Goal: Task Accomplishment & Management: Use online tool/utility

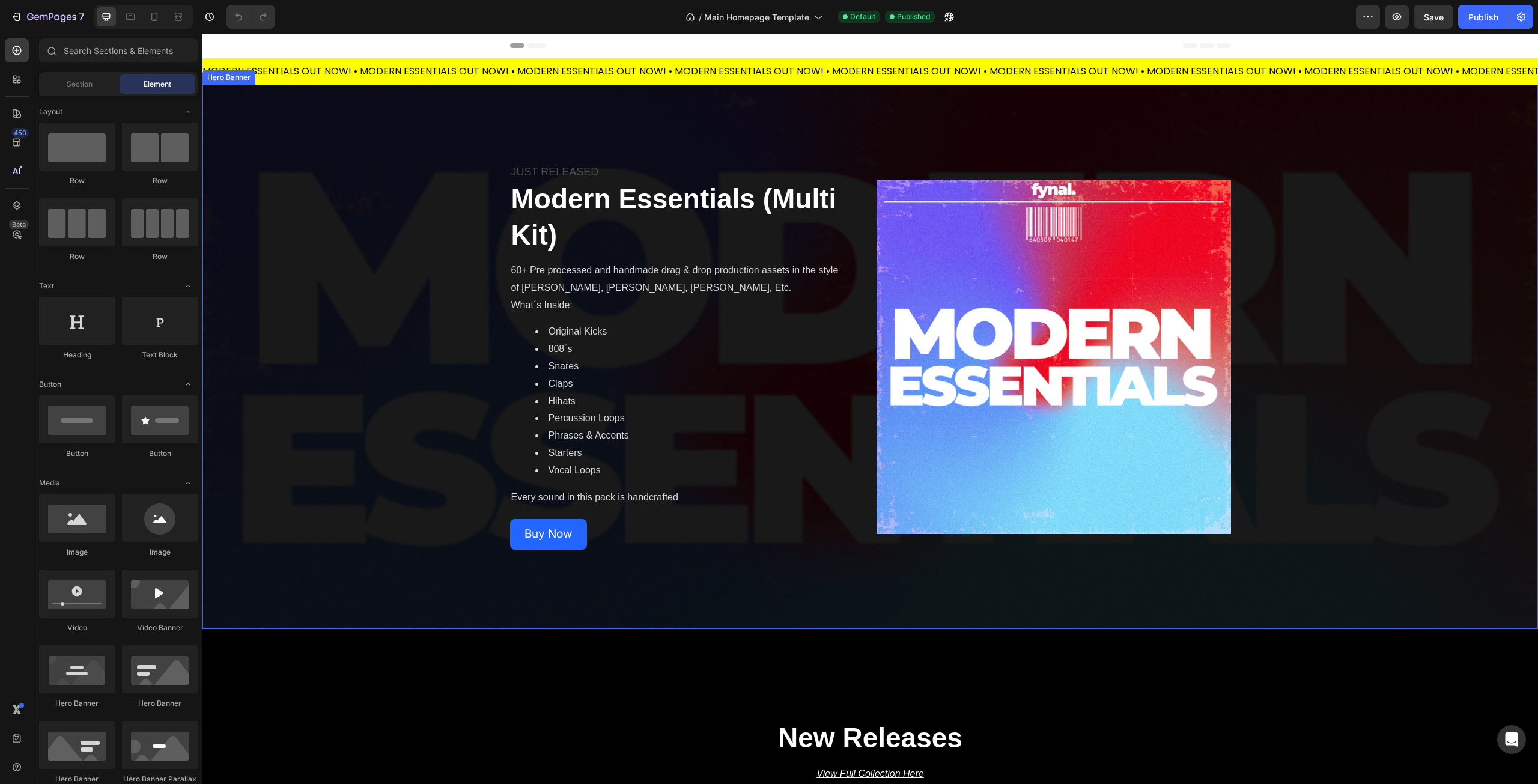
click at [423, 514] on div "Overlay" at bounding box center [871, 357] width 1336 height 544
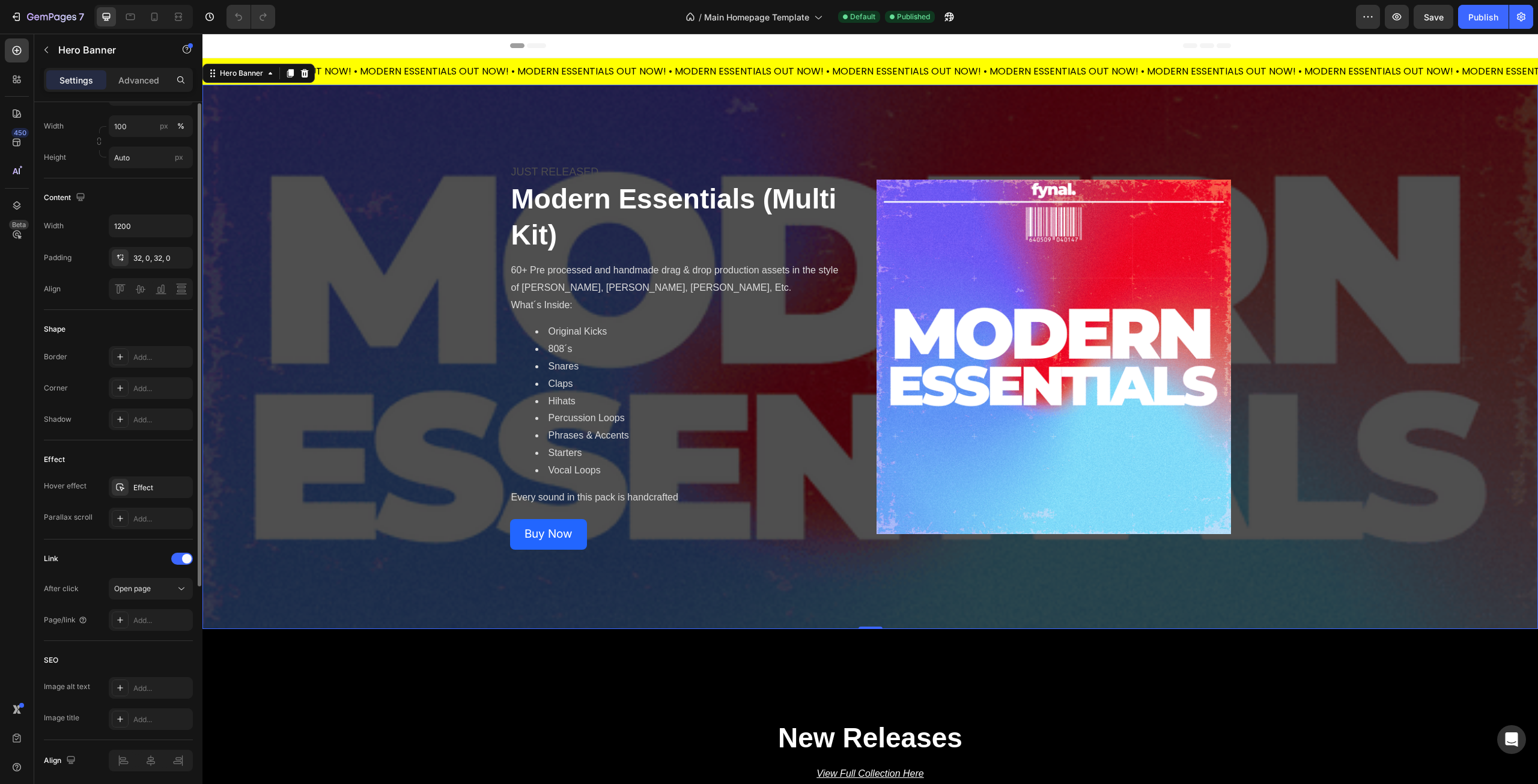
scroll to position [180, 0]
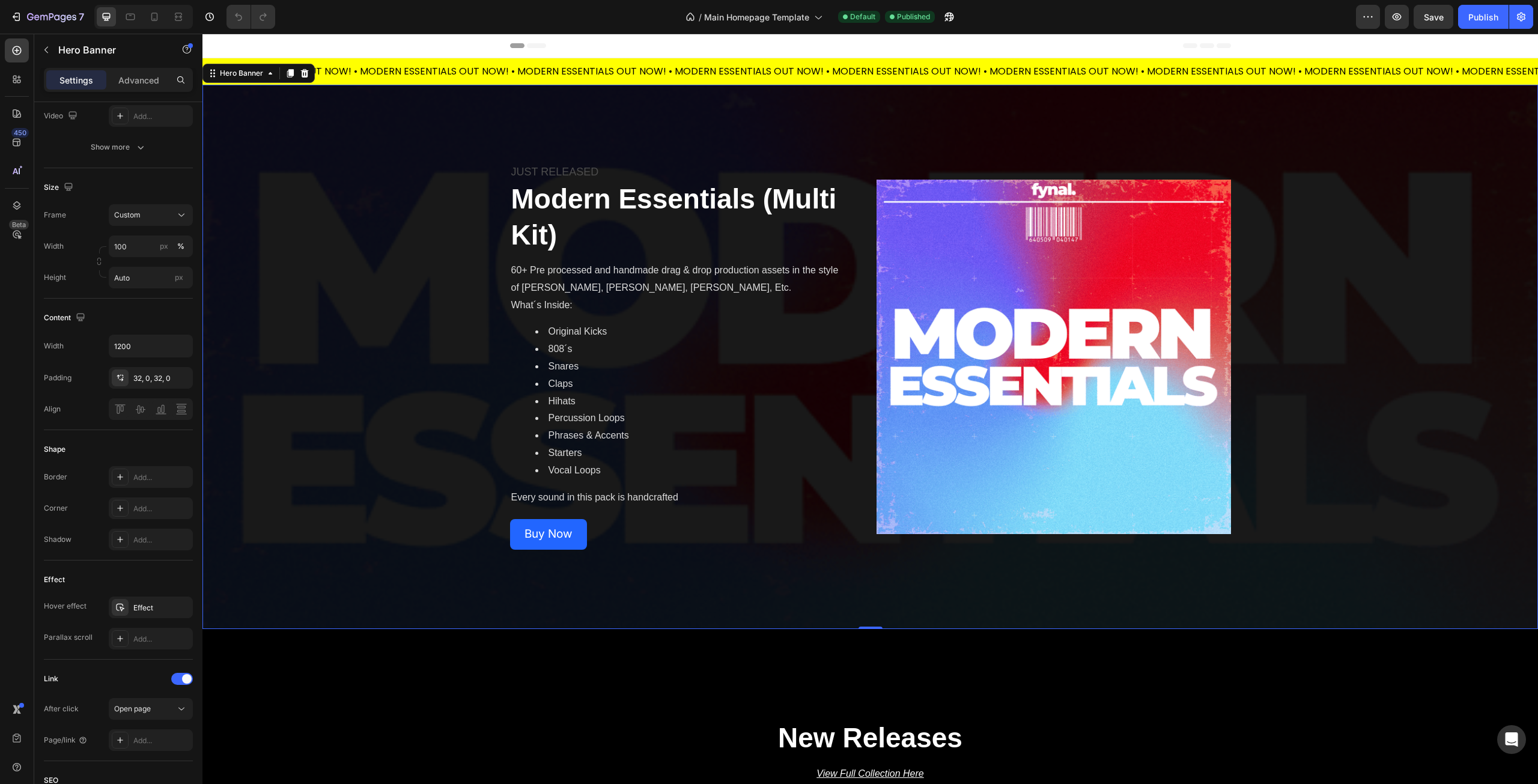
click at [328, 375] on div "Overlay" at bounding box center [871, 357] width 1336 height 544
click at [307, 152] on div "Overlay" at bounding box center [871, 357] width 1336 height 544
click at [442, 304] on div "Overlay" at bounding box center [871, 357] width 1336 height 544
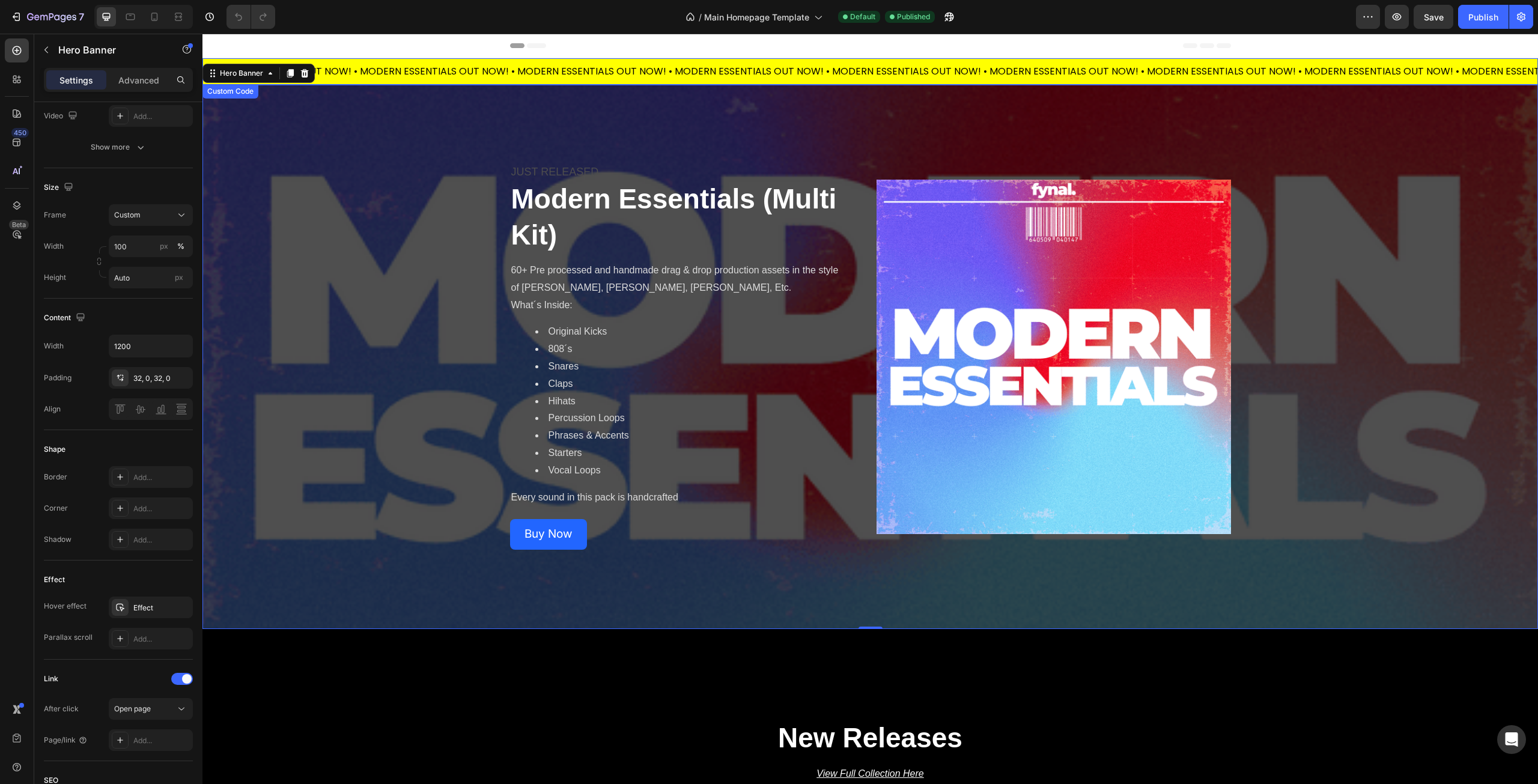
click at [397, 72] on div "MODERN ESSENTIALS OUT NOW! • MODERN ESSENTIALS OUT NOW! • MODERN ESSENTIALS OUT…" at bounding box center [869, 71] width 1336 height 14
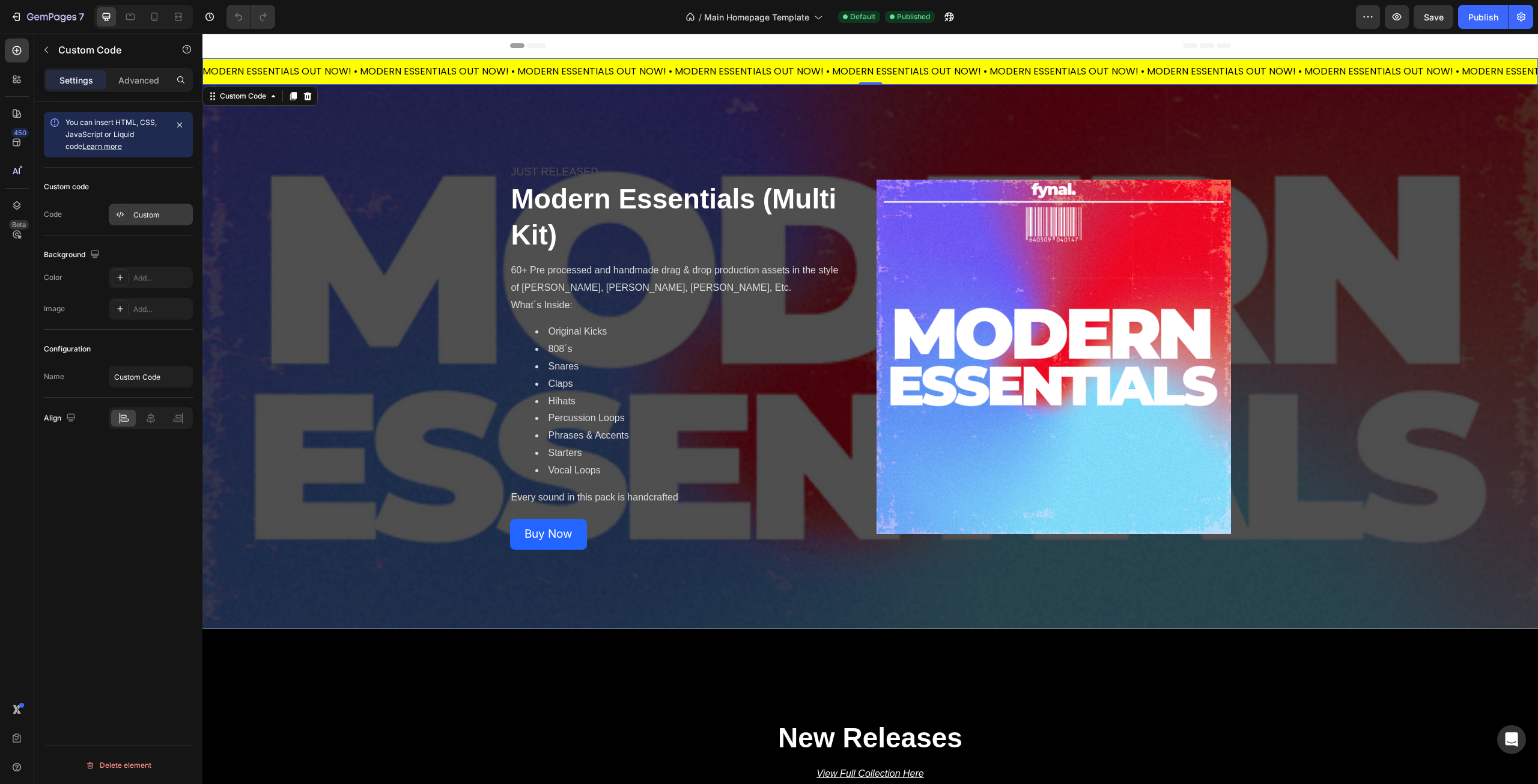
click at [149, 218] on div "Custom" at bounding box center [162, 215] width 57 height 11
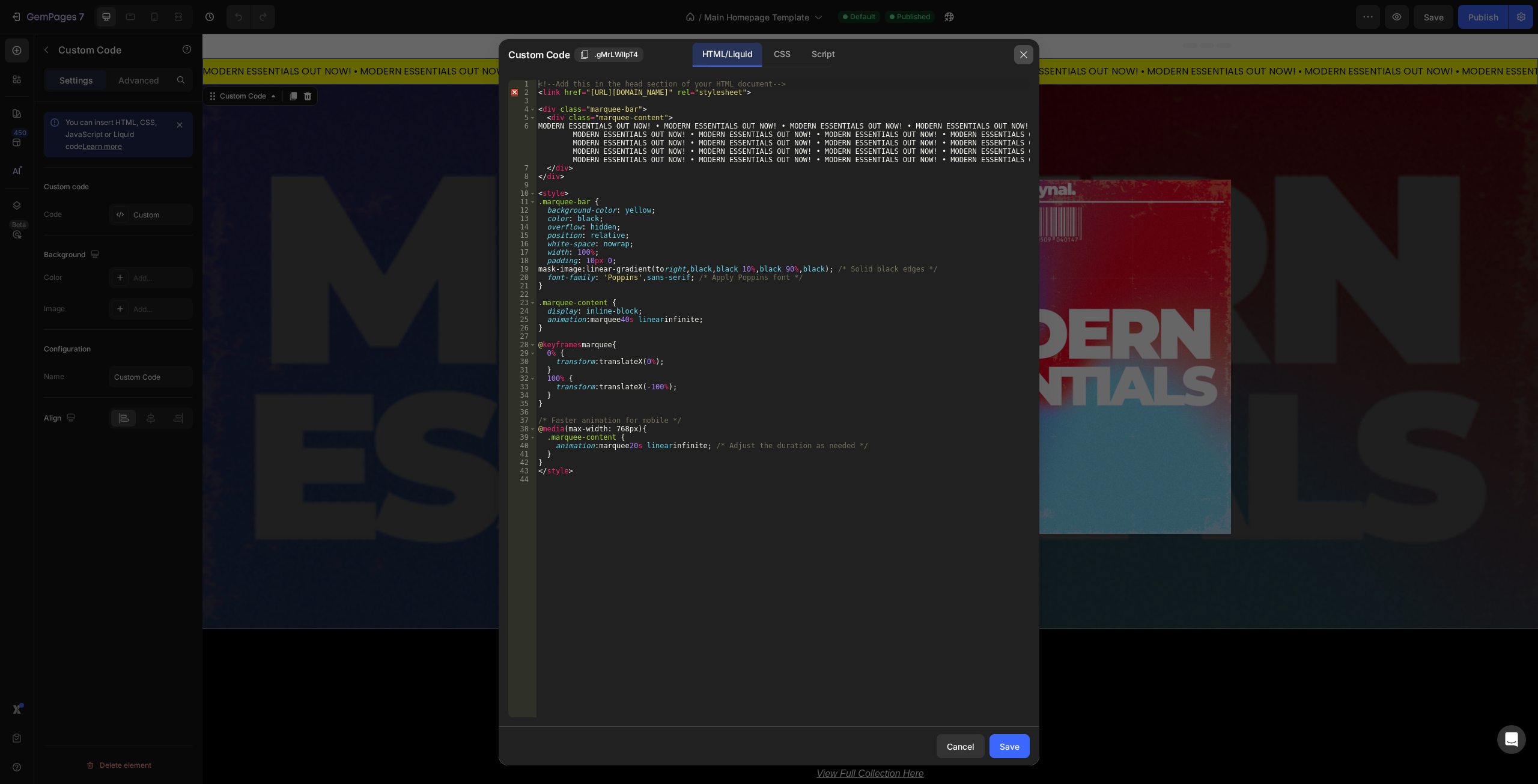
click at [1018, 53] on button "button" at bounding box center [1024, 54] width 19 height 19
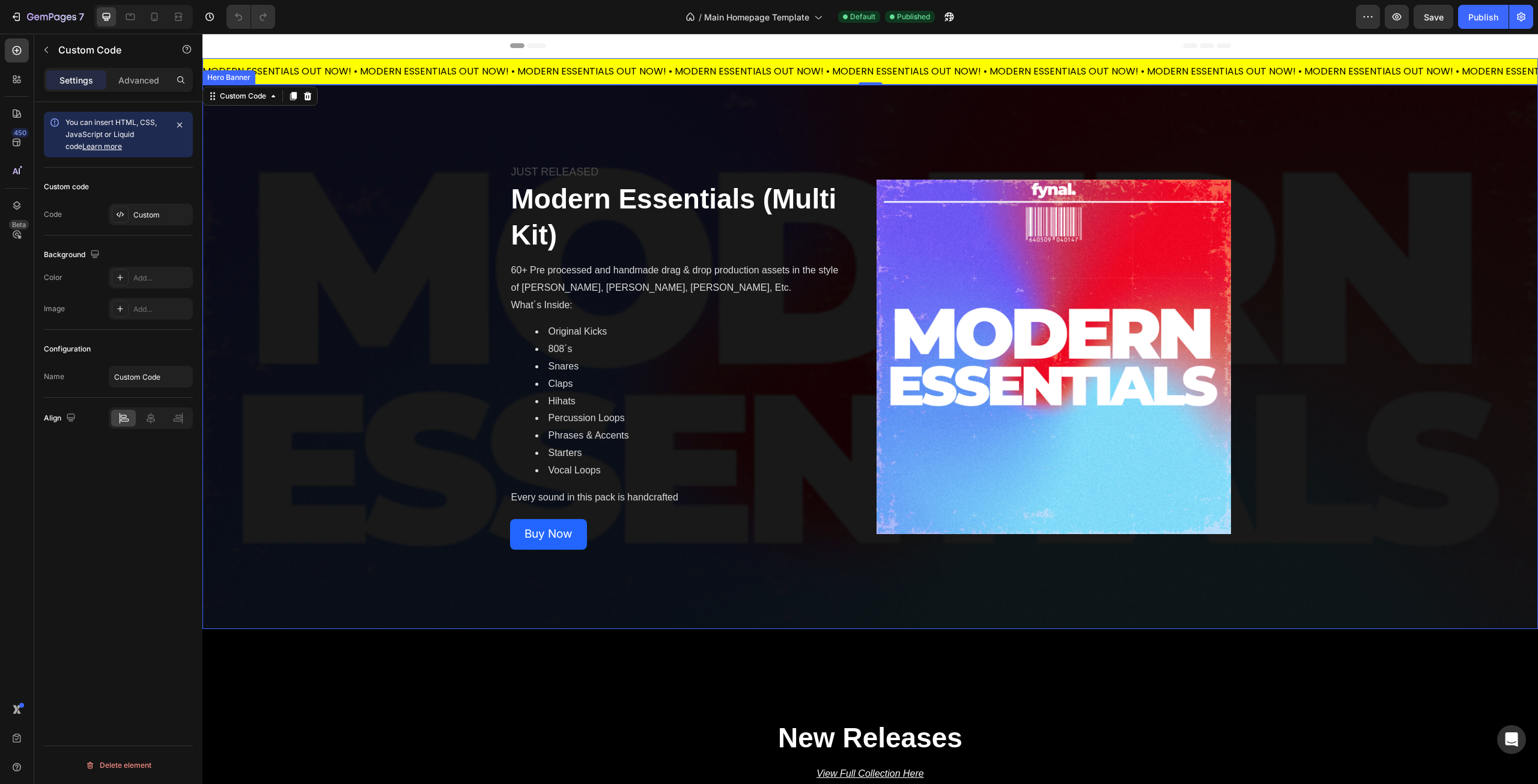
click at [367, 195] on div "Overlay" at bounding box center [871, 357] width 1336 height 544
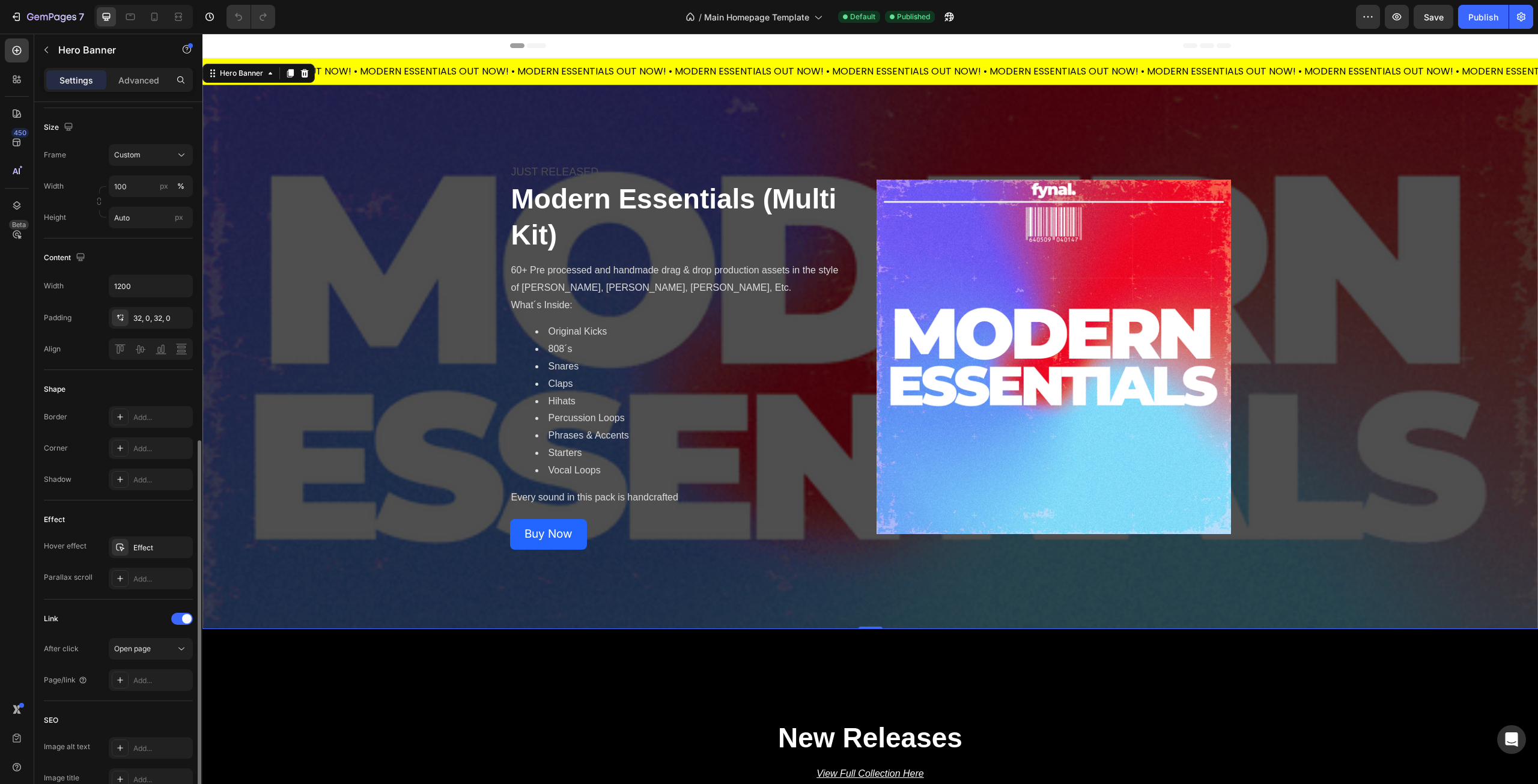
scroll to position [345, 0]
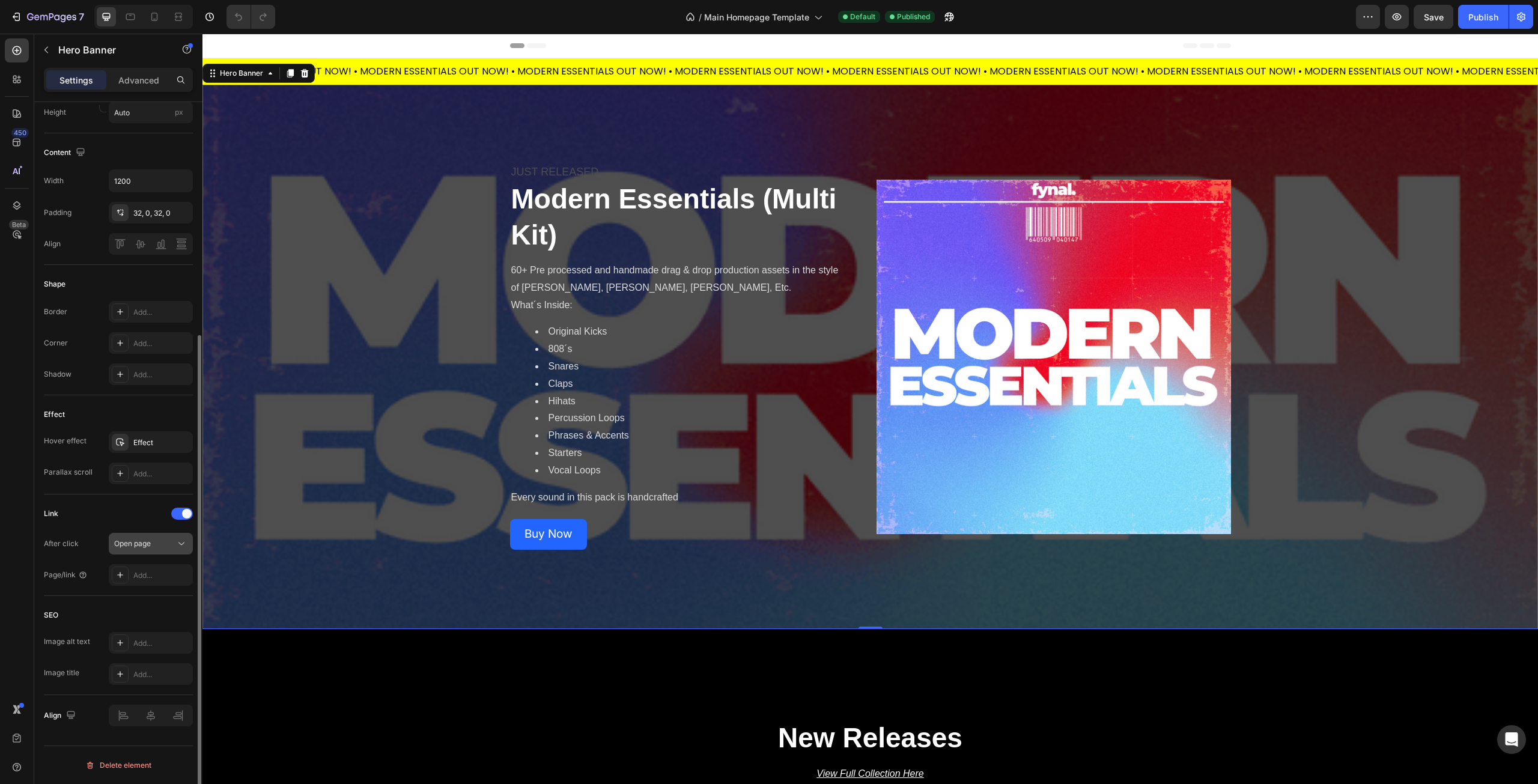
click at [175, 541] on div "Open page" at bounding box center [145, 544] width 61 height 11
click at [176, 543] on icon at bounding box center [182, 544] width 12 height 12
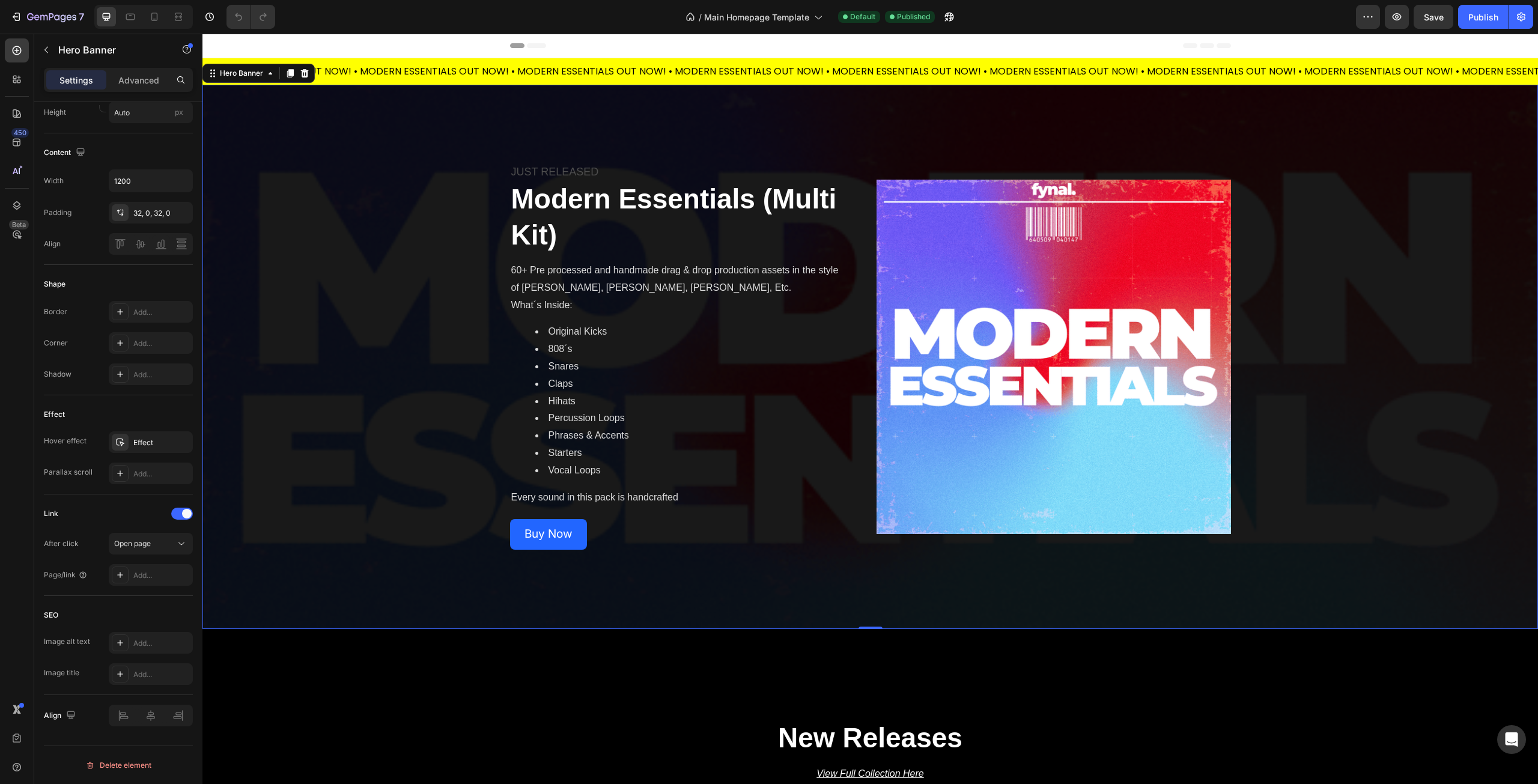
click at [412, 502] on div "Overlay" at bounding box center [871, 357] width 1336 height 544
click at [369, 363] on div "Overlay" at bounding box center [871, 357] width 1336 height 544
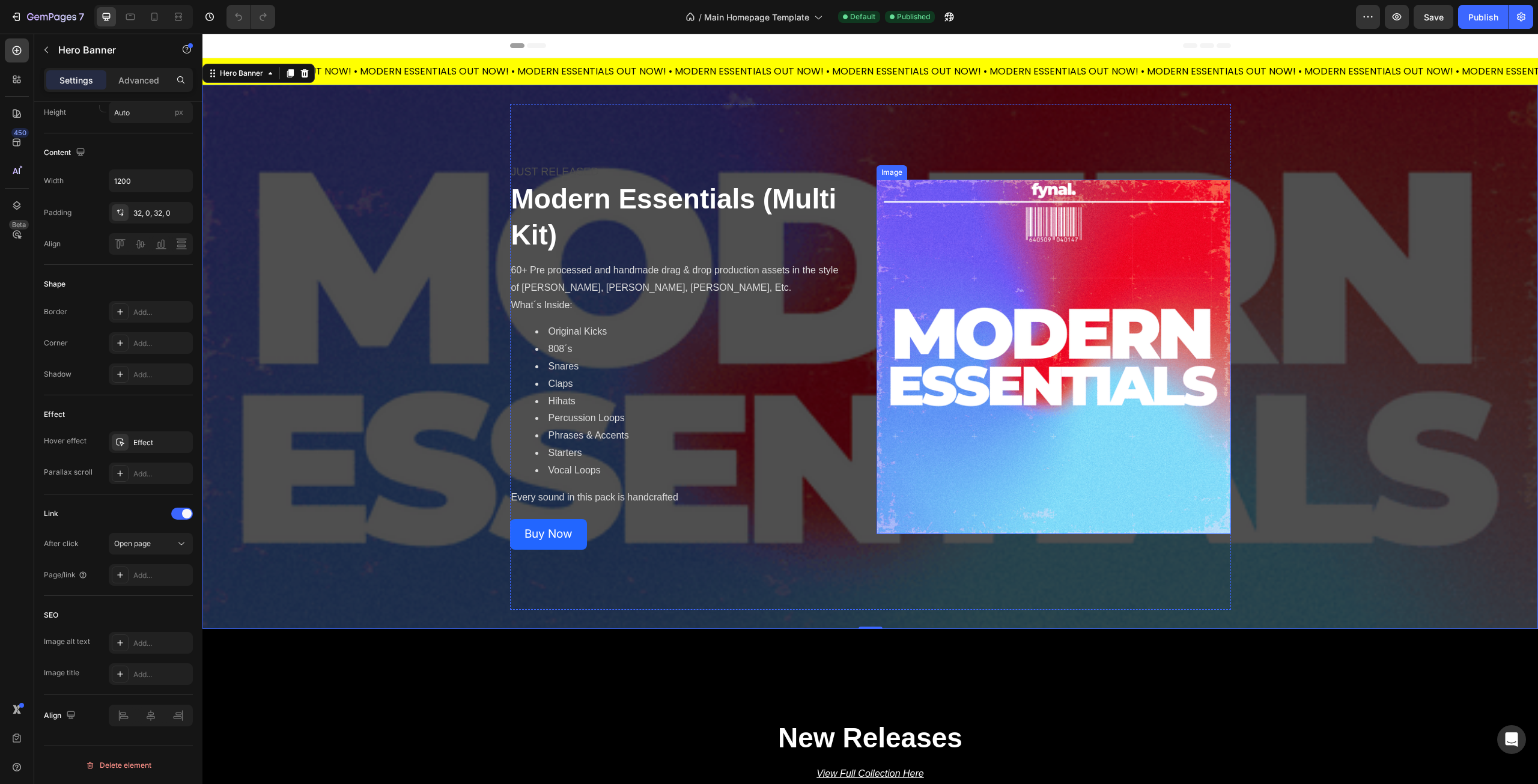
click at [989, 294] on img at bounding box center [1054, 356] width 355 height 355
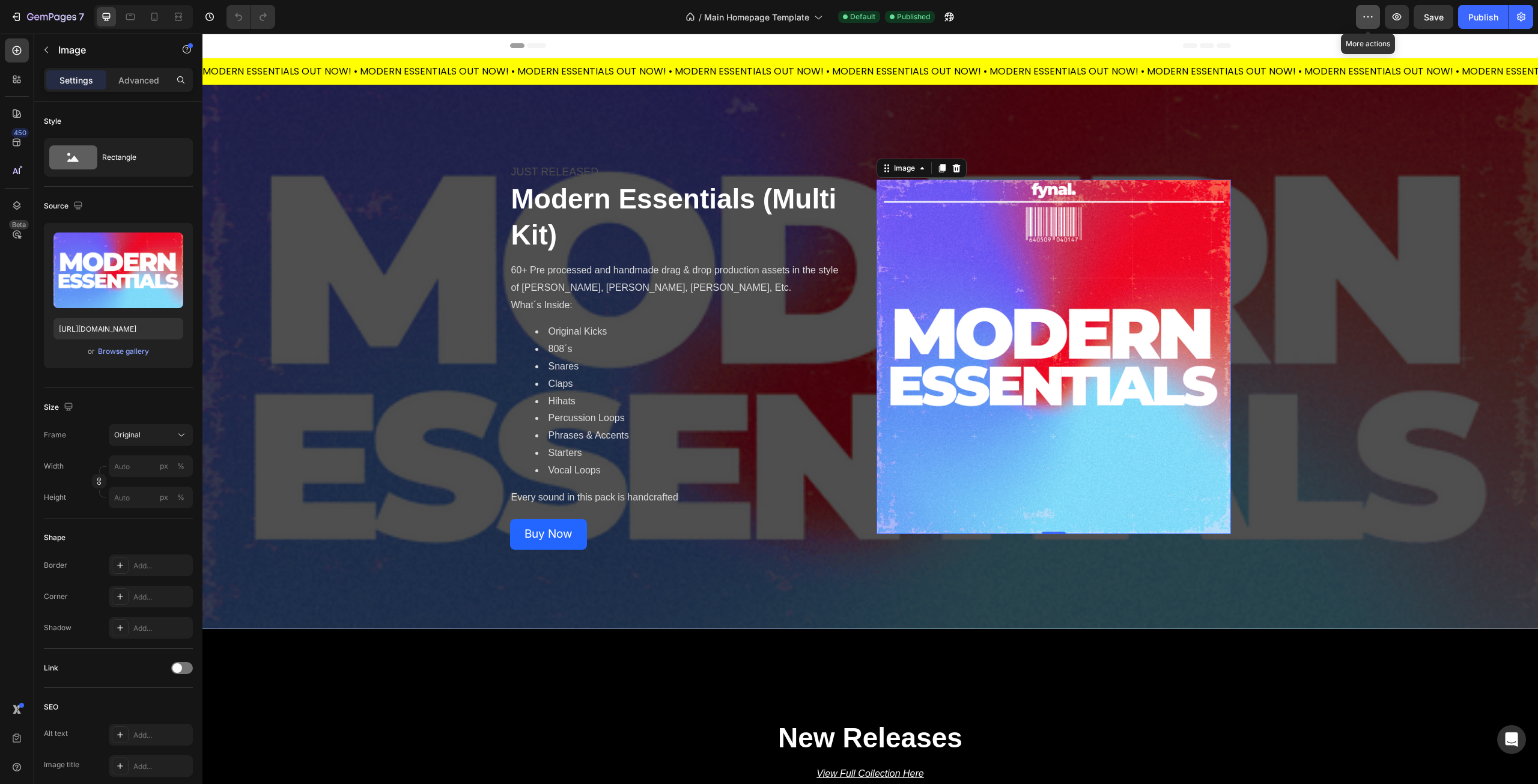
click at [1371, 25] on button "button" at bounding box center [1368, 17] width 24 height 24
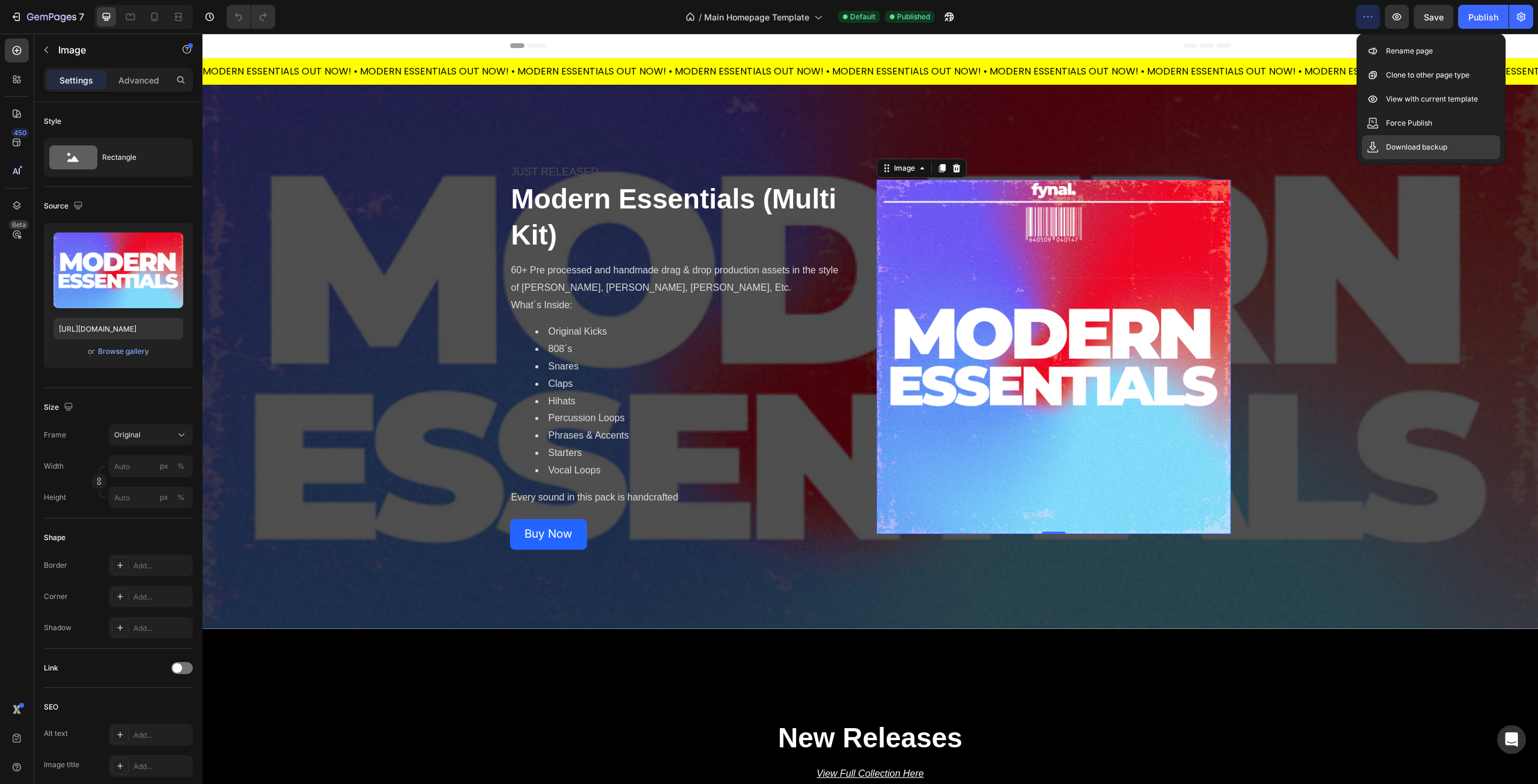
click at [1379, 140] on div "Download backup" at bounding box center [1431, 147] width 138 height 24
click at [1134, 18] on div "/ Main Homepage Template Default Published" at bounding box center [820, 17] width 1071 height 24
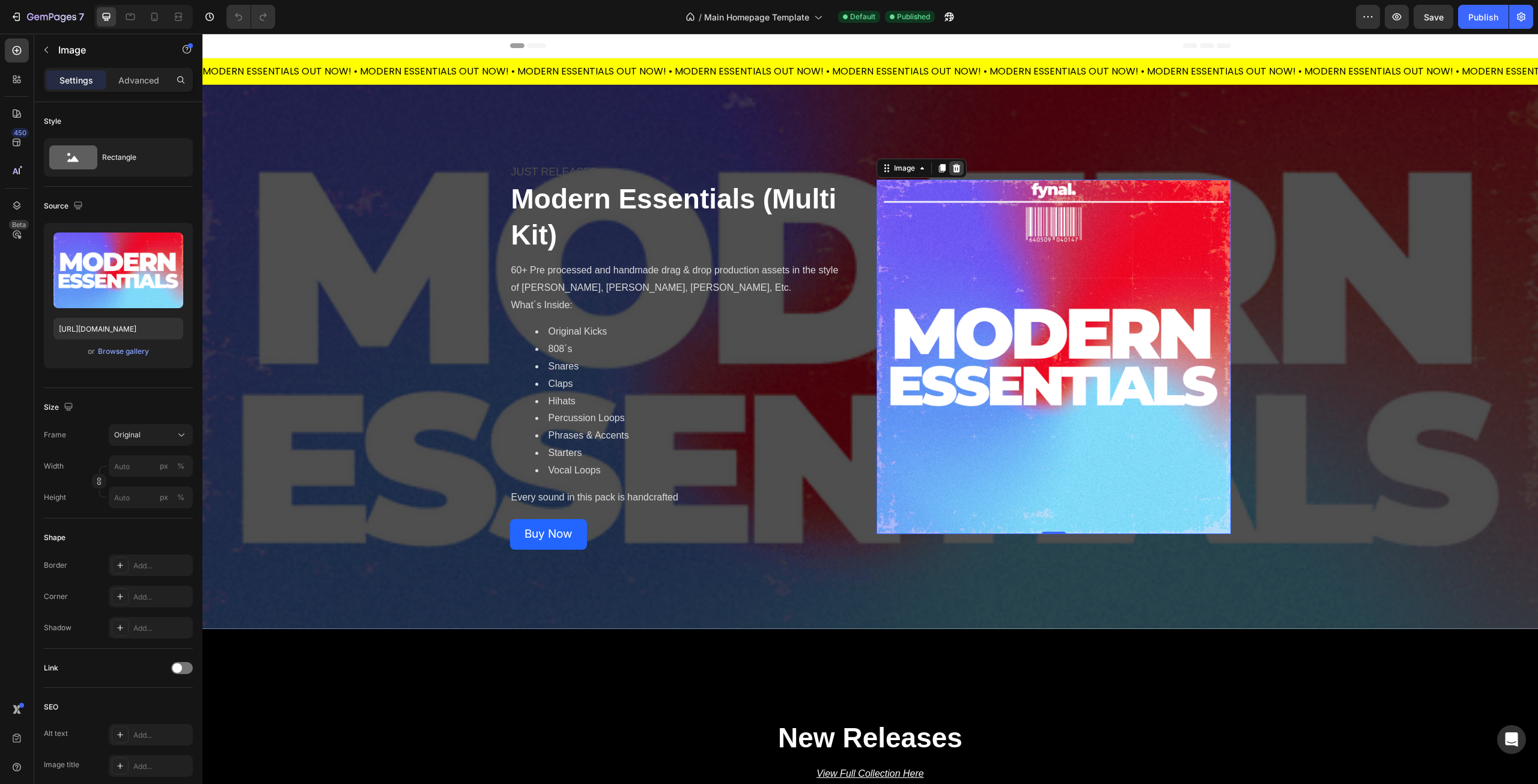
click at [957, 166] on icon at bounding box center [957, 168] width 10 height 10
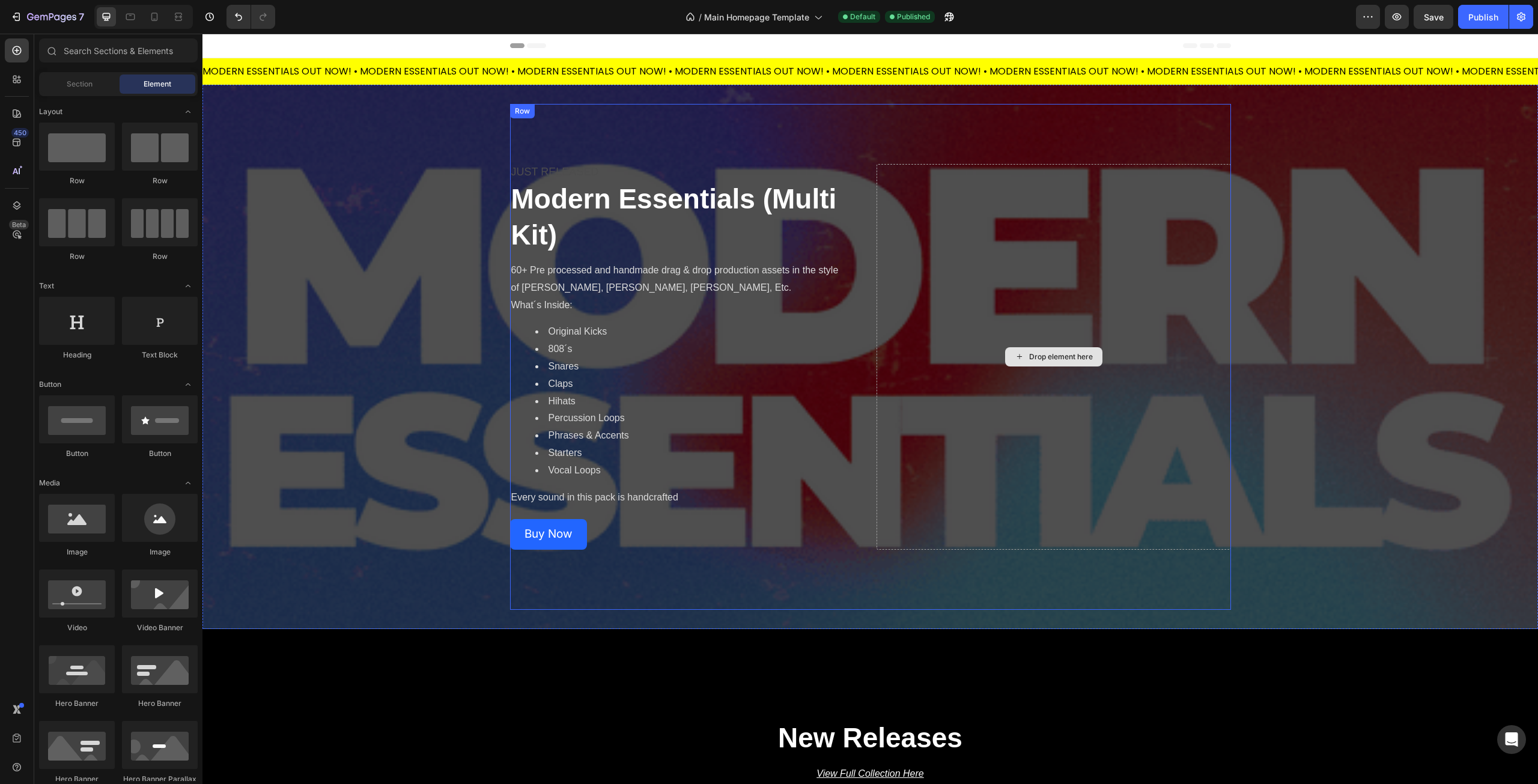
click at [957, 361] on div "Drop element here" at bounding box center [1054, 357] width 355 height 386
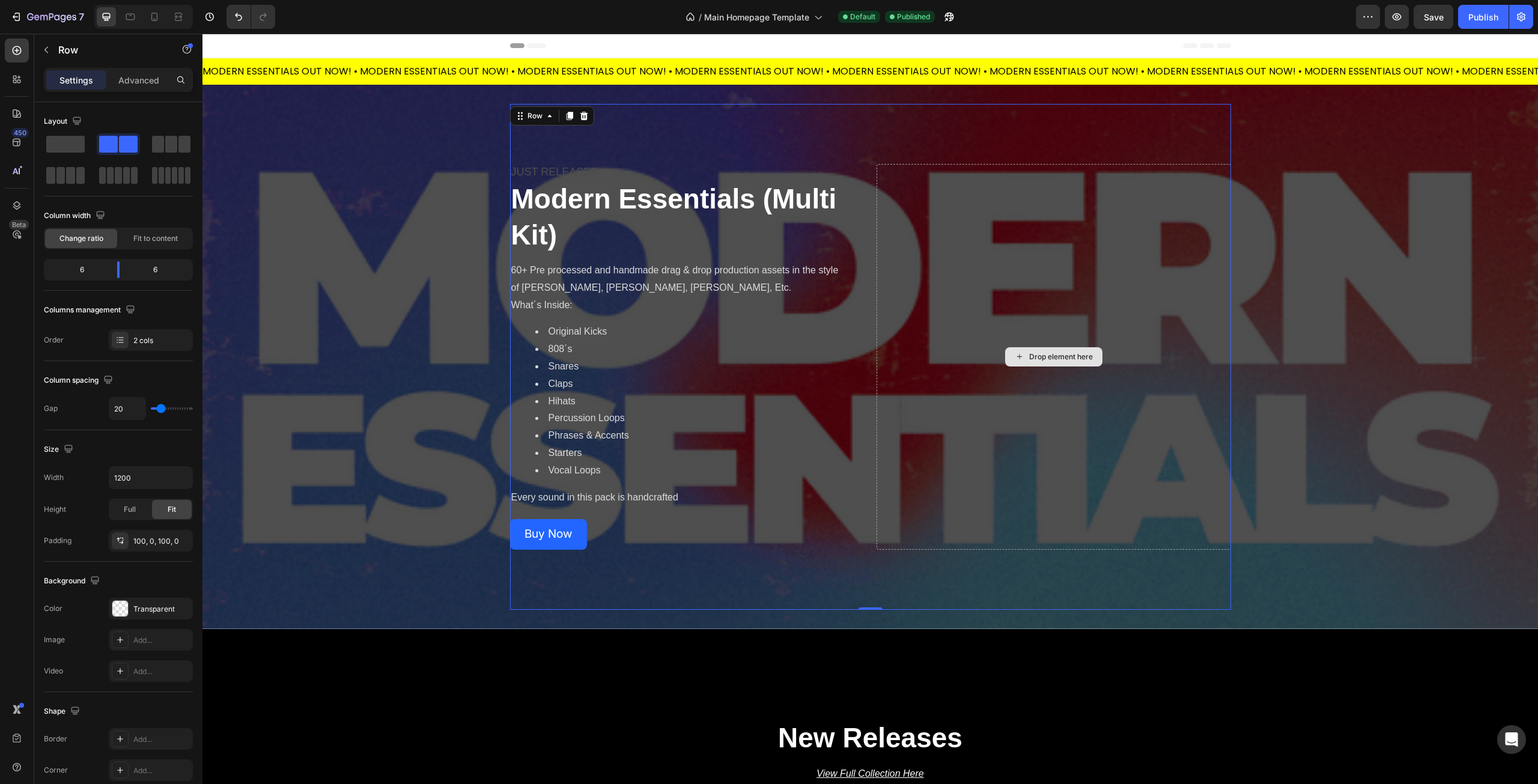
click at [967, 407] on div "Drop element here" at bounding box center [1054, 357] width 355 height 386
click at [579, 117] on icon at bounding box center [584, 116] width 10 height 10
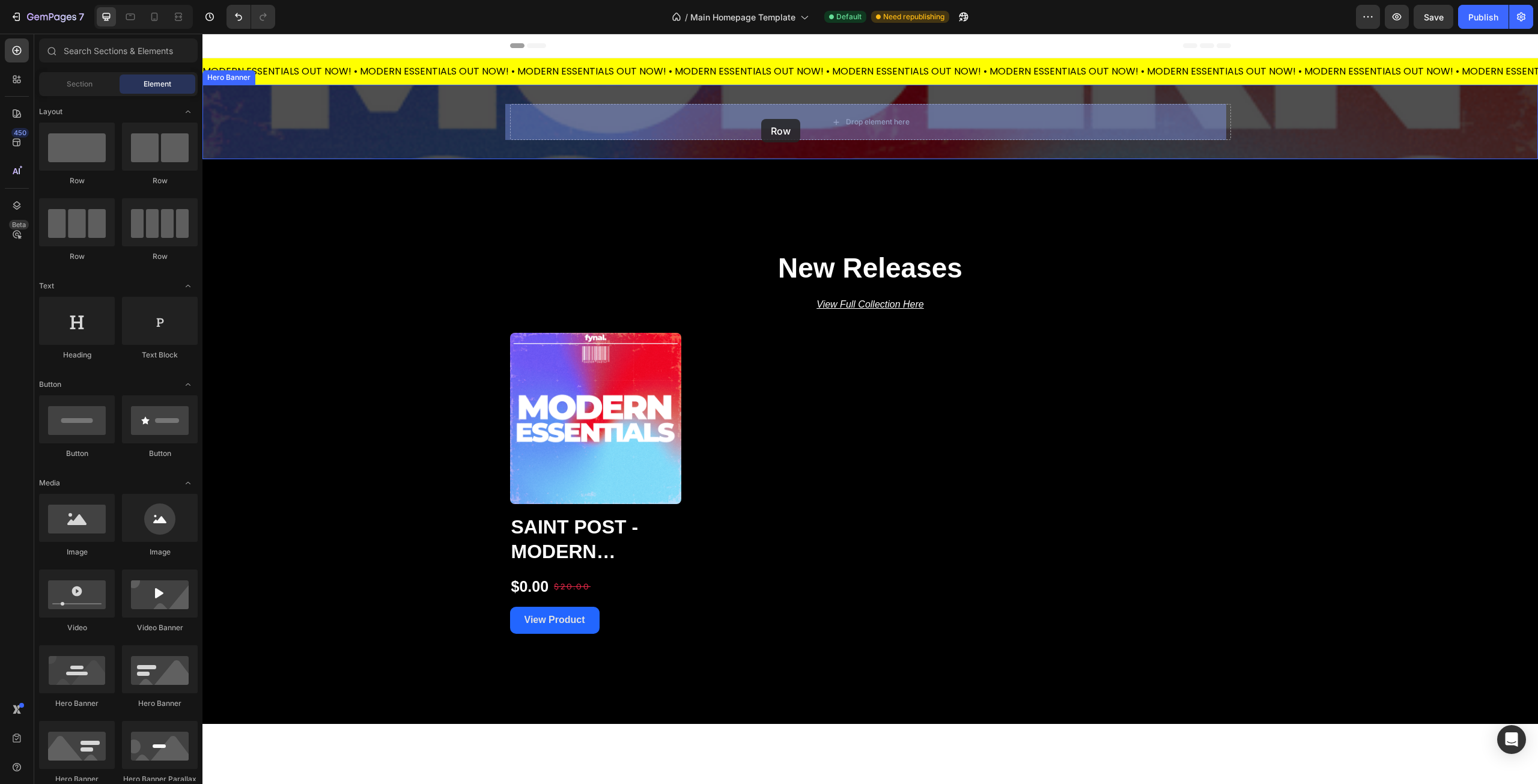
drag, startPoint x: 272, startPoint y: 187, endPoint x: 761, endPoint y: 120, distance: 493.6
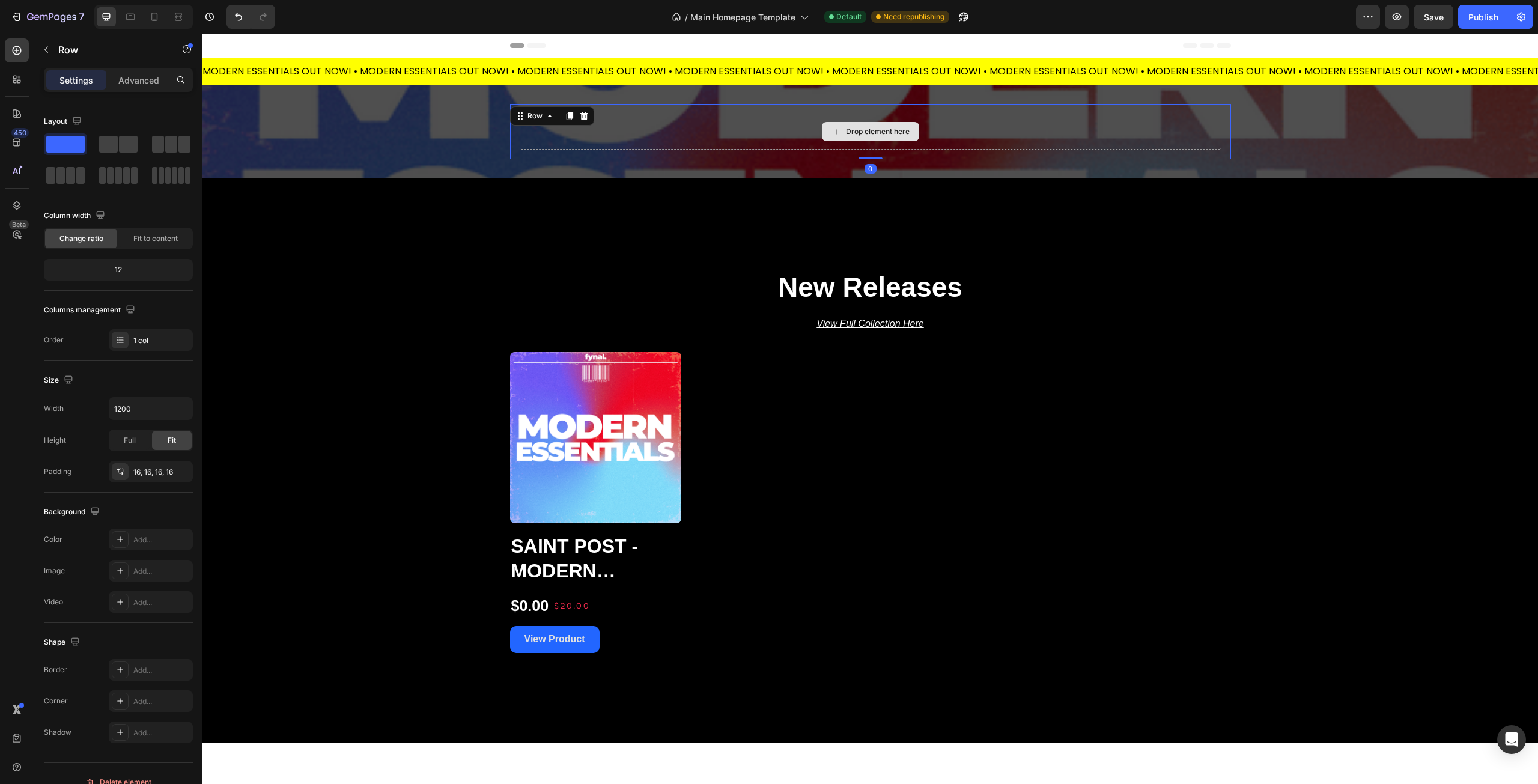
click at [744, 133] on div "Drop element here" at bounding box center [871, 131] width 702 height 36
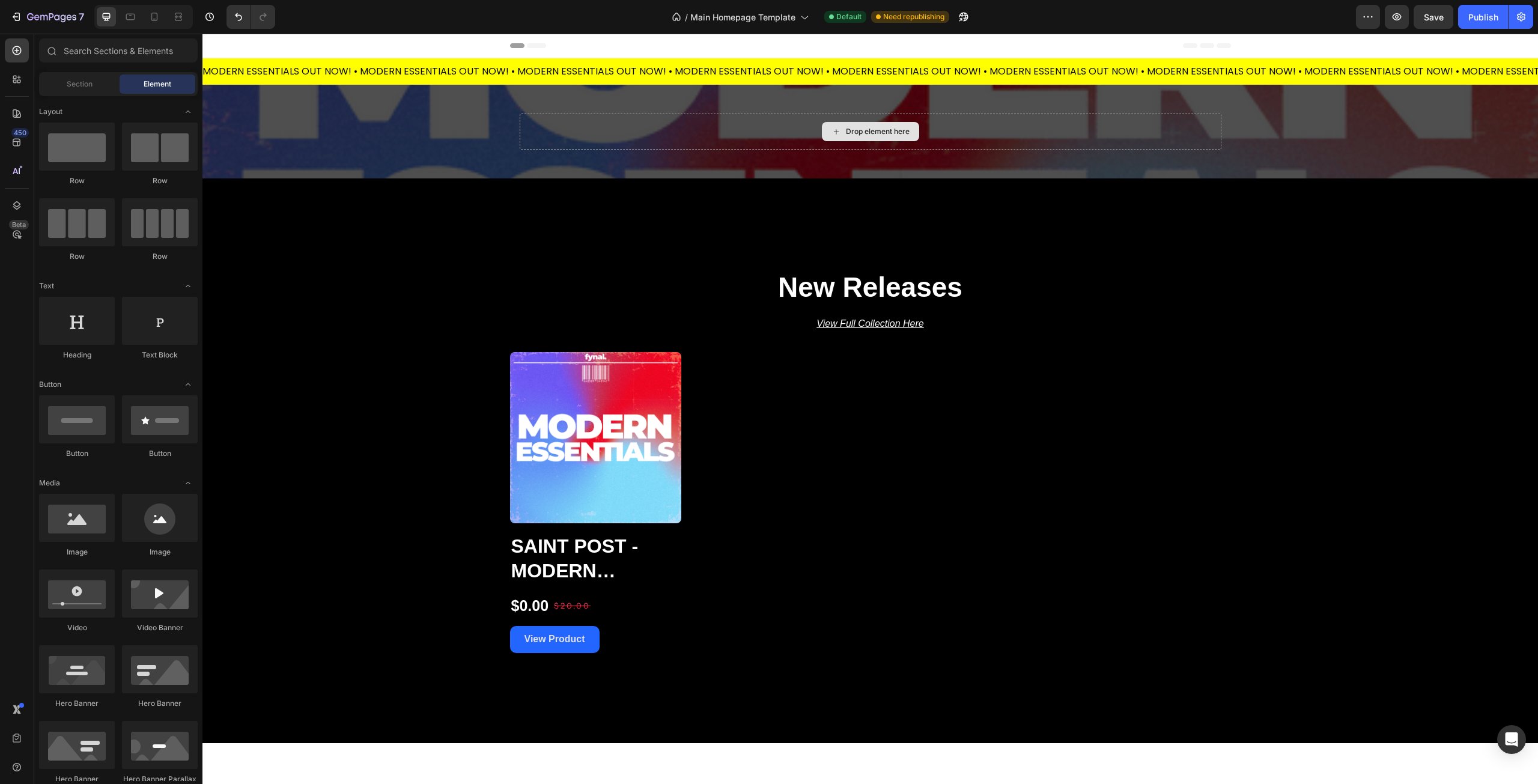
click at [855, 131] on div "Drop element here" at bounding box center [878, 131] width 64 height 10
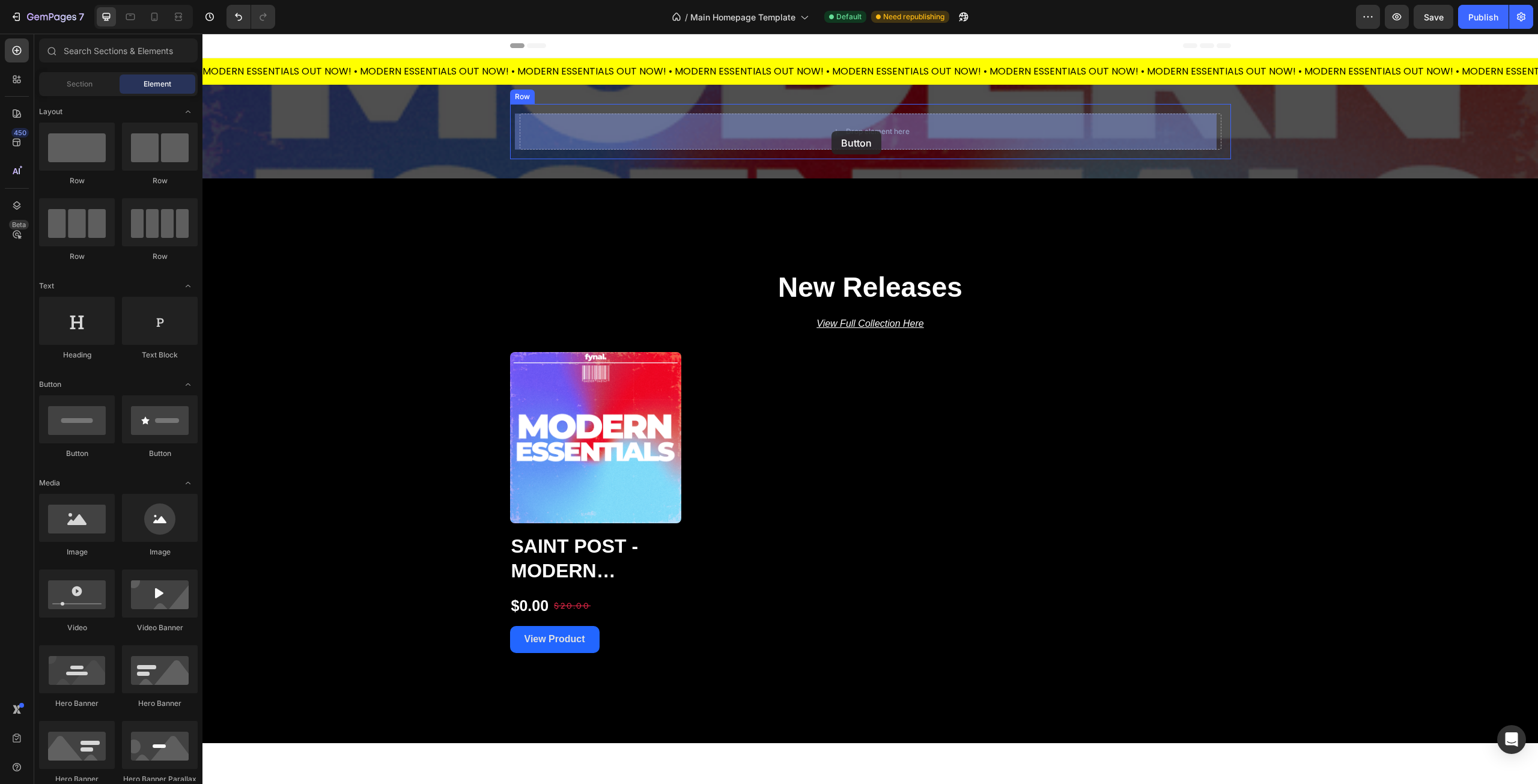
drag, startPoint x: 284, startPoint y: 466, endPoint x: 831, endPoint y: 131, distance: 641.4
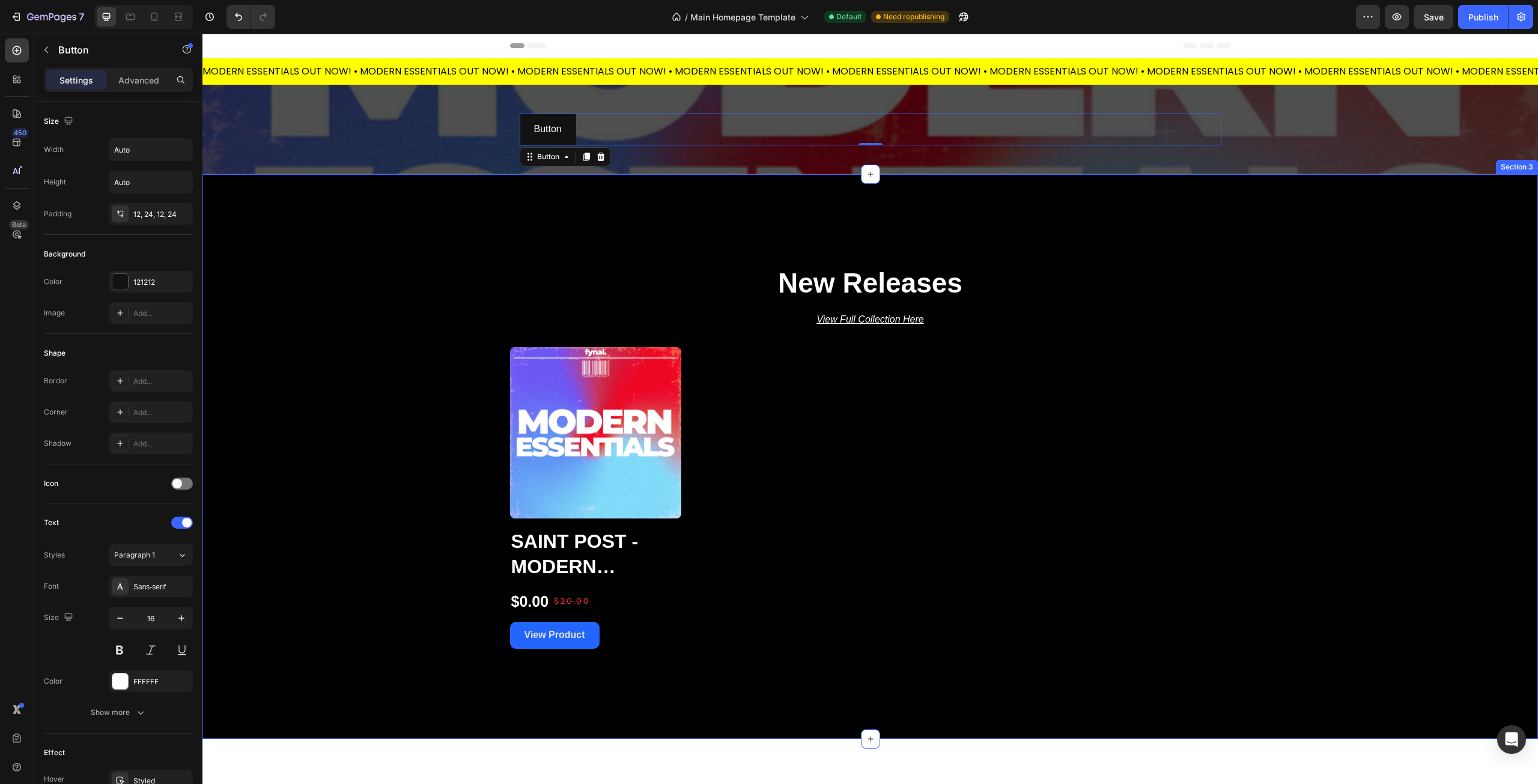
click at [804, 162] on div "Button Button 0 Row" at bounding box center [870, 130] width 721 height 90
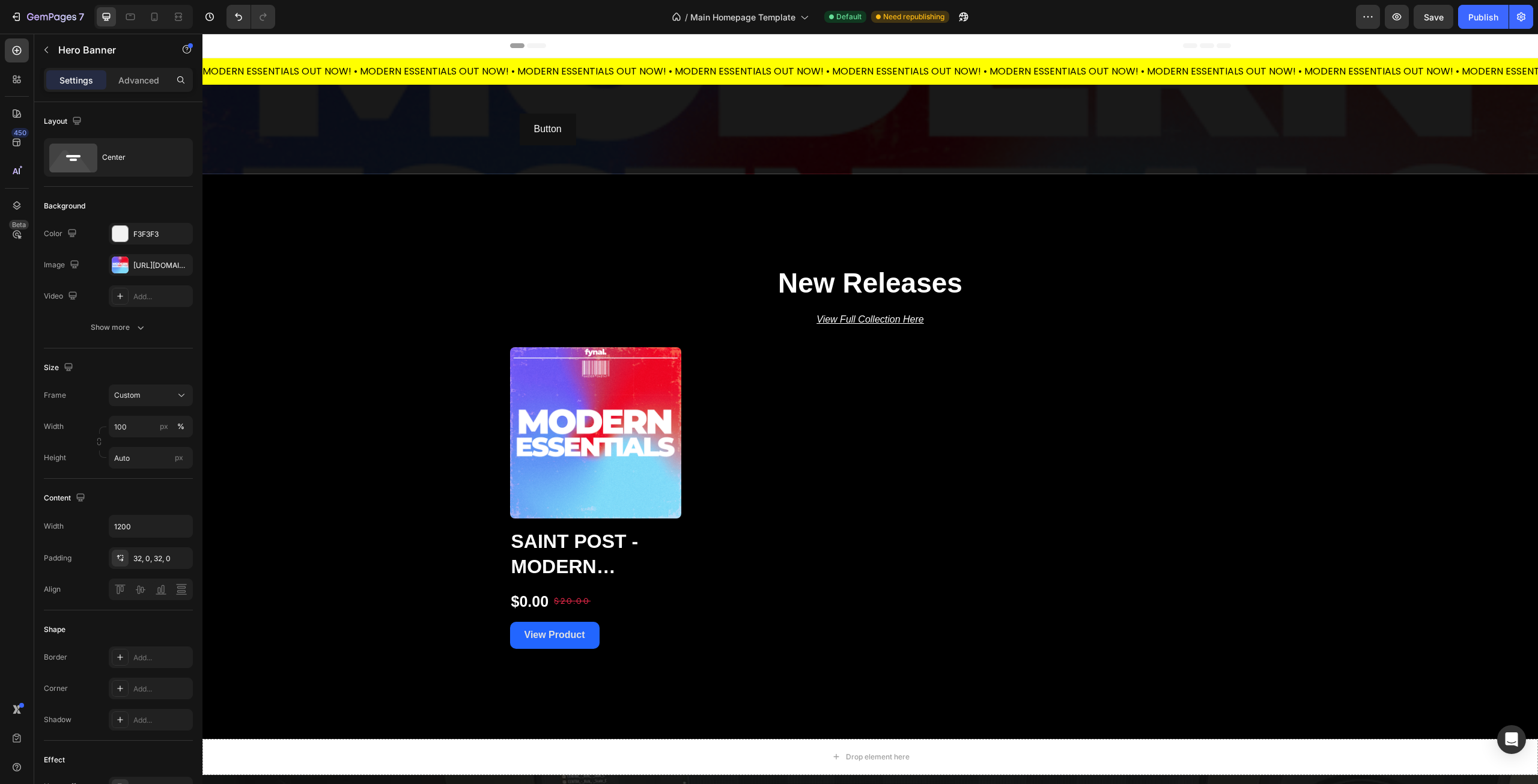
click at [401, 133] on div "Overlay" at bounding box center [871, 130] width 1336 height 90
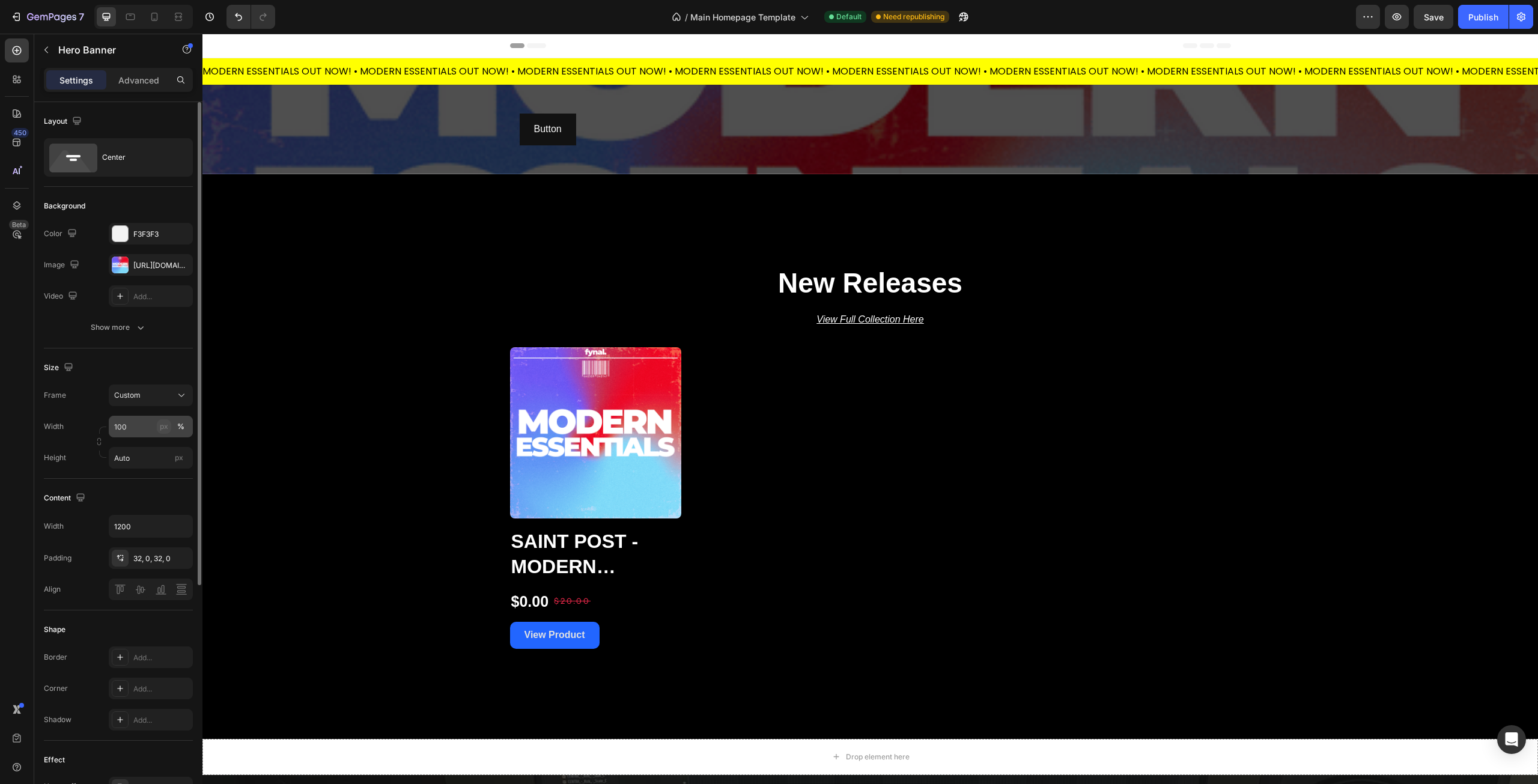
click at [165, 427] on div "px" at bounding box center [164, 426] width 9 height 11
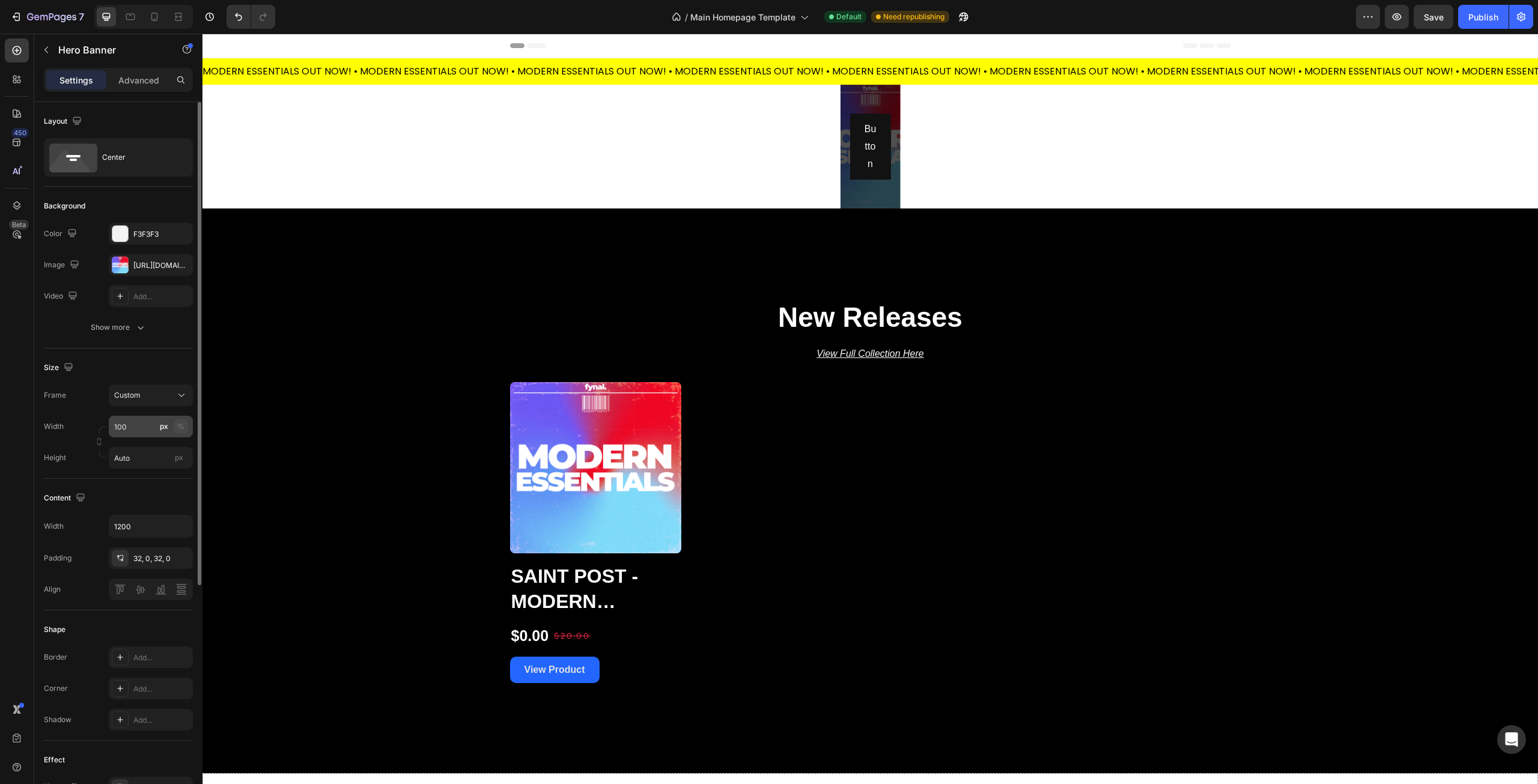
click at [180, 429] on div "%" at bounding box center [181, 426] width 7 height 11
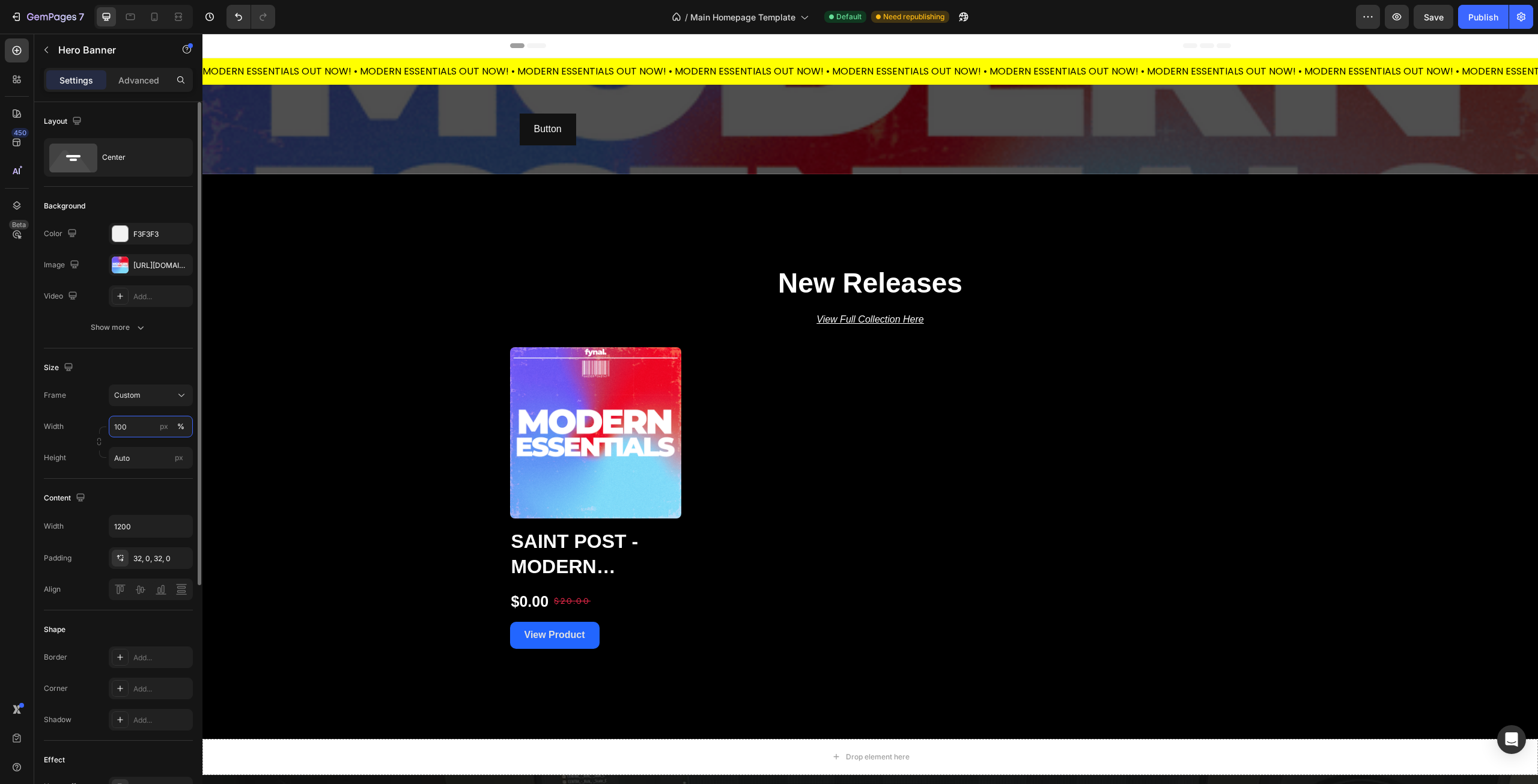
click at [142, 430] on input "100" at bounding box center [151, 426] width 84 height 22
click at [56, 426] on label "Width" at bounding box center [53, 426] width 20 height 11
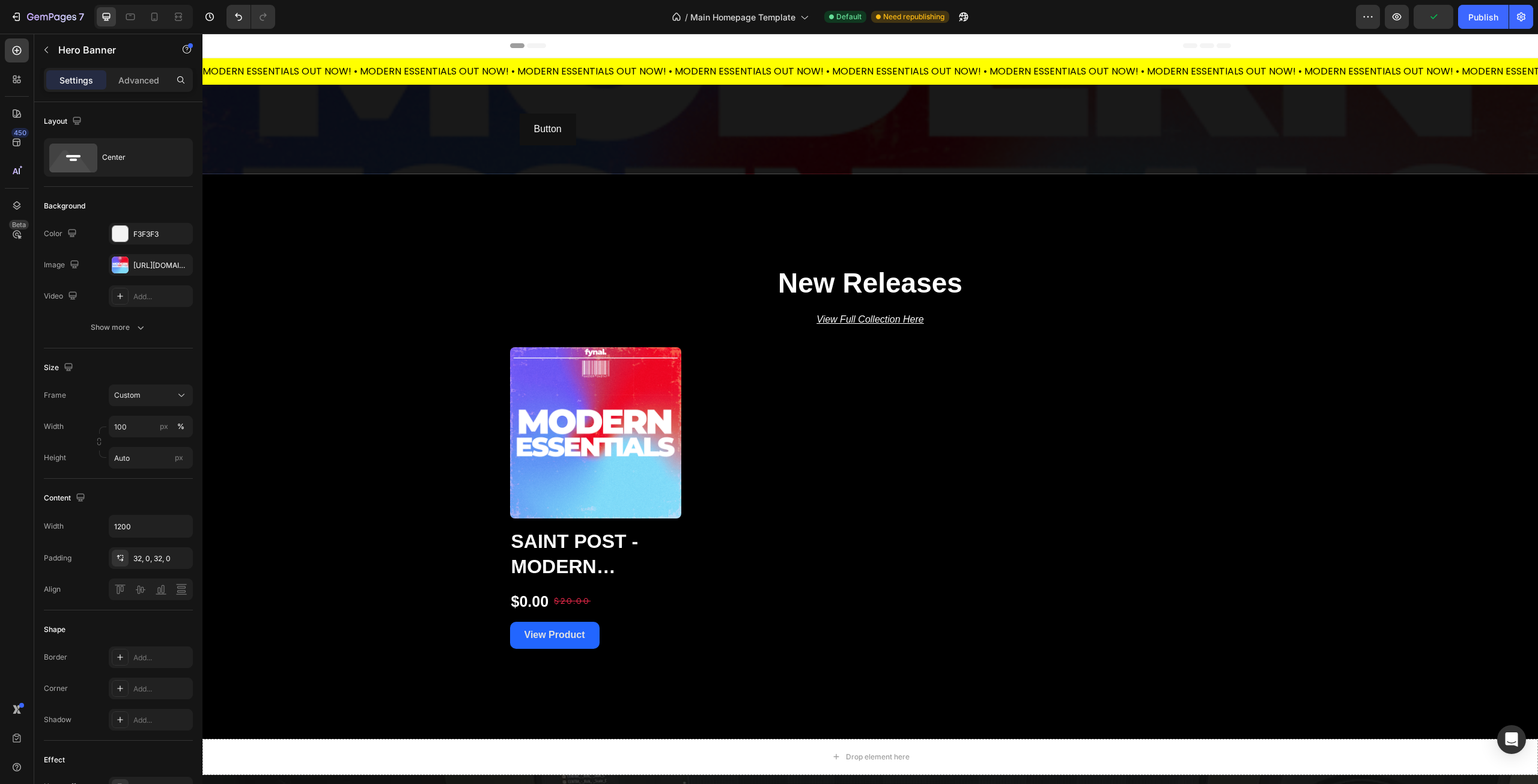
click at [434, 147] on div "Overlay" at bounding box center [871, 130] width 1336 height 90
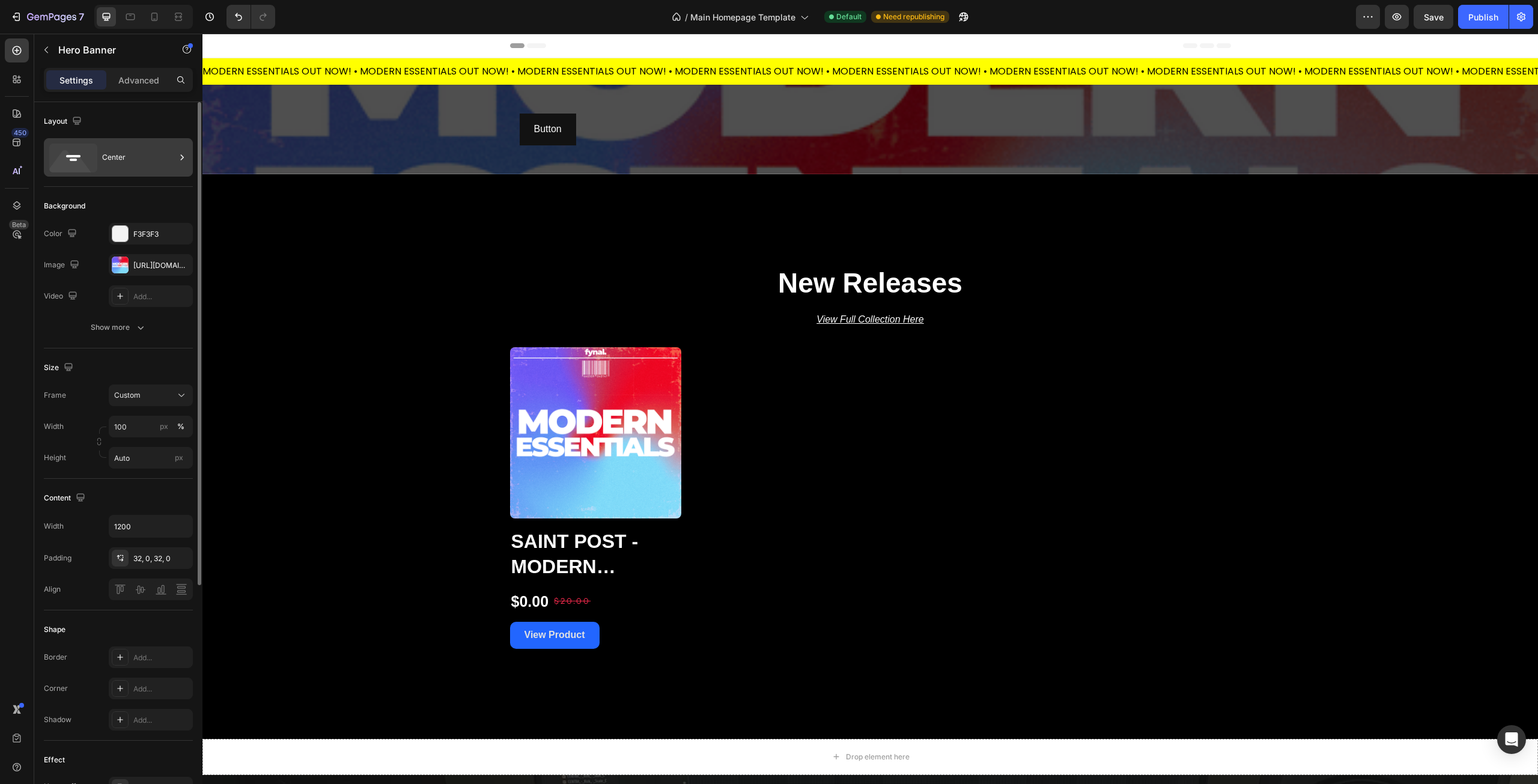
click at [127, 155] on div "Center" at bounding box center [138, 157] width 73 height 28
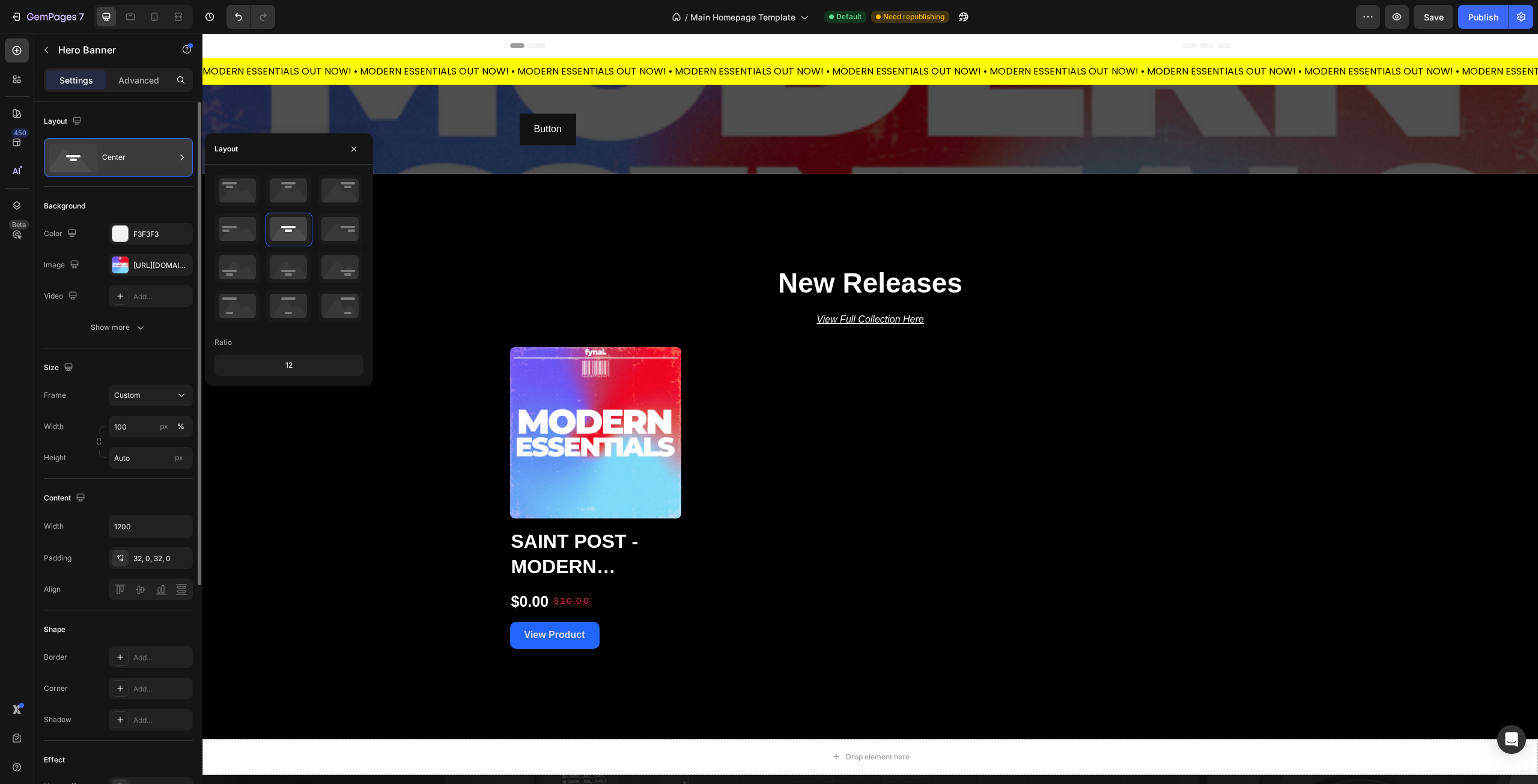
click at [139, 155] on div "Center" at bounding box center [138, 157] width 73 height 28
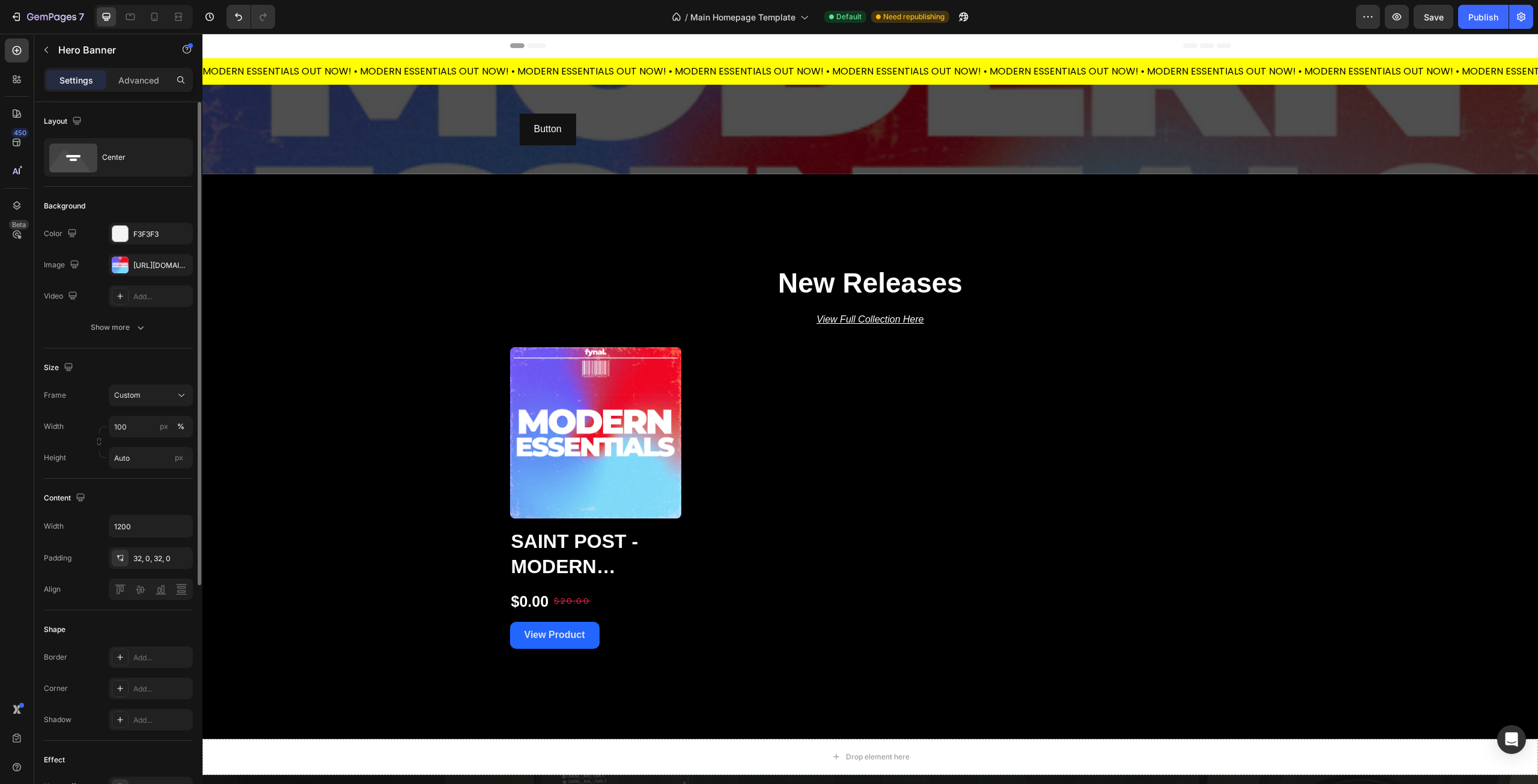
click at [129, 123] on div "Layout" at bounding box center [118, 121] width 149 height 19
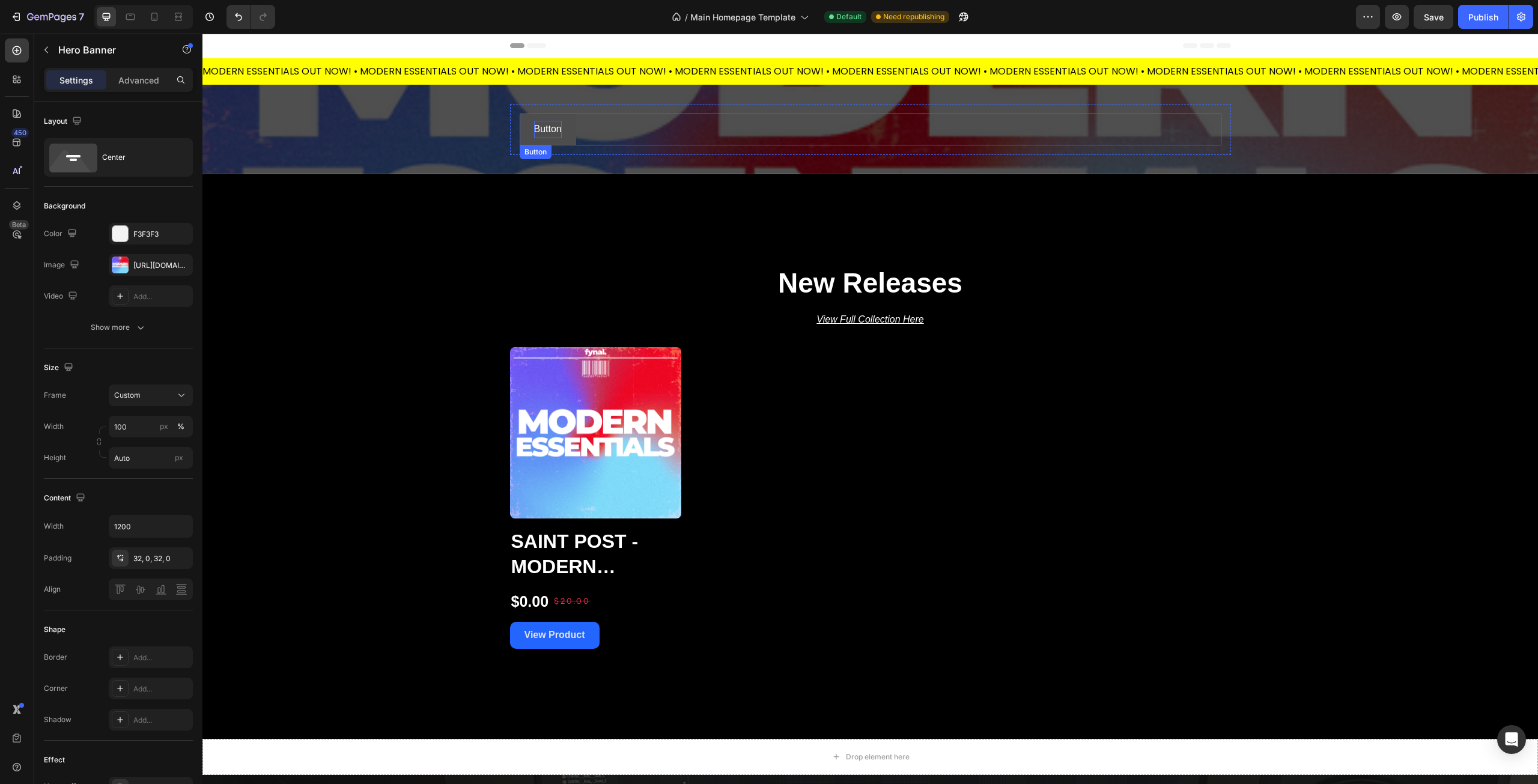
click at [534, 133] on p "Button" at bounding box center [547, 130] width 28 height 17
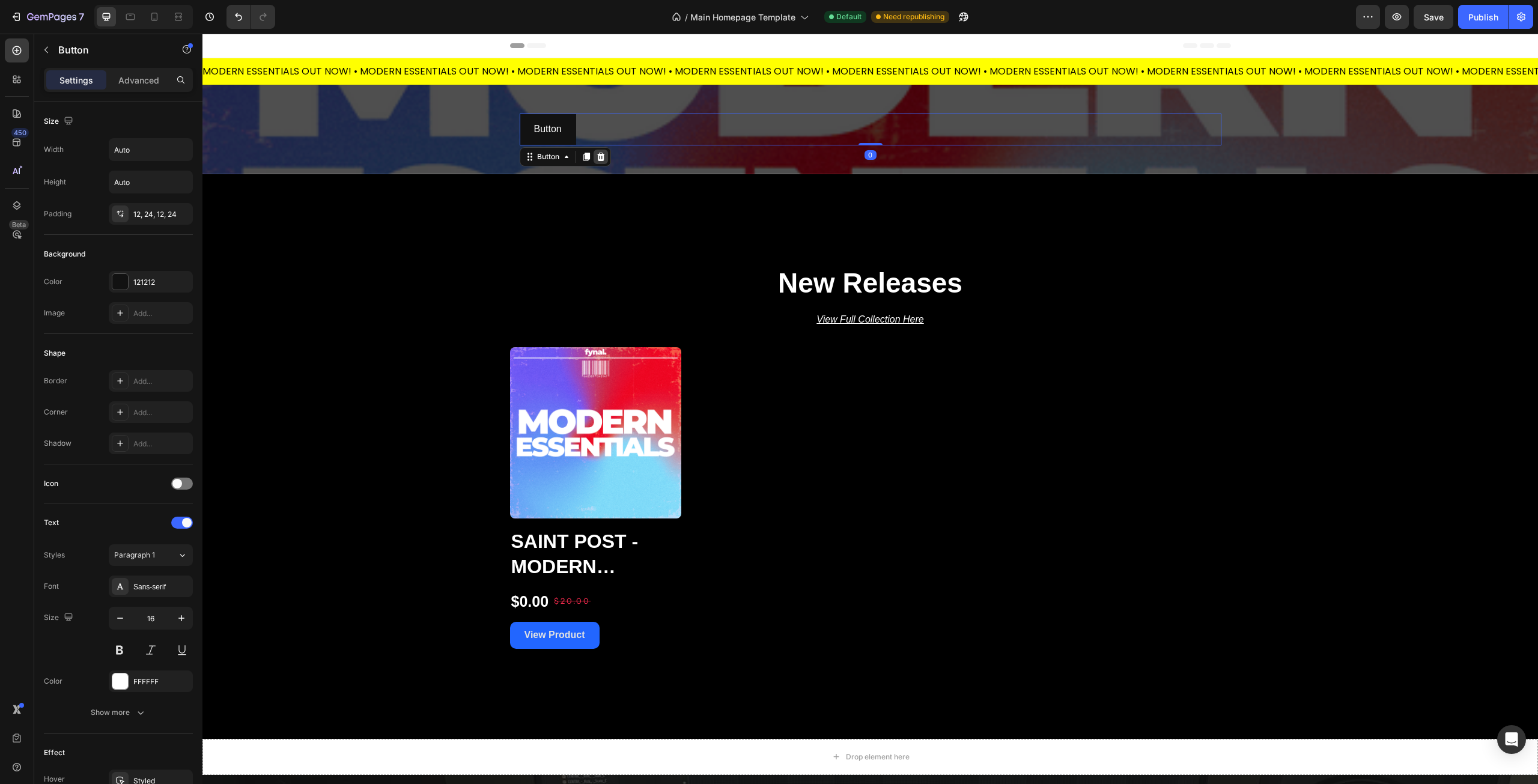
click at [597, 157] on icon at bounding box center [600, 157] width 8 height 9
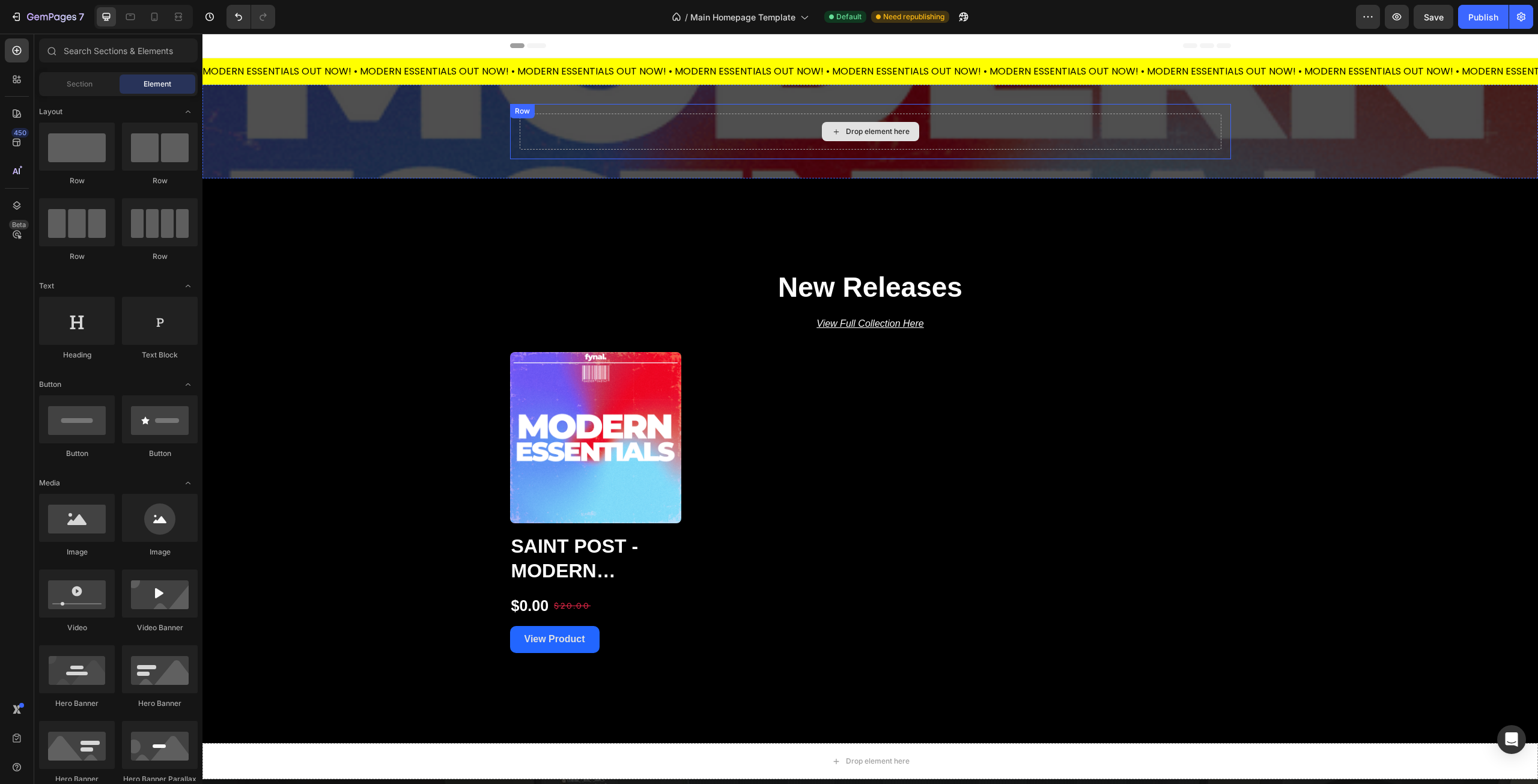
click at [629, 128] on div "Drop element here" at bounding box center [871, 131] width 702 height 36
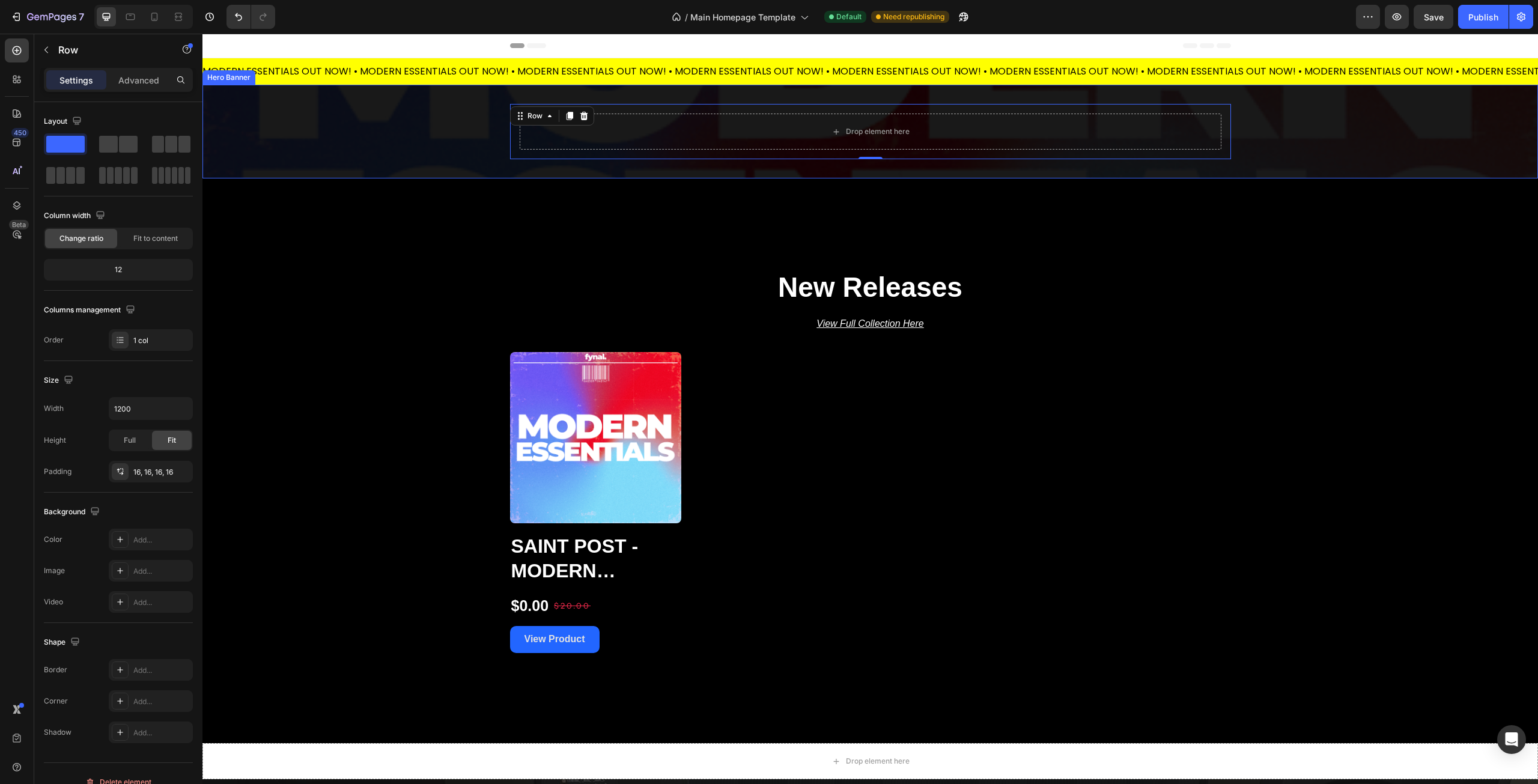
click at [430, 141] on div "Overlay" at bounding box center [871, 131] width 1336 height 94
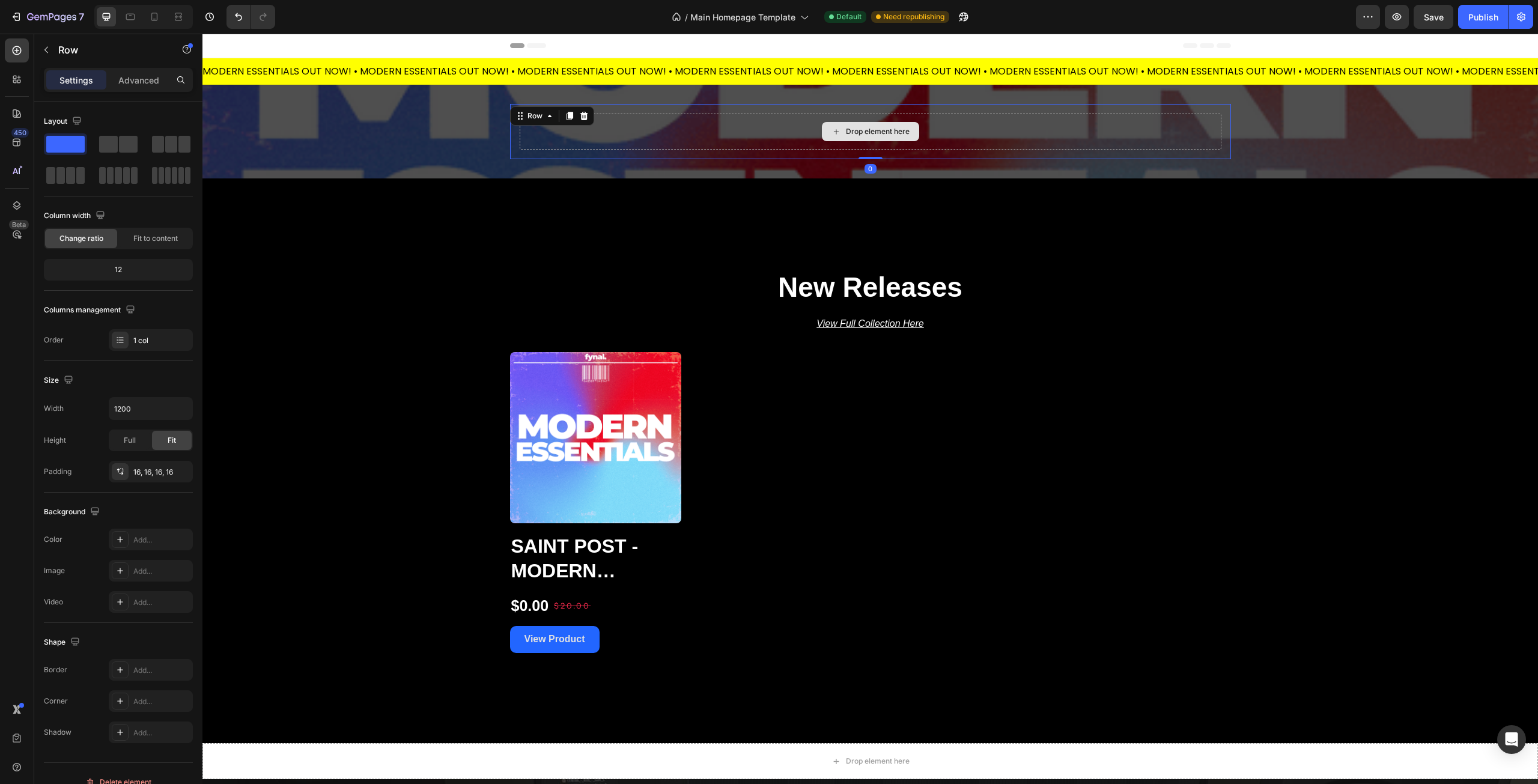
click at [734, 138] on div "Drop element here" at bounding box center [871, 131] width 702 height 36
click at [610, 132] on div "Drop element here" at bounding box center [871, 131] width 702 height 36
click at [866, 128] on div "Drop element here" at bounding box center [878, 131] width 64 height 10
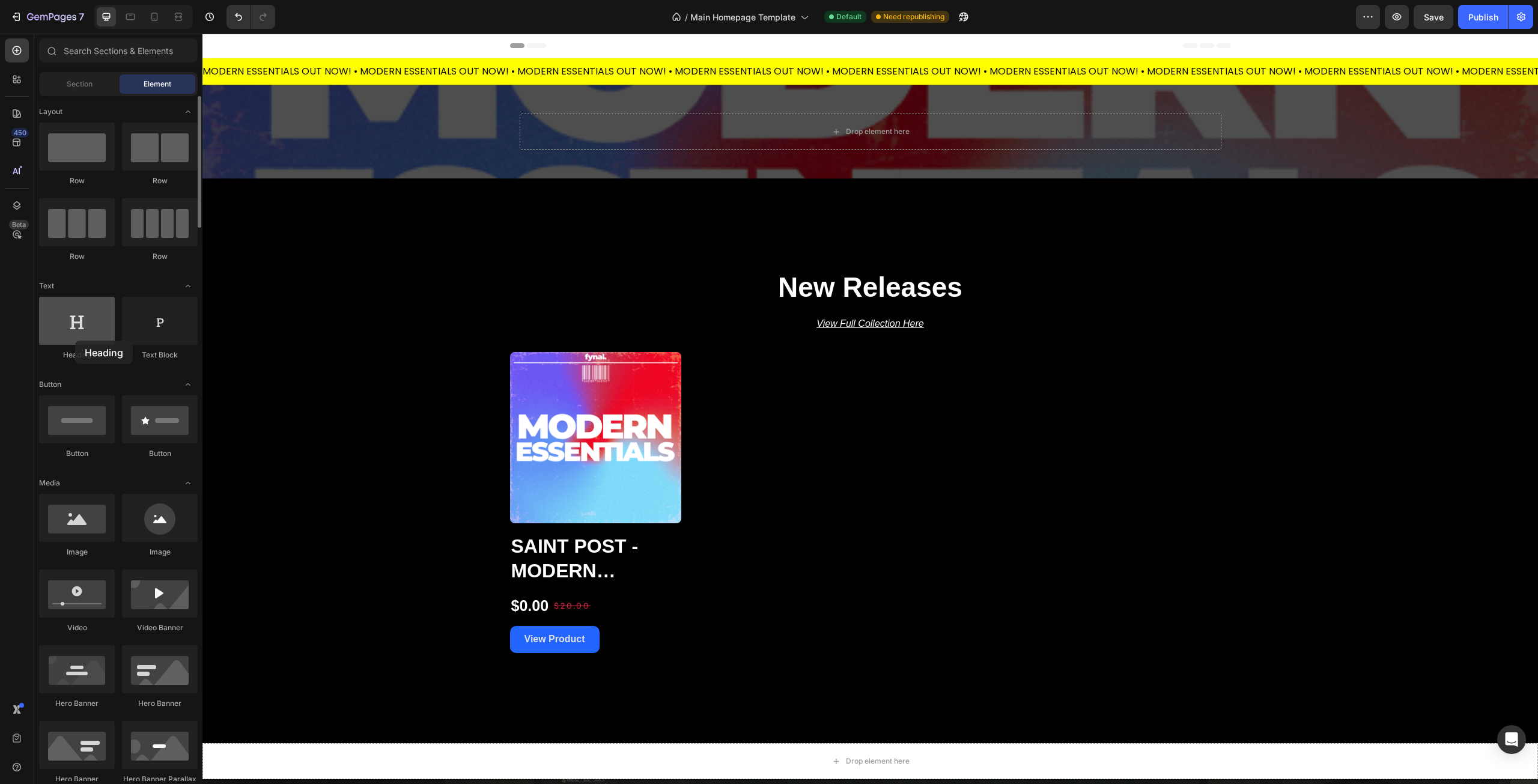
click at [75, 340] on div at bounding box center [77, 321] width 76 height 48
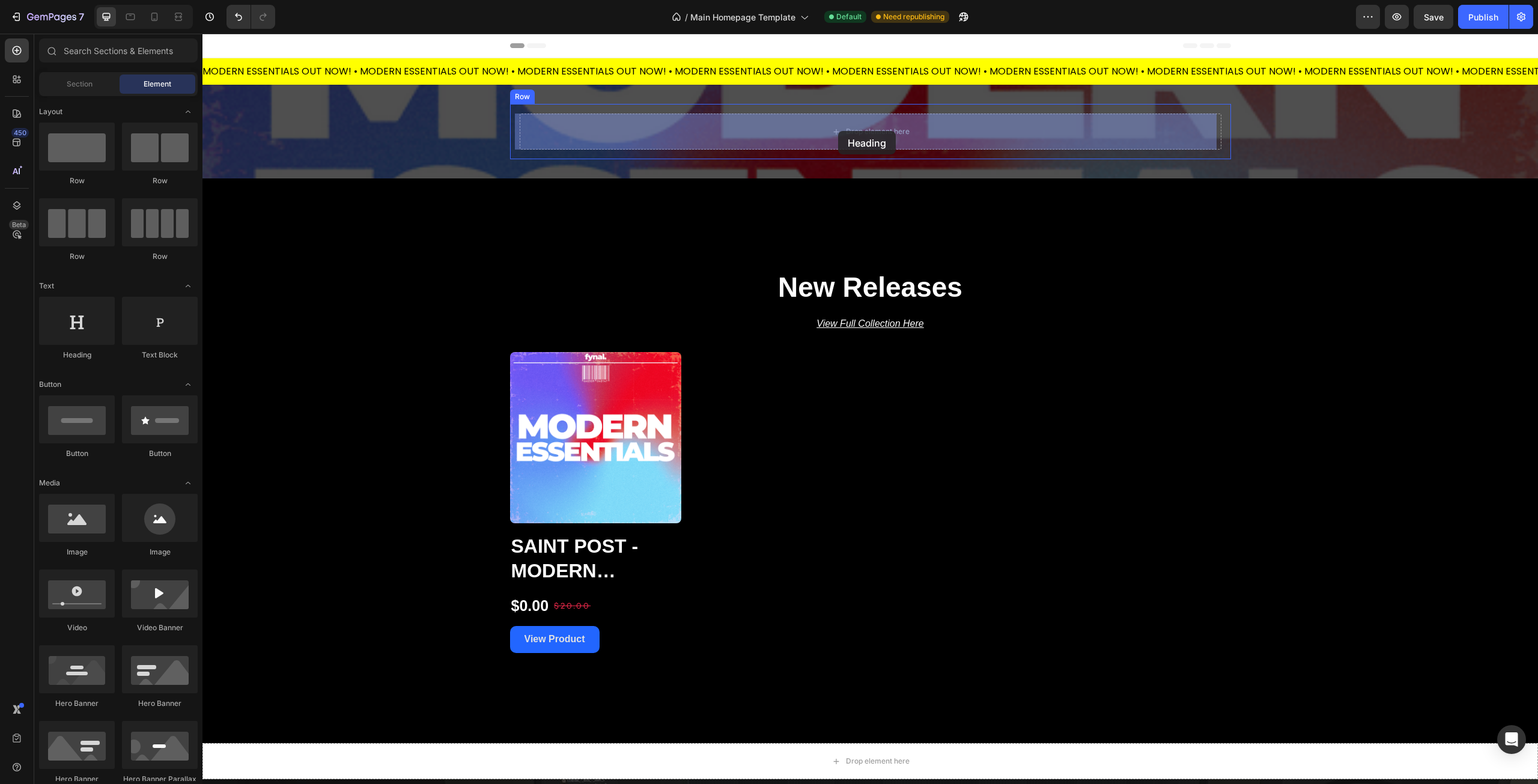
drag, startPoint x: 281, startPoint y: 366, endPoint x: 838, endPoint y: 131, distance: 604.5
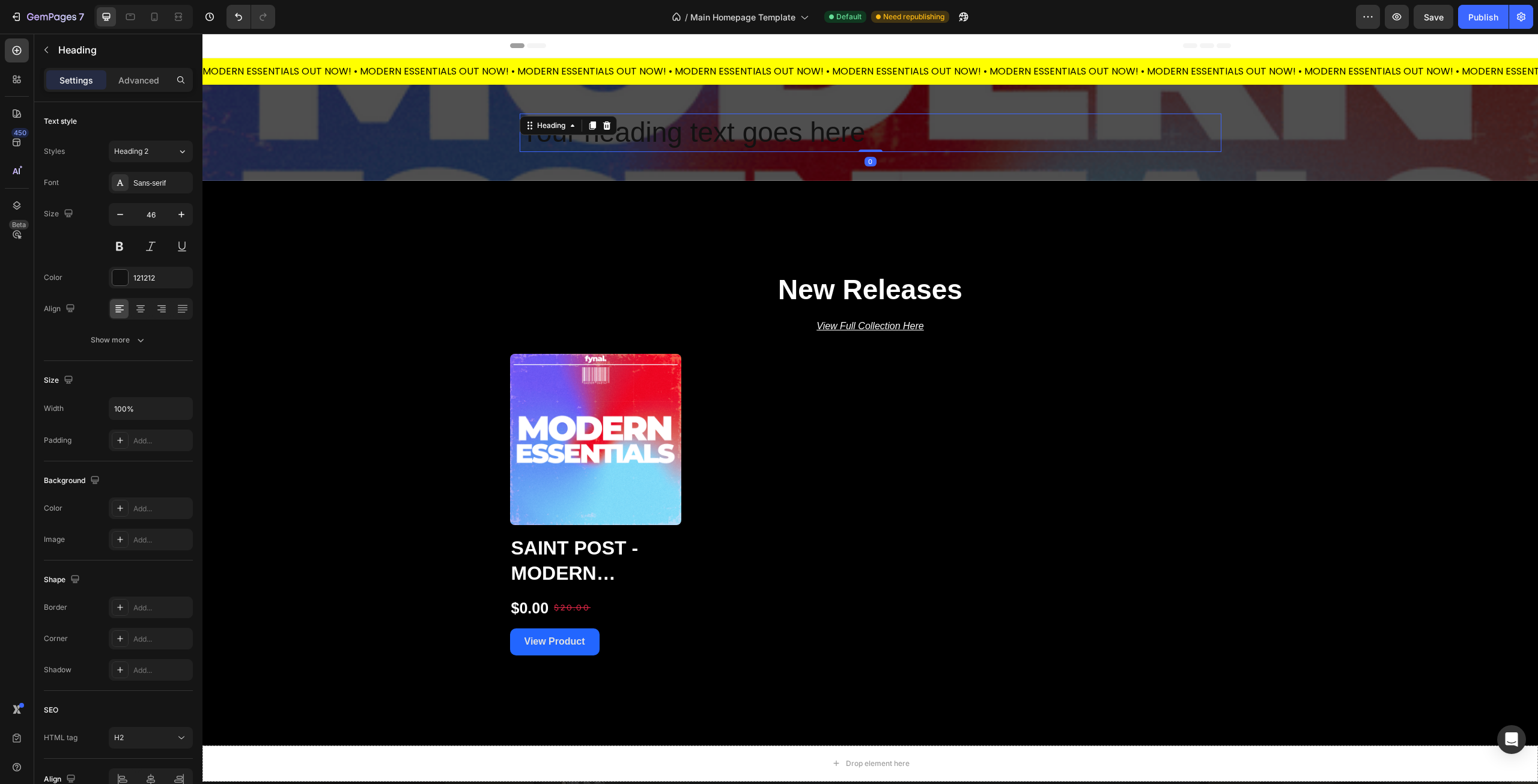
click at [697, 131] on h2 "Your heading text goes here" at bounding box center [871, 133] width 702 height 39
click at [697, 131] on p "Your heading text goes here" at bounding box center [871, 133] width 699 height 36
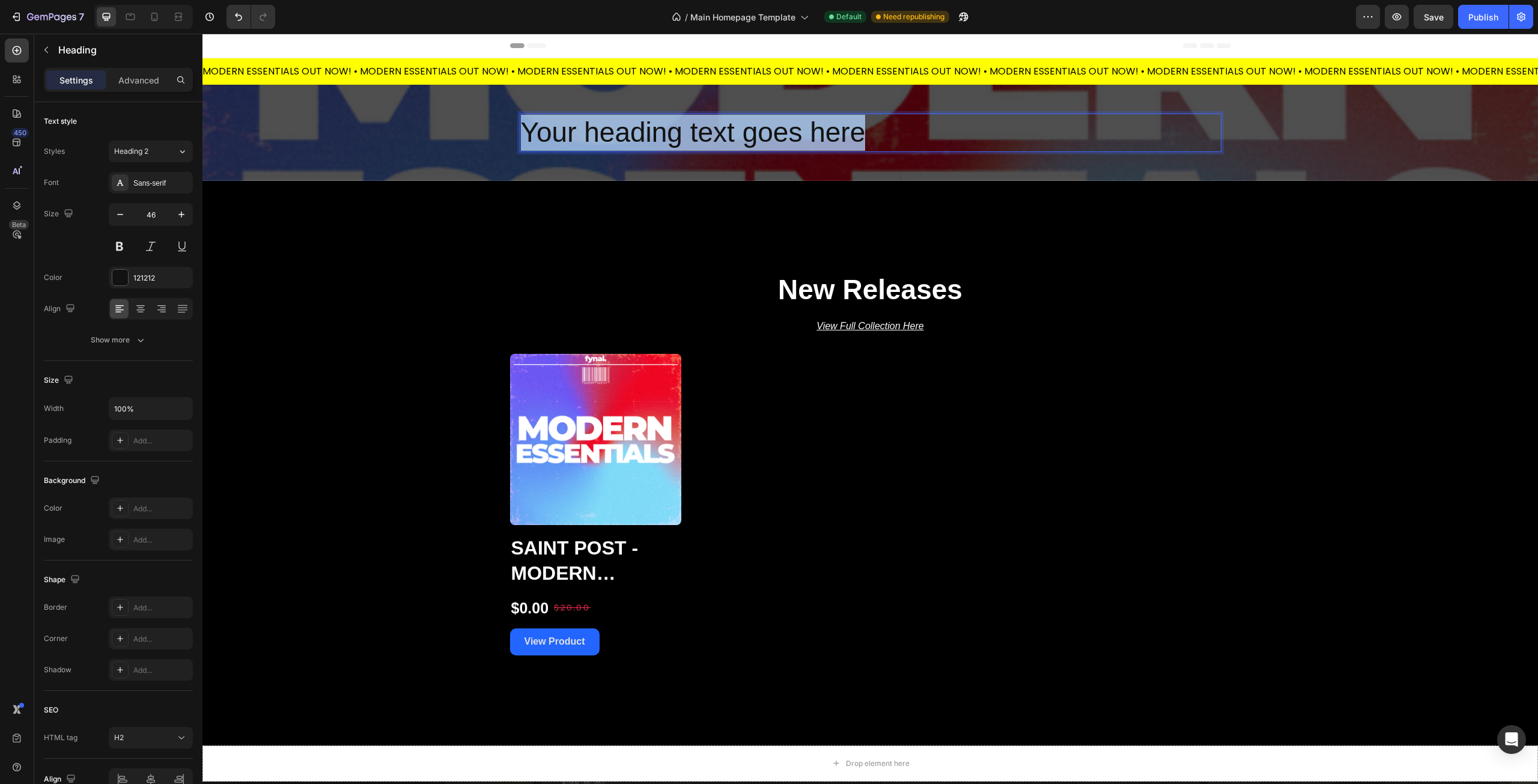
click at [697, 131] on p "Your heading text goes here" at bounding box center [871, 133] width 699 height 36
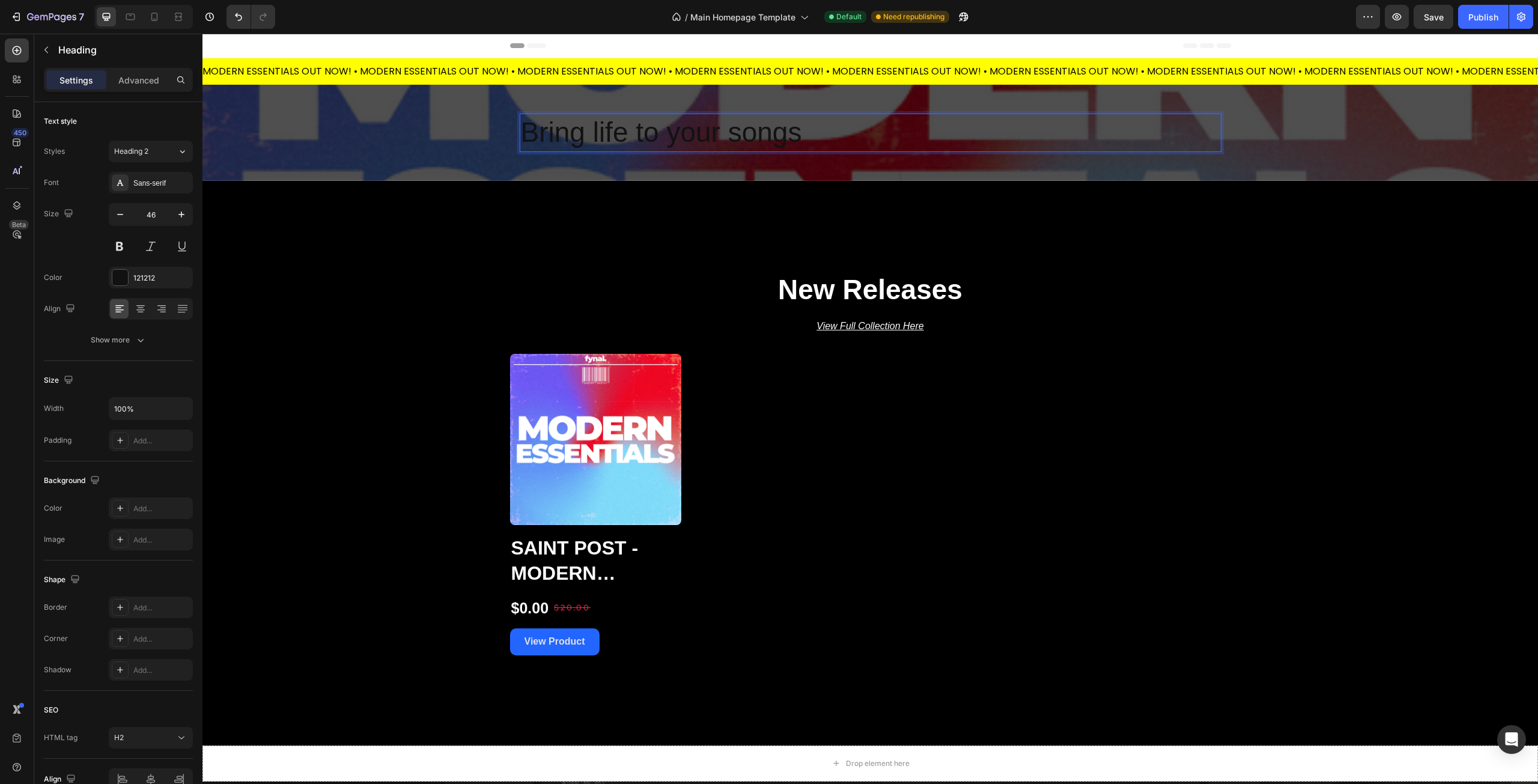
click at [580, 133] on p "Bring life to your songs" at bounding box center [871, 133] width 699 height 36
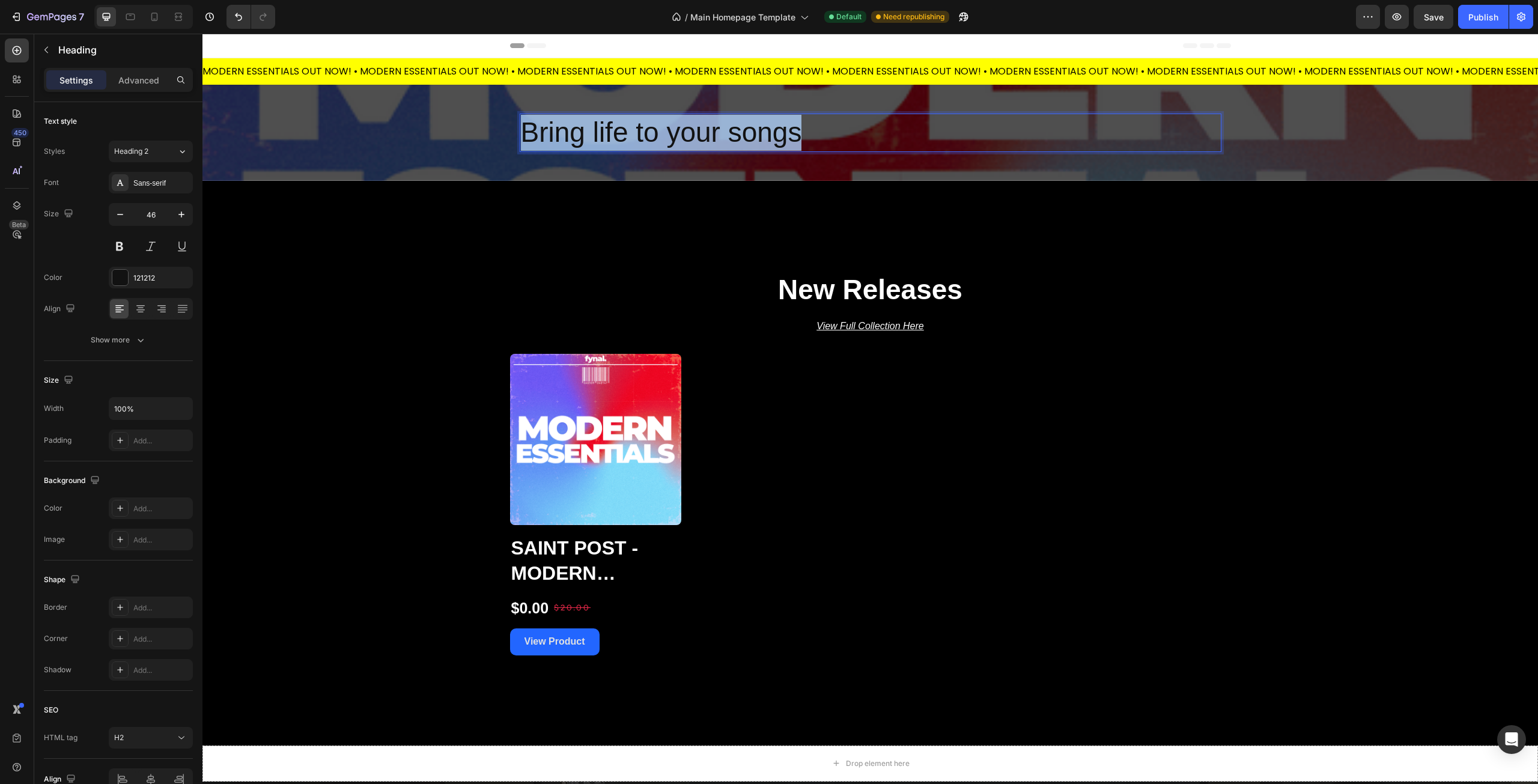
click at [580, 133] on p "Bring life to your songs" at bounding box center [871, 133] width 699 height 36
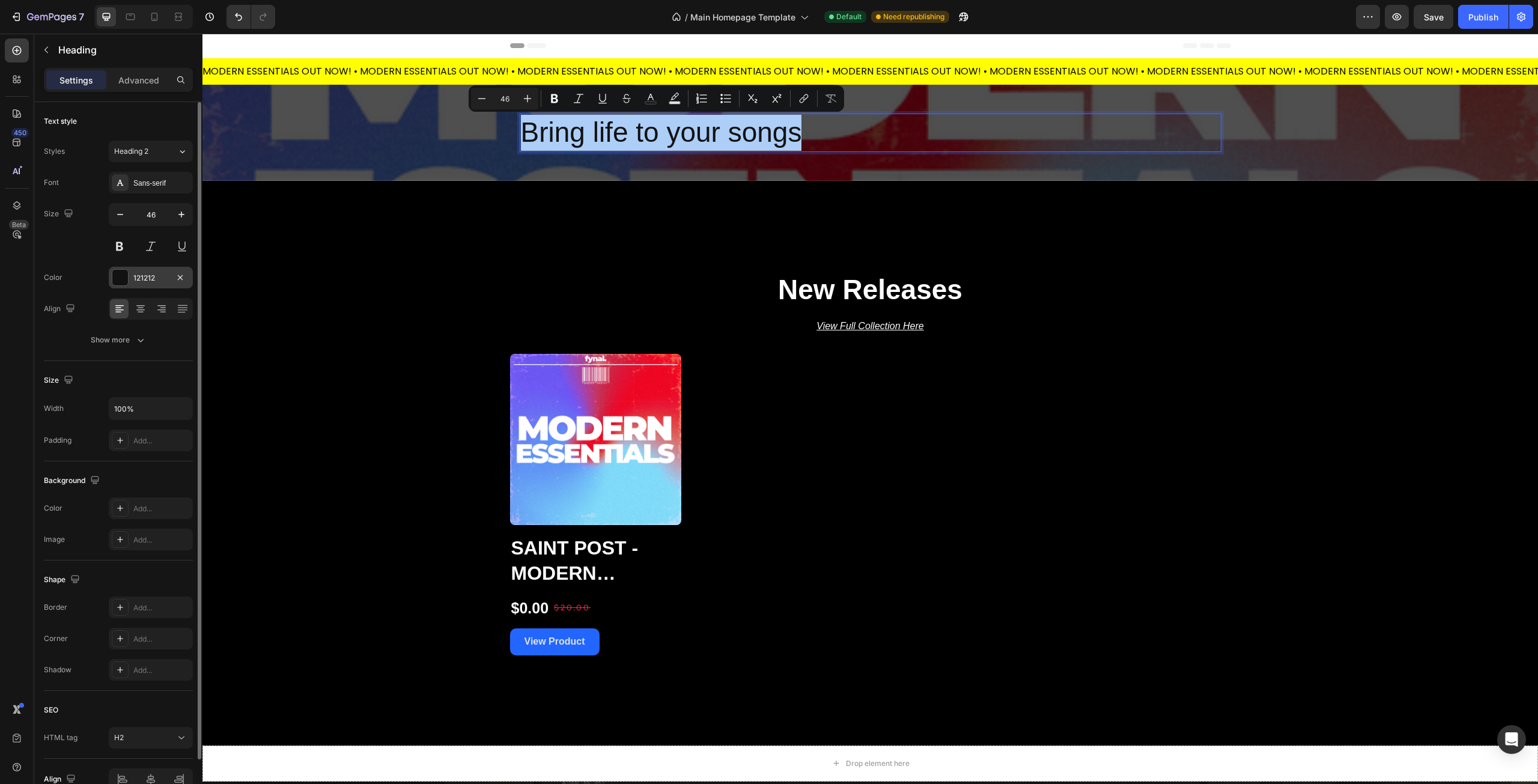
click at [120, 276] on div at bounding box center [120, 277] width 15 height 15
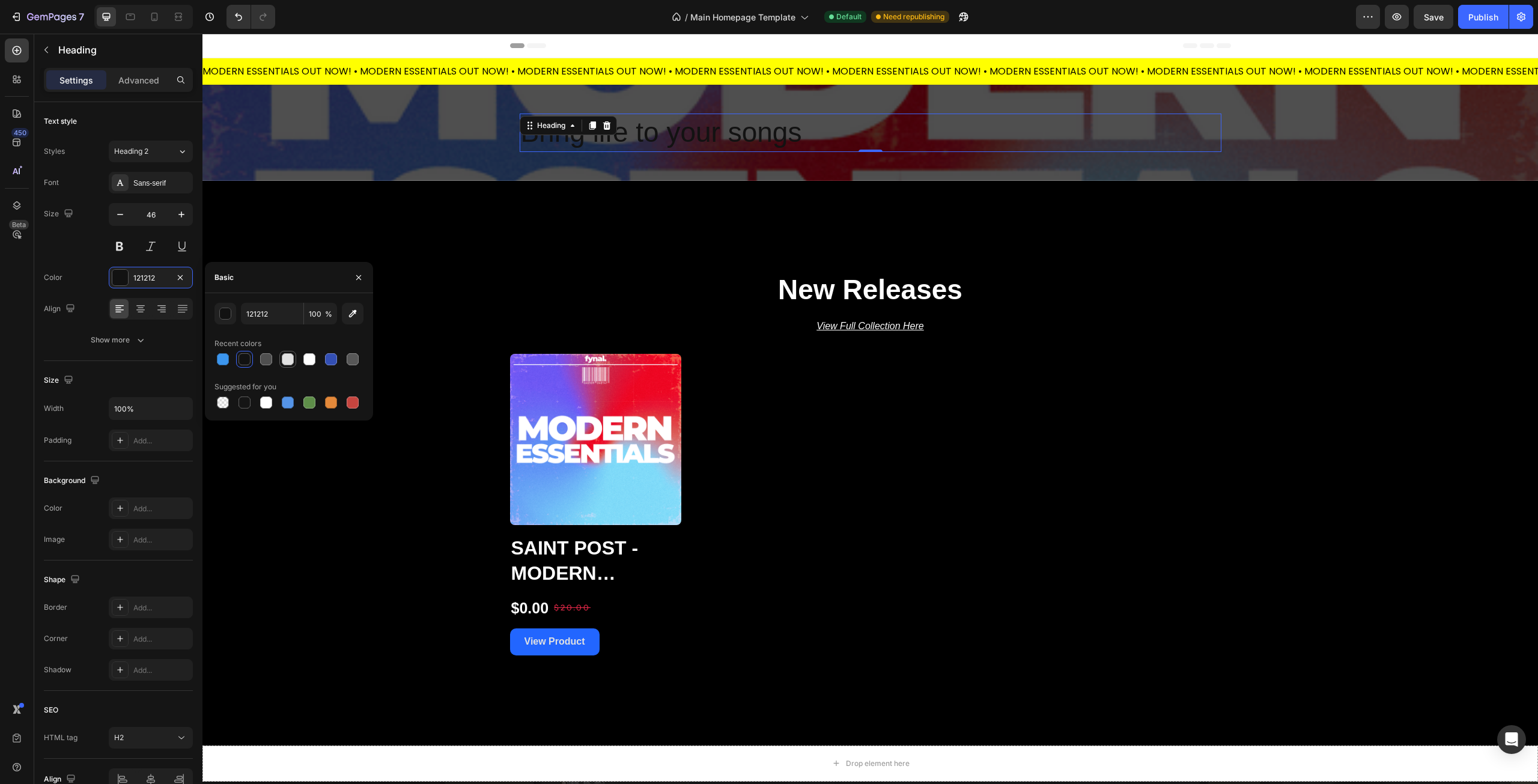
click at [289, 361] on div at bounding box center [288, 359] width 12 height 12
click at [308, 359] on div at bounding box center [310, 359] width 12 height 12
type input "FFFFFF"
click at [299, 359] on div at bounding box center [289, 359] width 149 height 17
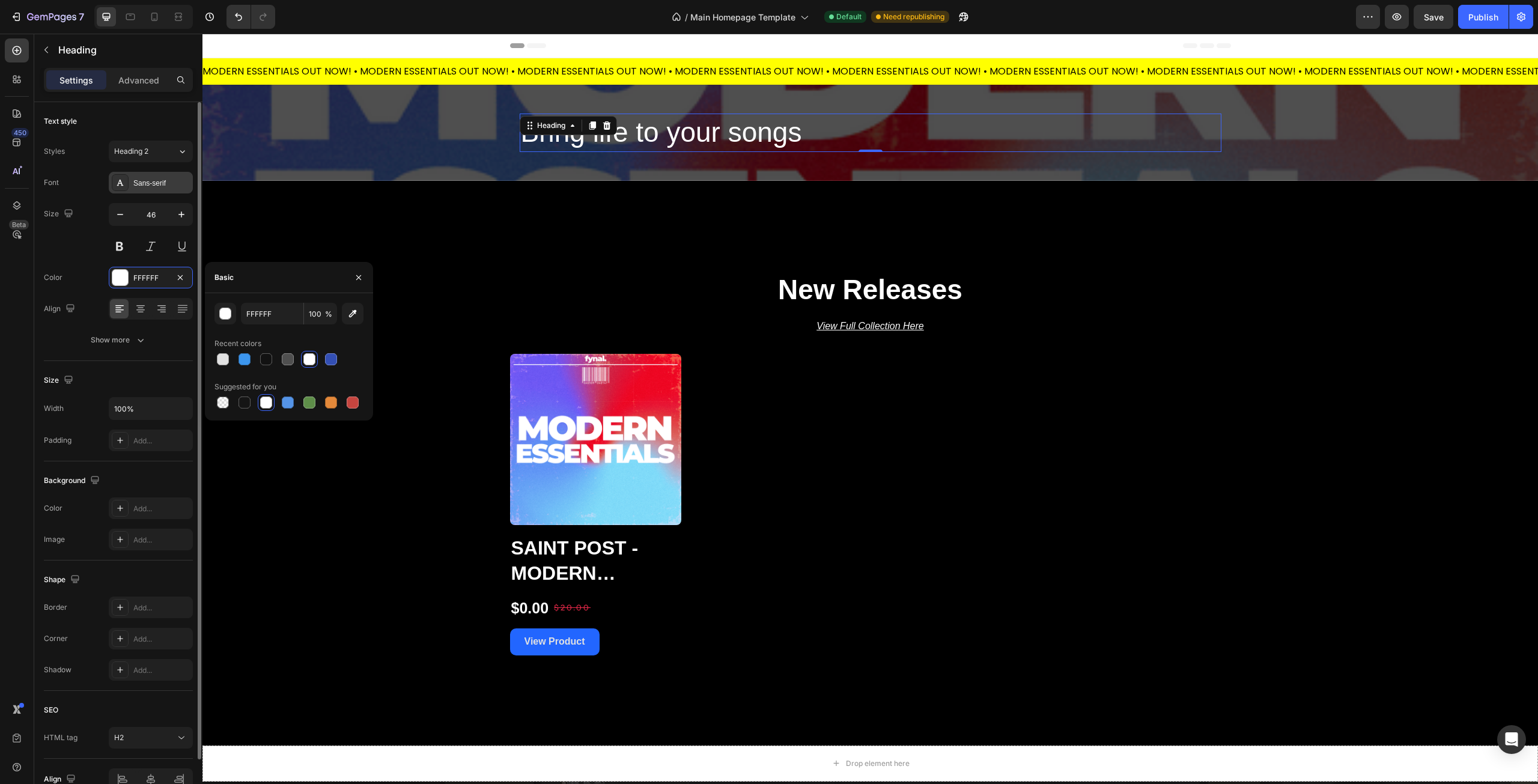
click at [152, 179] on div "Sans-serif" at bounding box center [162, 183] width 57 height 11
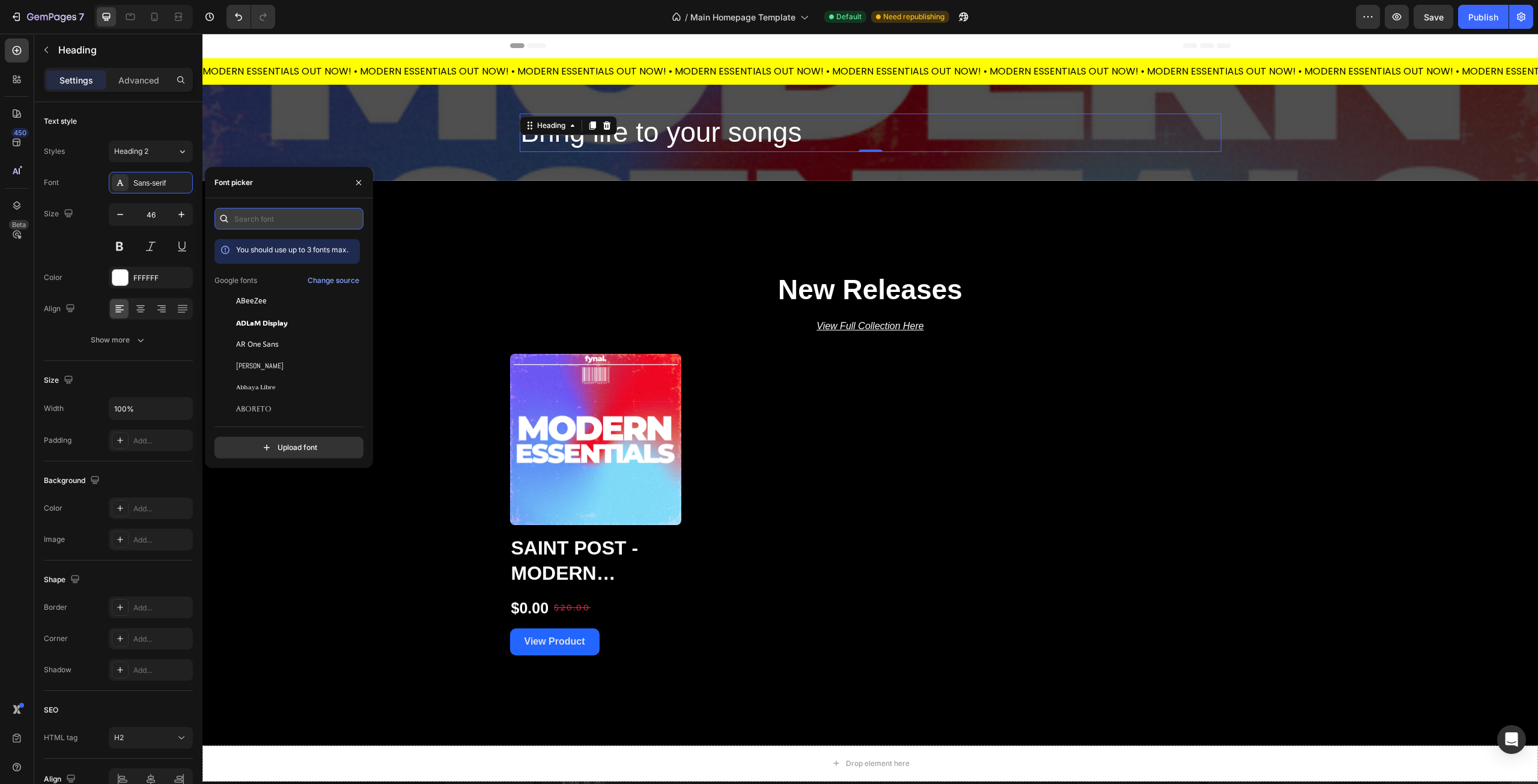
click at [275, 215] on input "text" at bounding box center [289, 218] width 149 height 22
type input "m"
click at [287, 316] on div "ADLaM Display" at bounding box center [287, 322] width 146 height 22
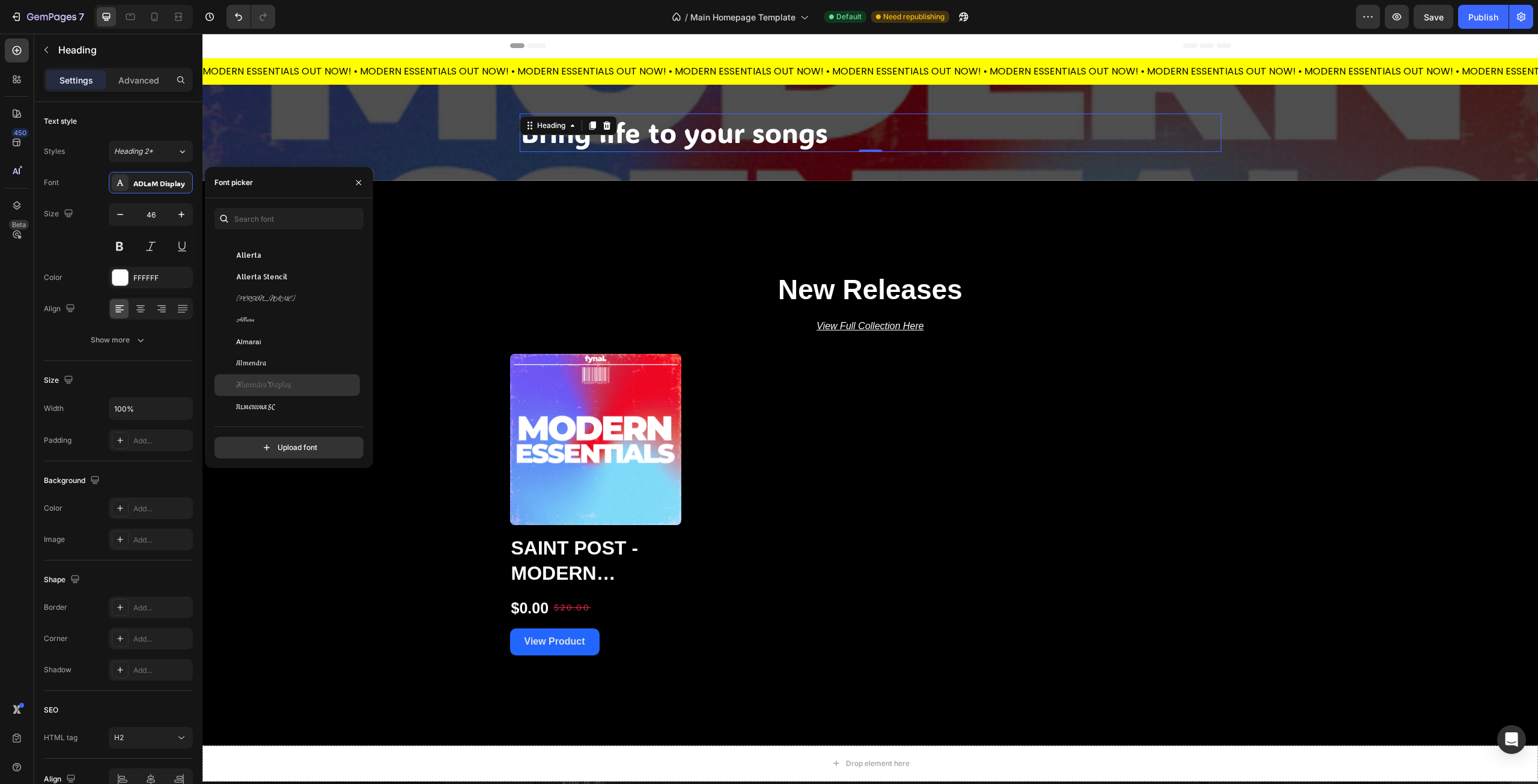
scroll to position [1081, 0]
click at [309, 452] on input "file" at bounding box center [315, 447] width 300 height 20
click at [300, 448] on input "file" at bounding box center [315, 447] width 300 height 20
type input "C:\fakepath\Montserrat-Bold.ttf"
click at [306, 219] on input "text" at bounding box center [289, 218] width 149 height 22
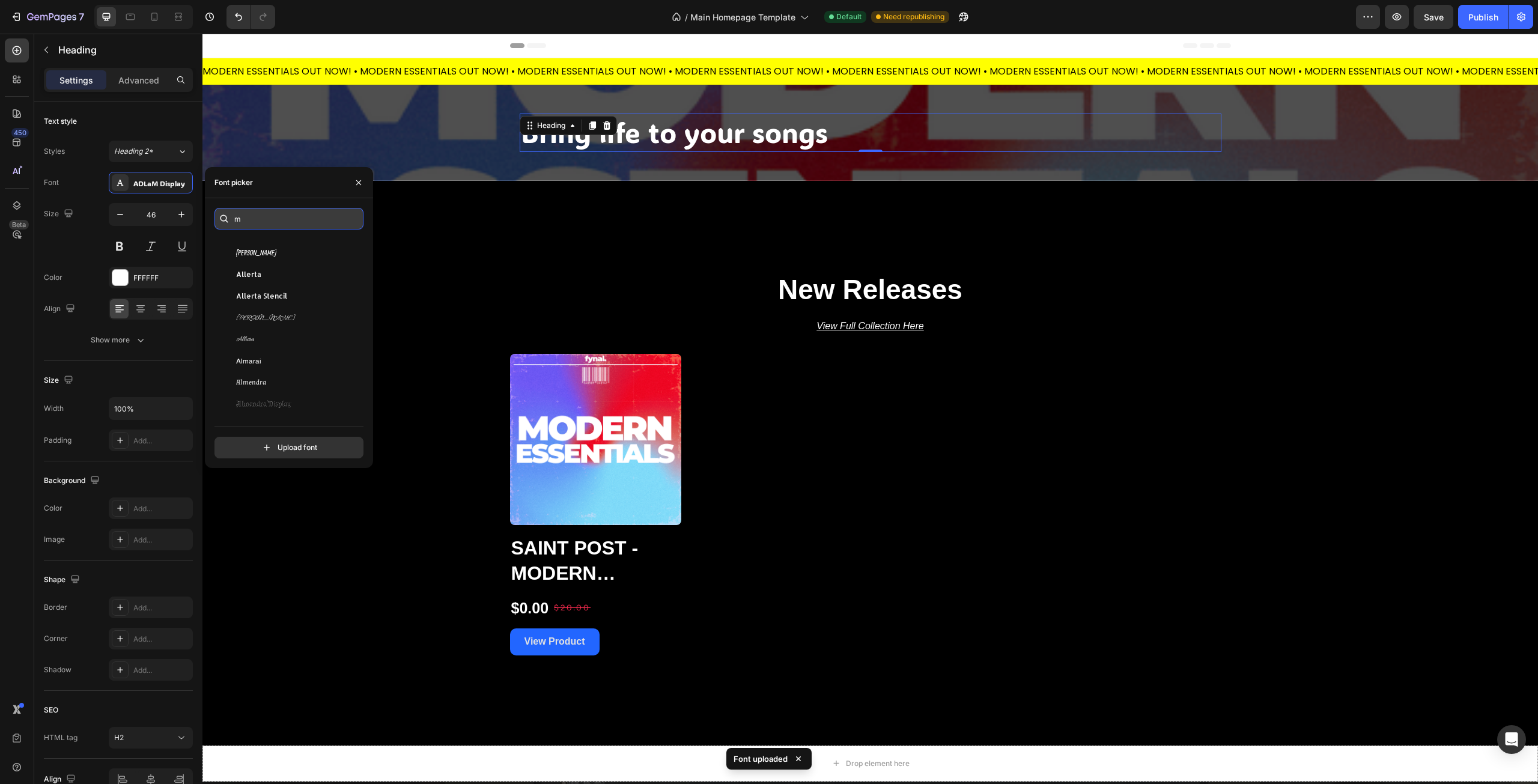
scroll to position [0, 0]
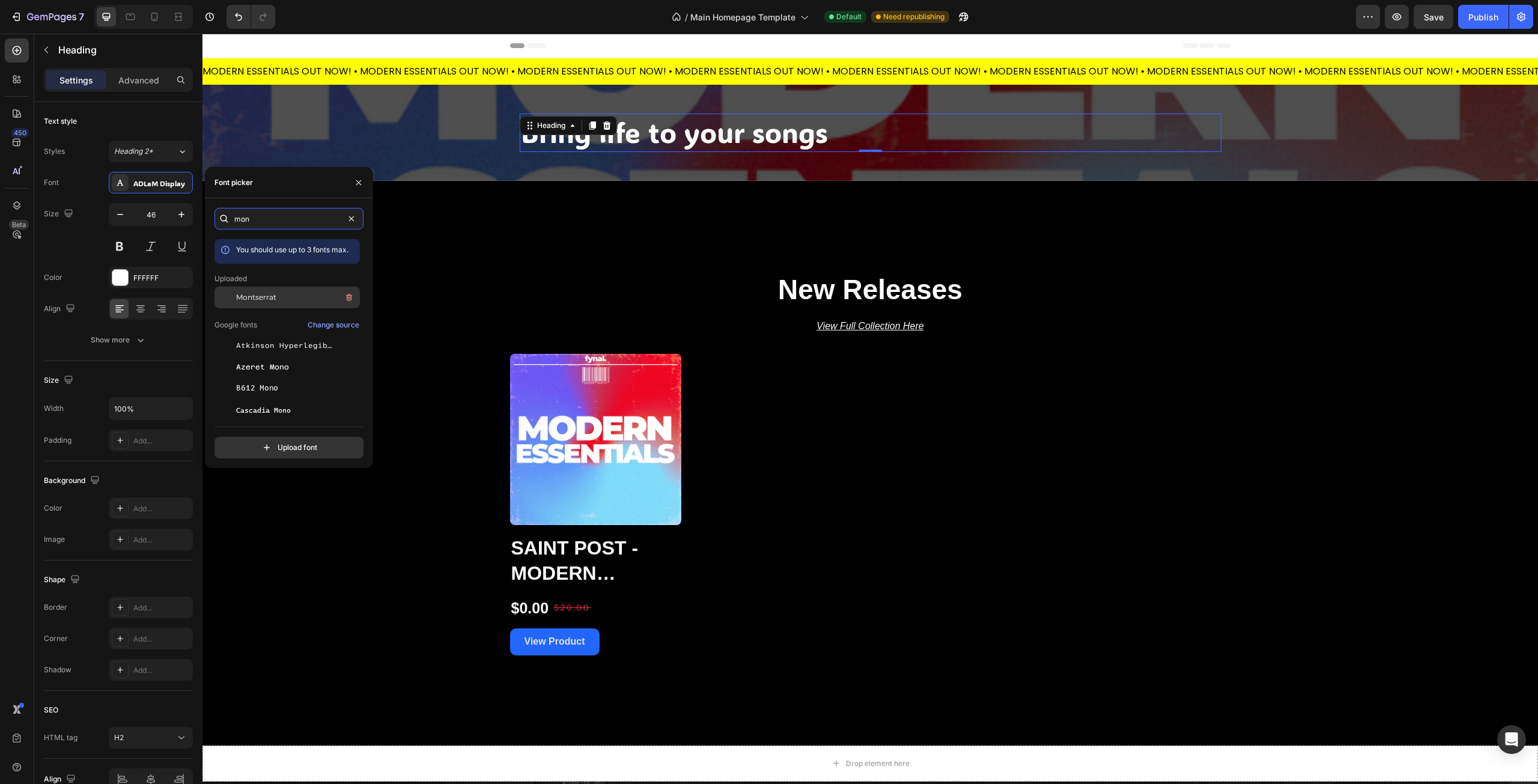
type input "mon"
click at [272, 297] on span "Montserrat" at bounding box center [256, 297] width 41 height 11
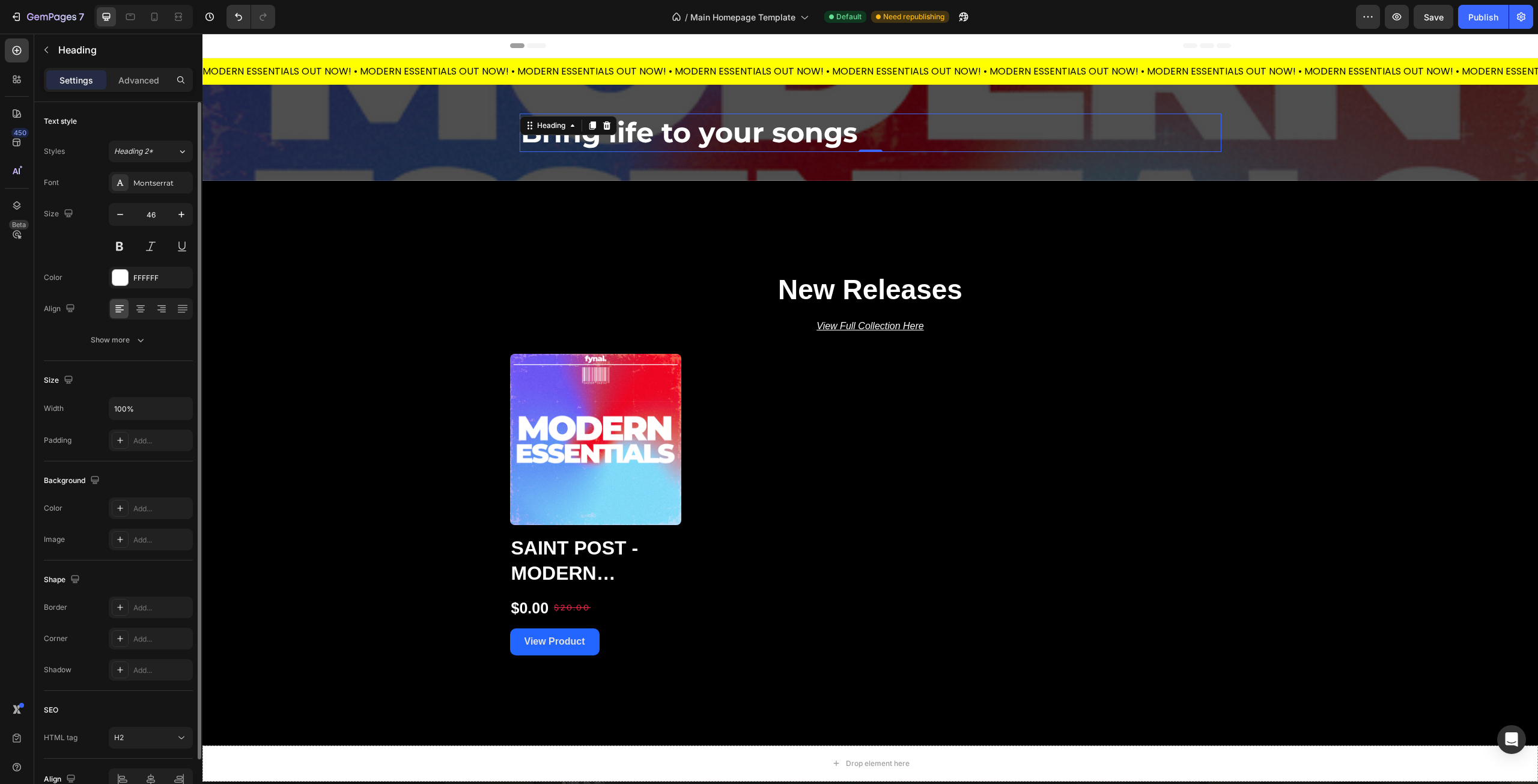
click at [73, 187] on div "Font Montserrat" at bounding box center [118, 182] width 149 height 22
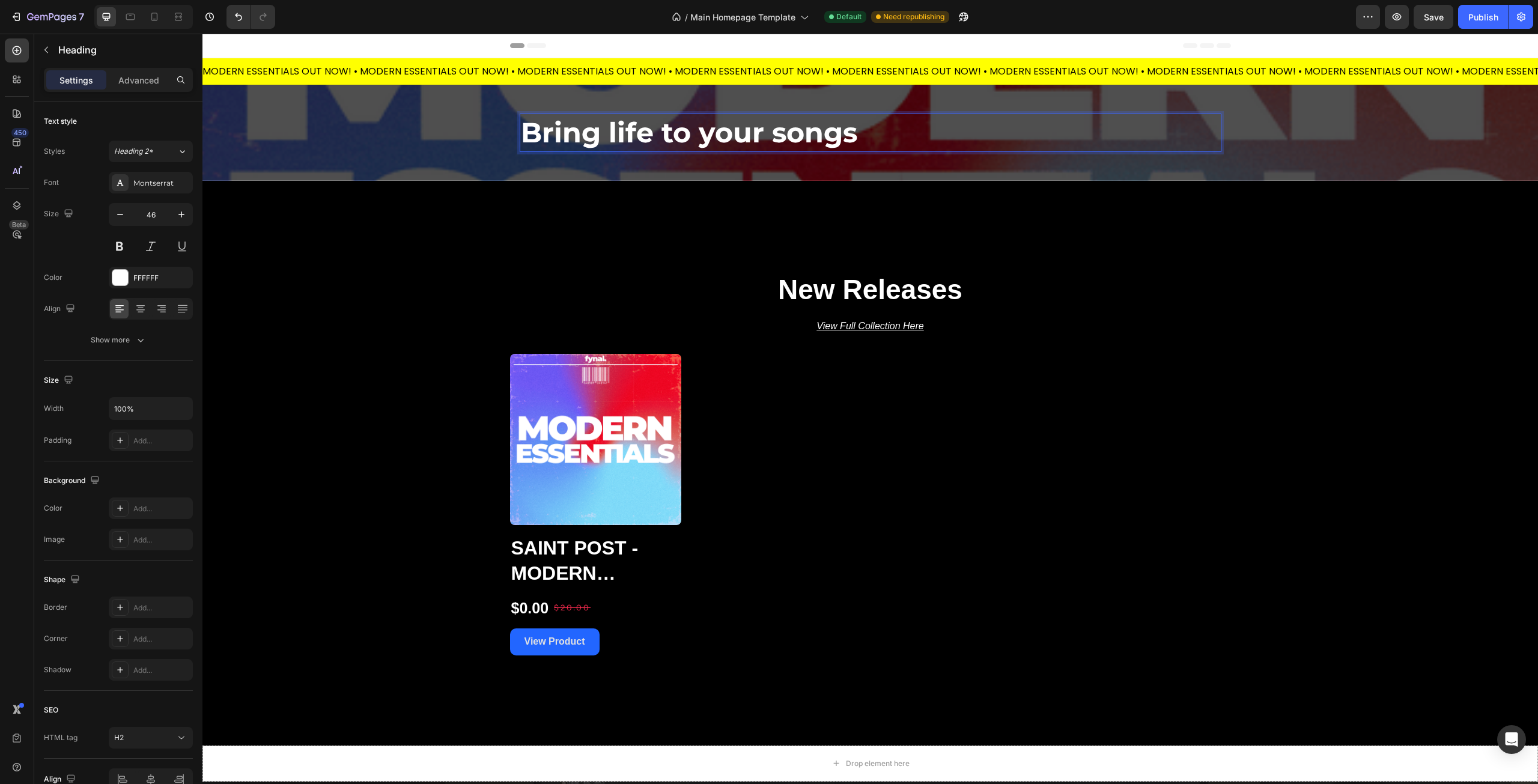
click at [861, 130] on p "Bring life to your songs" at bounding box center [871, 133] width 699 height 36
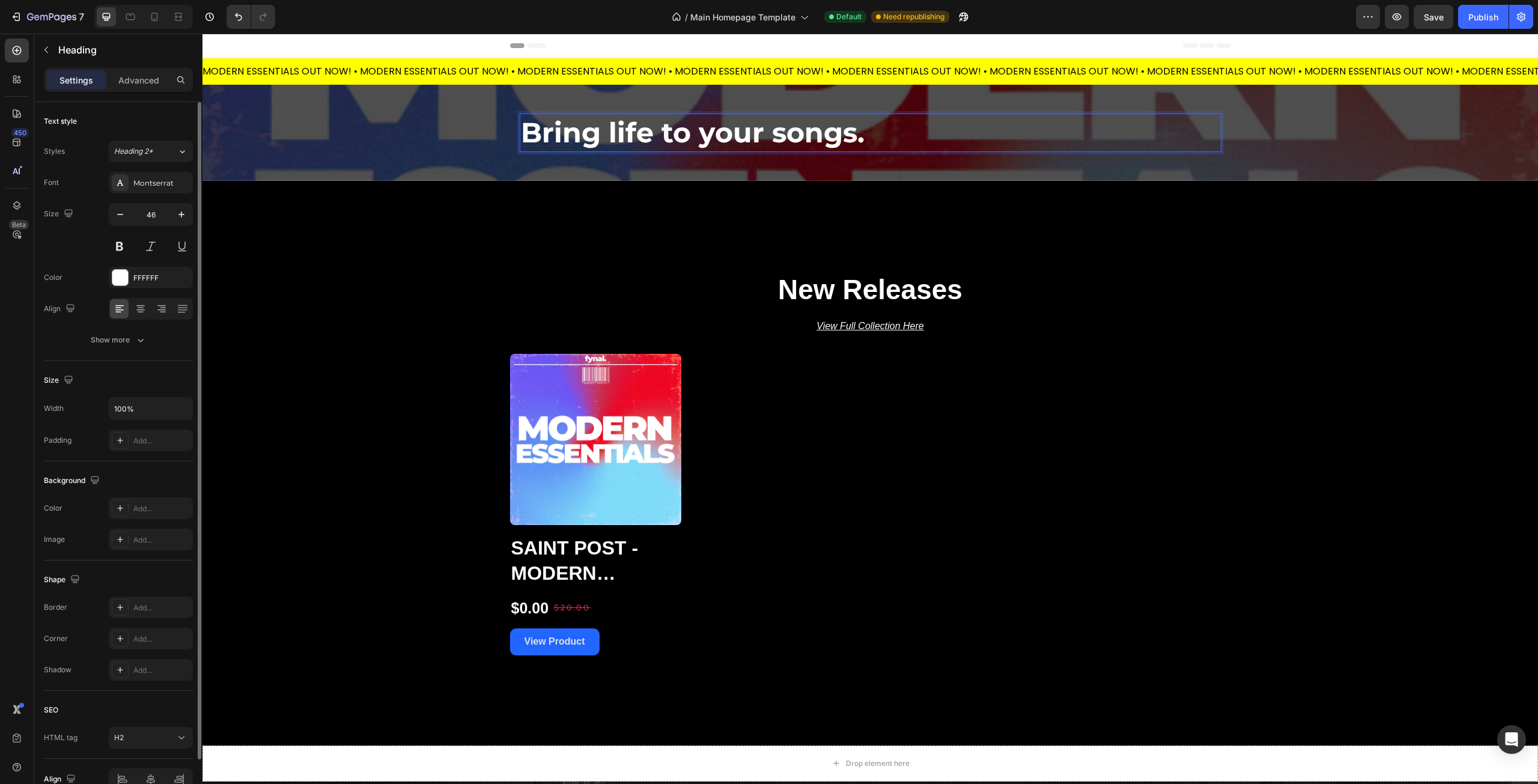
click at [68, 237] on div "Size 46" at bounding box center [118, 230] width 149 height 54
click at [135, 312] on icon at bounding box center [141, 309] width 12 height 12
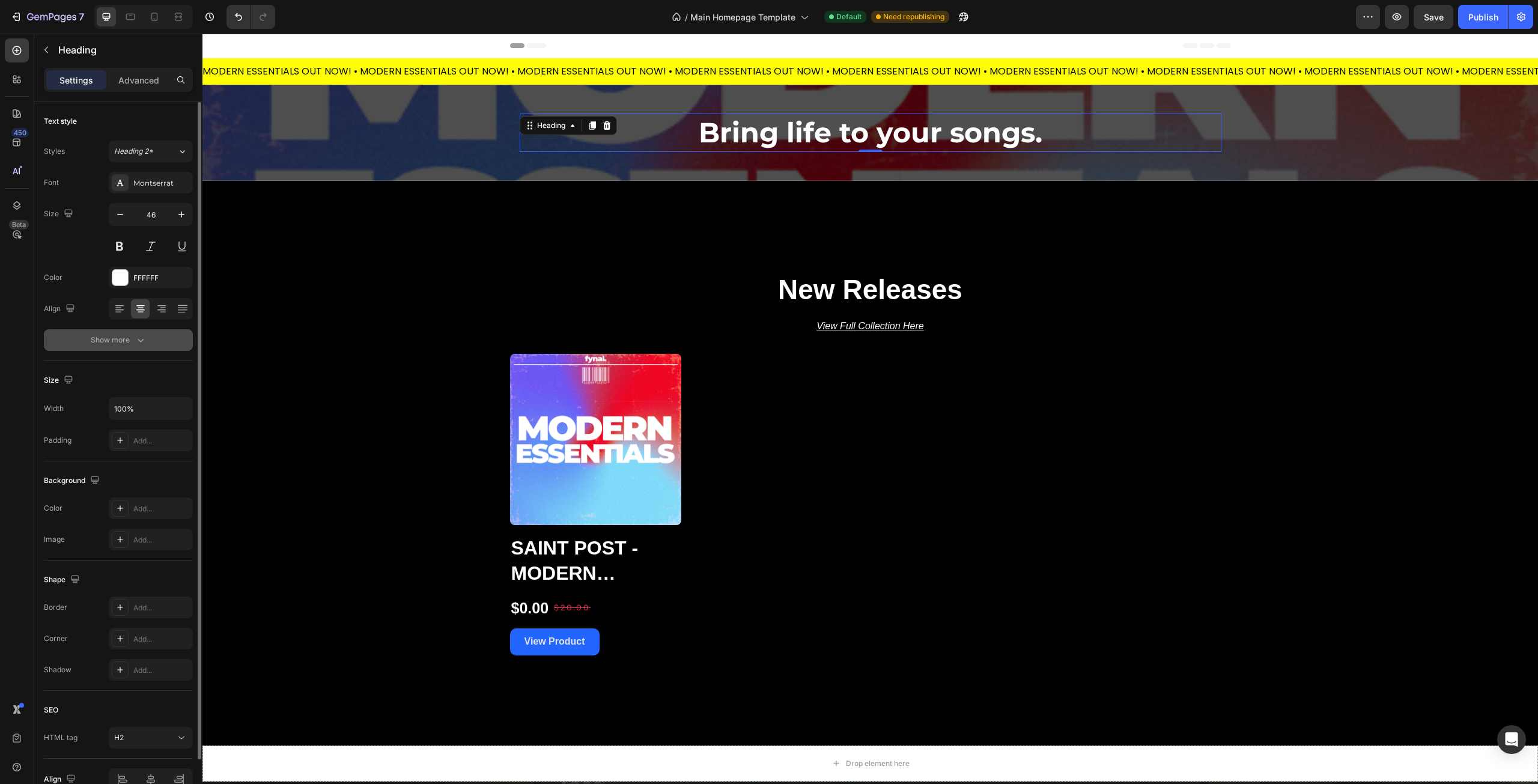
click at [104, 339] on div "Show more" at bounding box center [119, 340] width 56 height 12
click at [158, 345] on div "Bold" at bounding box center [151, 340] width 73 height 12
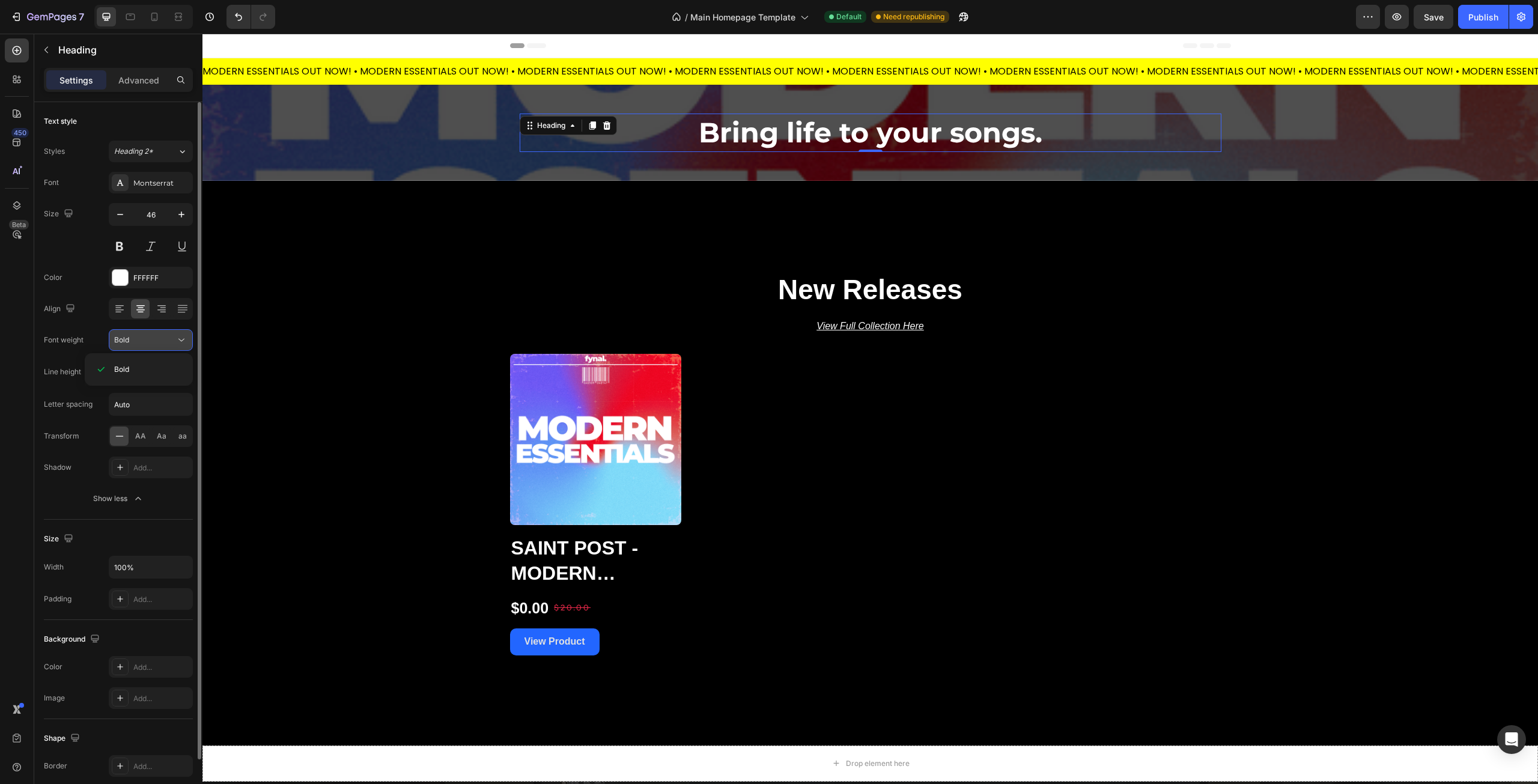
click at [163, 343] on div "Bold" at bounding box center [145, 340] width 61 height 11
click at [149, 246] on button at bounding box center [151, 246] width 22 height 22
click at [119, 248] on button at bounding box center [119, 246] width 22 height 22
click at [124, 247] on button at bounding box center [119, 246] width 22 height 22
click at [127, 247] on button at bounding box center [119, 246] width 22 height 22
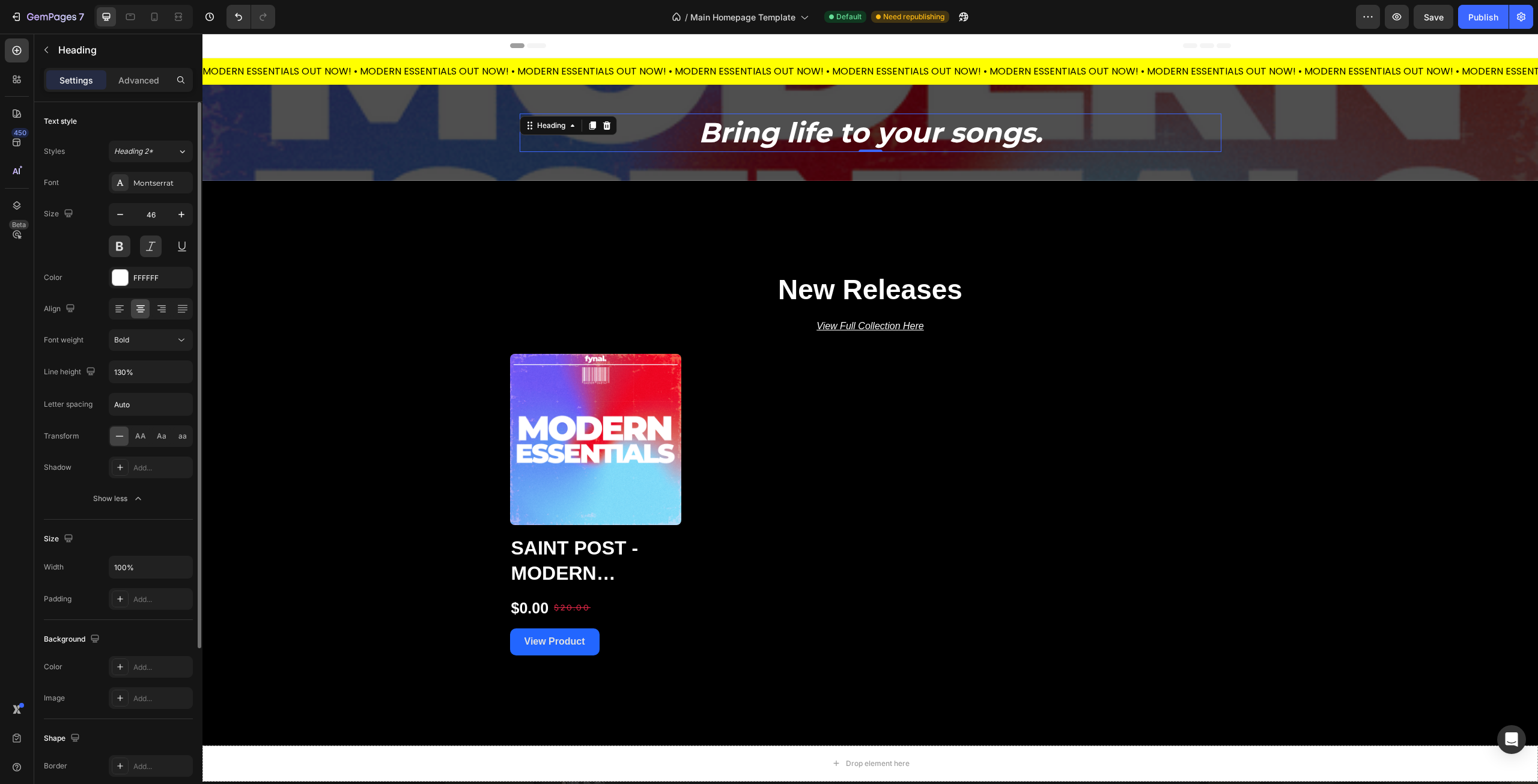
click at [131, 248] on div at bounding box center [151, 246] width 84 height 22
click at [119, 246] on button at bounding box center [119, 246] width 22 height 22
click at [131, 246] on div at bounding box center [151, 246] width 84 height 22
click at [112, 248] on button at bounding box center [119, 246] width 22 height 22
click at [81, 119] on div "Text style" at bounding box center [118, 121] width 149 height 19
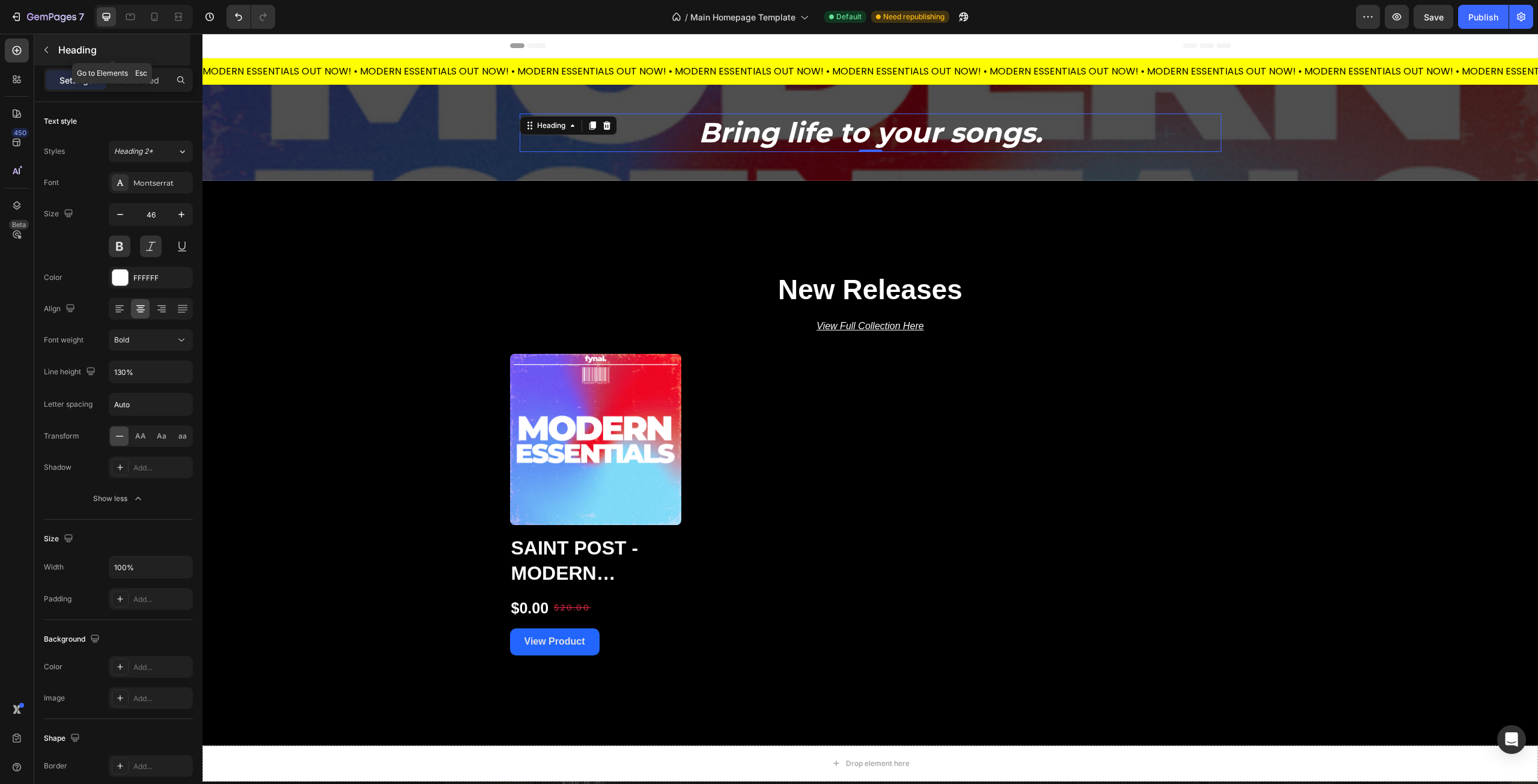
click at [54, 52] on button "button" at bounding box center [46, 50] width 19 height 19
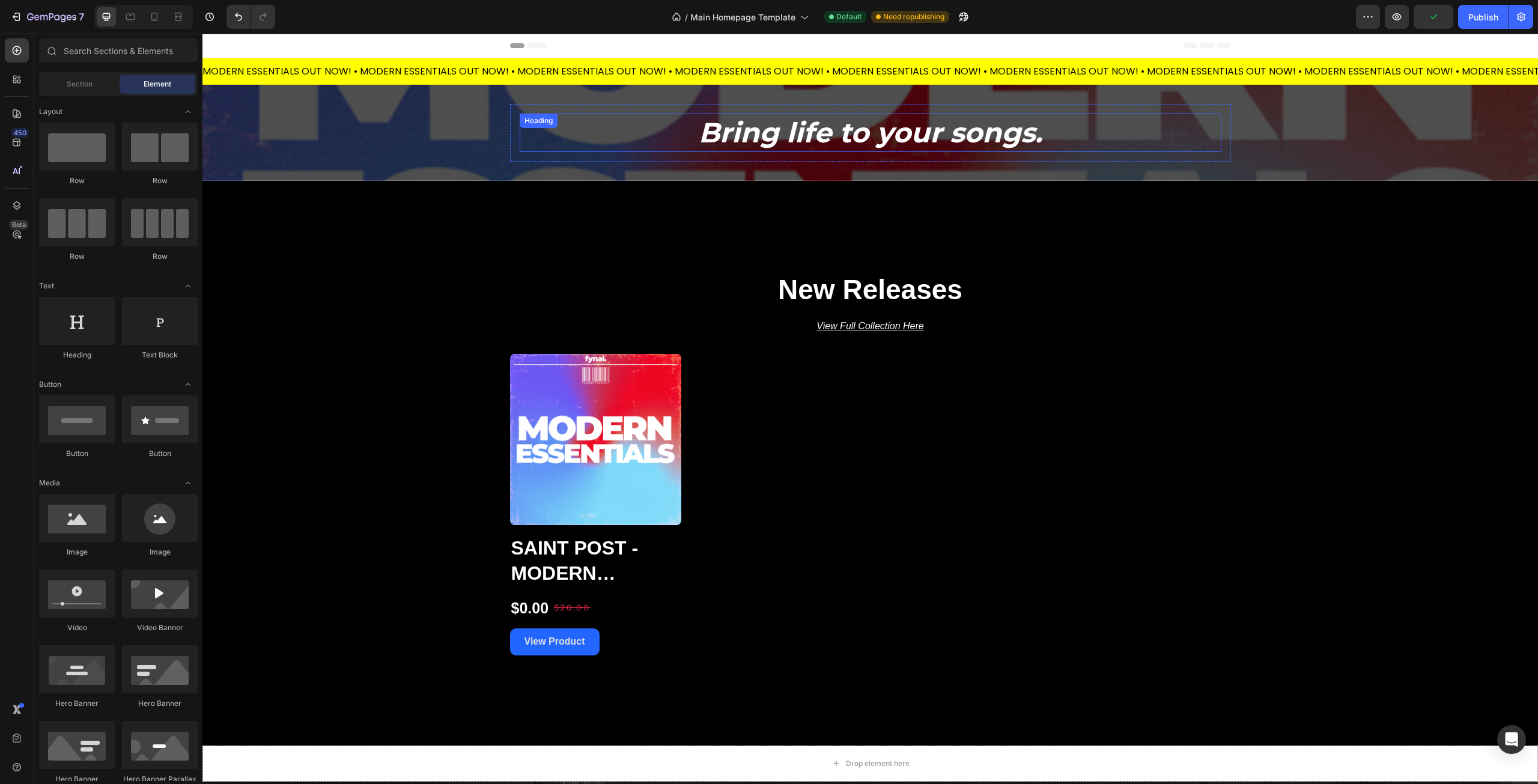
click at [898, 138] on p "Bring life to your songs." at bounding box center [871, 133] width 699 height 36
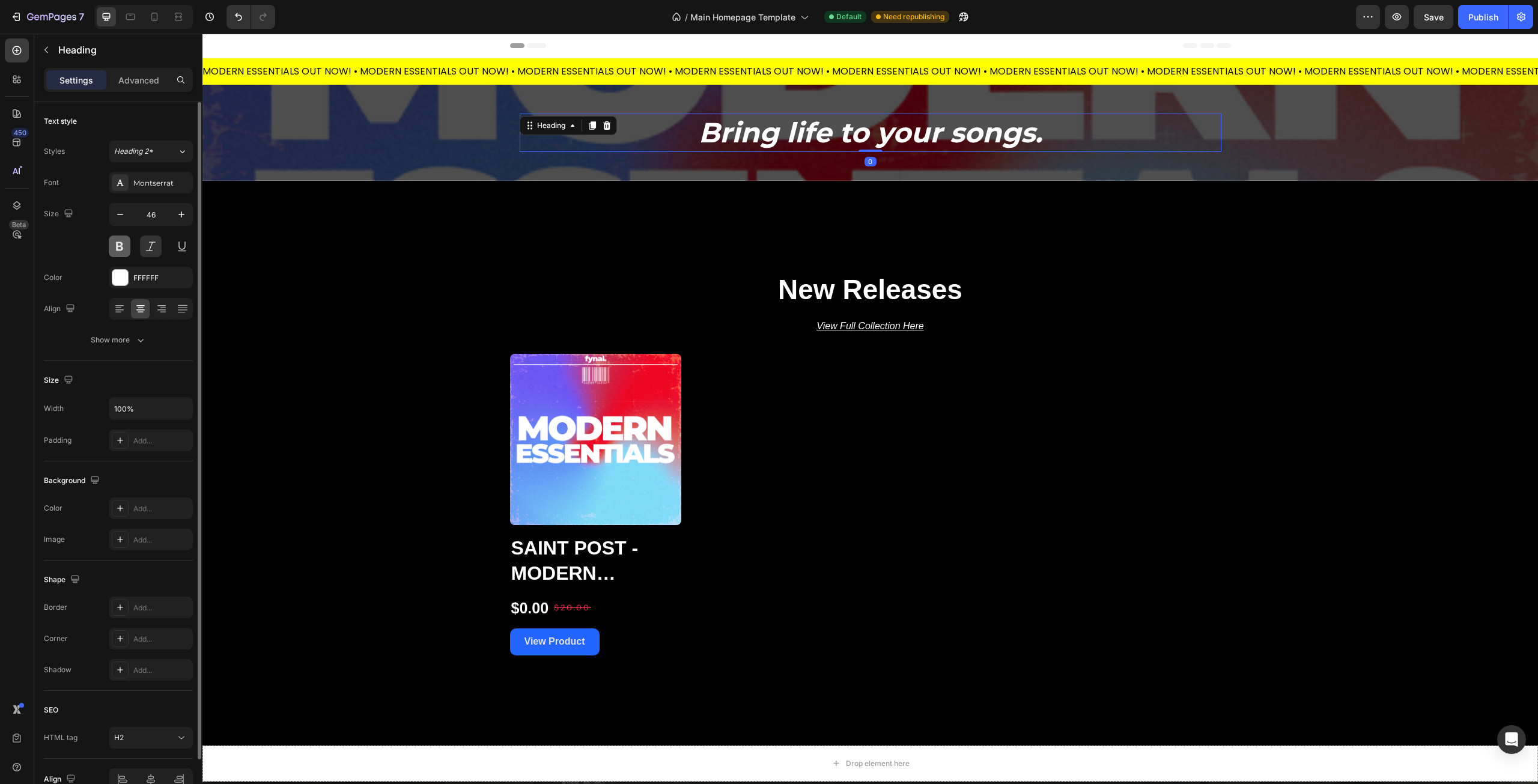
click at [124, 249] on button at bounding box center [119, 246] width 22 height 22
click at [152, 245] on button at bounding box center [151, 246] width 22 height 22
click at [125, 249] on button at bounding box center [119, 246] width 22 height 22
click at [130, 248] on div at bounding box center [151, 246] width 84 height 22
click at [124, 248] on button at bounding box center [119, 246] width 22 height 22
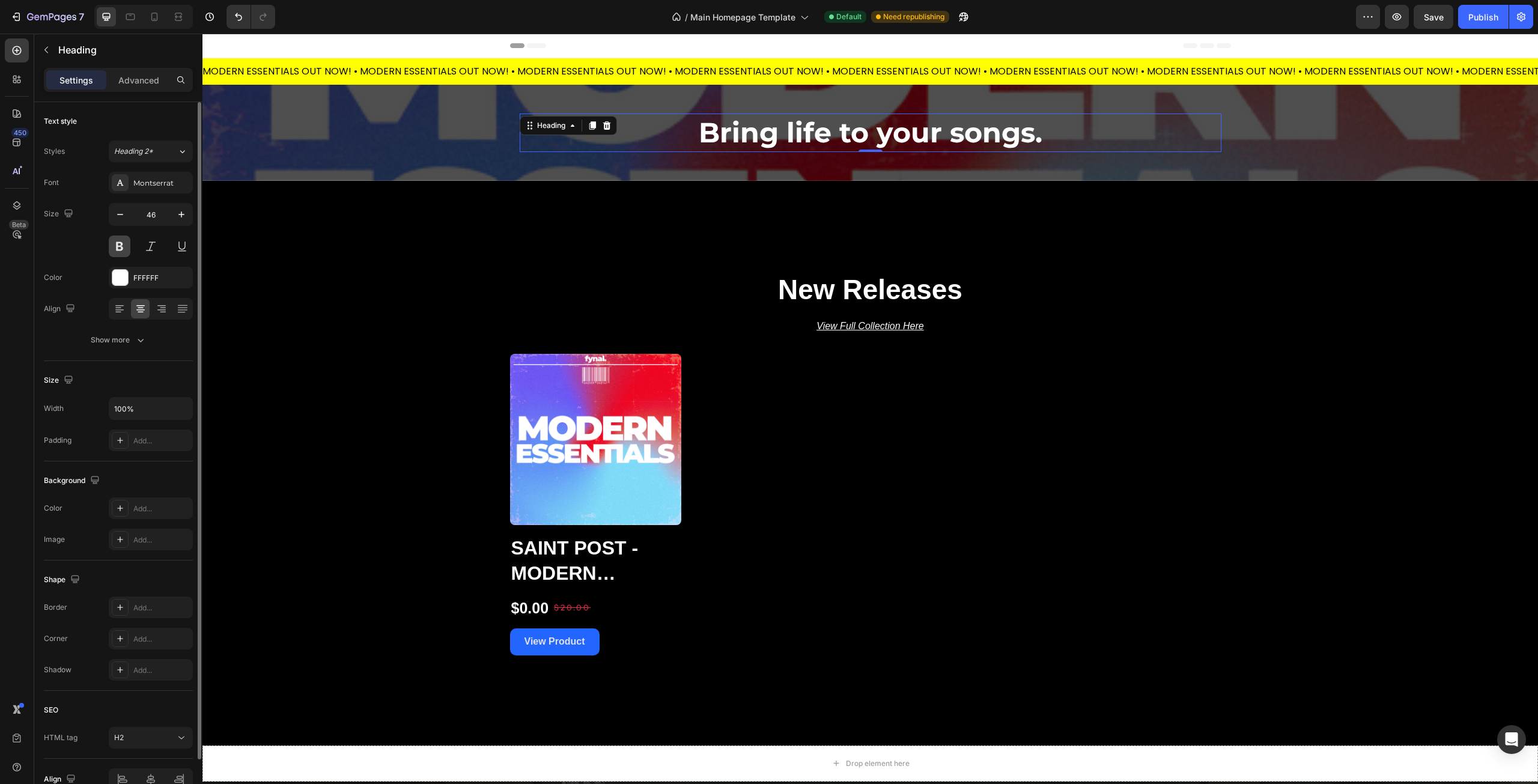
click at [123, 248] on button at bounding box center [119, 246] width 22 height 22
click at [122, 250] on button at bounding box center [119, 246] width 22 height 22
click at [179, 249] on button at bounding box center [182, 246] width 22 height 22
click at [66, 243] on div "Size 46" at bounding box center [118, 230] width 149 height 54
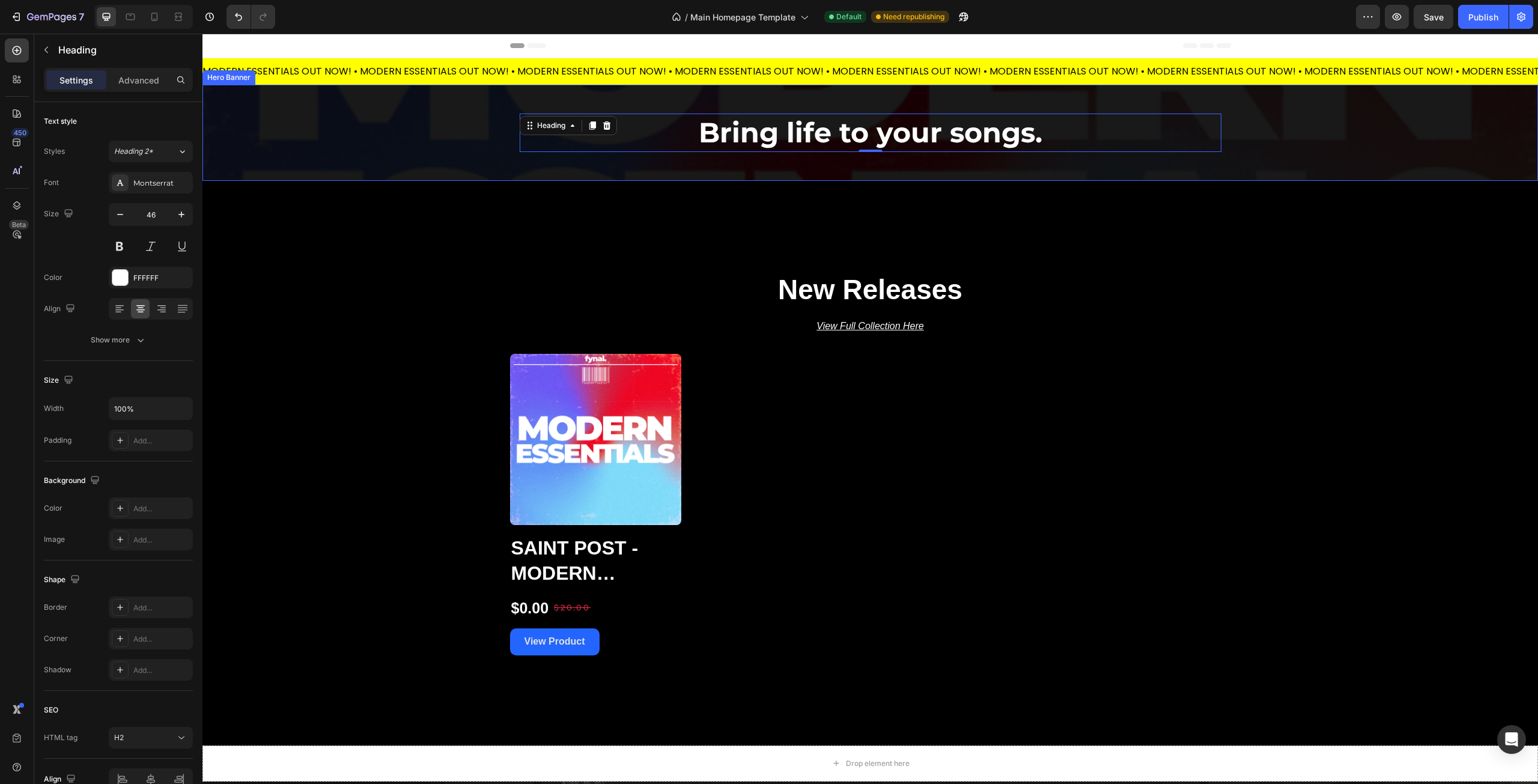
click at [474, 165] on div "Overlay" at bounding box center [871, 133] width 1336 height 96
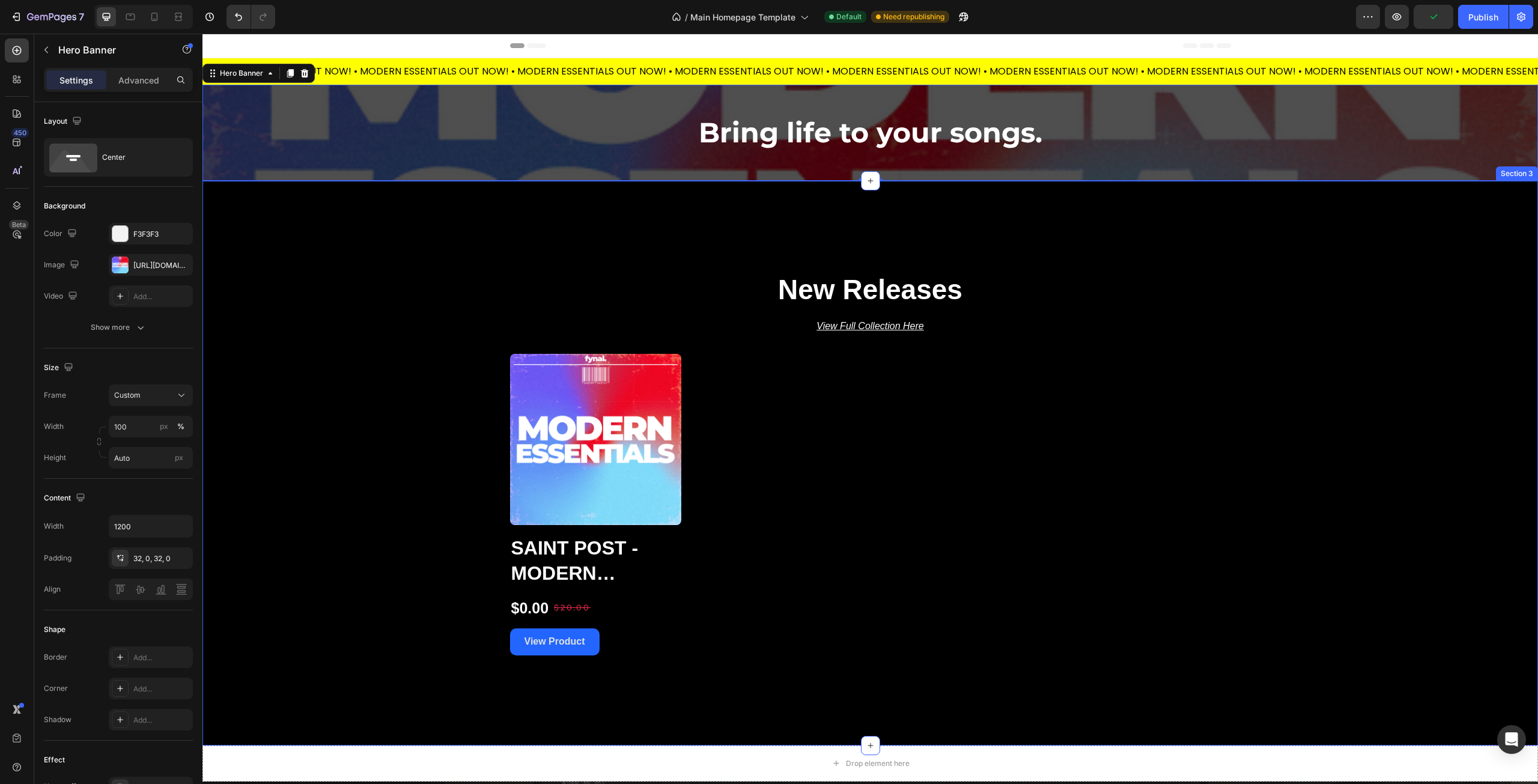
click at [352, 246] on div "New Releases Heading View Full Collection Here Text Block Product Images Saint …" at bounding box center [871, 463] width 1336 height 565
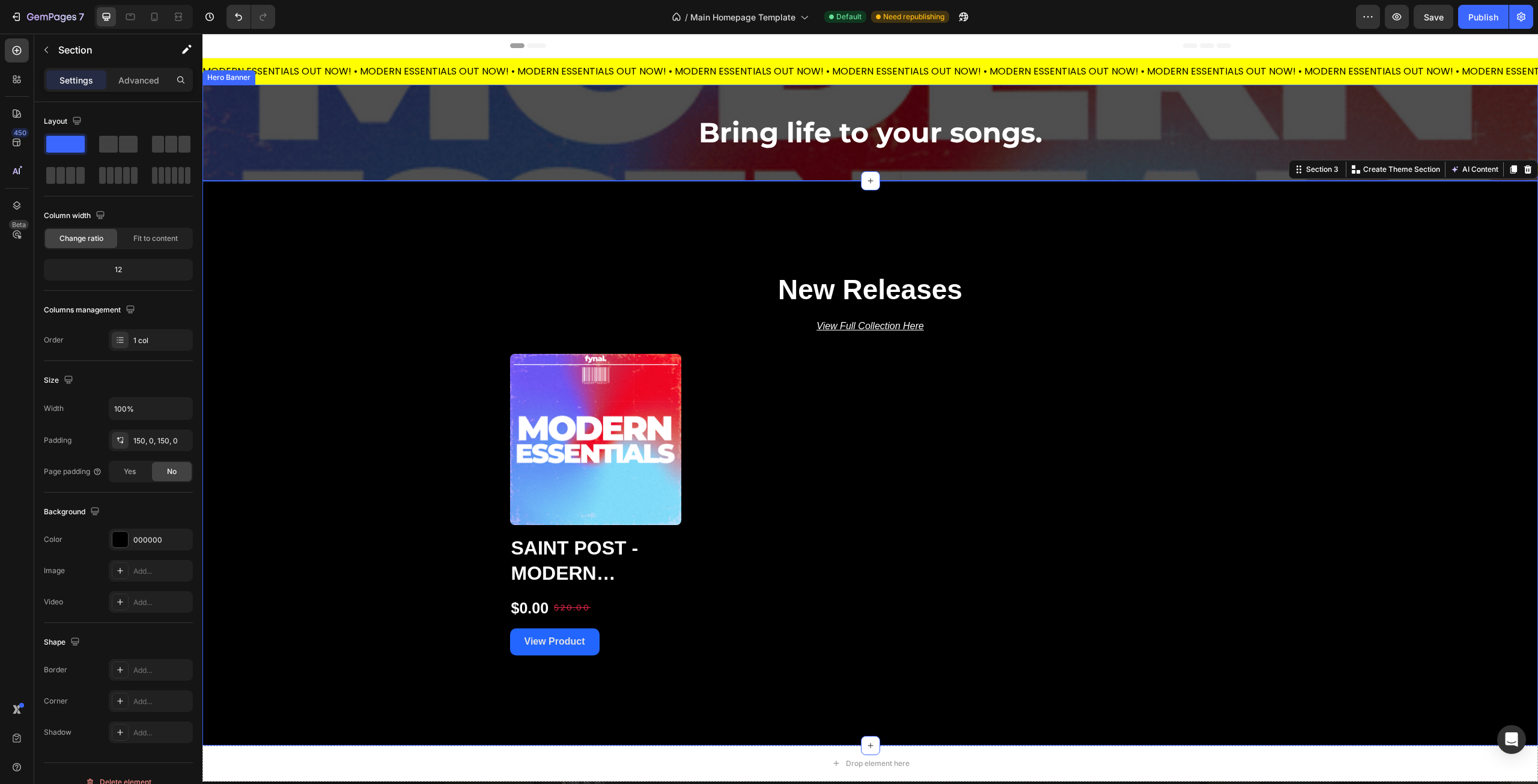
click at [650, 167] on div "Bring life to your songs. Heading Row" at bounding box center [870, 133] width 721 height 96
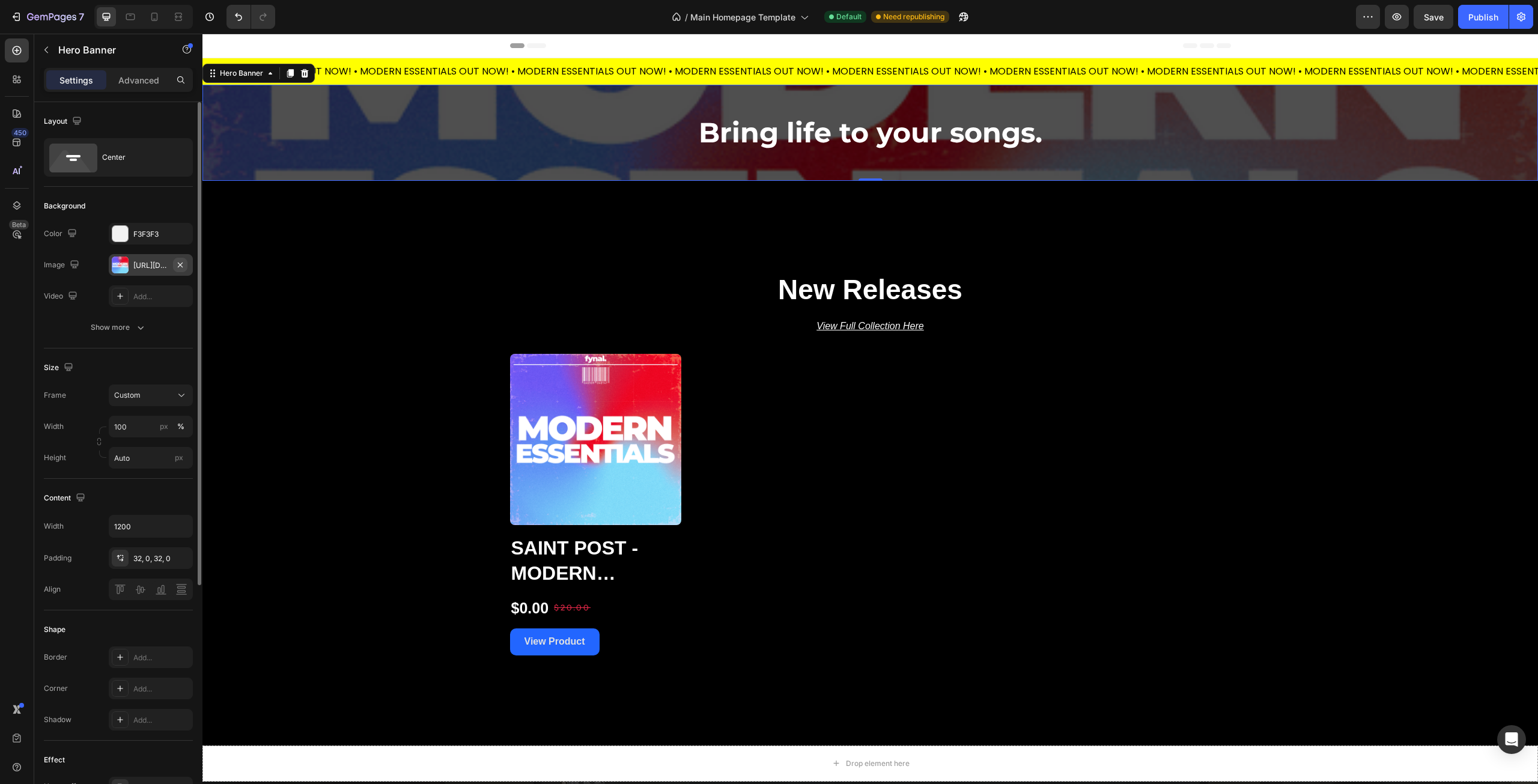
click at [179, 264] on icon "button" at bounding box center [180, 264] width 5 height 5
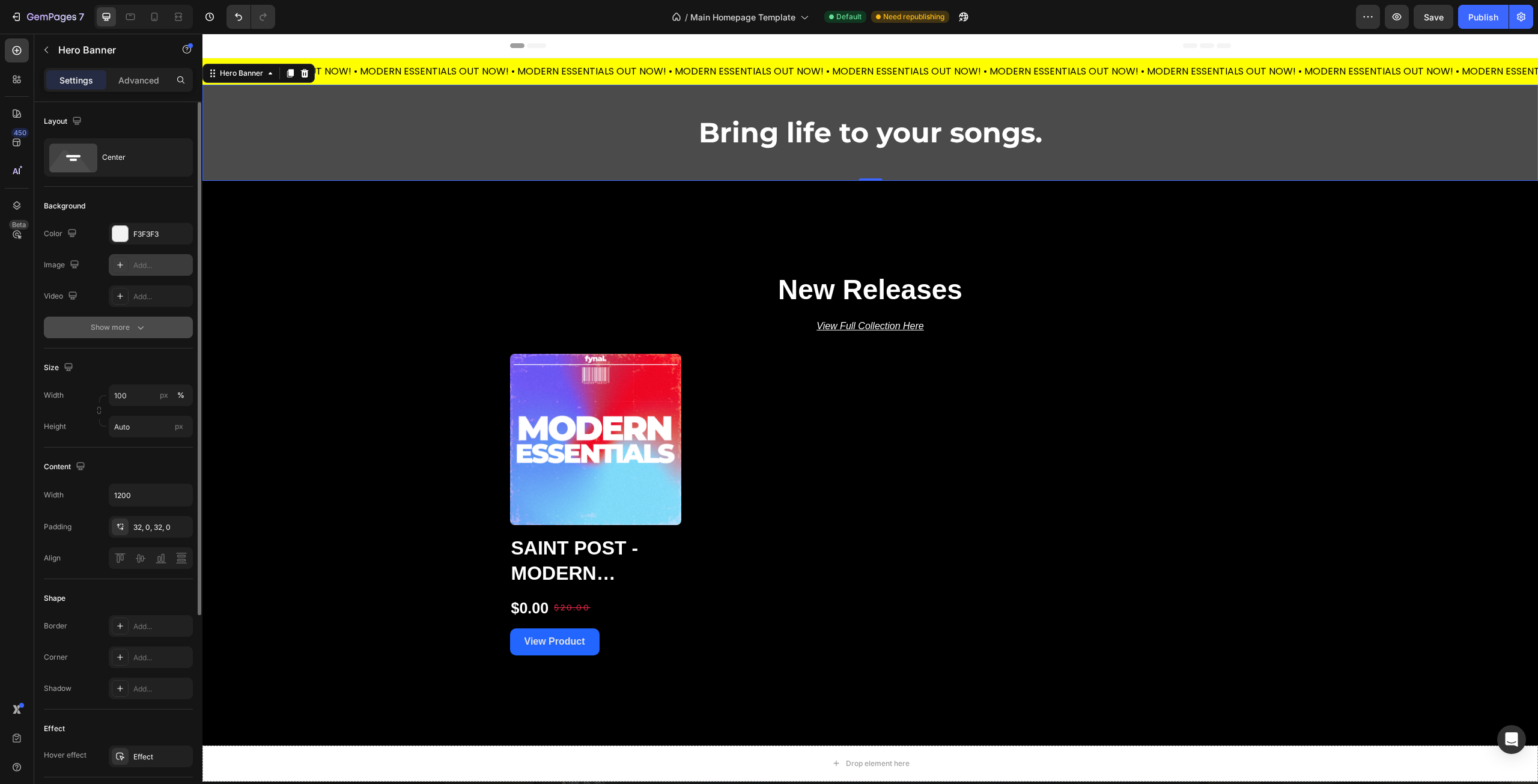
click at [124, 324] on div "Show more" at bounding box center [119, 327] width 56 height 12
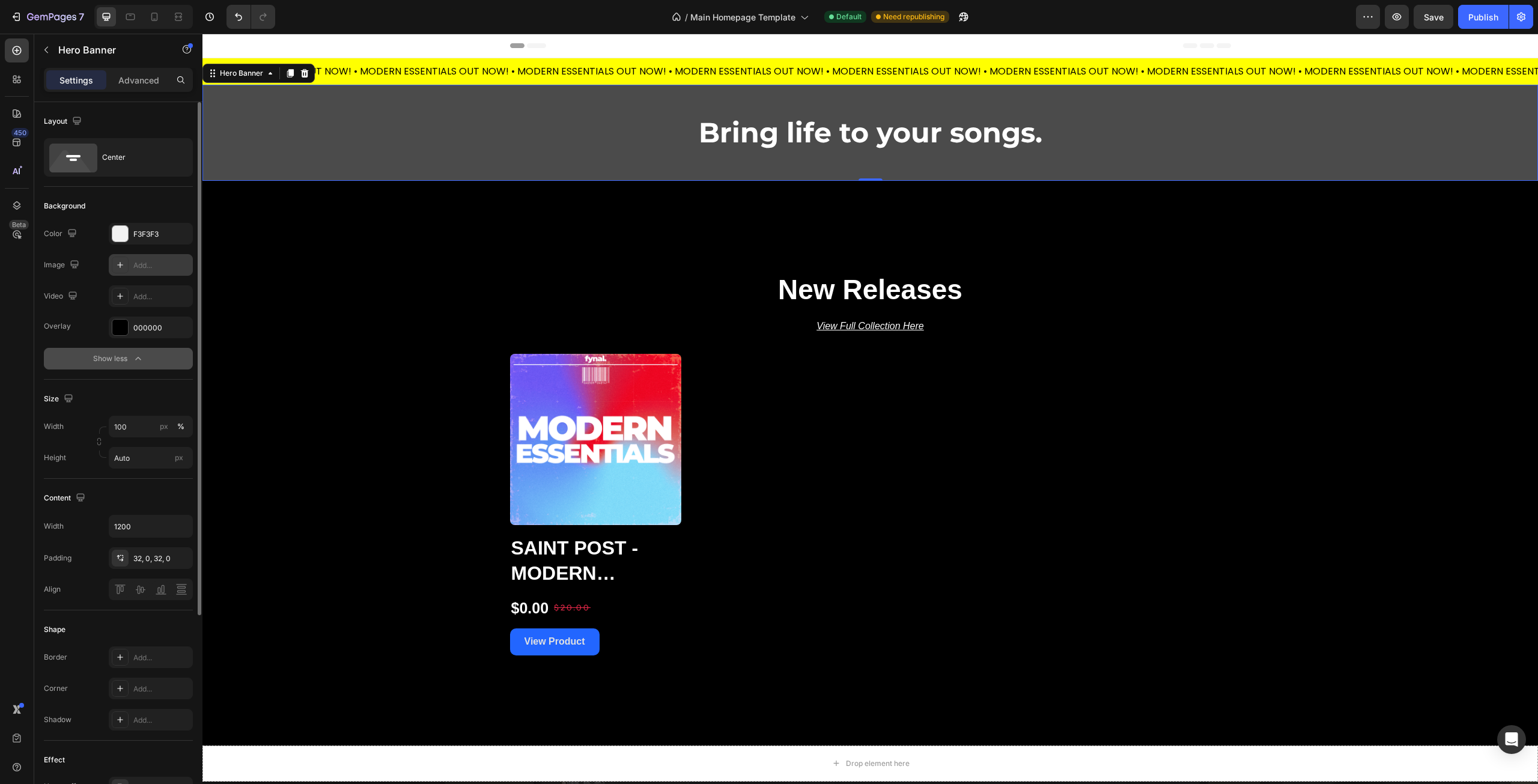
click at [127, 356] on div "Show less" at bounding box center [119, 359] width 51 height 12
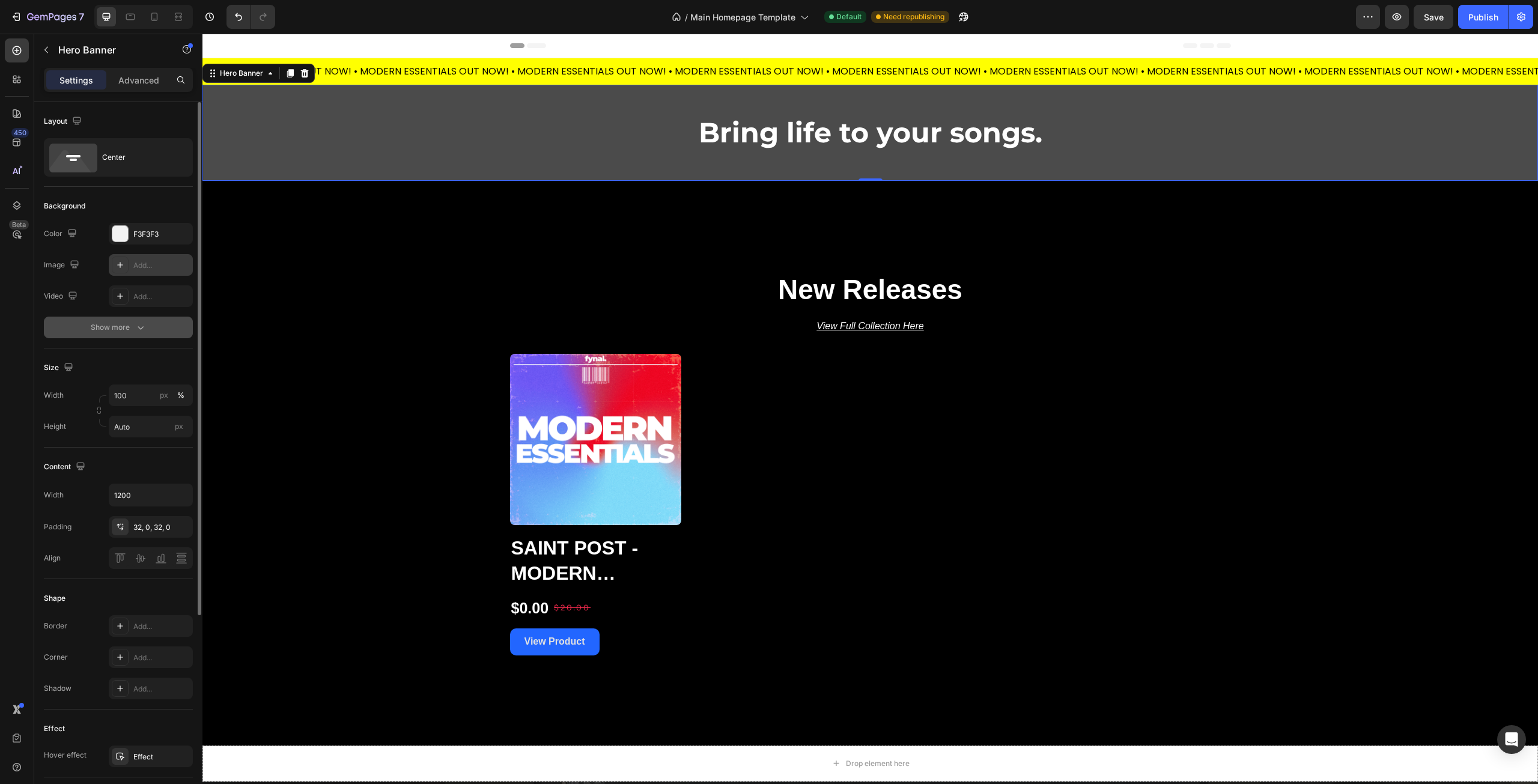
click at [125, 330] on div "Show more" at bounding box center [119, 327] width 56 height 12
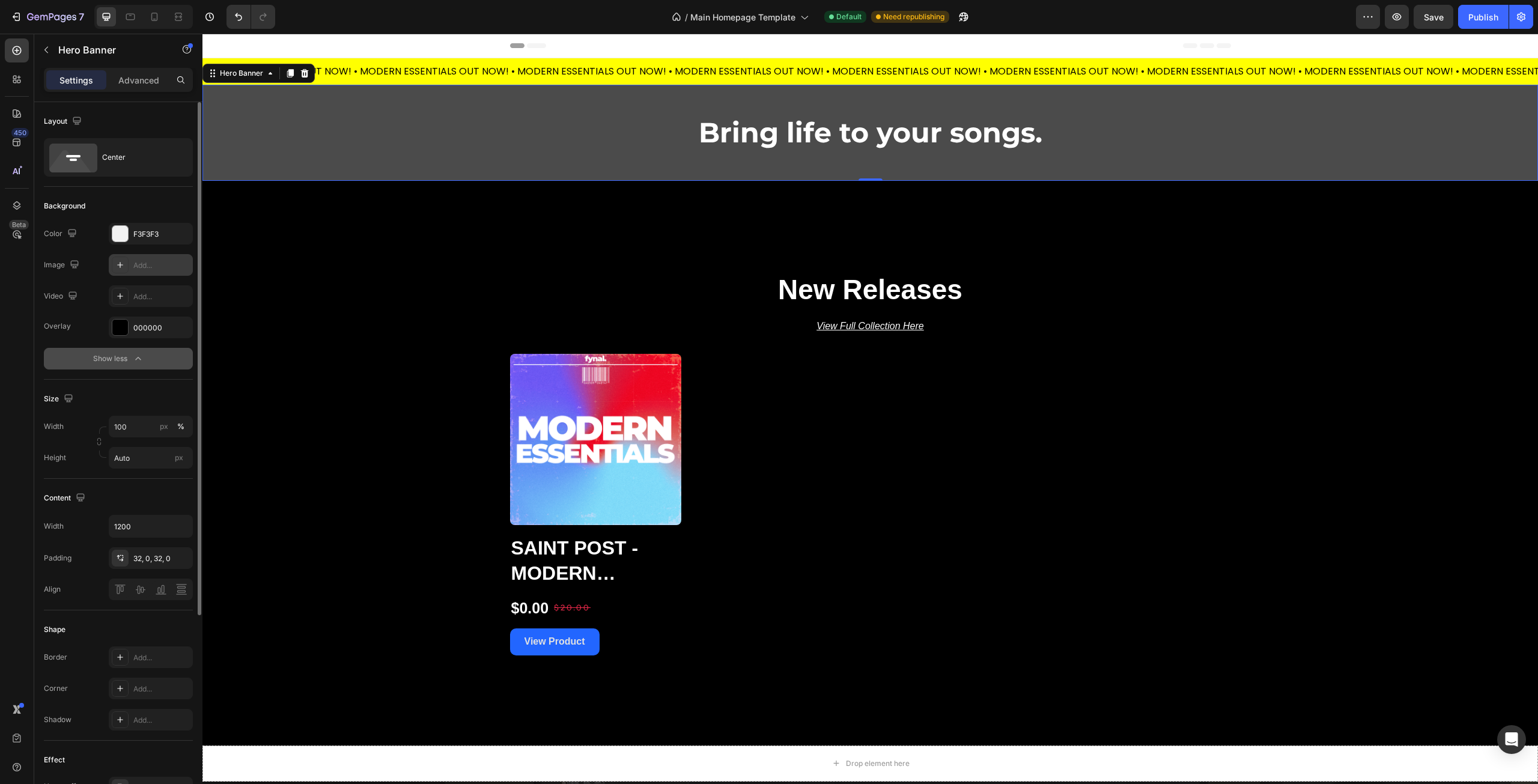
click at [119, 361] on div "Show less" at bounding box center [119, 359] width 51 height 12
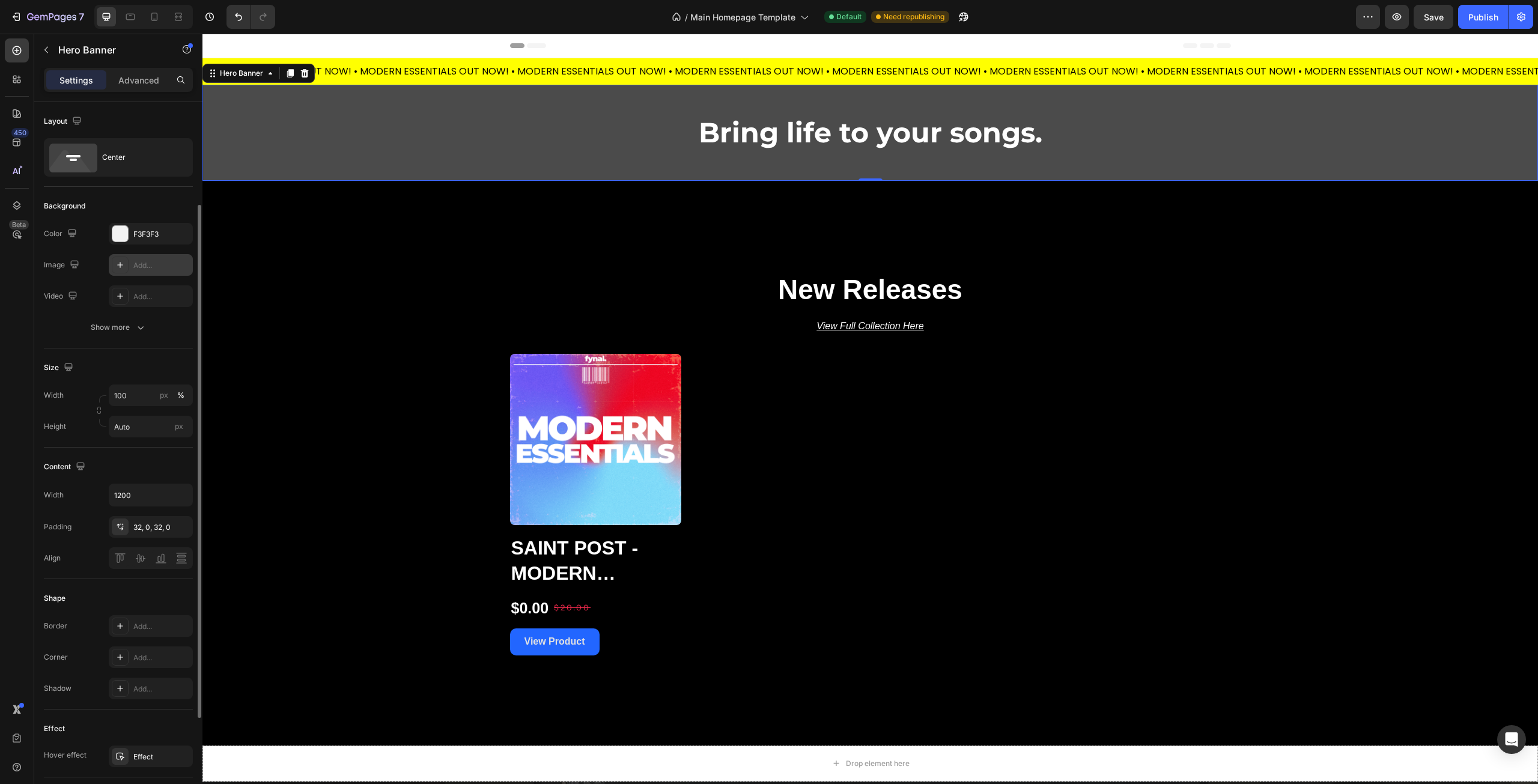
scroll to position [120, 0]
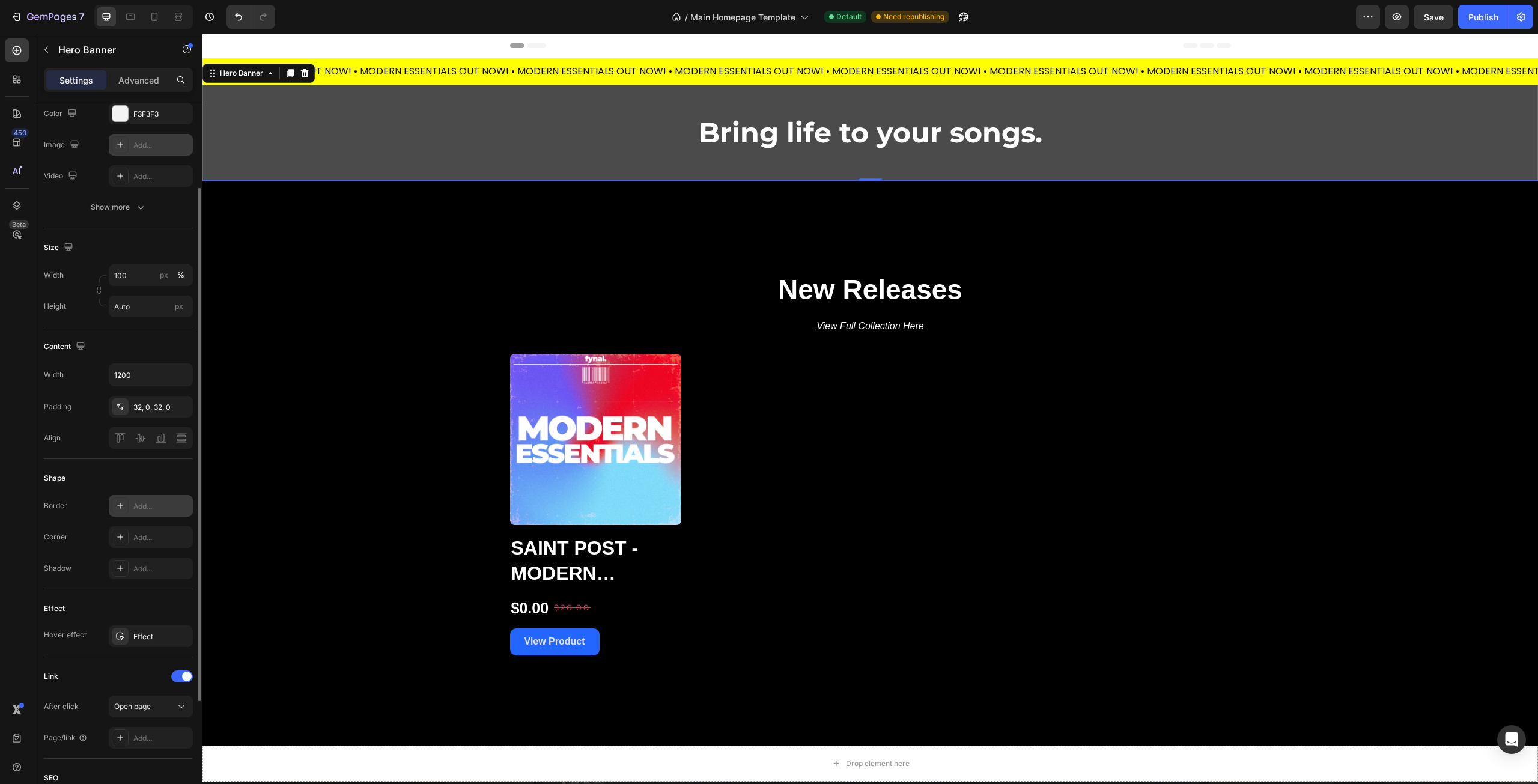
click at [124, 511] on div at bounding box center [120, 506] width 17 height 17
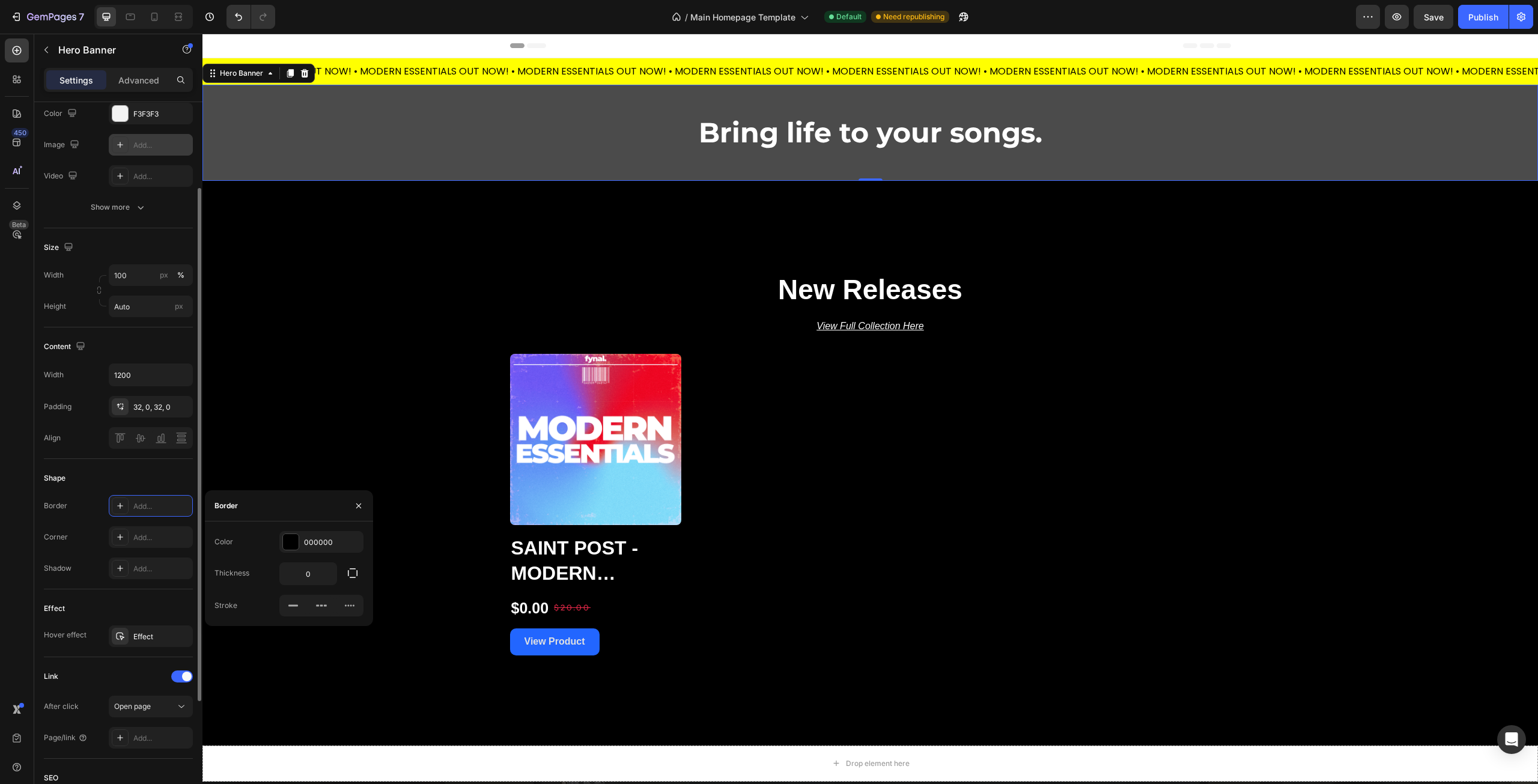
click at [76, 497] on div "Border Add..." at bounding box center [118, 506] width 149 height 22
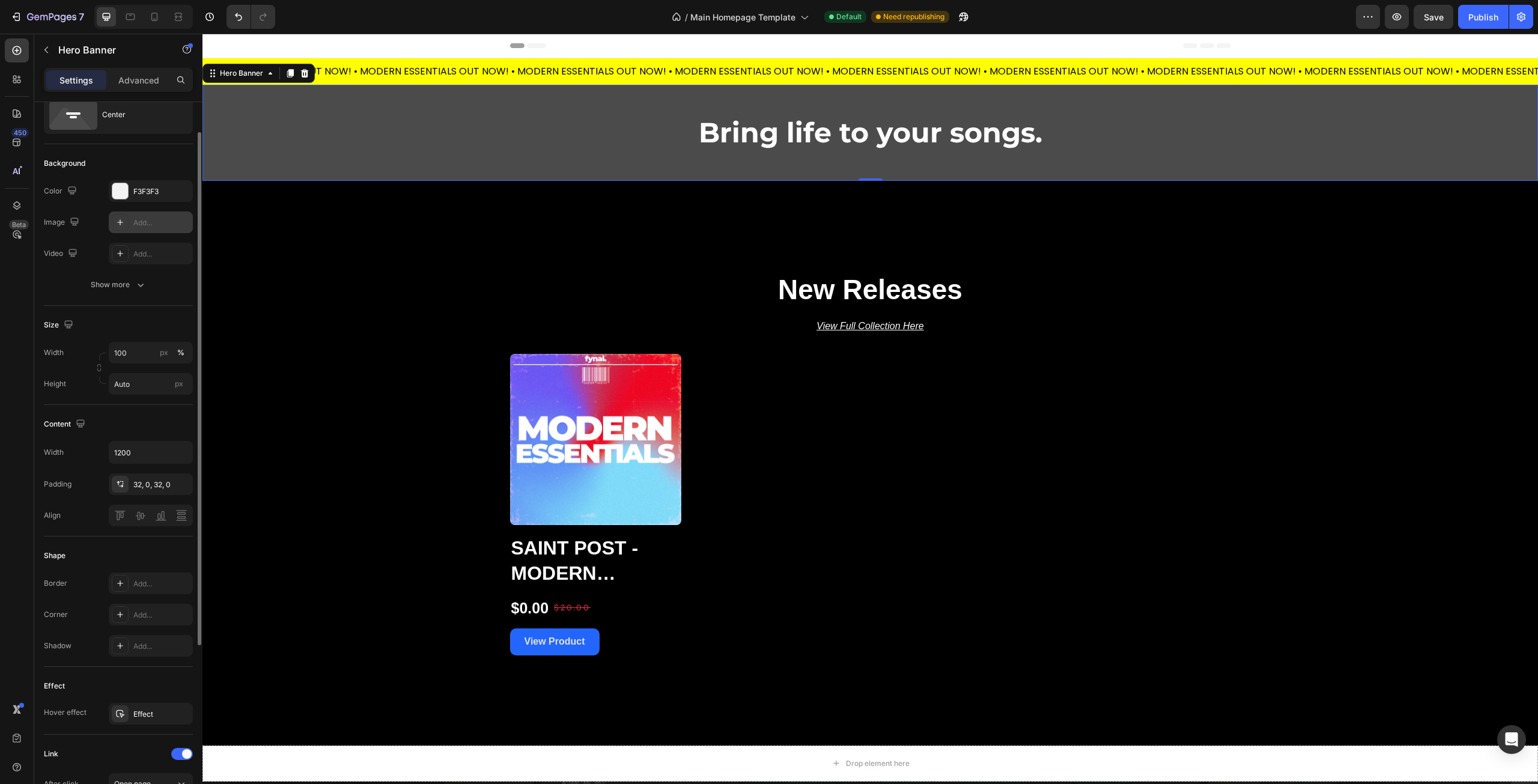
scroll to position [0, 0]
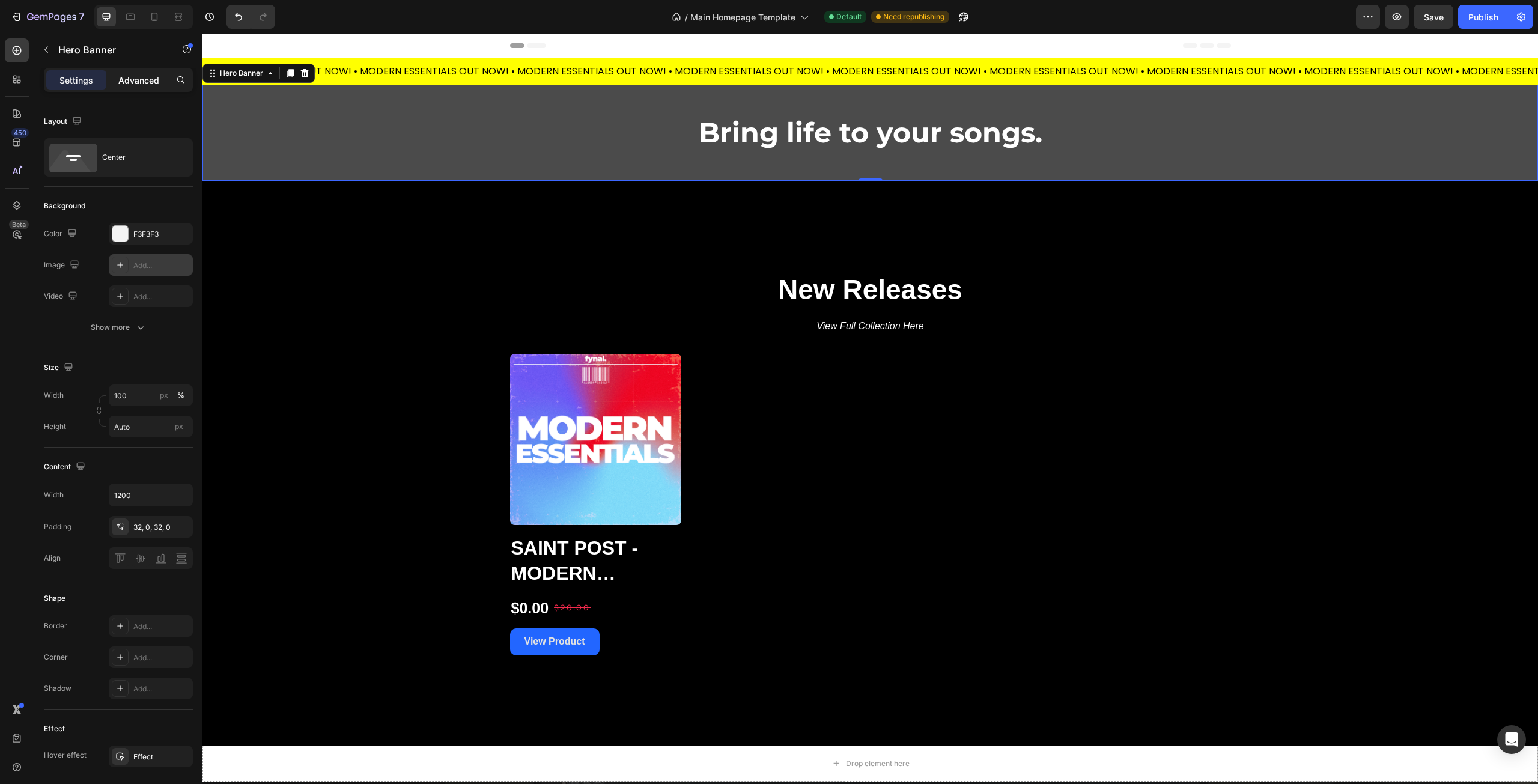
click at [128, 74] on p "Advanced" at bounding box center [139, 80] width 41 height 13
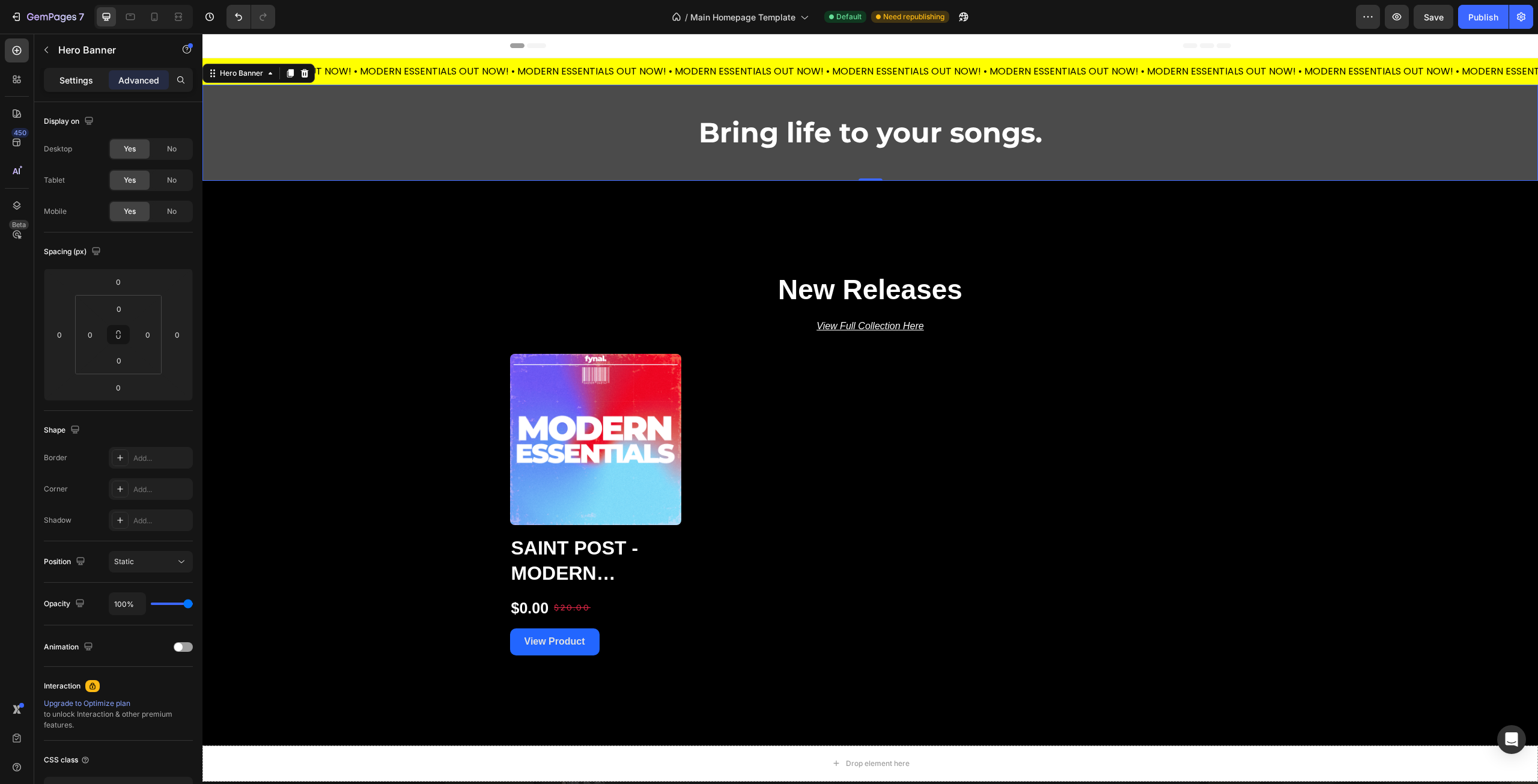
click at [55, 71] on div "Settings" at bounding box center [76, 79] width 60 height 19
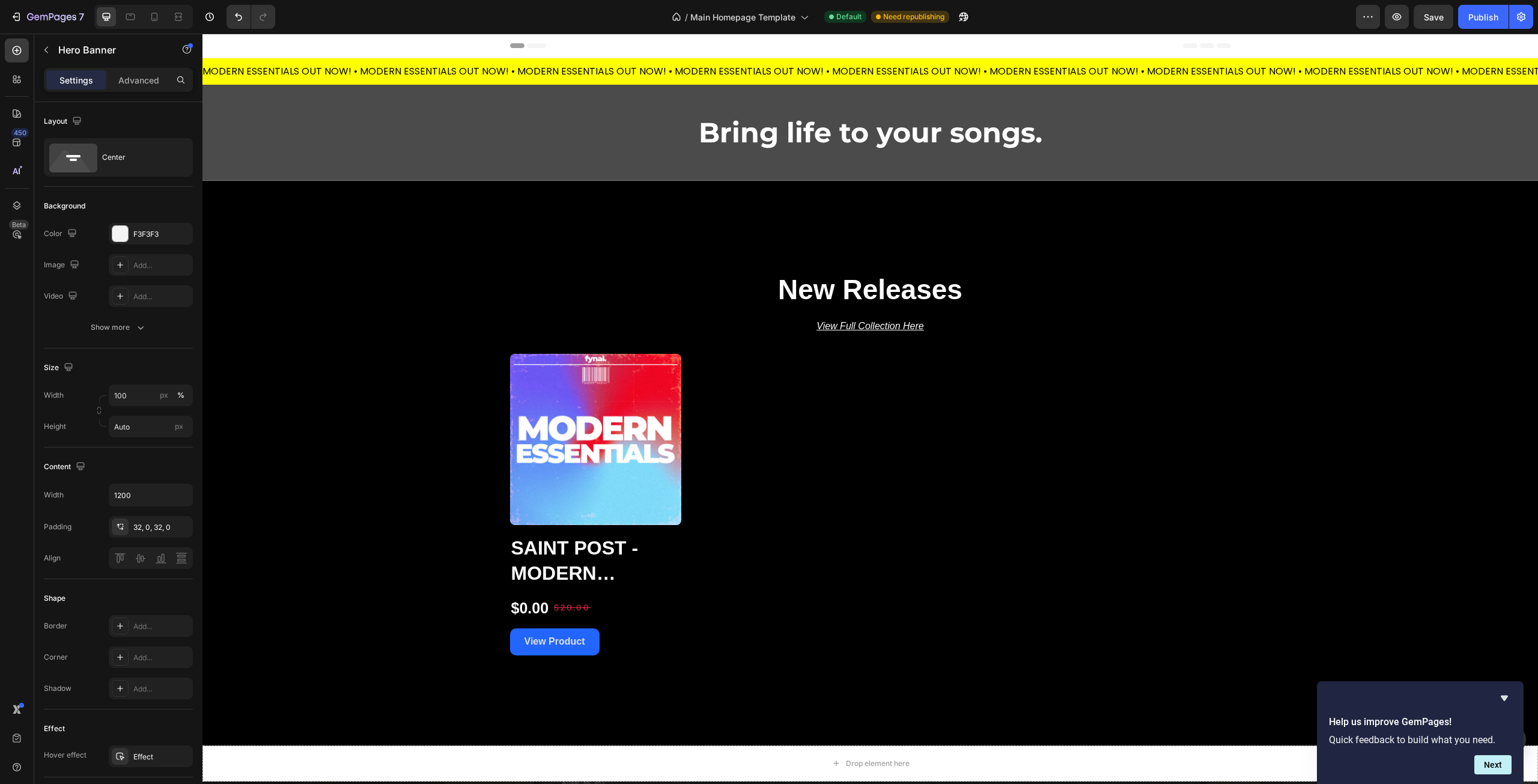
click at [680, 165] on div "Bring life to your songs. Heading Row" at bounding box center [870, 133] width 721 height 96
click at [20, 203] on icon at bounding box center [17, 206] width 12 height 12
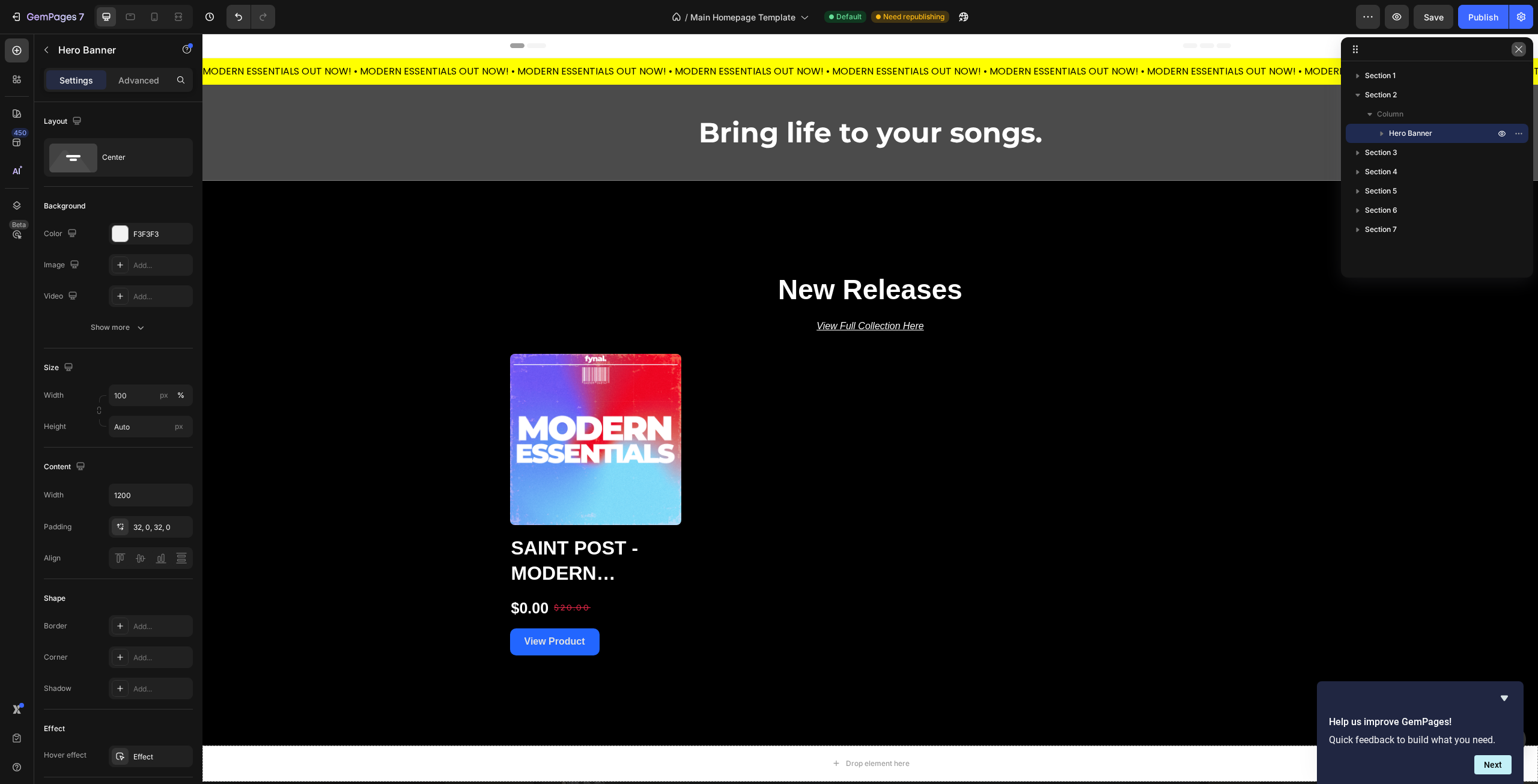
click at [1517, 50] on icon "button" at bounding box center [1519, 49] width 10 height 10
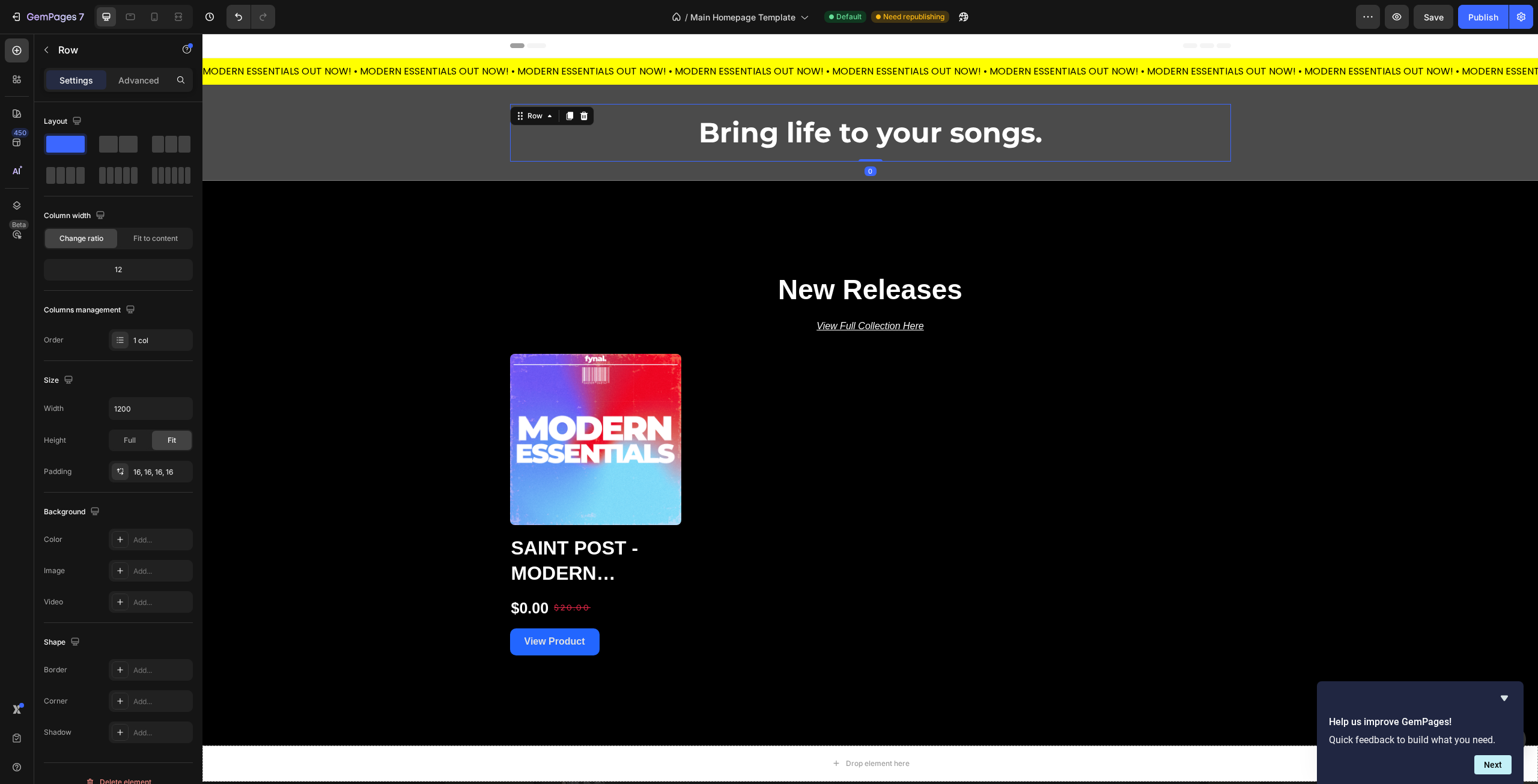
click at [1077, 156] on div "Bring life to your songs. Heading Row 0" at bounding box center [870, 133] width 721 height 58
click at [1055, 172] on div "Bring life to your songs. Heading Row 0" at bounding box center [870, 133] width 721 height 96
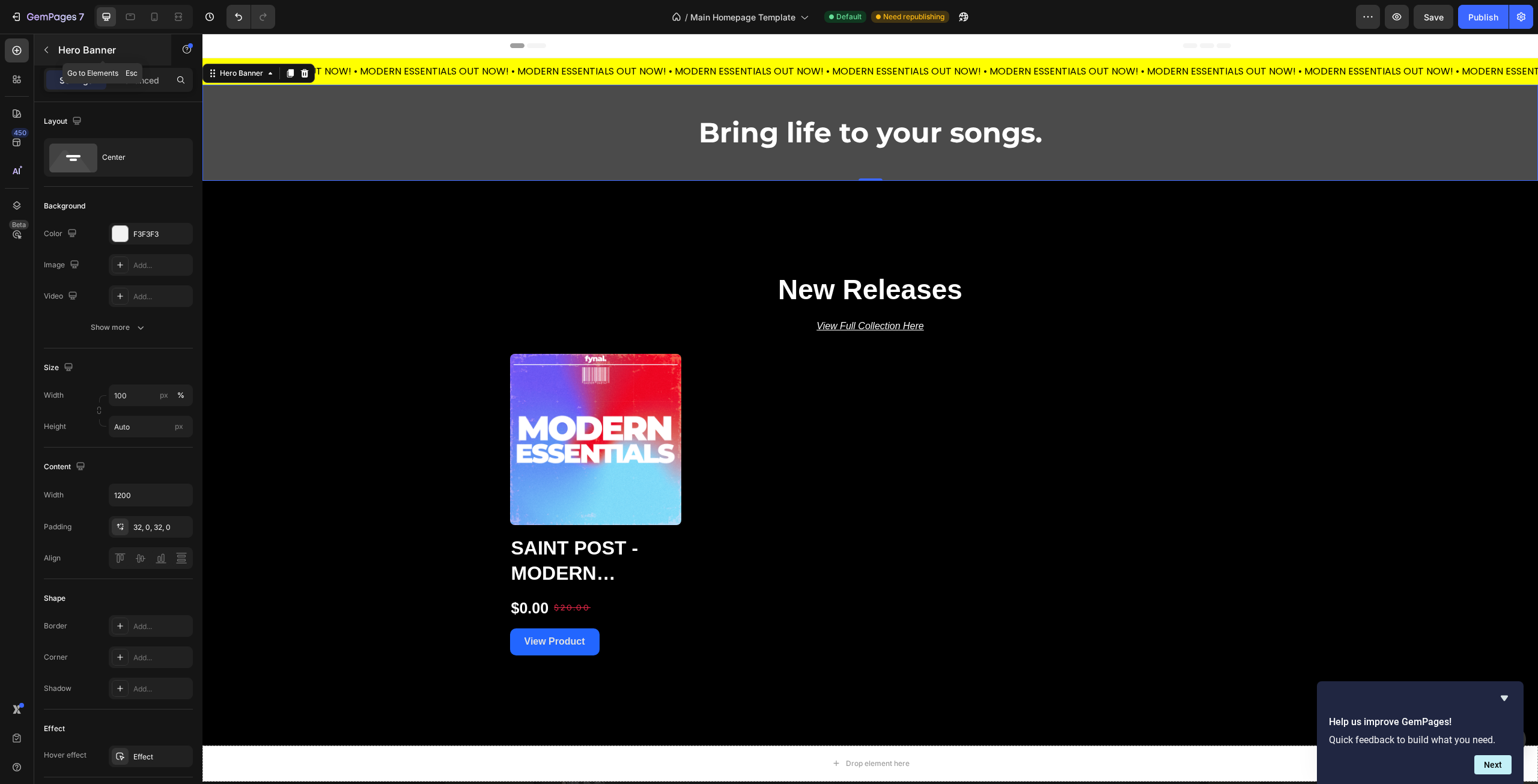
click at [52, 54] on button "button" at bounding box center [46, 50] width 19 height 19
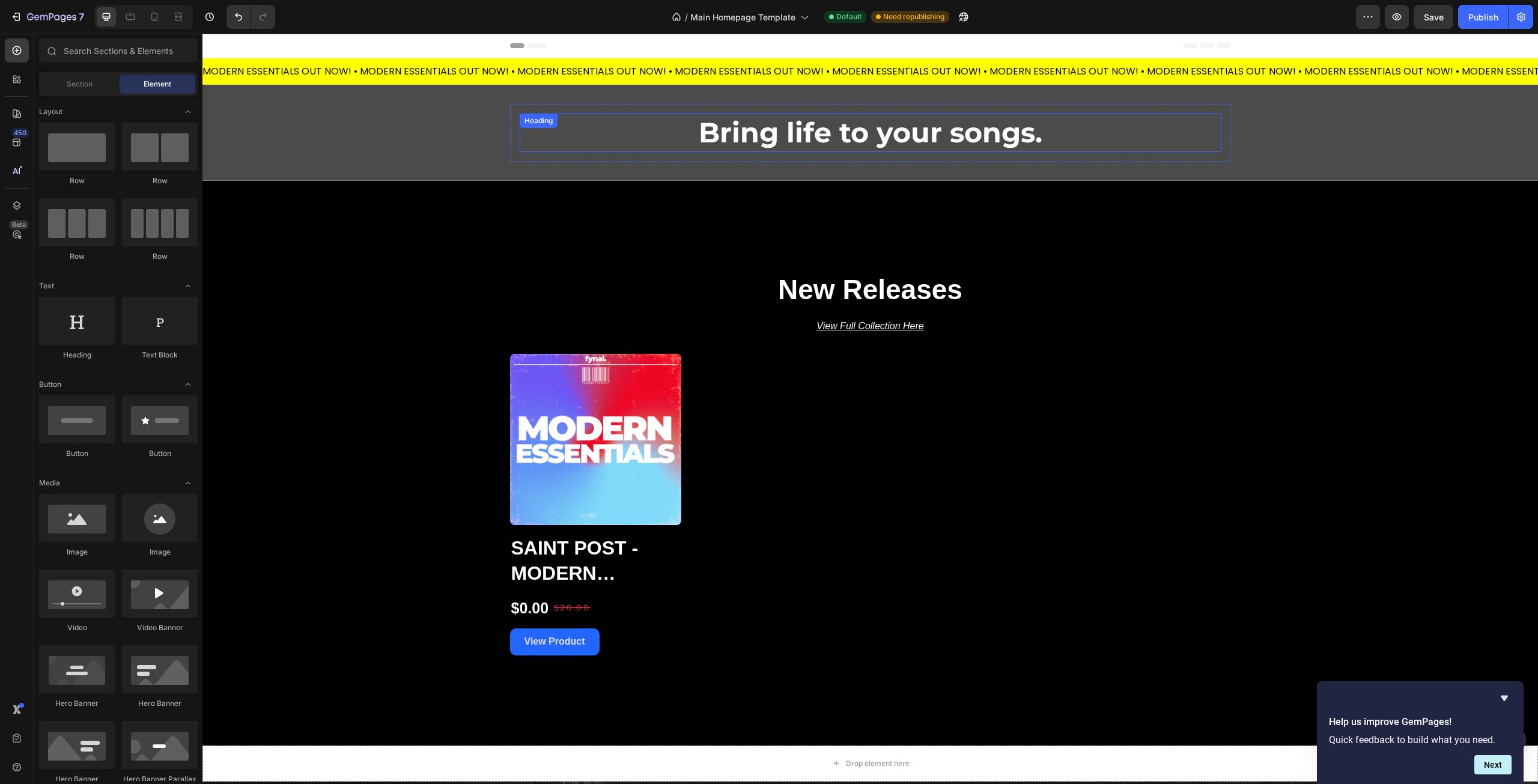
click at [854, 139] on h2 "Bring life to your songs." at bounding box center [871, 133] width 702 height 39
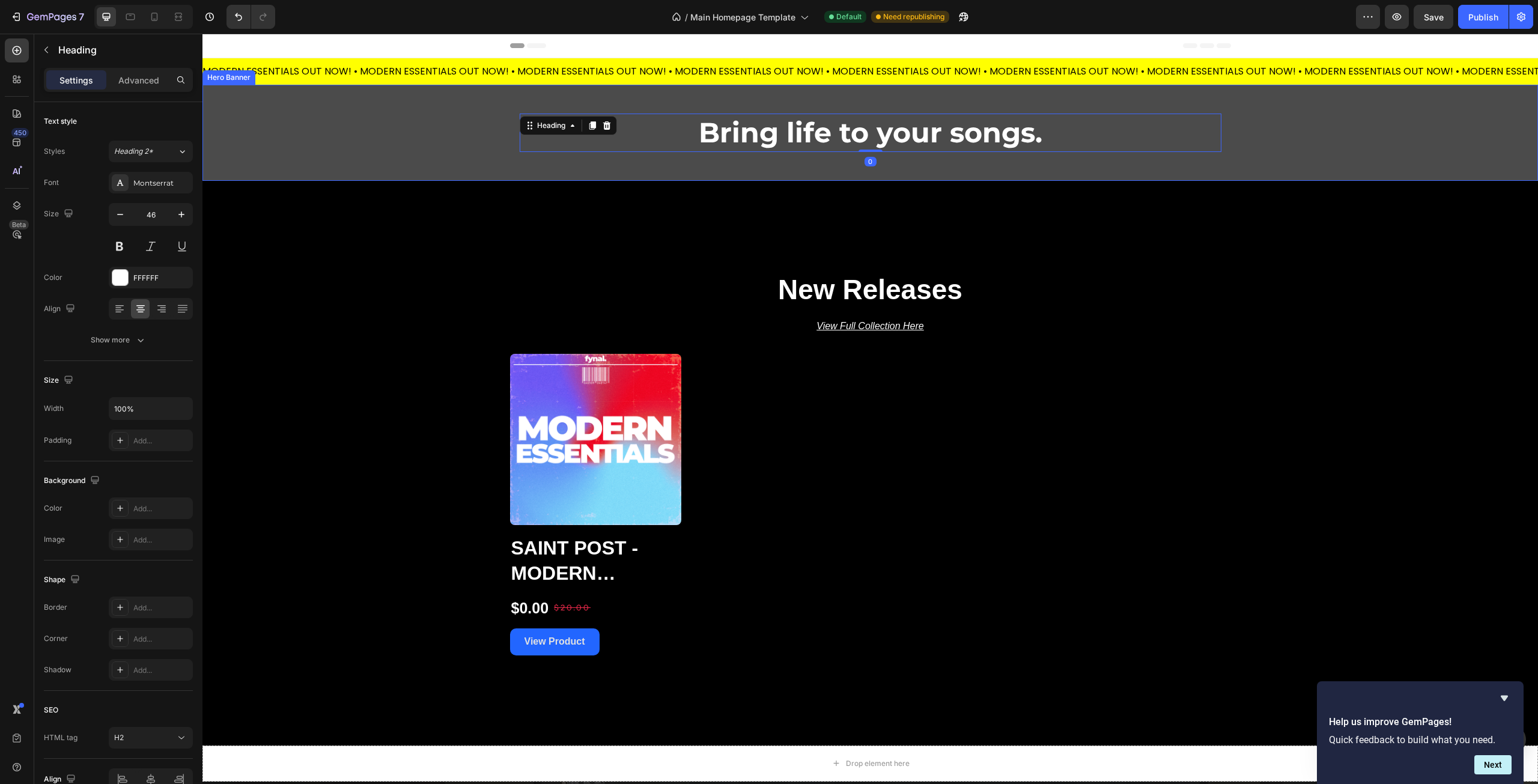
click at [733, 168] on div "Bring life to your songs. Heading 0 Row" at bounding box center [870, 133] width 721 height 96
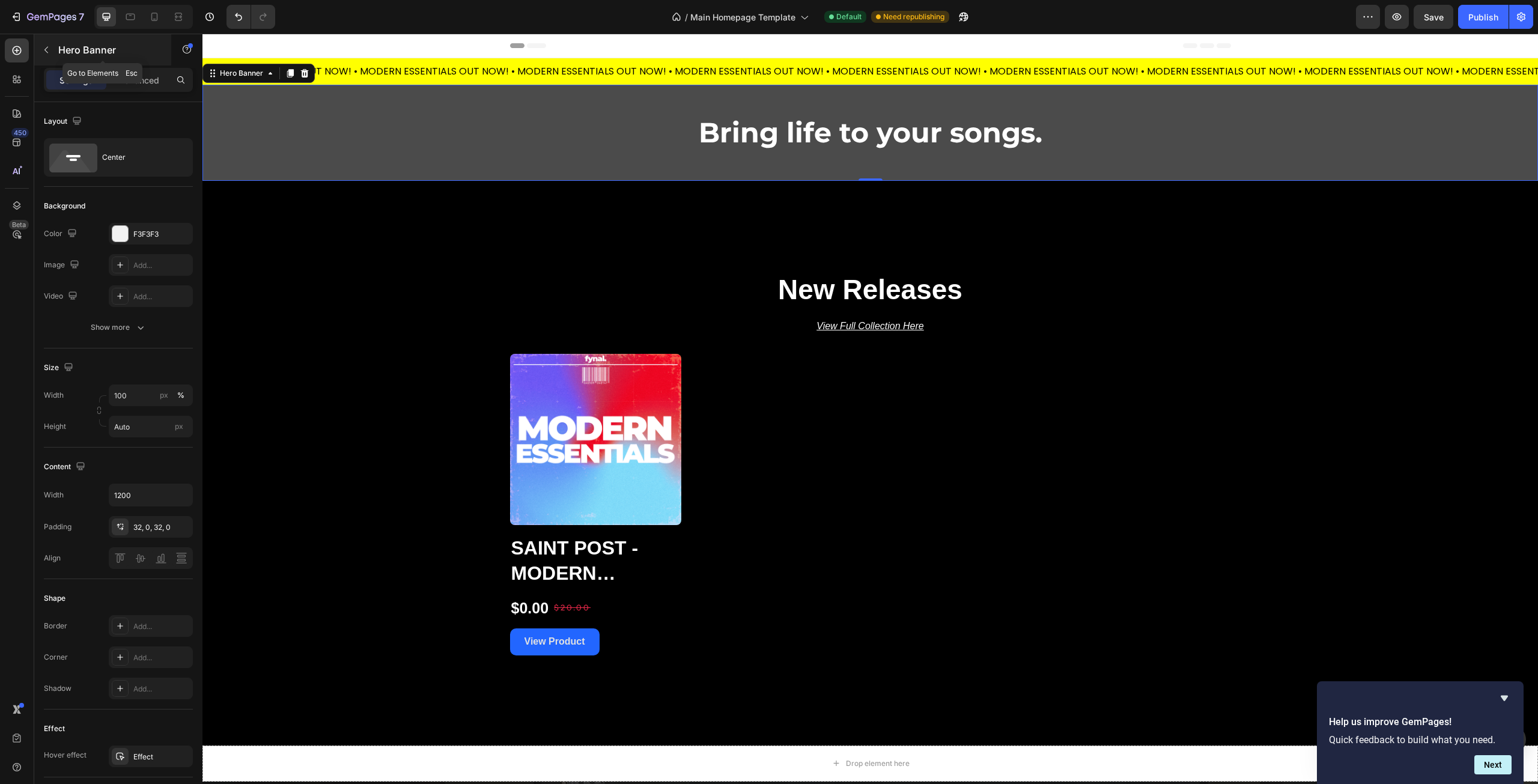
click at [47, 45] on icon "button" at bounding box center [46, 50] width 10 height 10
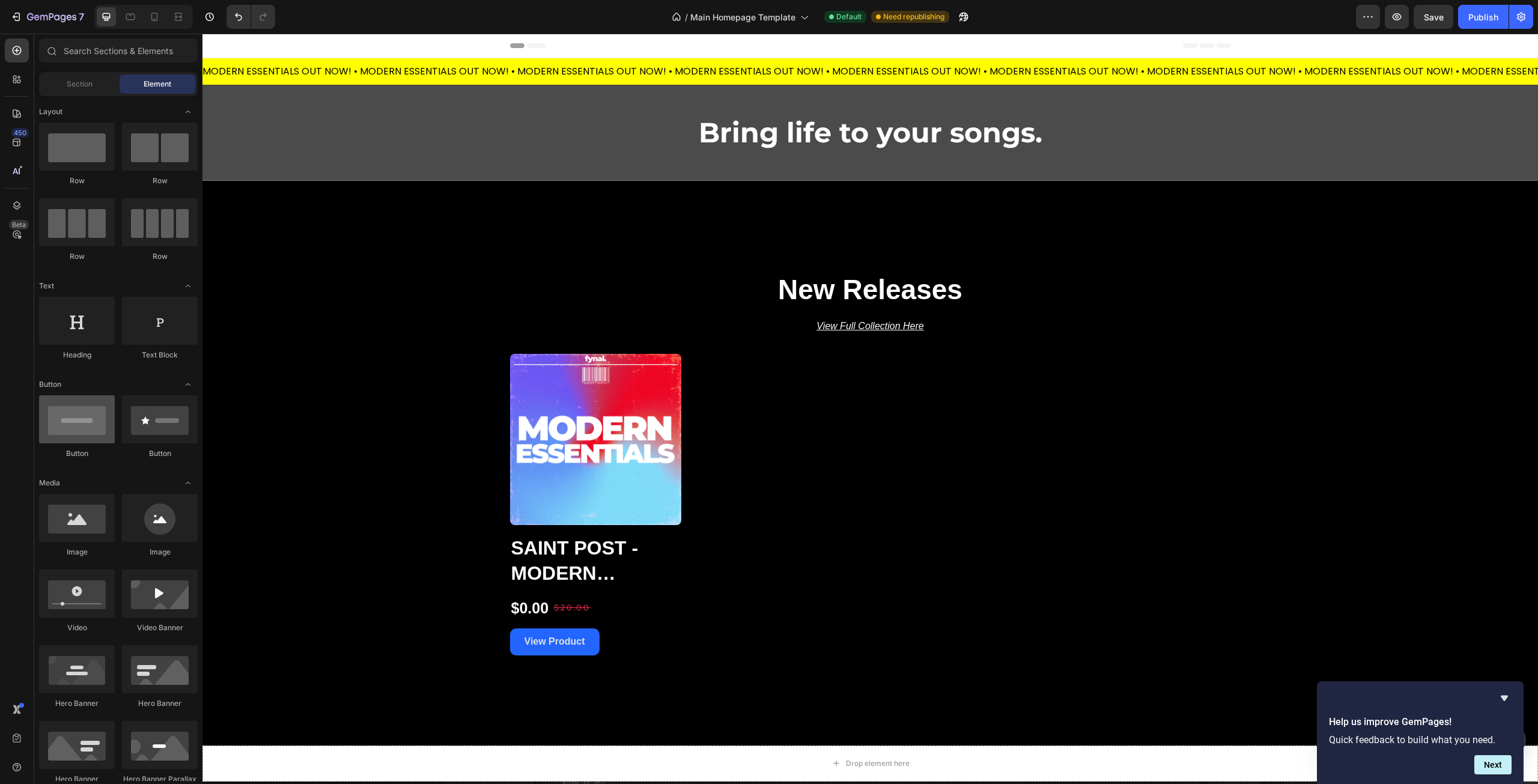
scroll to position [180, 0]
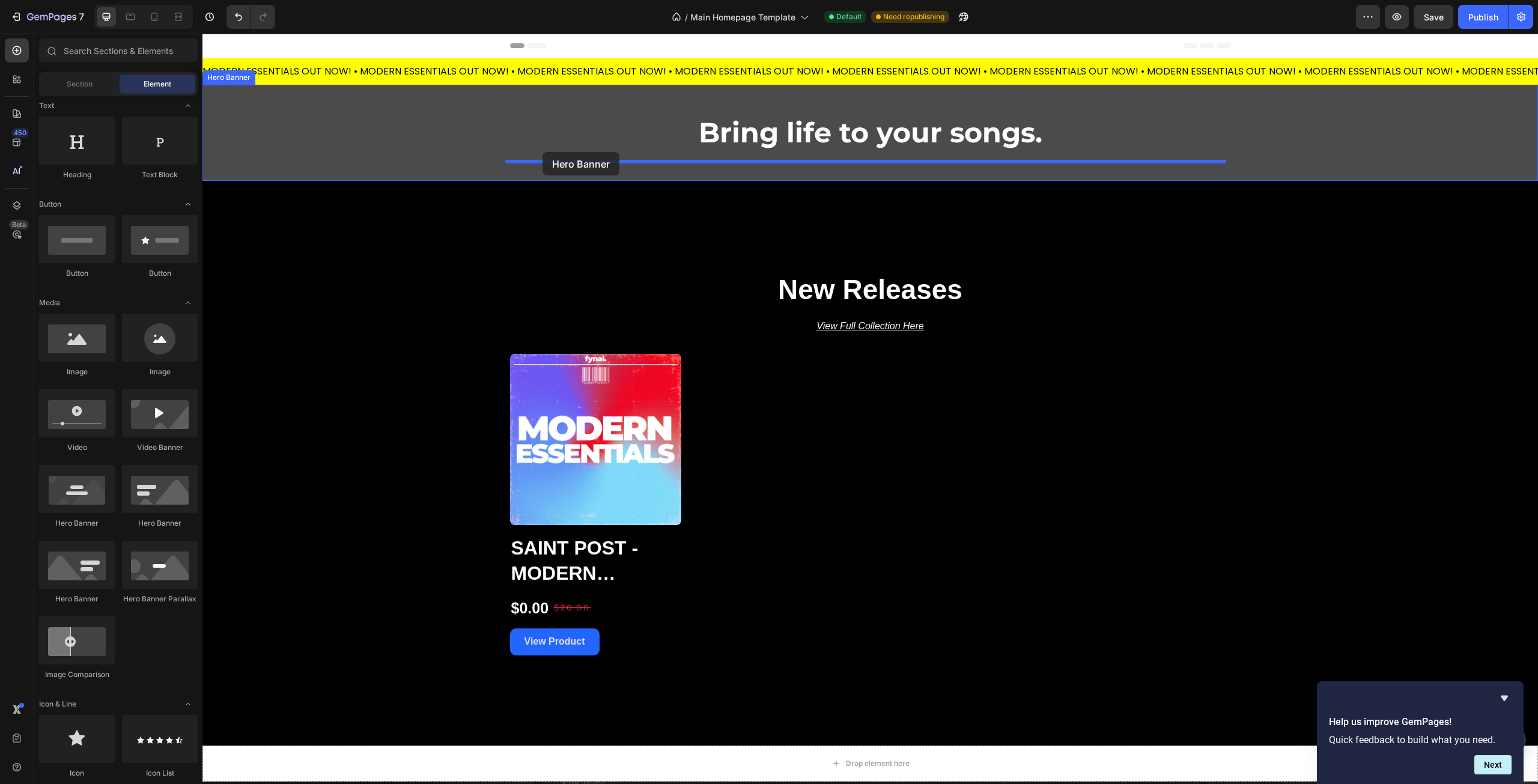
drag, startPoint x: 276, startPoint y: 536, endPoint x: 543, endPoint y: 152, distance: 467.7
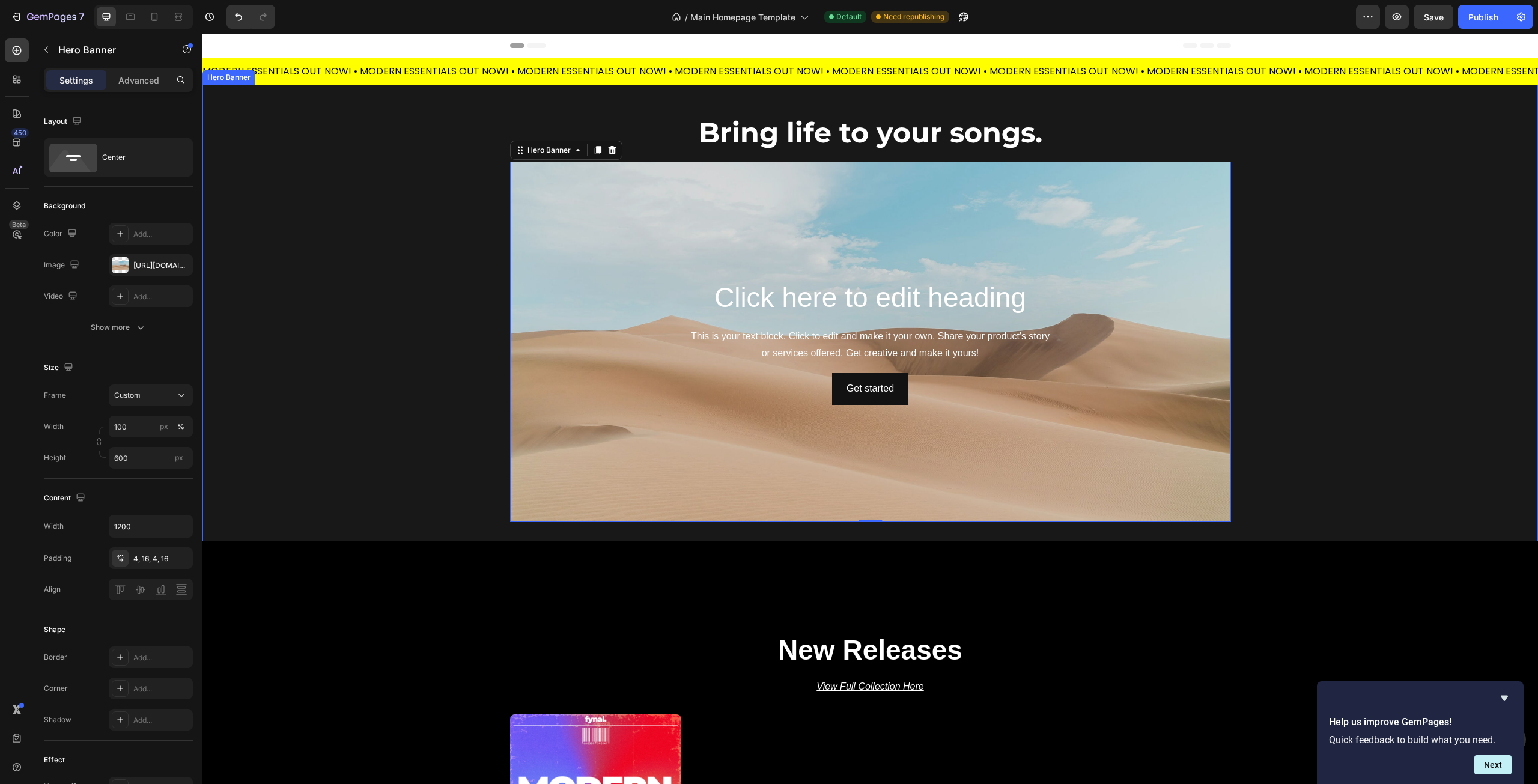
click at [281, 169] on div "Overlay" at bounding box center [871, 313] width 1336 height 457
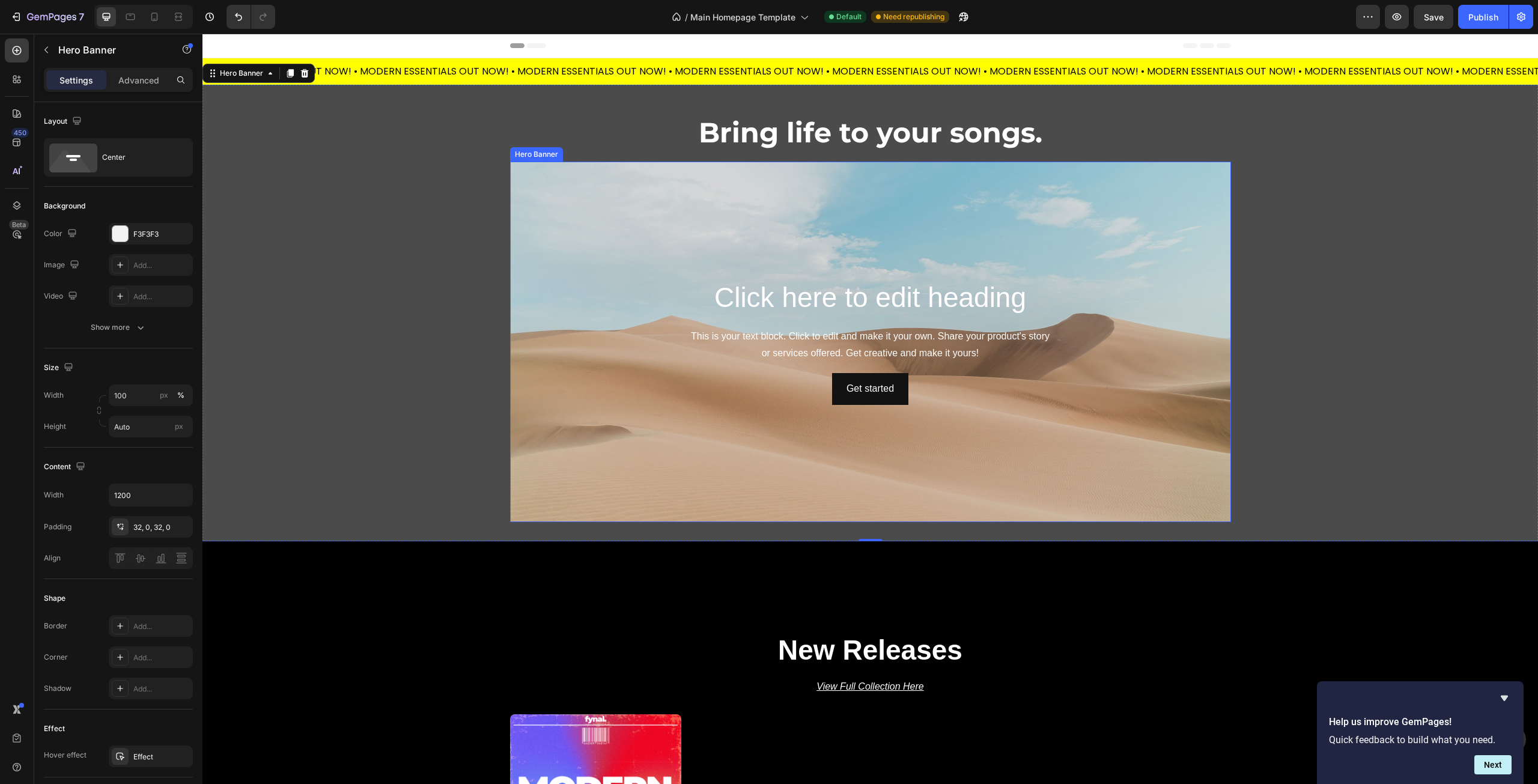
click at [510, 313] on div "Click here to edit heading Heading This is your text block. Click to edit and m…" at bounding box center [870, 342] width 721 height 131
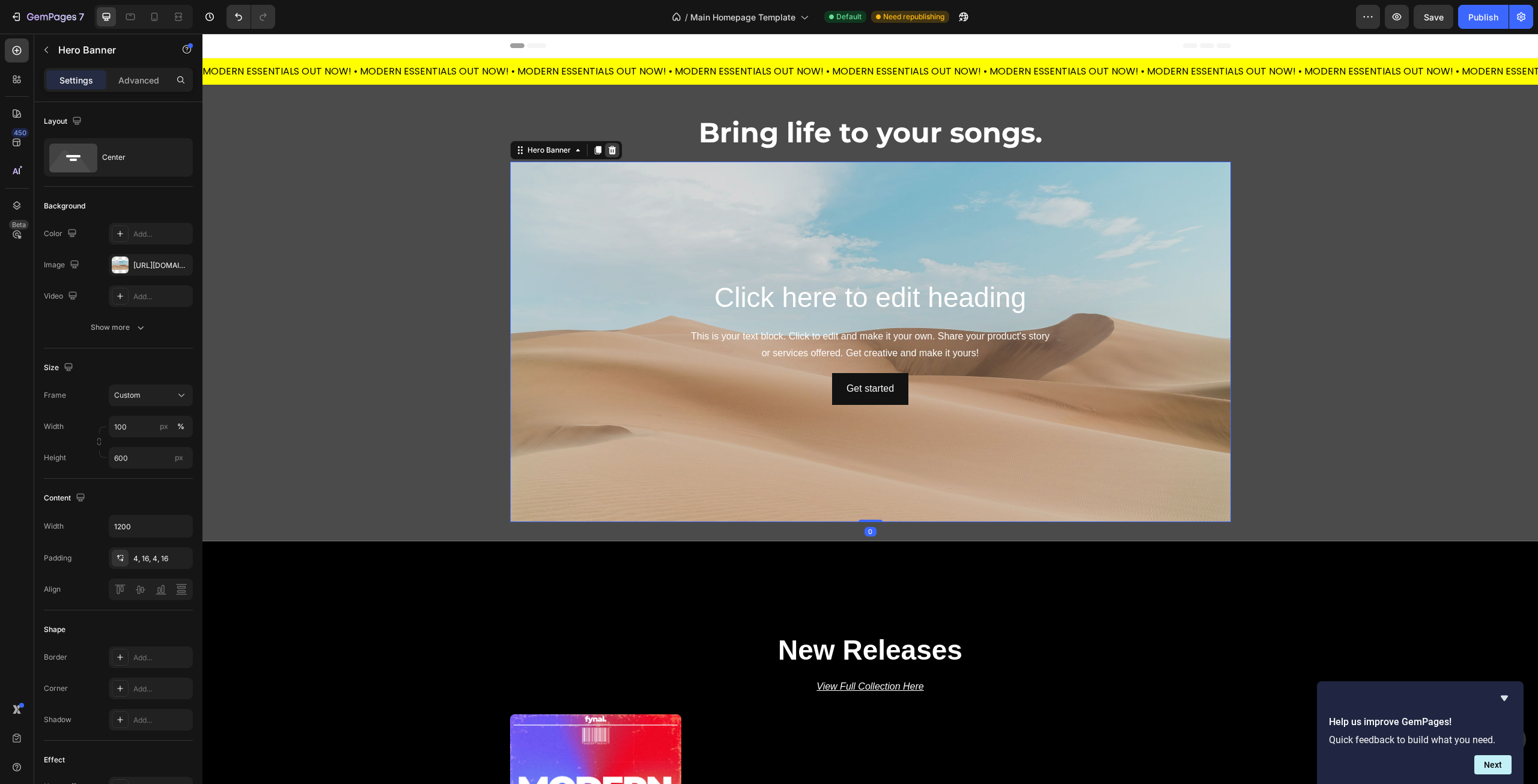
click at [608, 147] on icon at bounding box center [612, 151] width 8 height 9
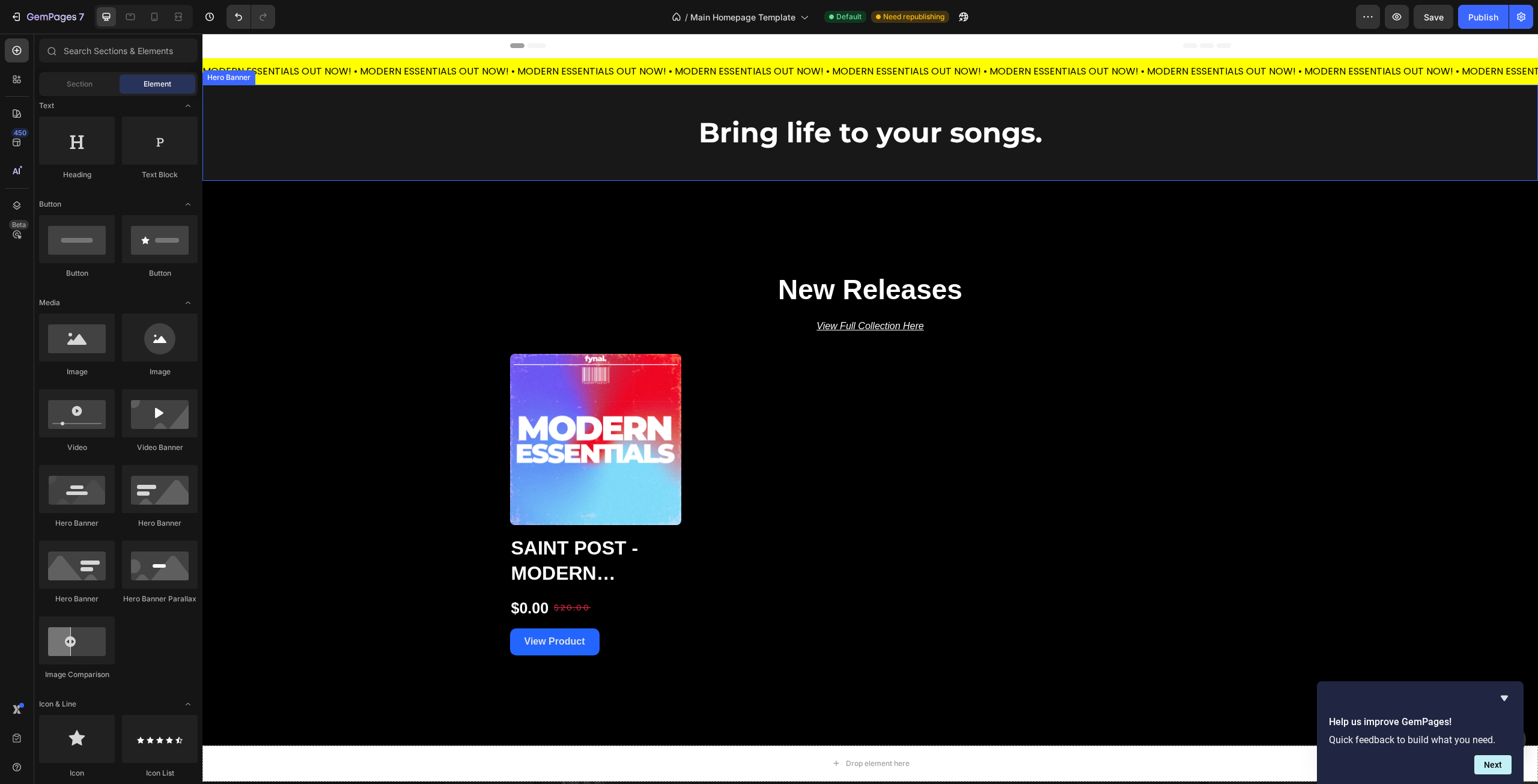
click at [320, 142] on div "Overlay" at bounding box center [871, 133] width 1336 height 96
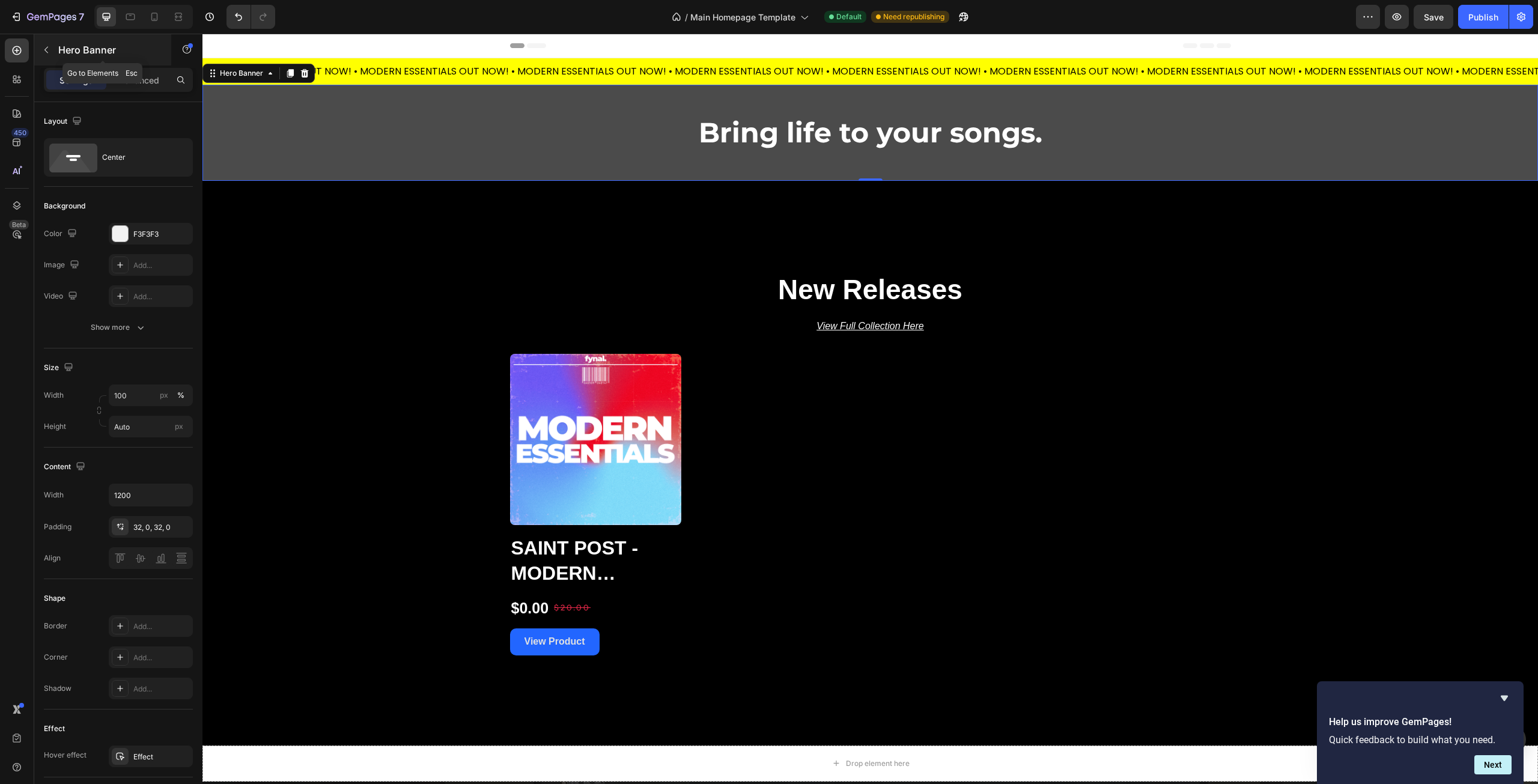
click at [73, 46] on p "Hero Banner" at bounding box center [109, 49] width 102 height 14
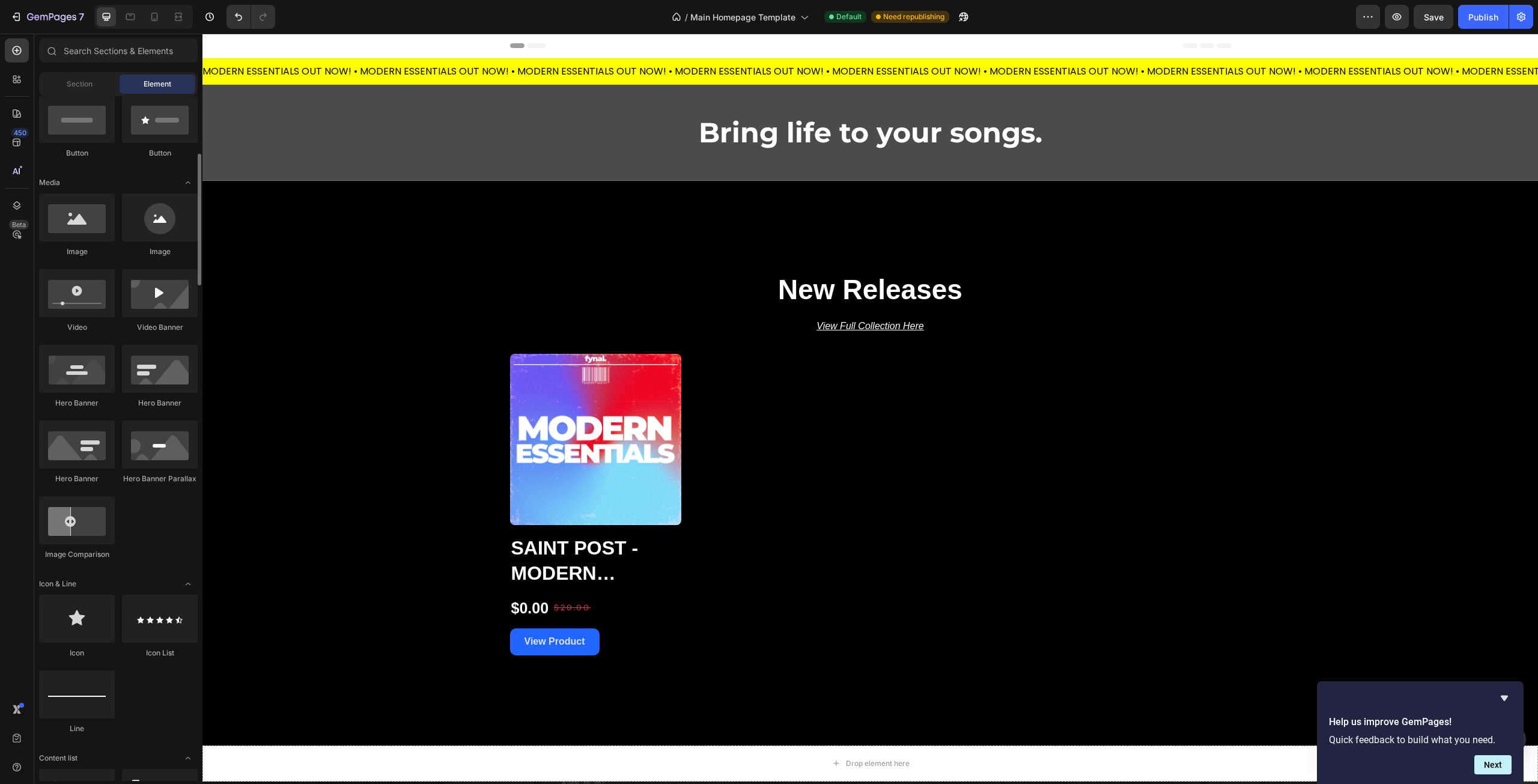
scroll to position [361, 0]
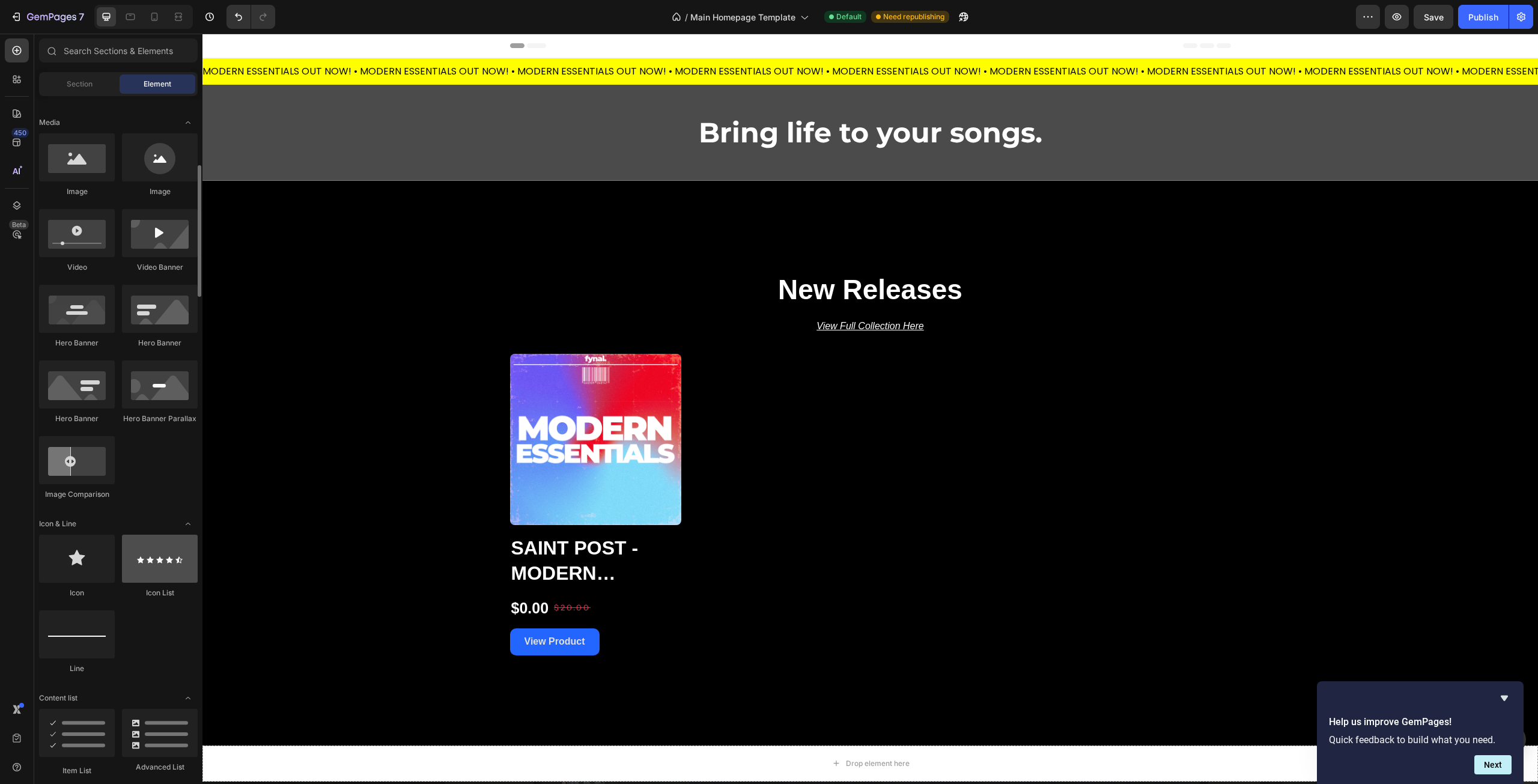
click at [157, 564] on div at bounding box center [159, 559] width 76 height 48
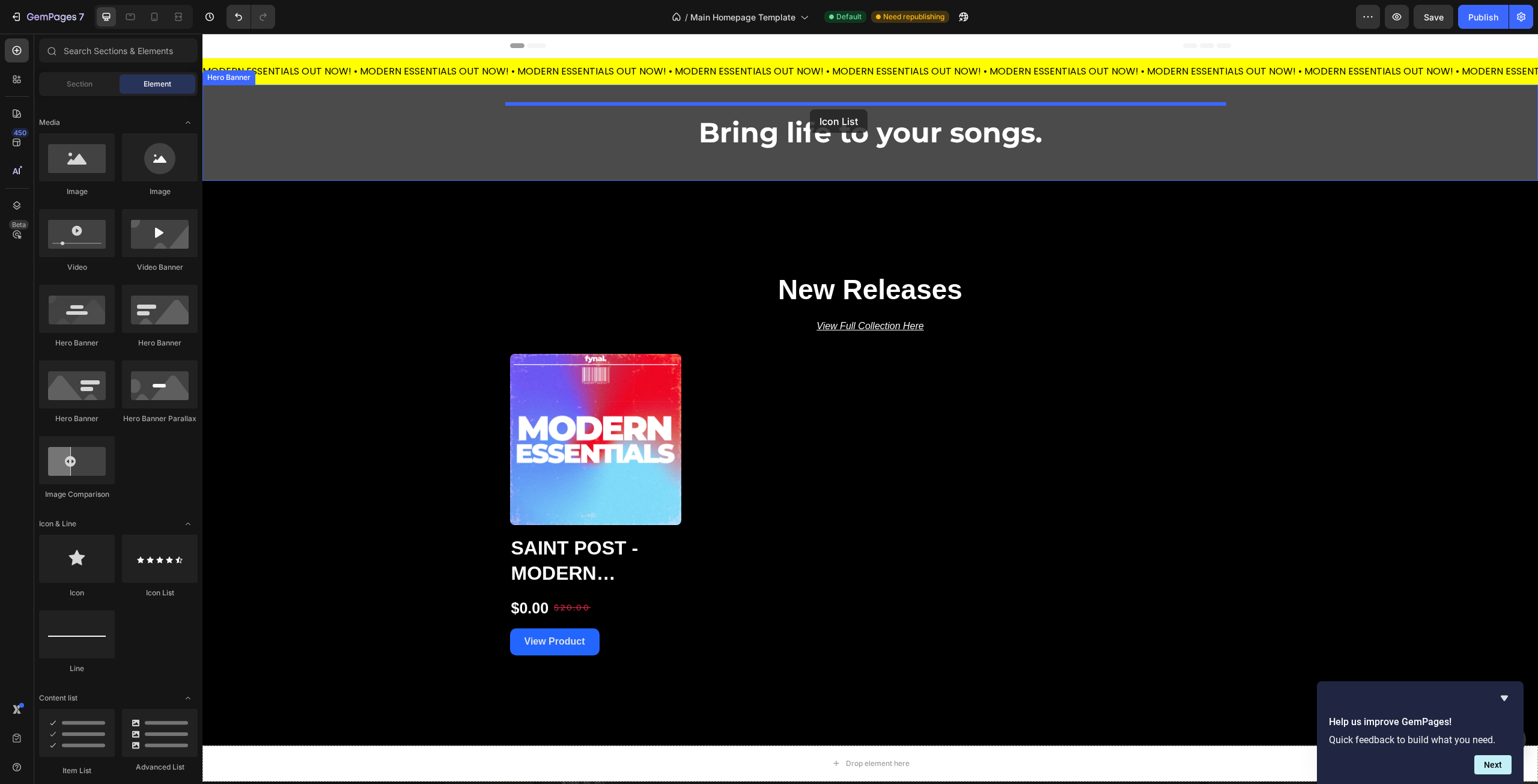
drag, startPoint x: 359, startPoint y: 601, endPoint x: 810, endPoint y: 109, distance: 667.4
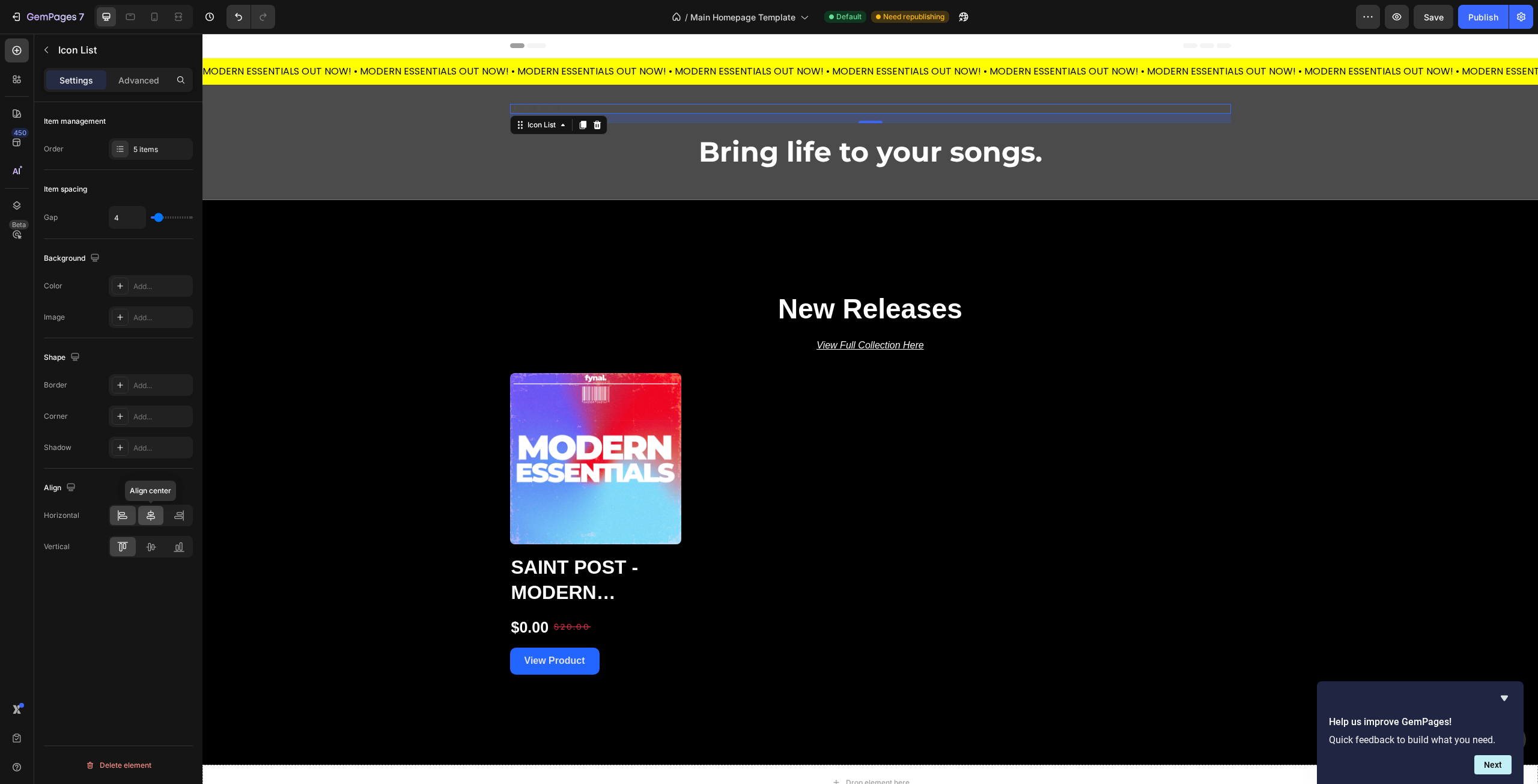
click at [145, 521] on icon at bounding box center [151, 515] width 12 height 12
click at [113, 514] on div at bounding box center [123, 515] width 26 height 19
click at [106, 648] on div "Item management Order 5 items Item spacing Gap 4 Background The changes might b…" at bounding box center [119, 460] width 168 height 716
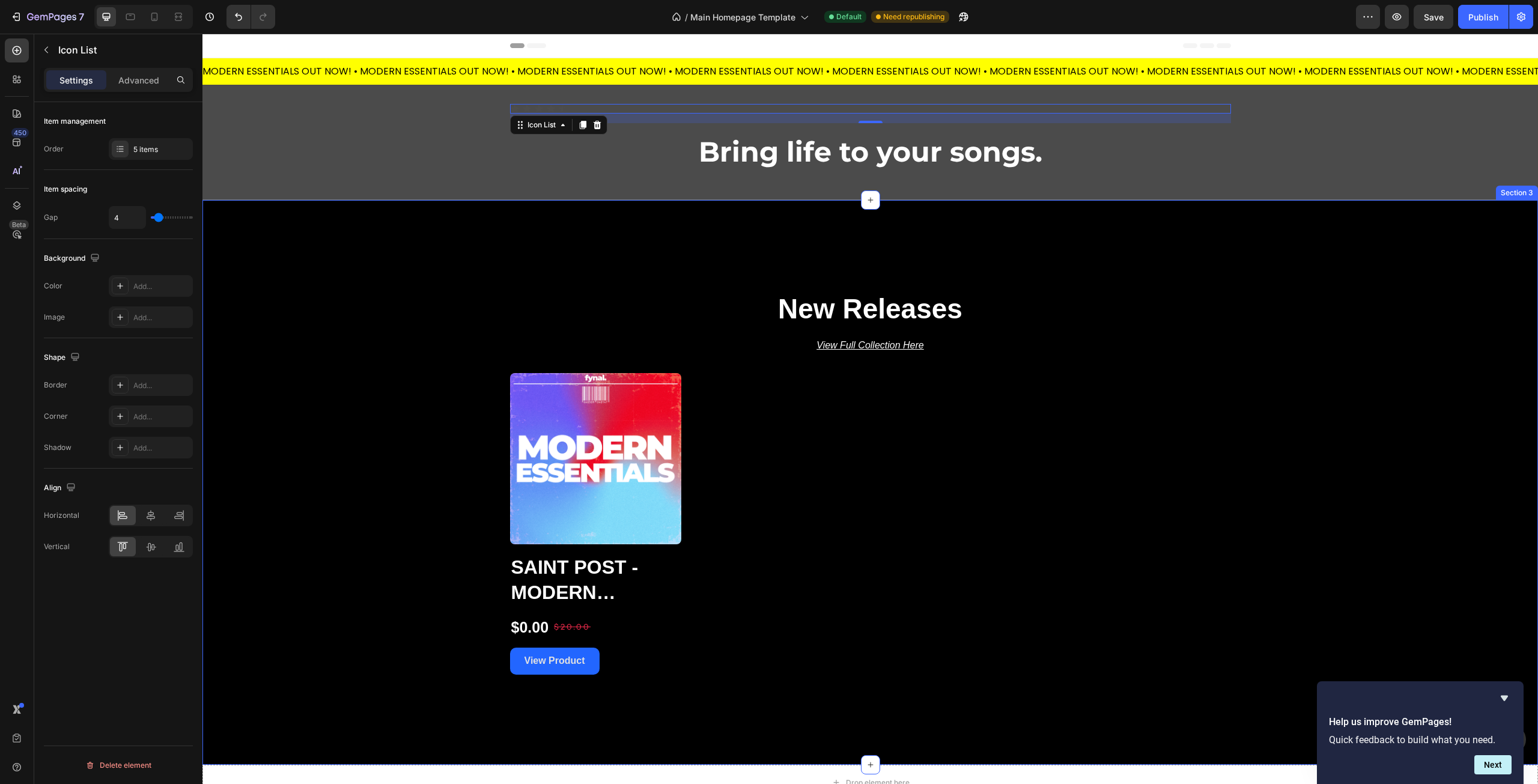
click at [410, 452] on div "New Releases Heading View Full Collection Here Text Block Product Images Saint …" at bounding box center [871, 482] width 1336 height 385
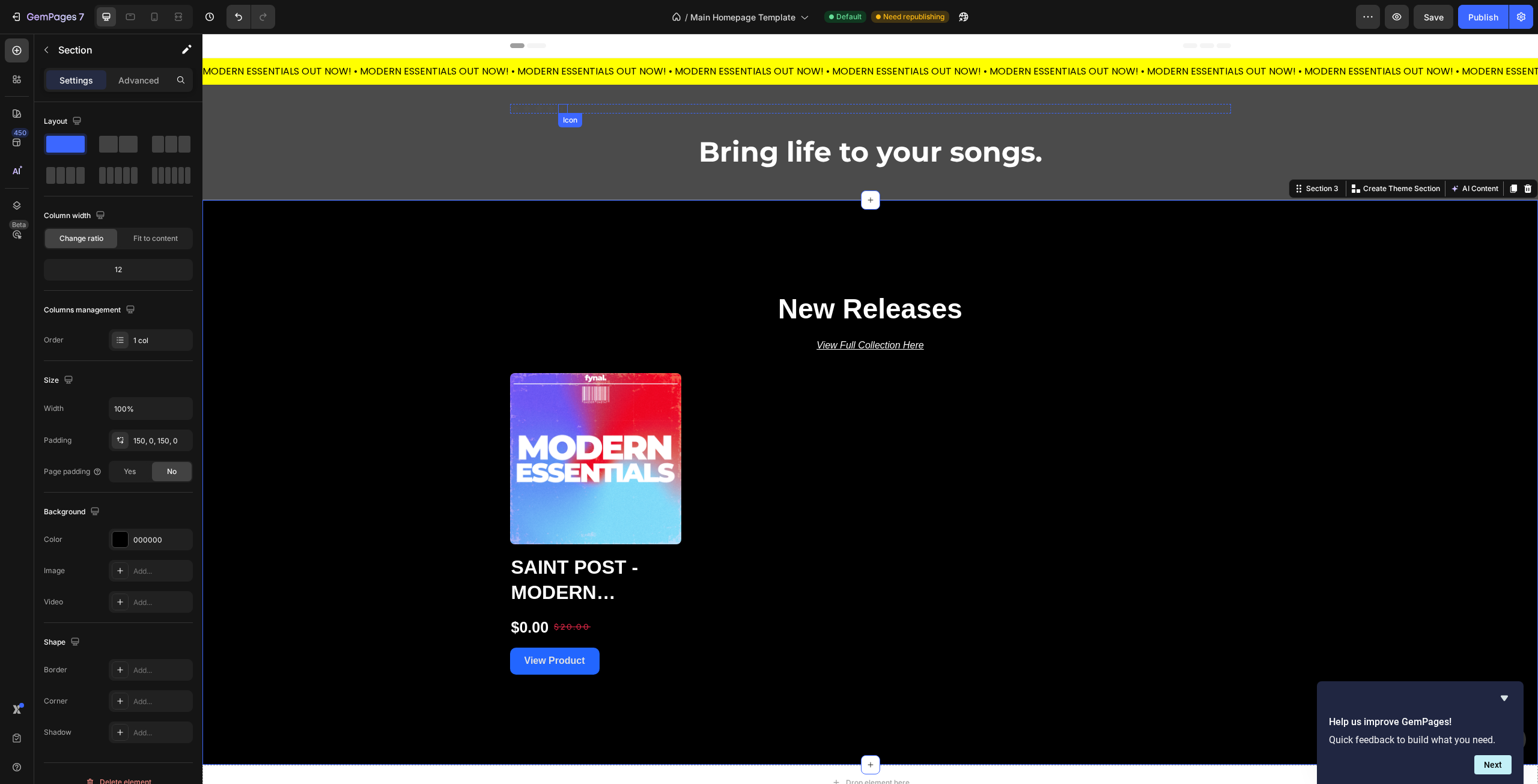
click at [558, 109] on div "Icon" at bounding box center [563, 109] width 10 height 10
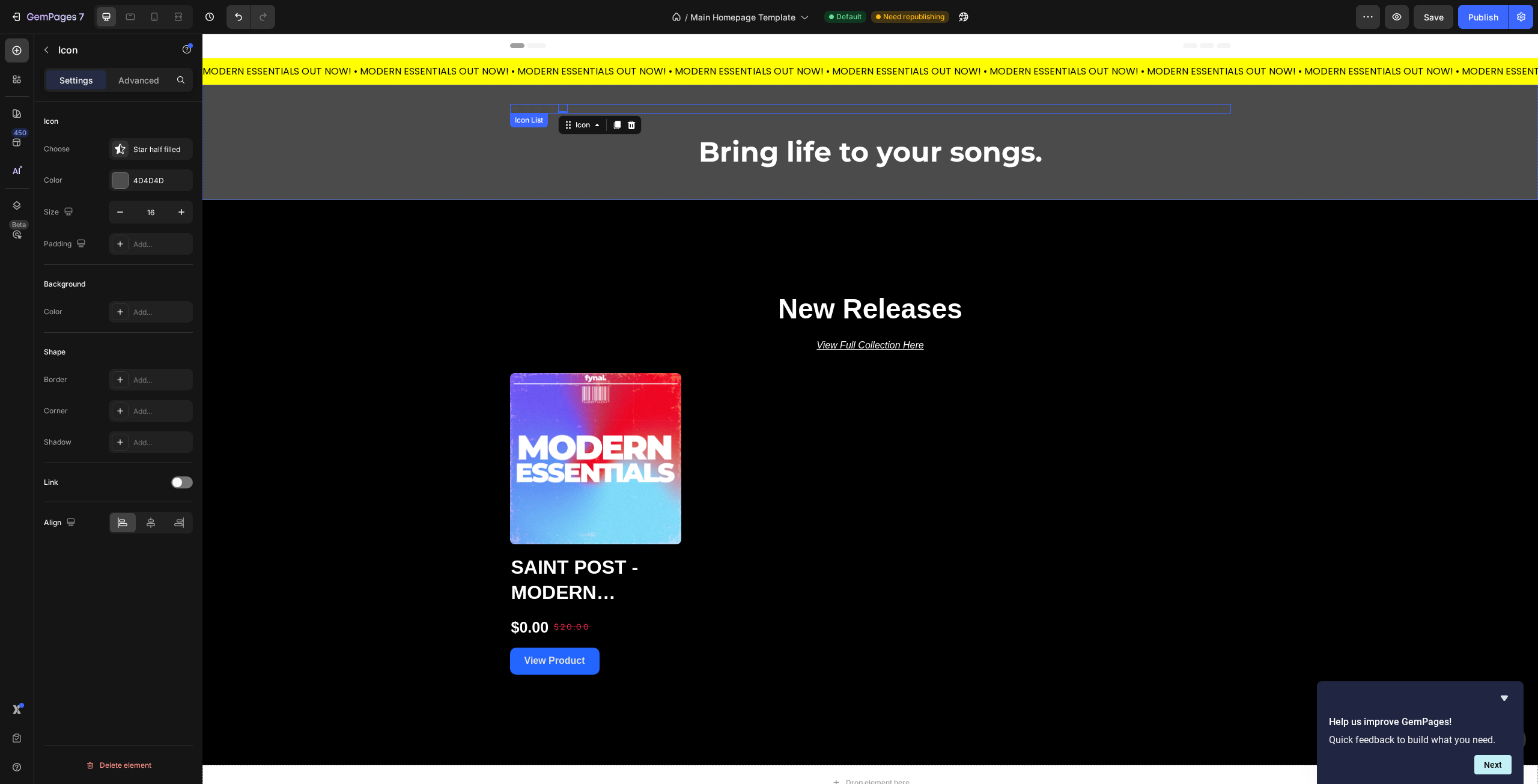
click at [620, 110] on div "Icon Icon Icon Icon Icon 0" at bounding box center [870, 109] width 721 height 10
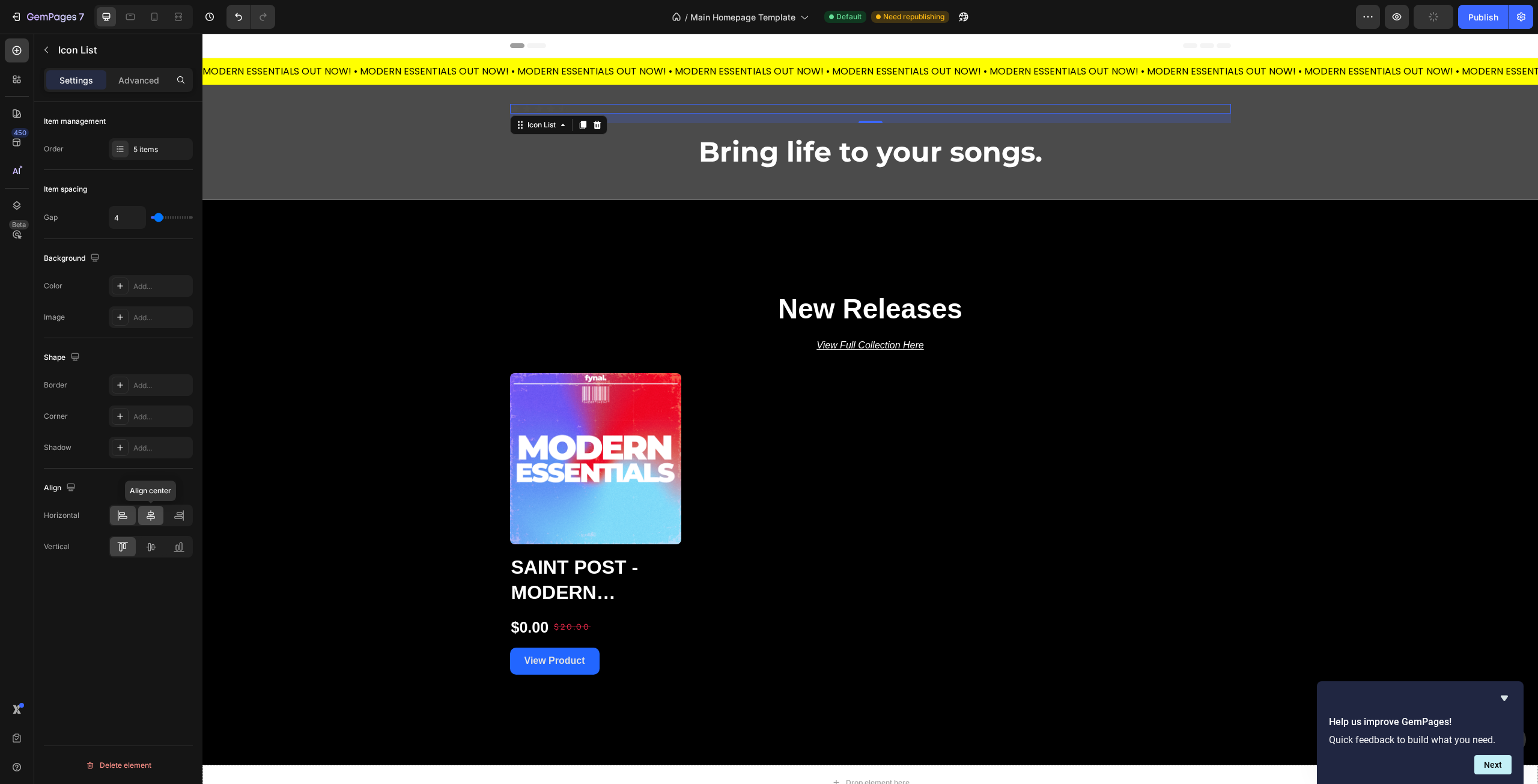
click at [153, 513] on icon at bounding box center [151, 515] width 9 height 11
click at [133, 608] on div "Item management Order 5 items Item spacing Gap 4 Background The changes might b…" at bounding box center [119, 460] width 168 height 716
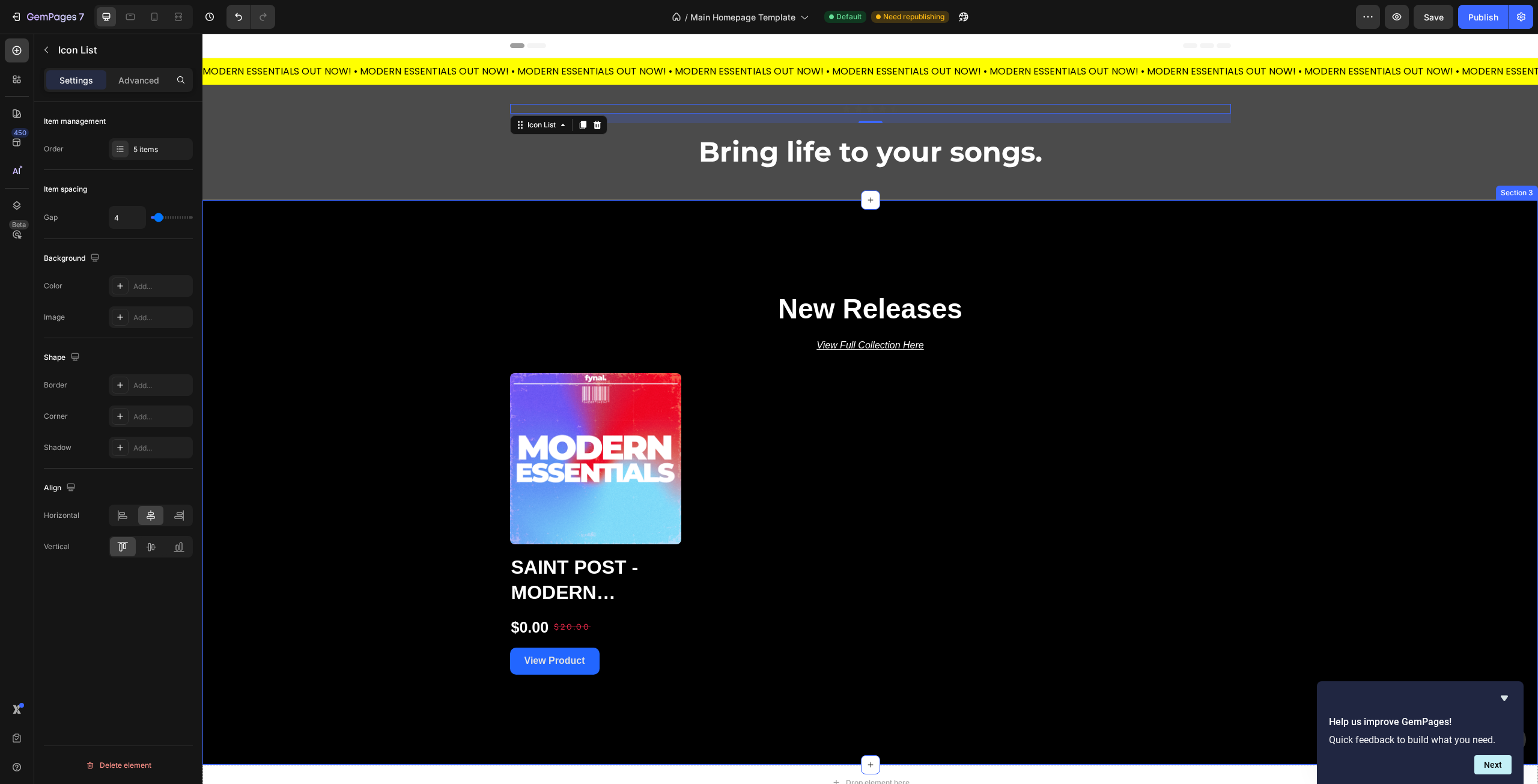
click at [367, 522] on div "New Releases Heading View Full Collection Here Text Block Product Images Saint …" at bounding box center [871, 482] width 1336 height 385
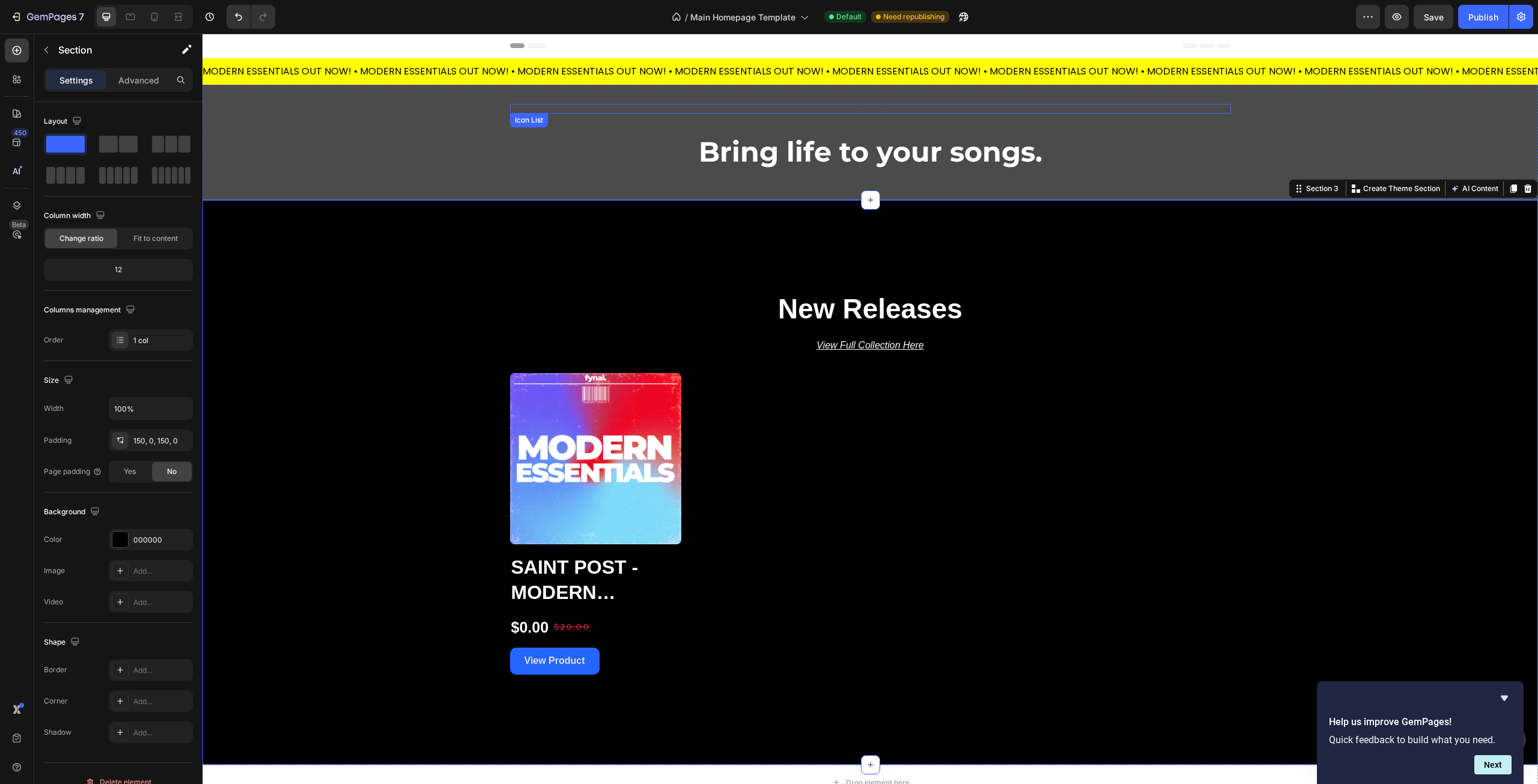
click at [858, 109] on div "Icon Icon Icon Icon Icon" at bounding box center [870, 109] width 721 height 10
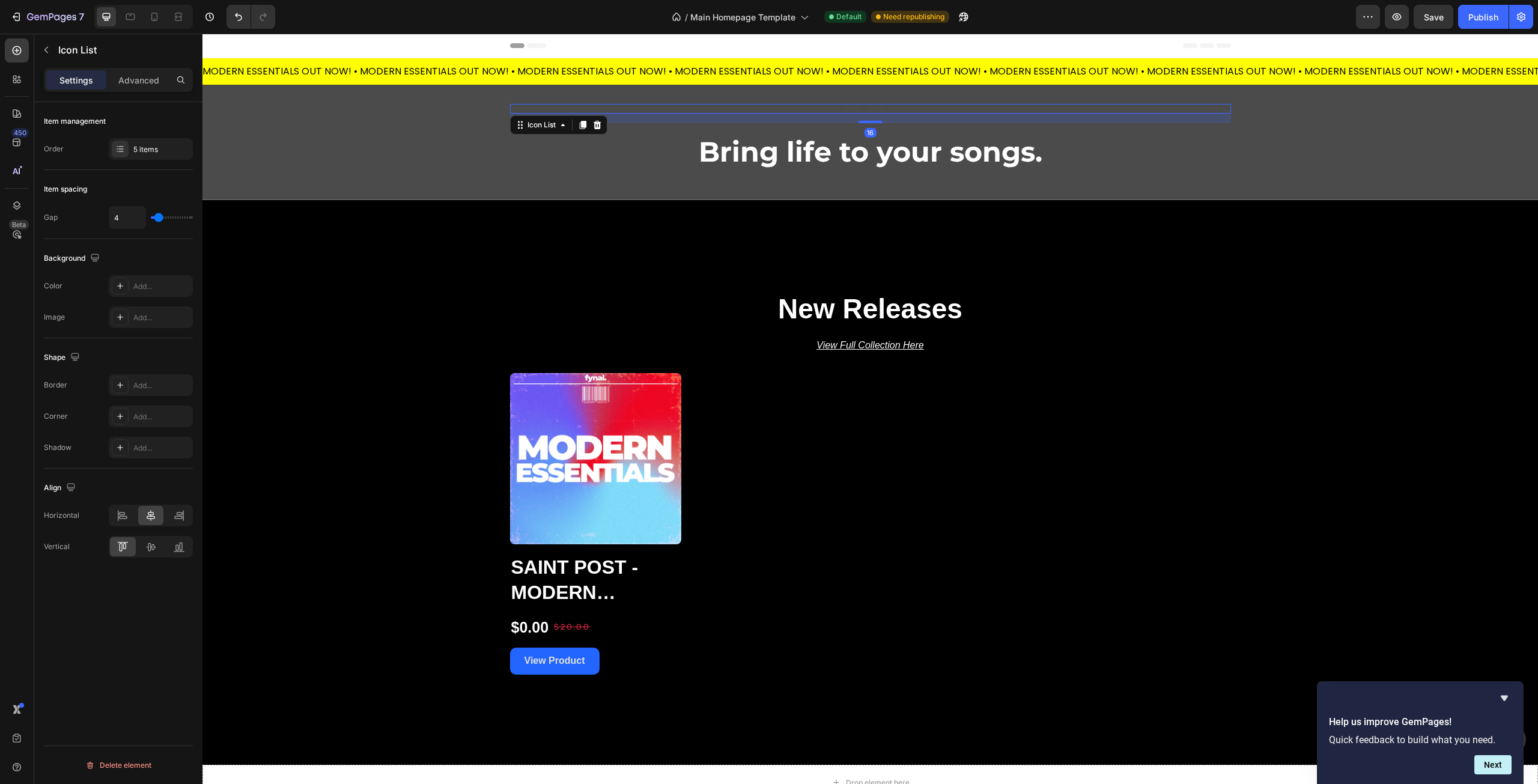
click at [818, 108] on div "Icon Icon Icon Icon Icon" at bounding box center [870, 109] width 721 height 10
click at [150, 79] on p "Advanced" at bounding box center [139, 80] width 41 height 13
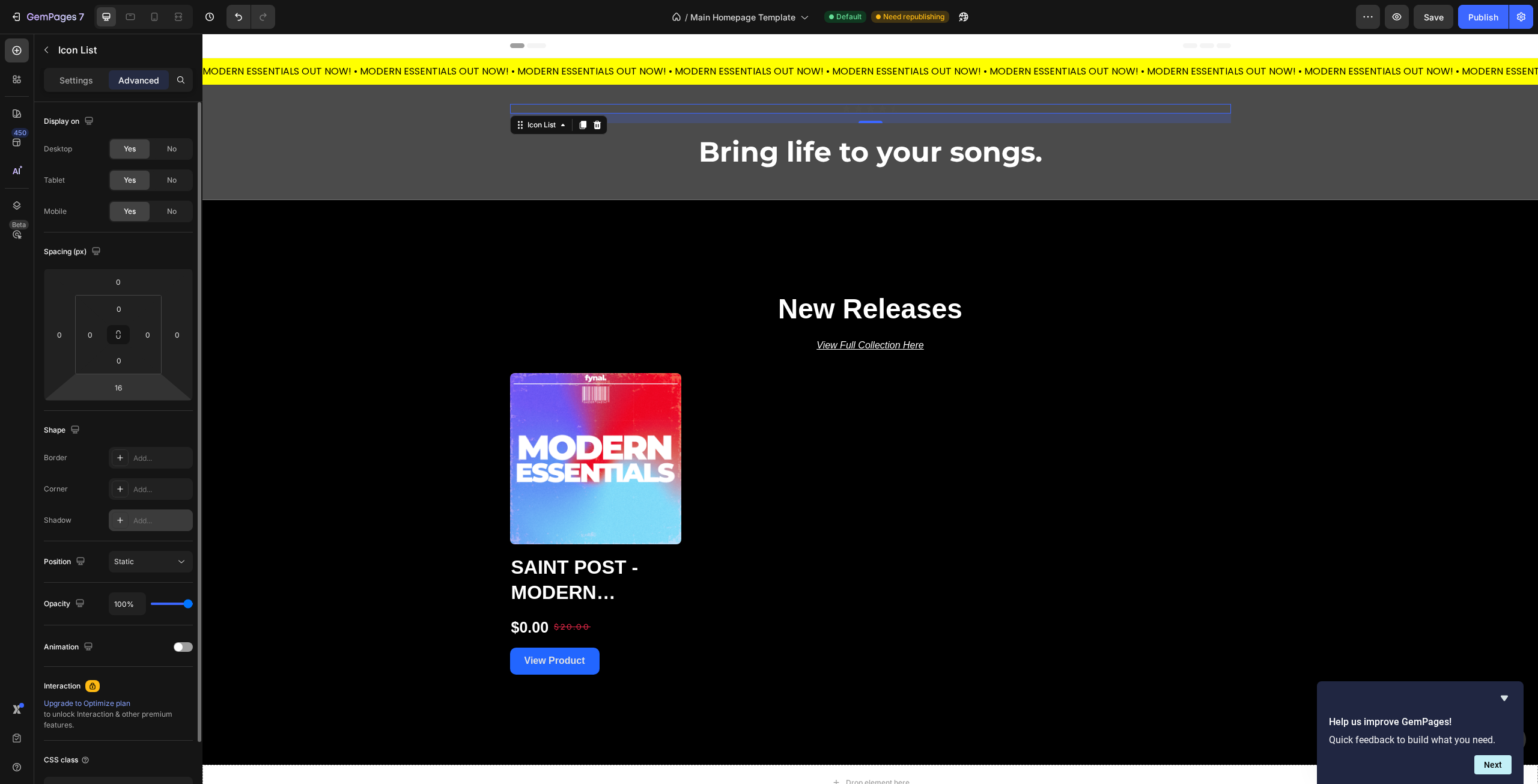
scroll to position [85, 0]
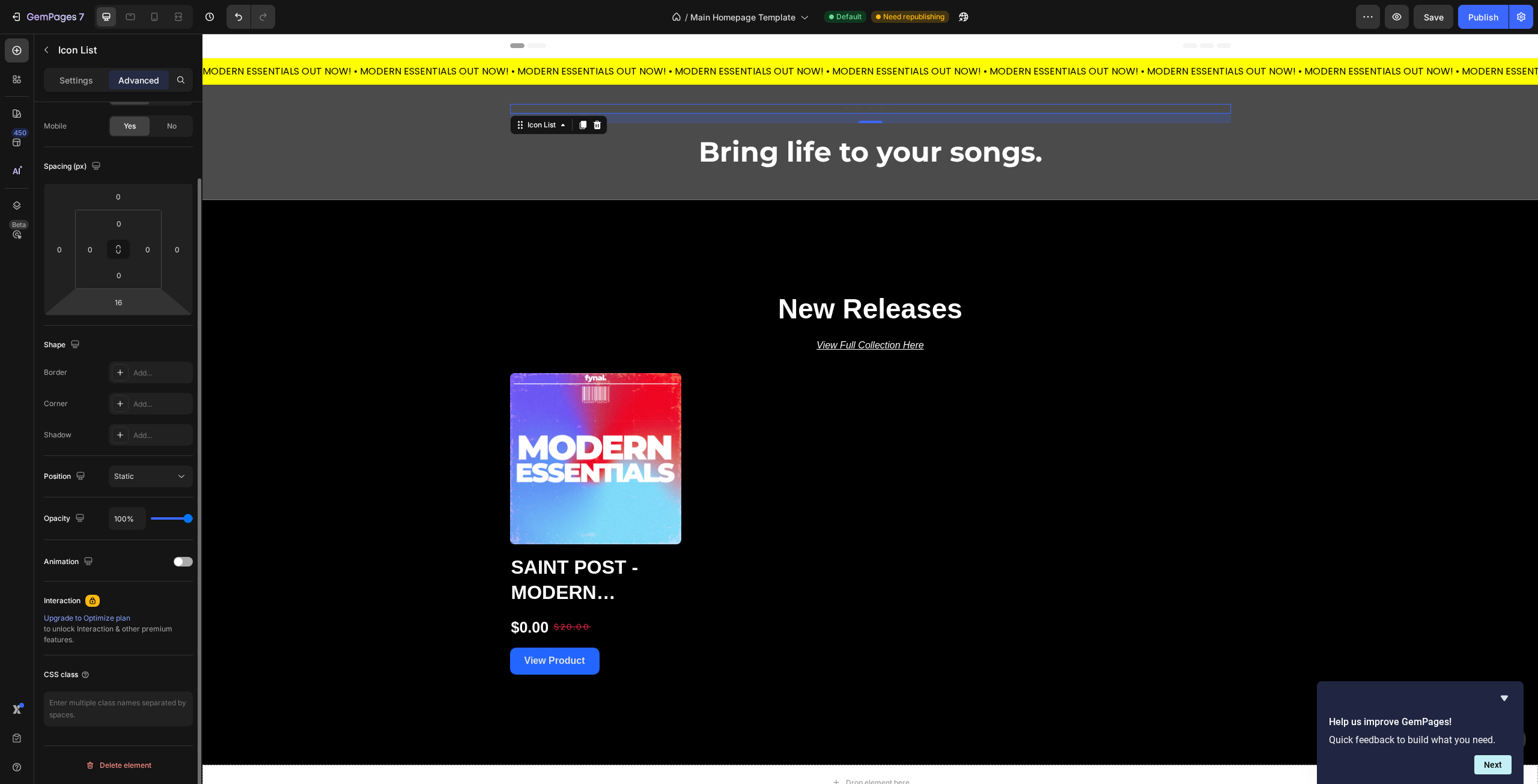
click at [186, 562] on div at bounding box center [183, 562] width 19 height 10
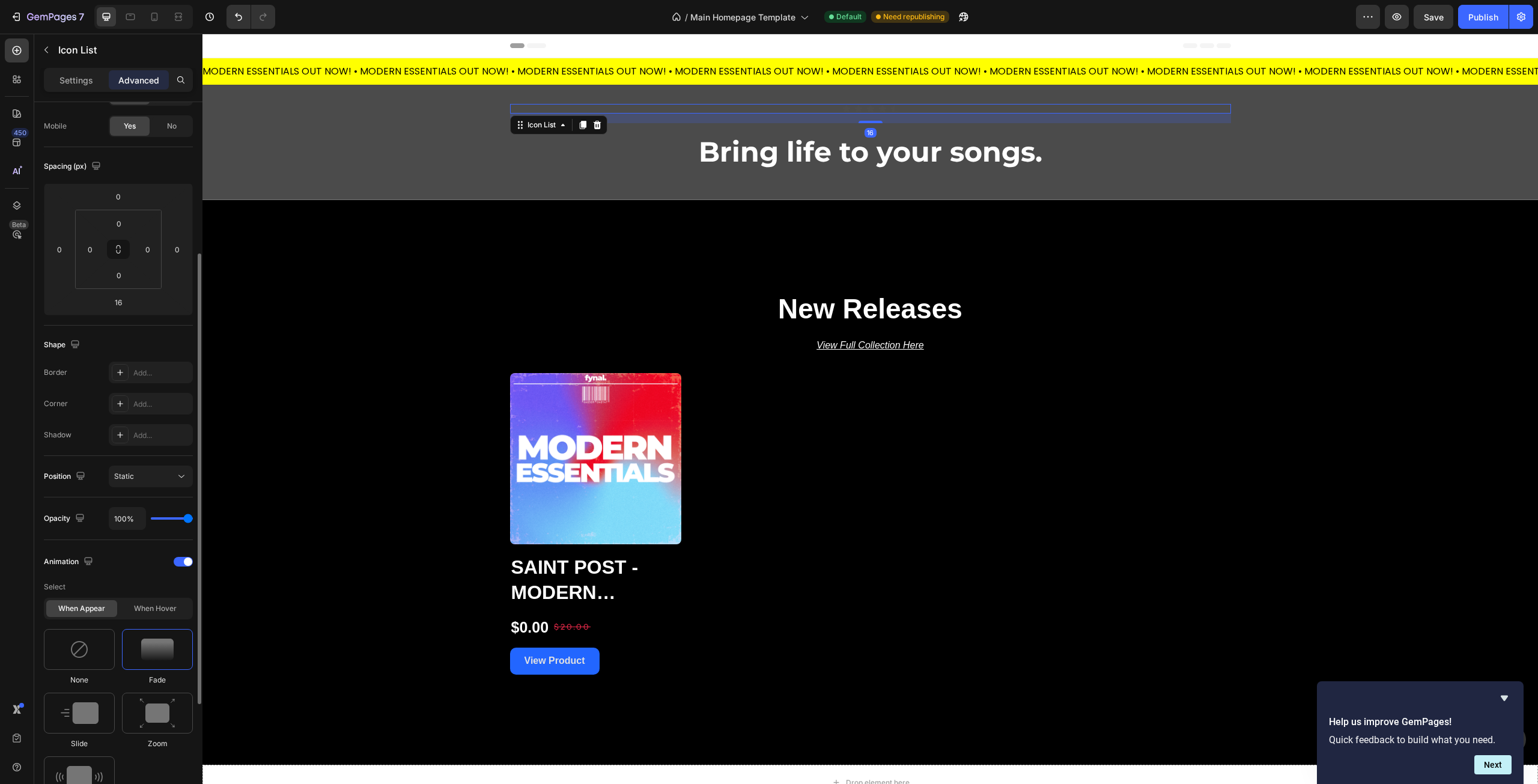
scroll to position [205, 0]
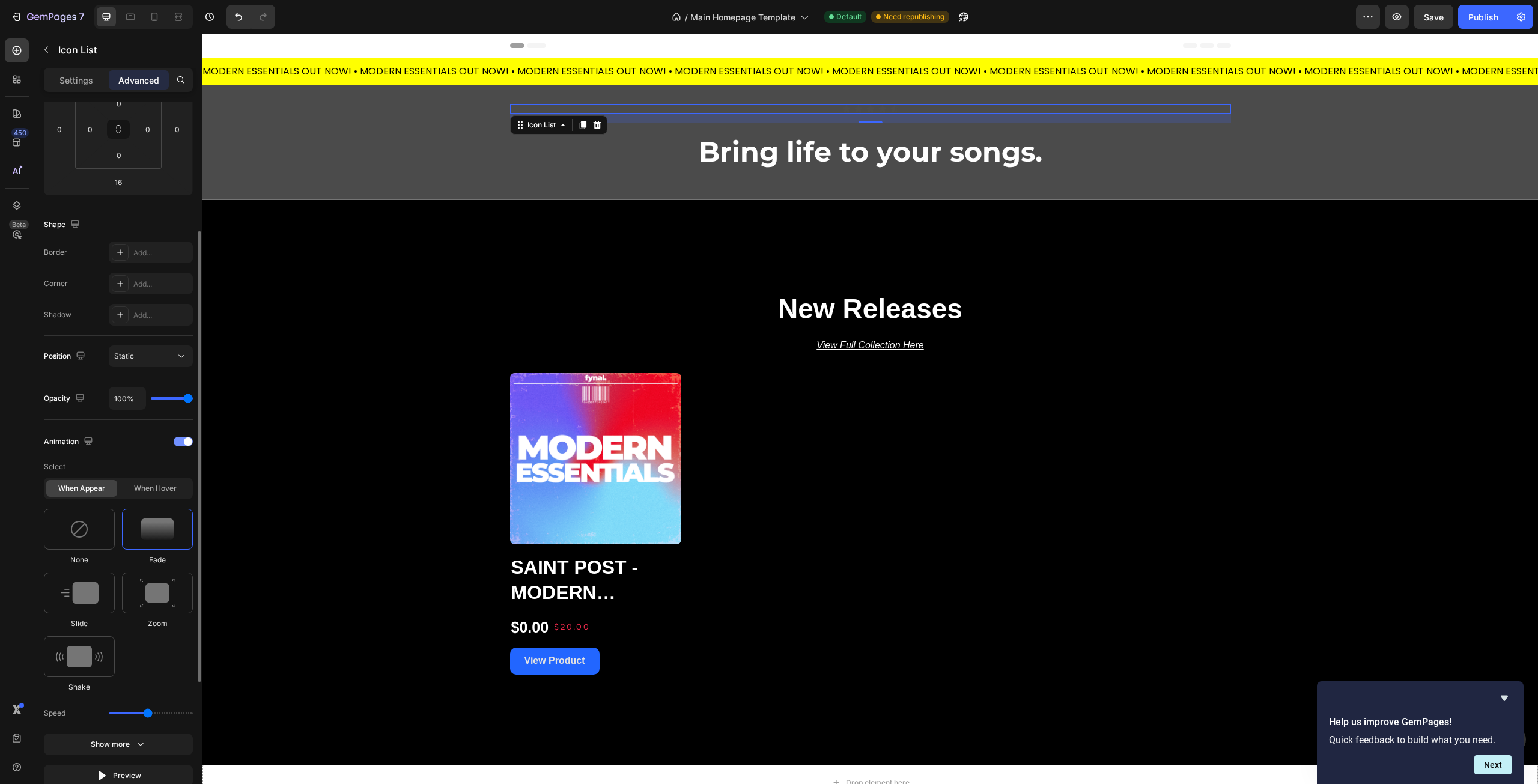
click at [181, 441] on div at bounding box center [183, 442] width 19 height 10
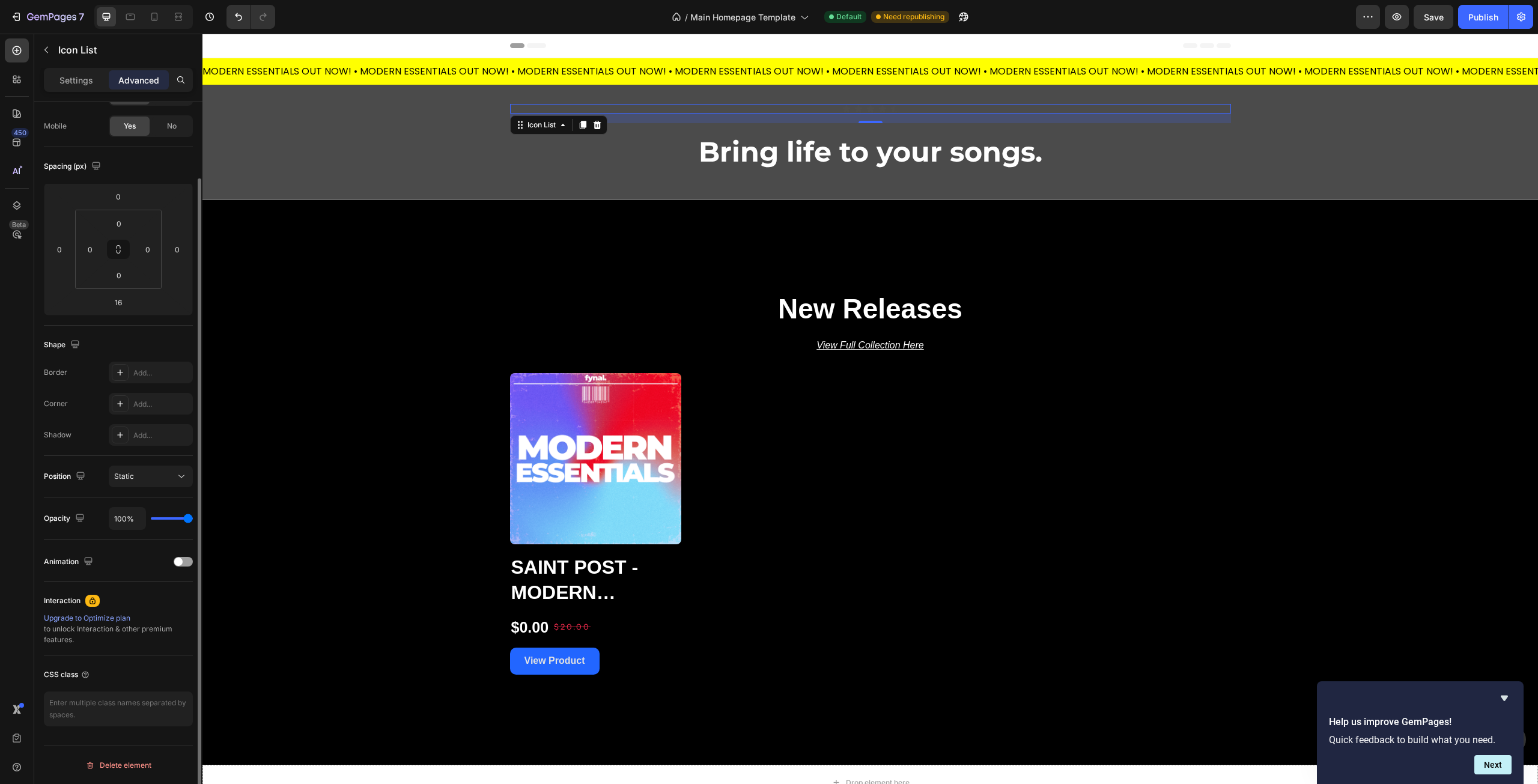
scroll to position [0, 0]
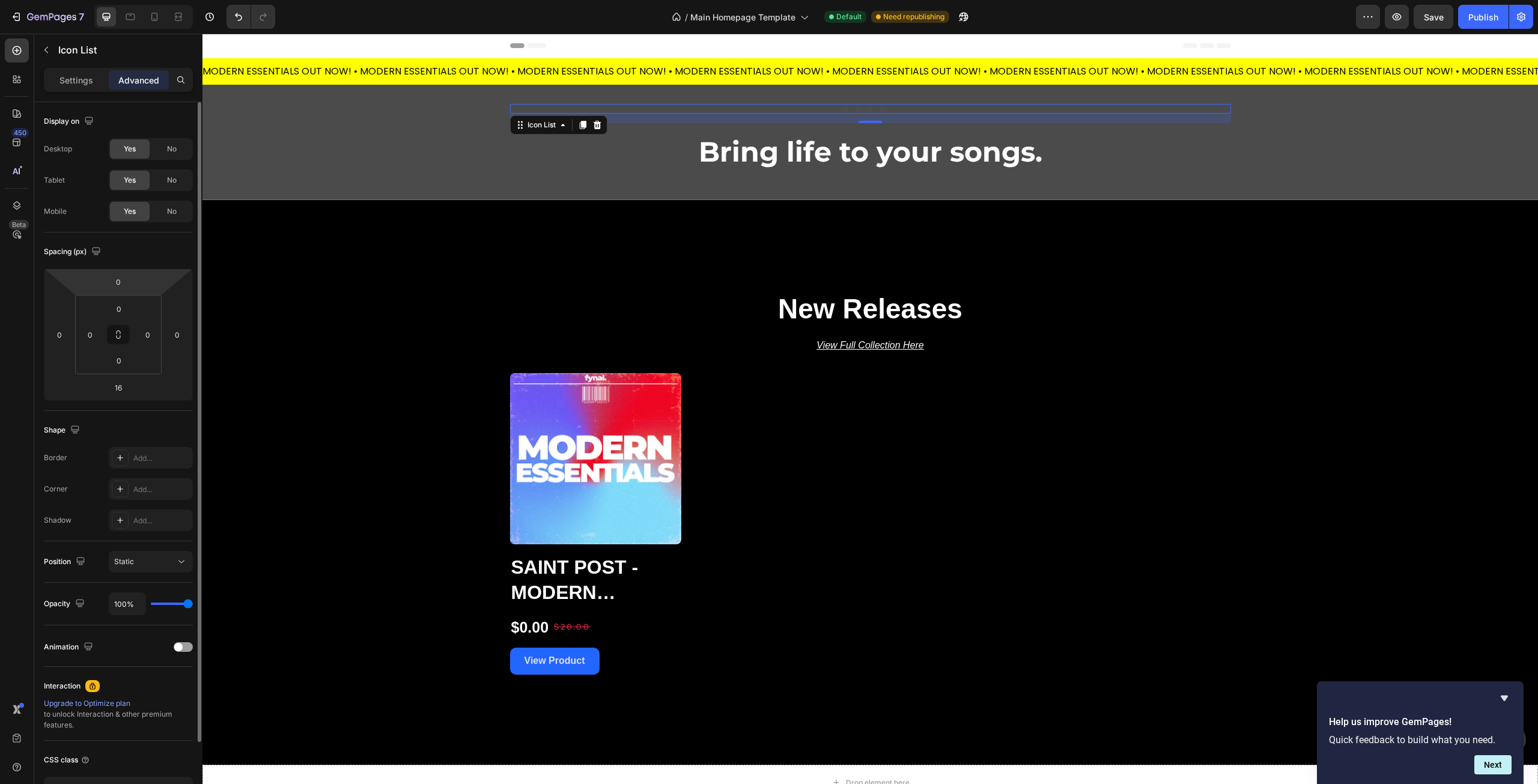
drag, startPoint x: 76, startPoint y: 68, endPoint x: 77, endPoint y: 74, distance: 6.1
click at [76, 68] on div "Sections(18) Elements(83) Section Element Hero Section Product Detail Brands Tr…" at bounding box center [119, 409] width 168 height 750
click at [77, 75] on p "Settings" at bounding box center [76, 80] width 34 height 13
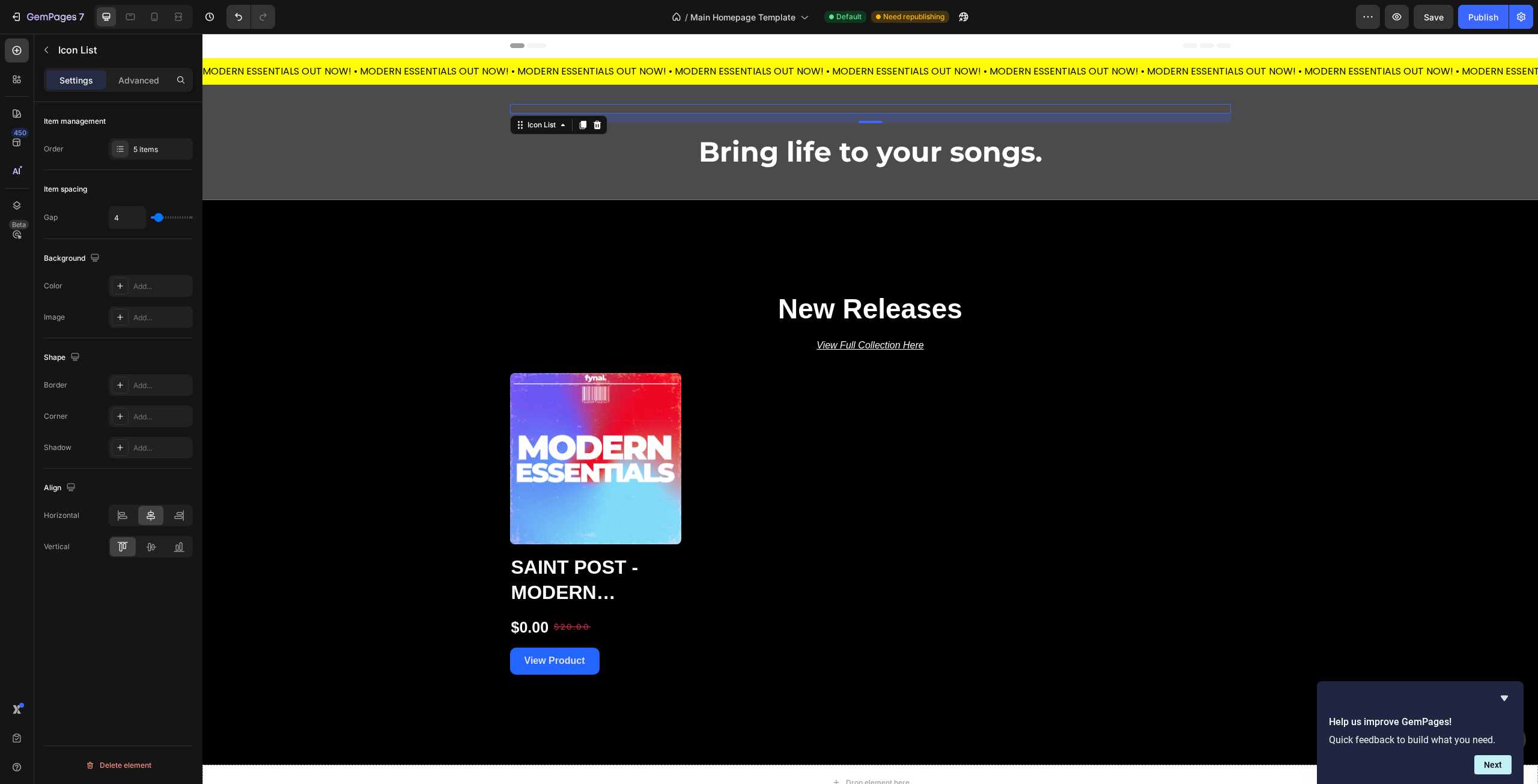
click at [132, 639] on div "Item management Order 5 items Item spacing Gap 4 Background The changes might b…" at bounding box center [119, 460] width 168 height 716
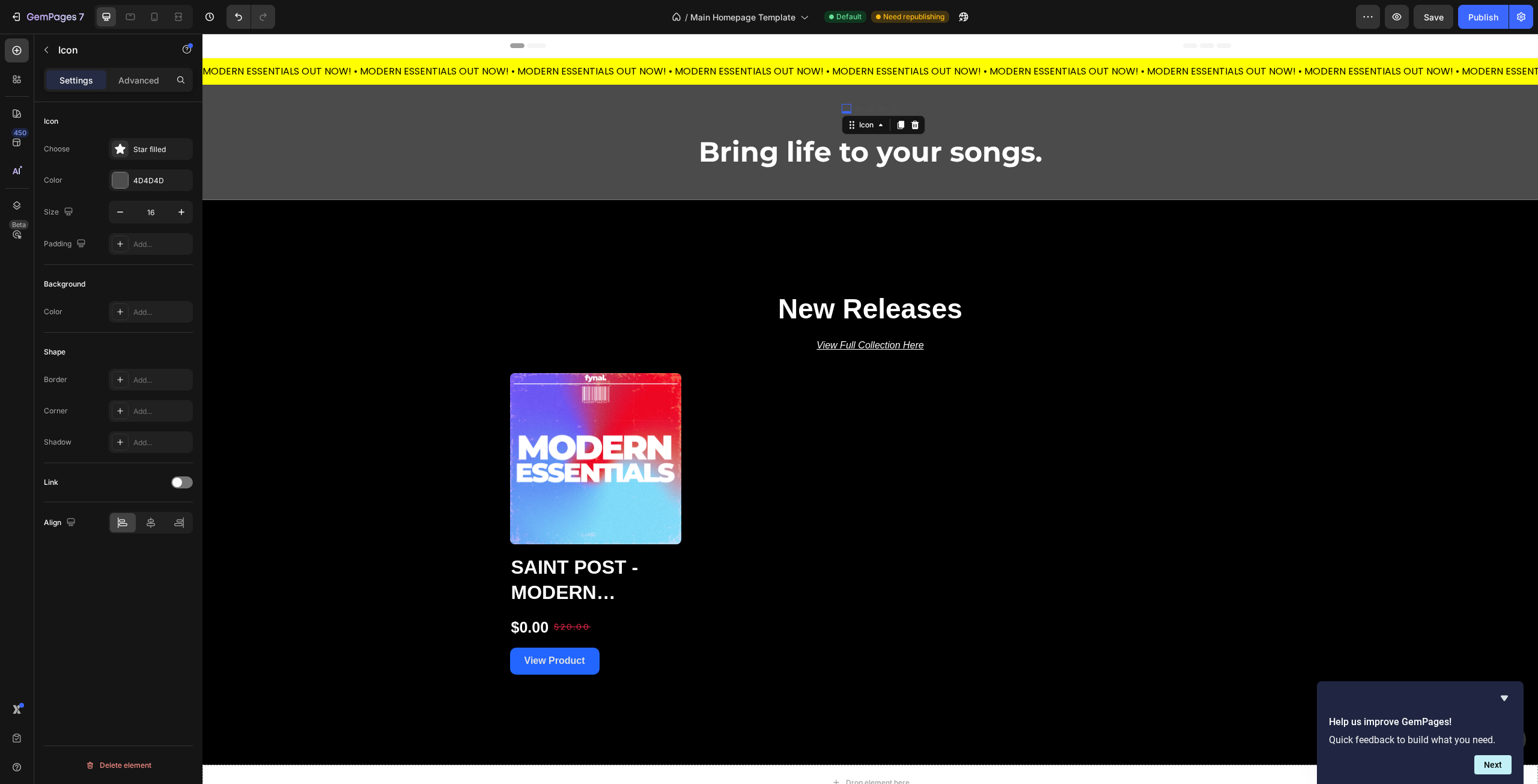
click at [844, 108] on icon at bounding box center [847, 108] width 9 height 8
click at [120, 175] on div at bounding box center [120, 180] width 15 height 15
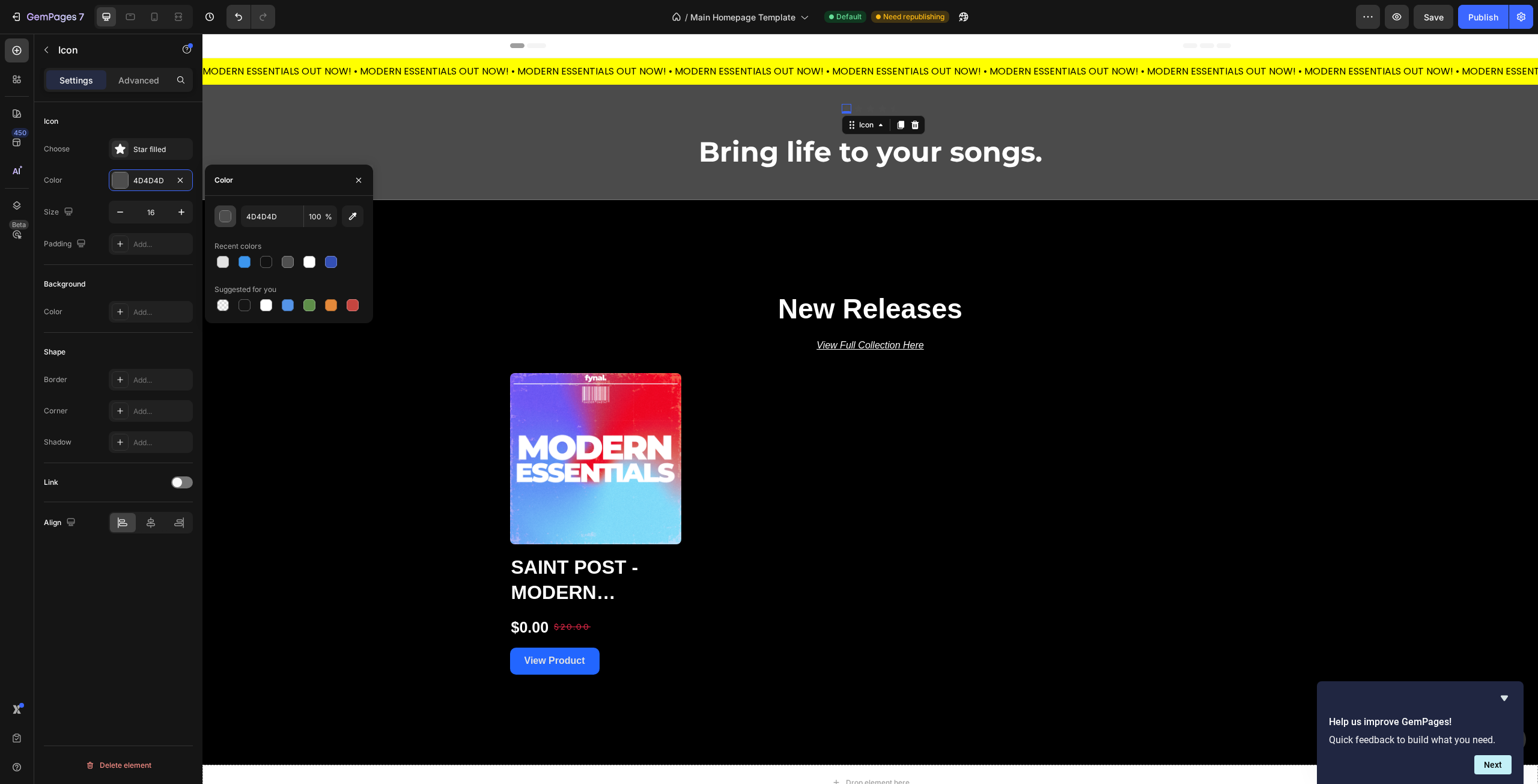
click at [229, 220] on div "button" at bounding box center [226, 217] width 12 height 12
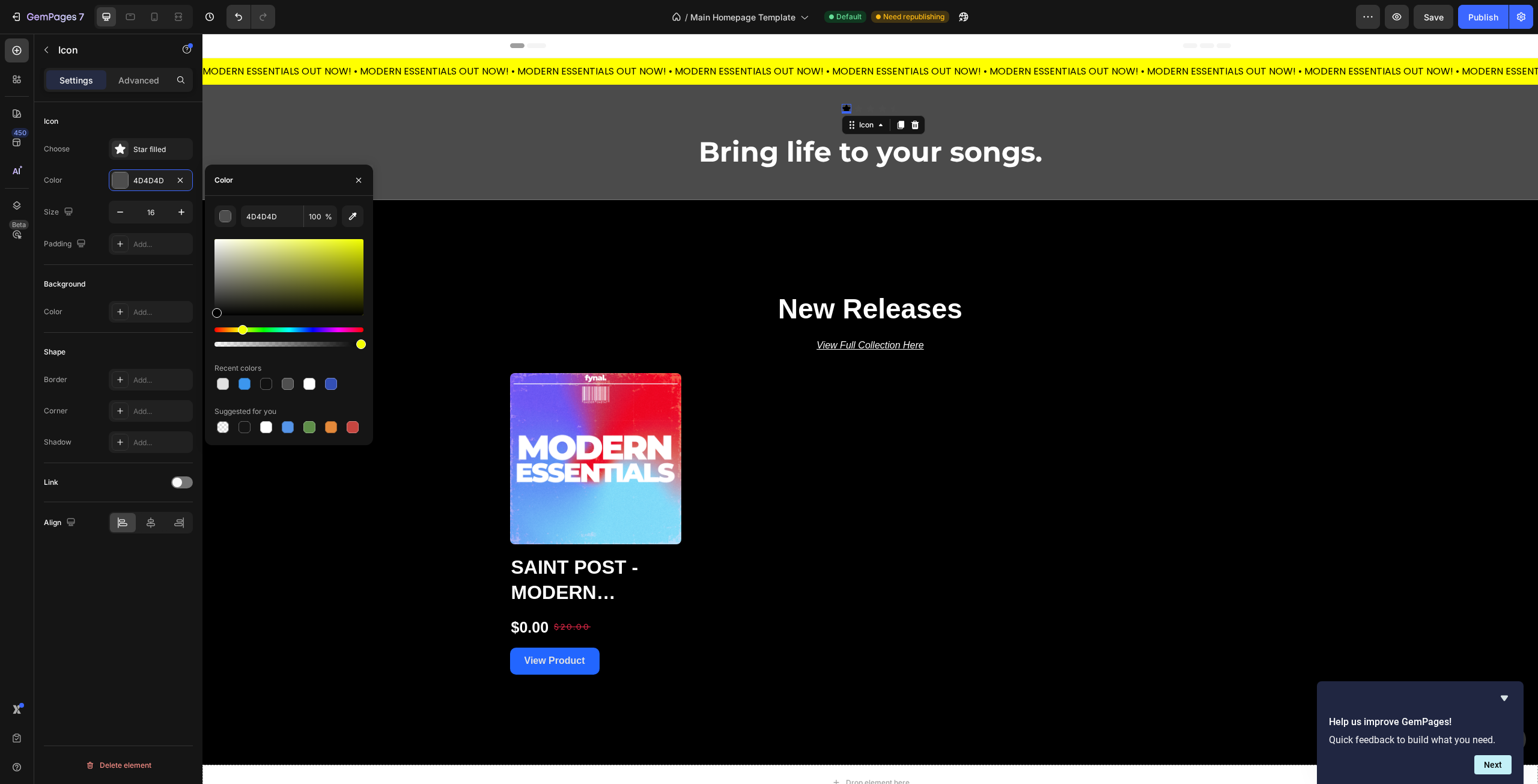
click at [241, 332] on div "Hue" at bounding box center [289, 330] width 149 height 5
drag, startPoint x: 319, startPoint y: 265, endPoint x: 269, endPoint y: 222, distance: 65.9
click at [269, 222] on div "000000 100 % Recent colors Suggested for you" at bounding box center [289, 320] width 149 height 230
type input "FAFFA3"
click at [263, 222] on input "FAFFA3" at bounding box center [272, 216] width 63 height 22
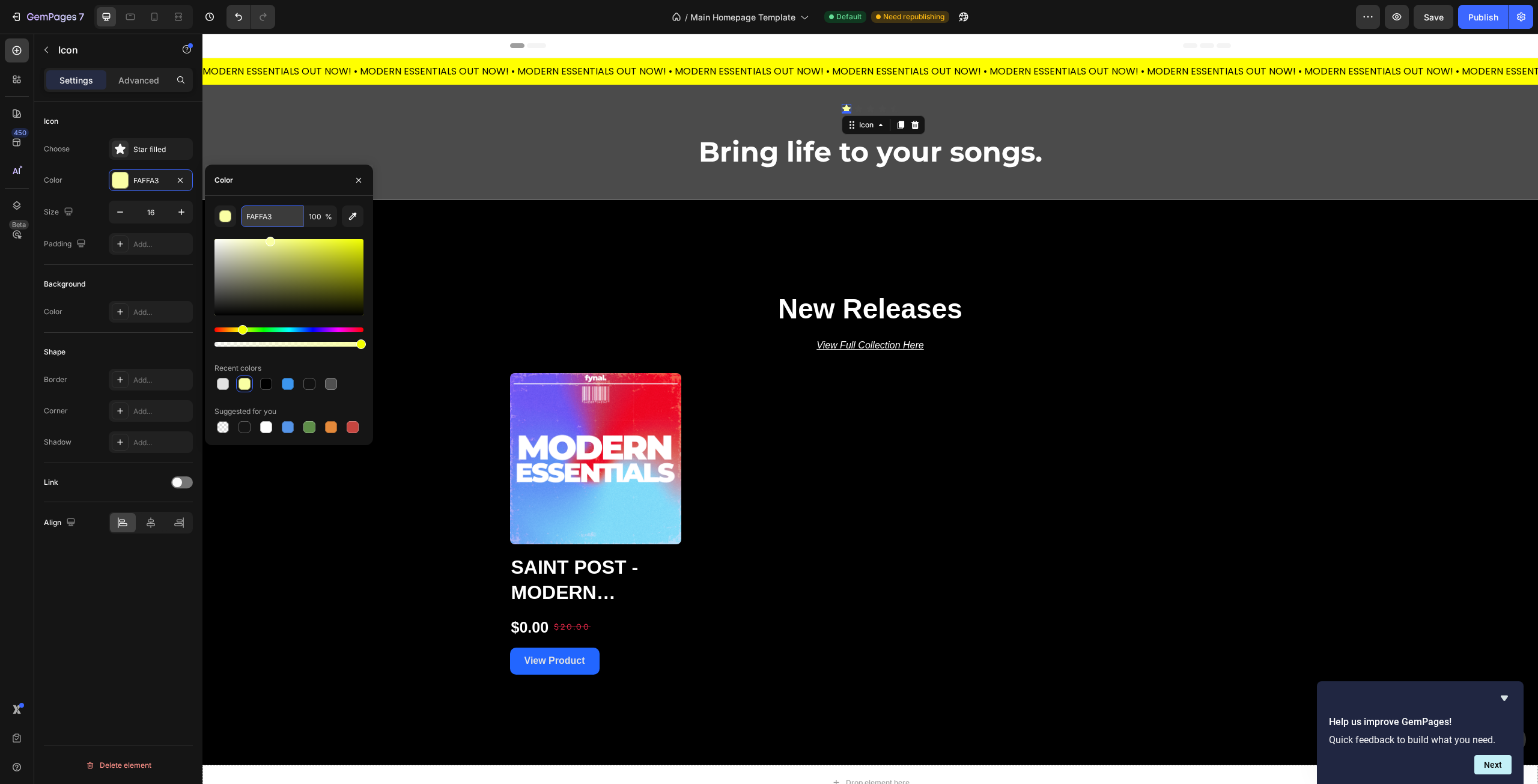
click at [263, 222] on input "FAFFA3" at bounding box center [272, 216] width 63 height 22
click at [162, 113] on div "Icon" at bounding box center [118, 121] width 149 height 19
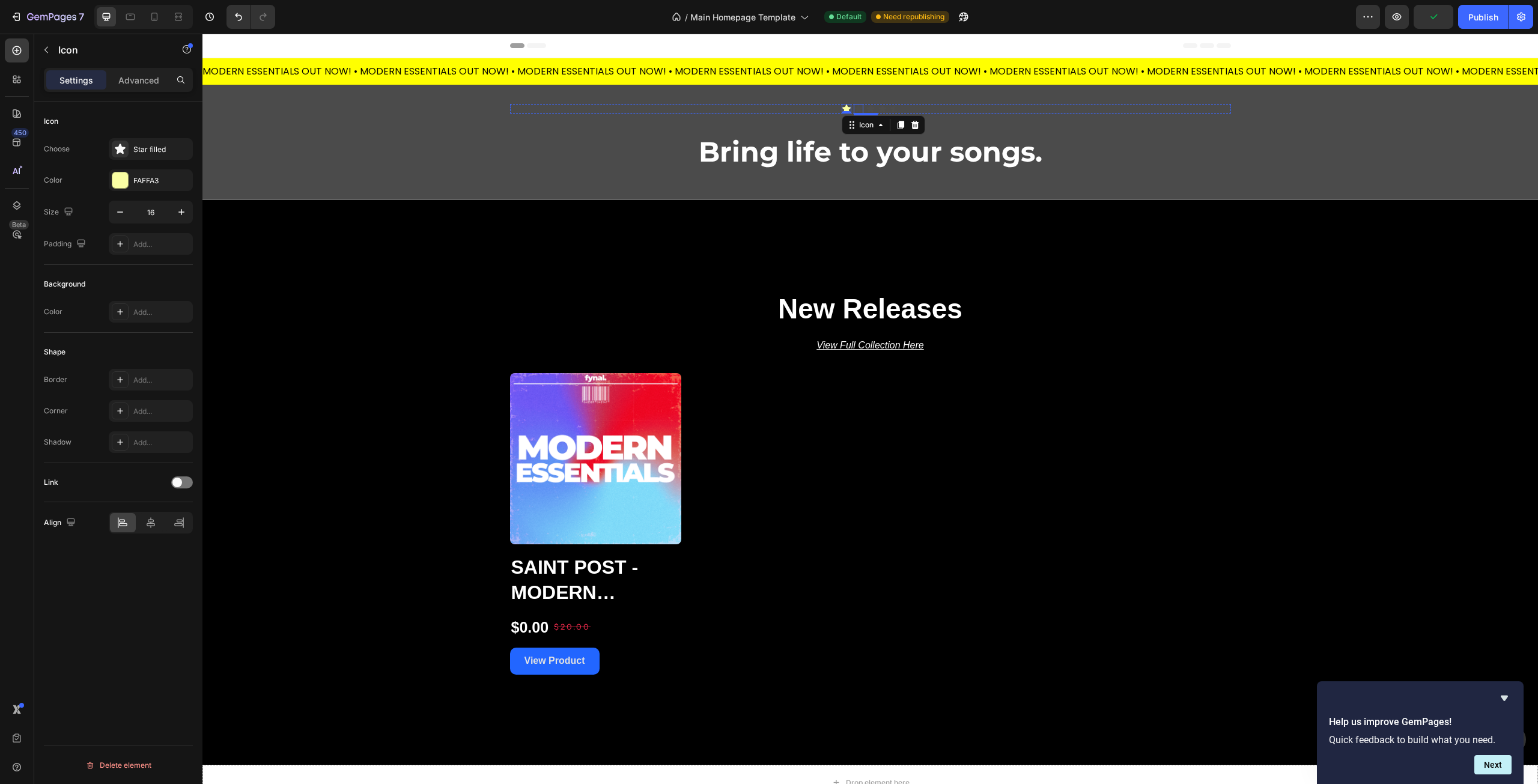
click at [853, 109] on div "Icon" at bounding box center [858, 109] width 10 height 10
click at [111, 178] on div "4D4D4D" at bounding box center [151, 180] width 84 height 22
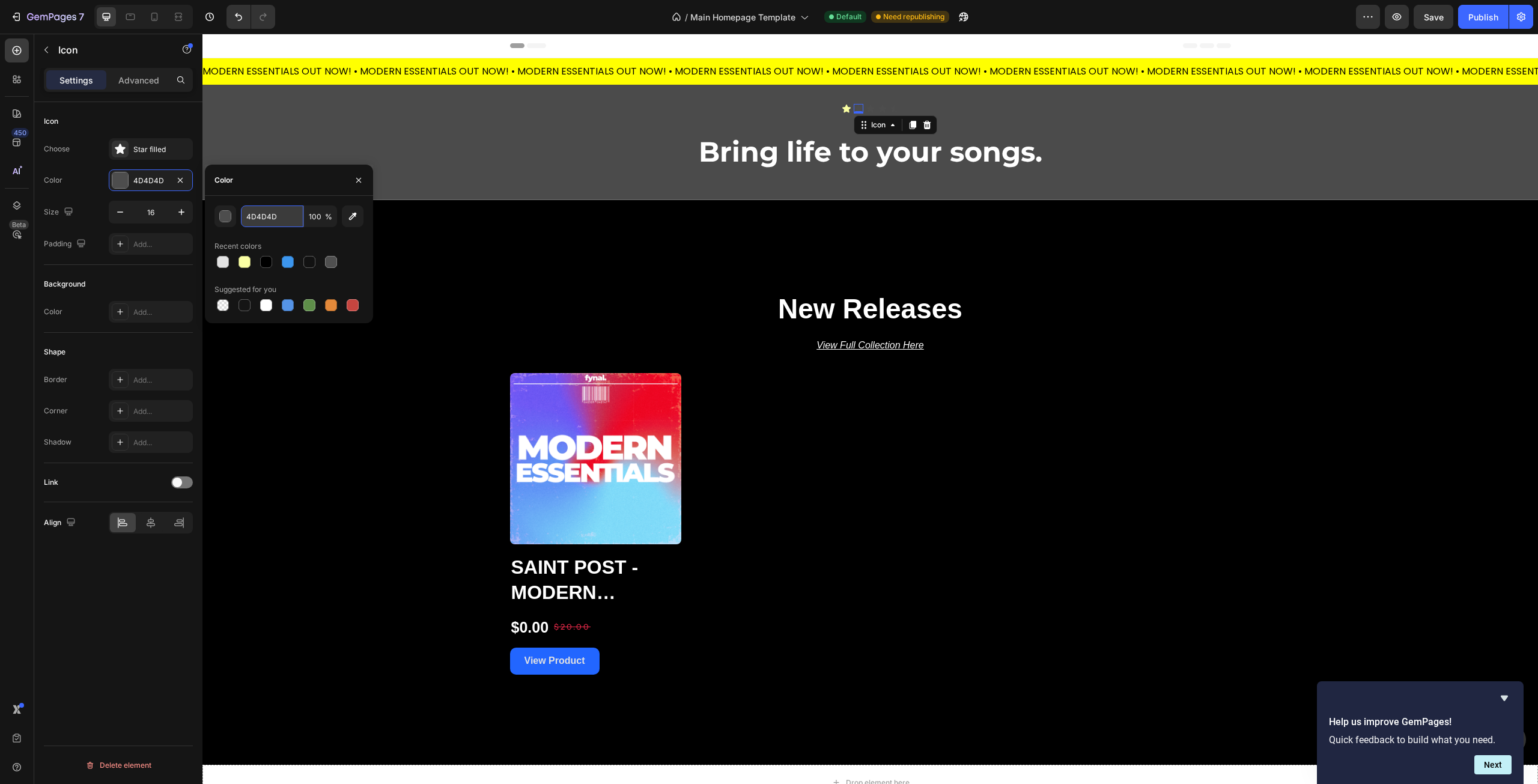
click at [254, 214] on input "4D4D4D" at bounding box center [272, 216] width 63 height 22
click at [254, 214] on input "4D4D4D" at bounding box center [272, 216] width 63 height 22
paste input "FAFFA3"
click at [246, 257] on div at bounding box center [245, 262] width 12 height 12
type input "FAFFA3"
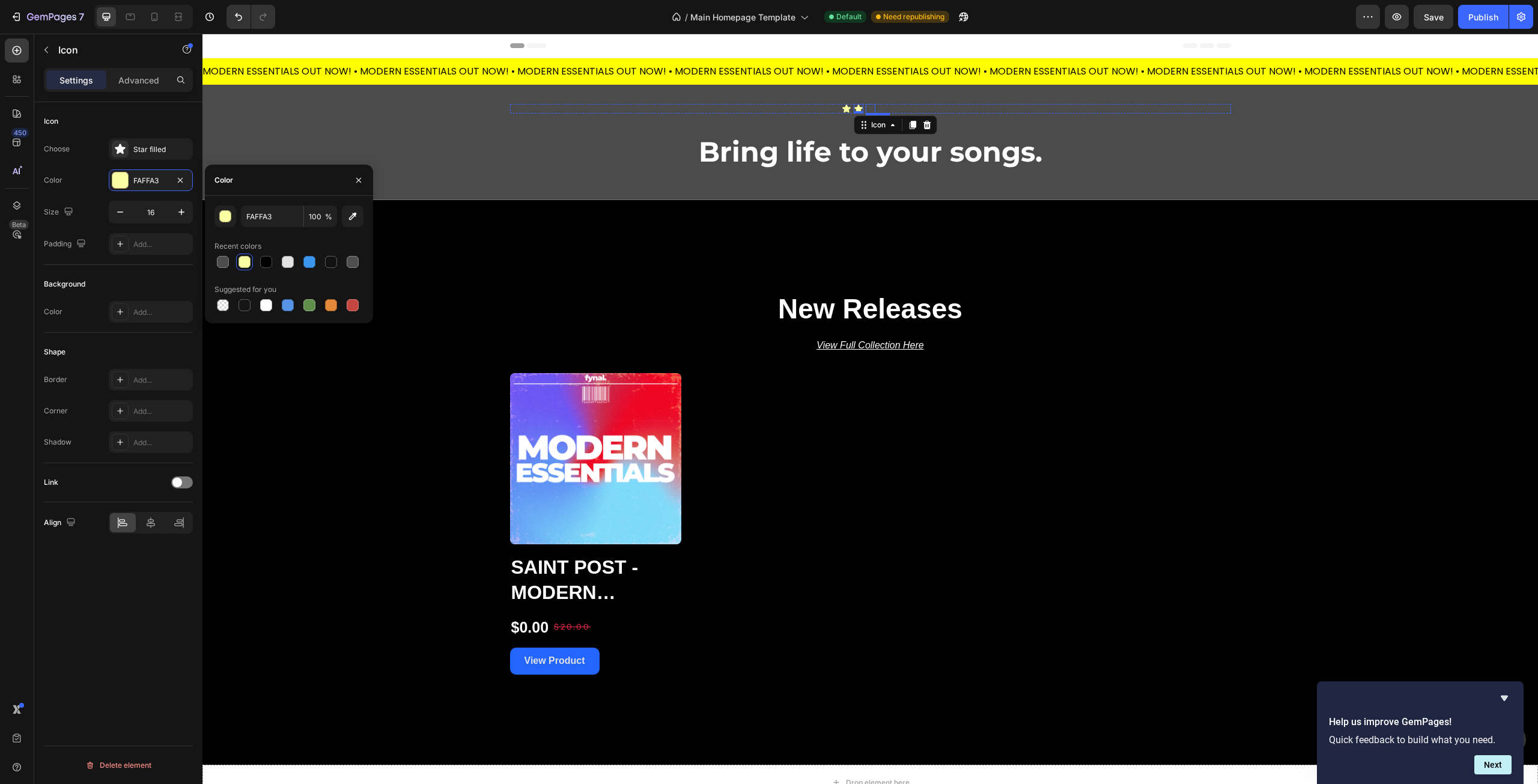
click at [866, 109] on div "Icon" at bounding box center [871, 109] width 10 height 10
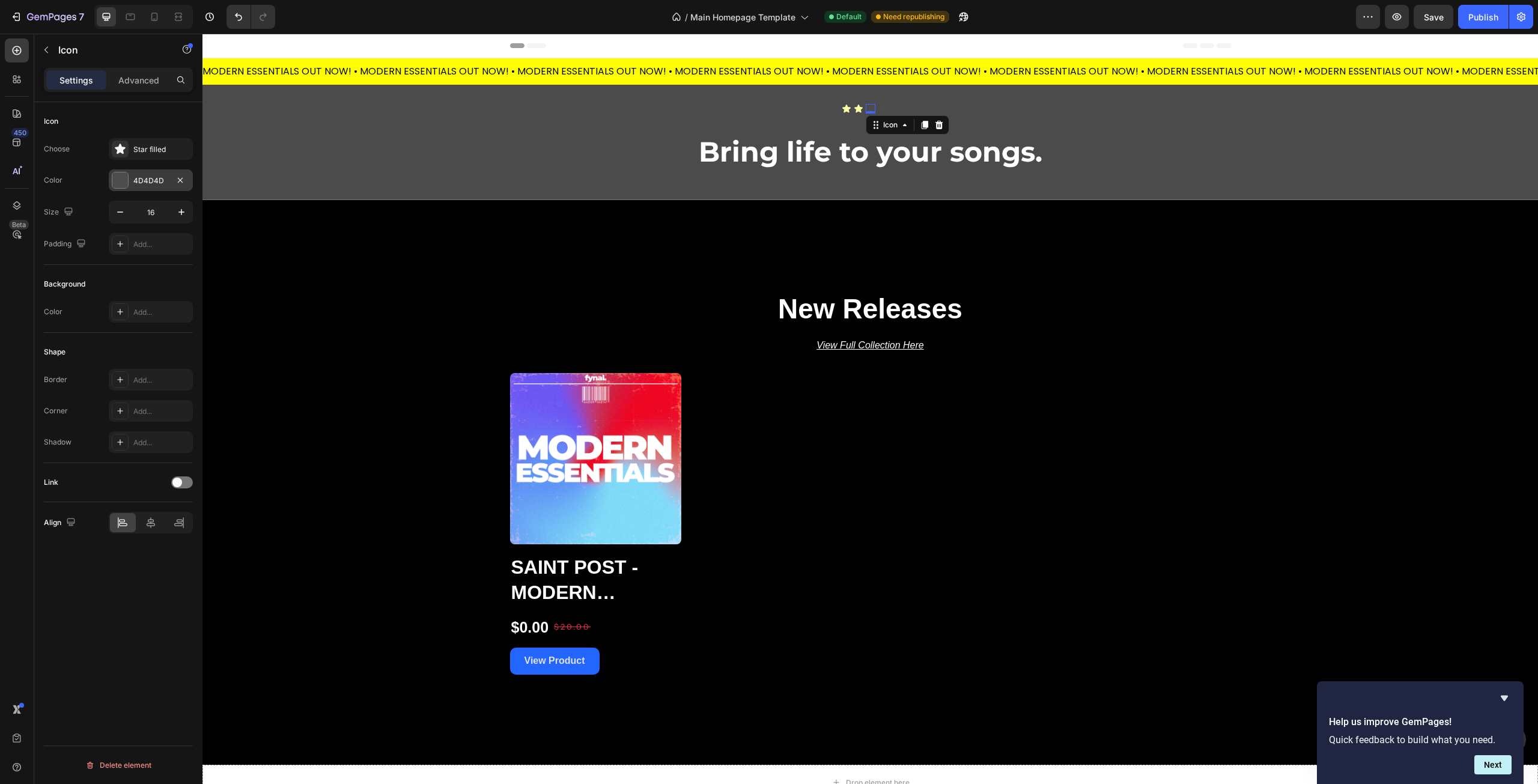
click at [119, 182] on div at bounding box center [120, 180] width 15 height 15
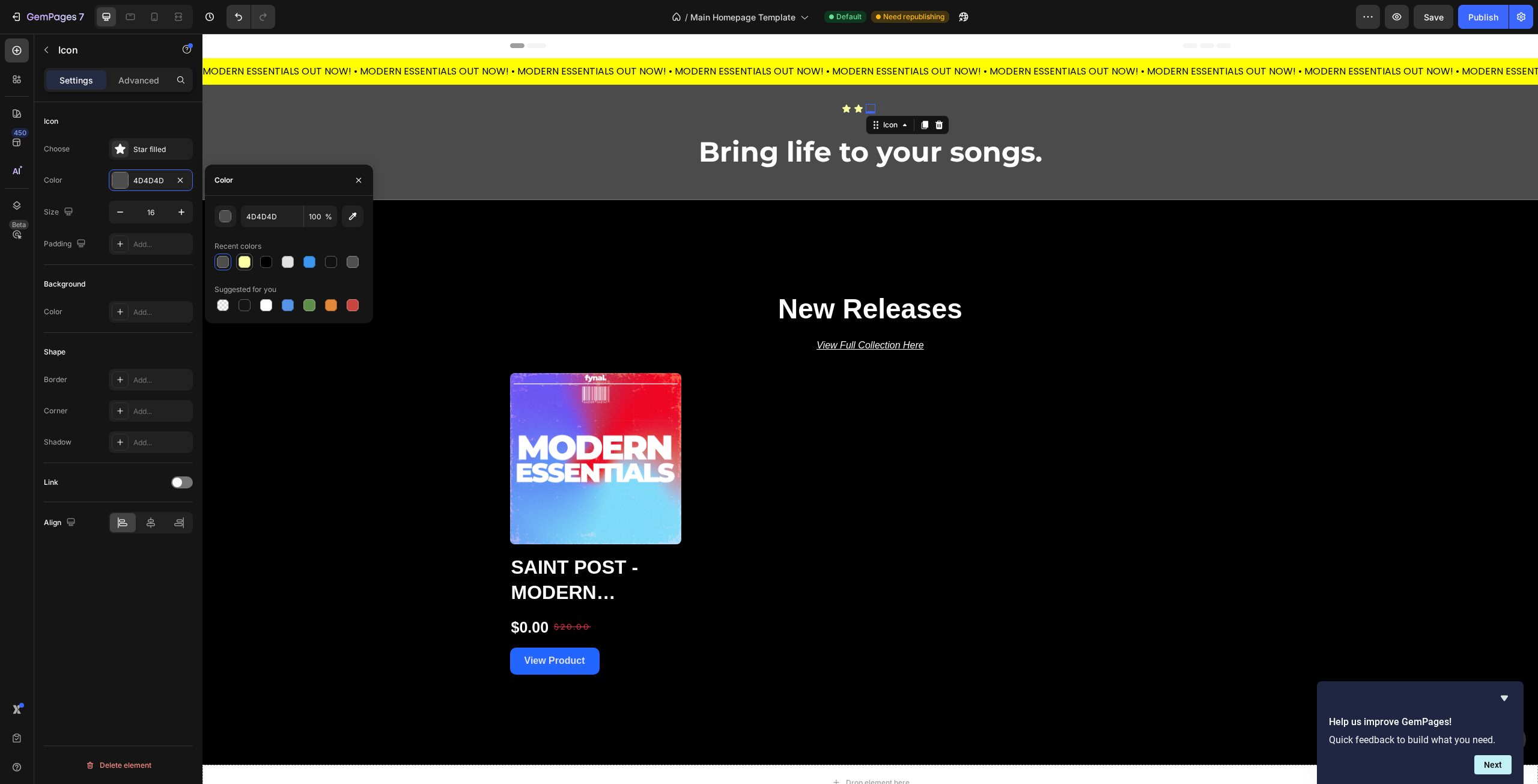
click at [246, 261] on div at bounding box center [245, 262] width 12 height 12
type input "FAFFA3"
click at [879, 109] on div "Icon" at bounding box center [883, 109] width 10 height 10
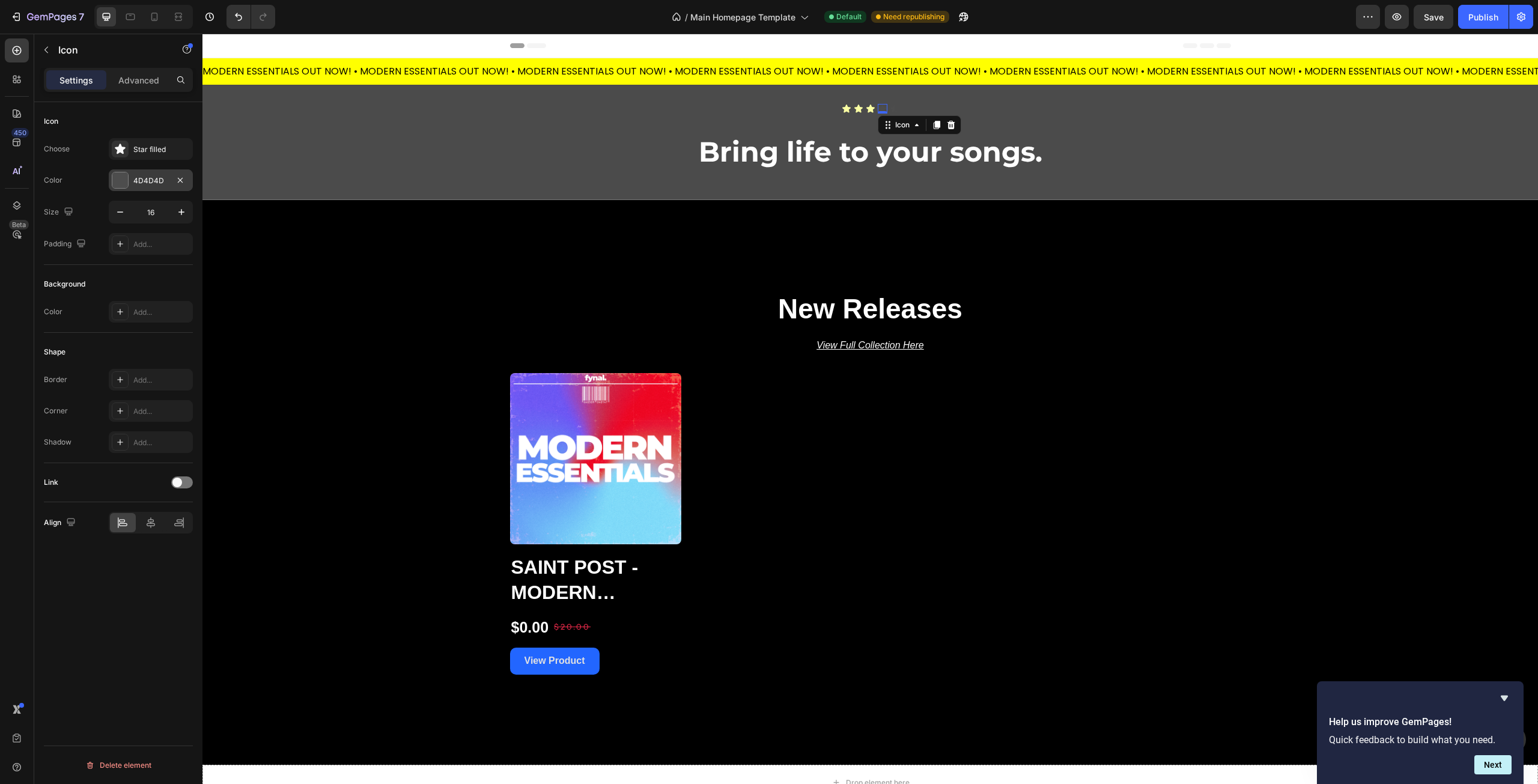
click at [119, 181] on div at bounding box center [120, 180] width 15 height 15
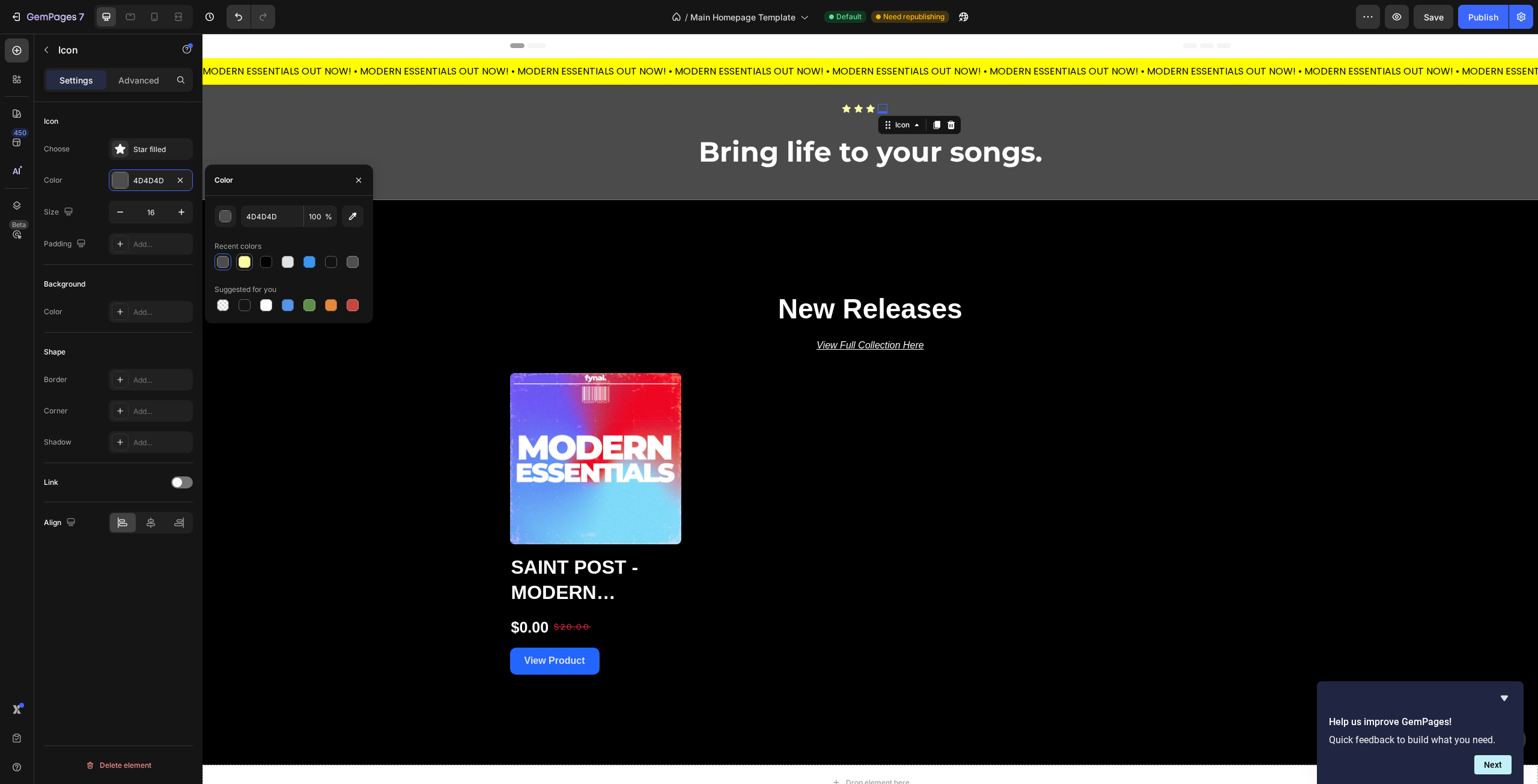
click at [241, 263] on div at bounding box center [245, 262] width 12 height 12
type input "FAFFA3"
click at [890, 109] on div "Icon" at bounding box center [895, 109] width 10 height 10
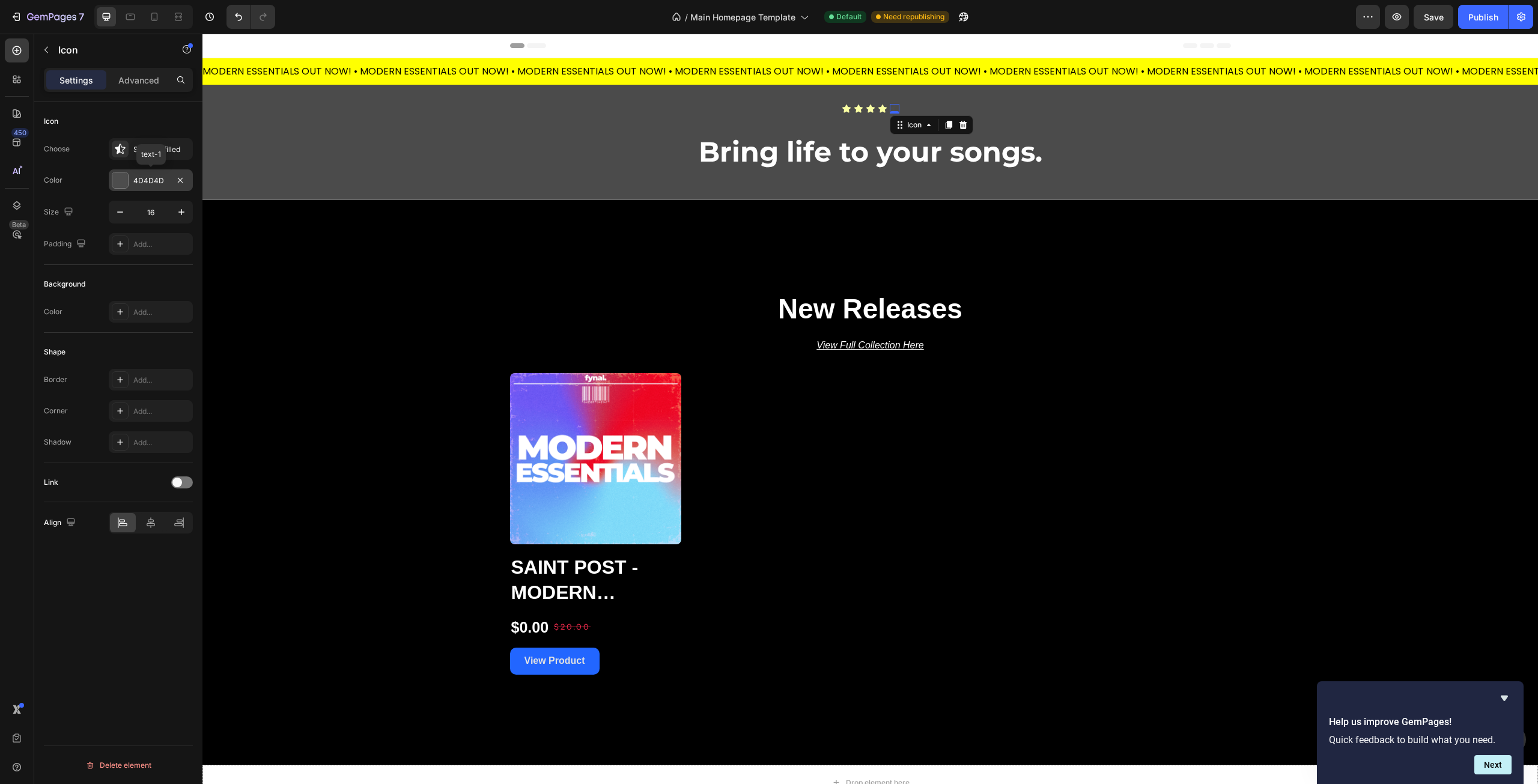
click at [121, 184] on div at bounding box center [120, 180] width 15 height 15
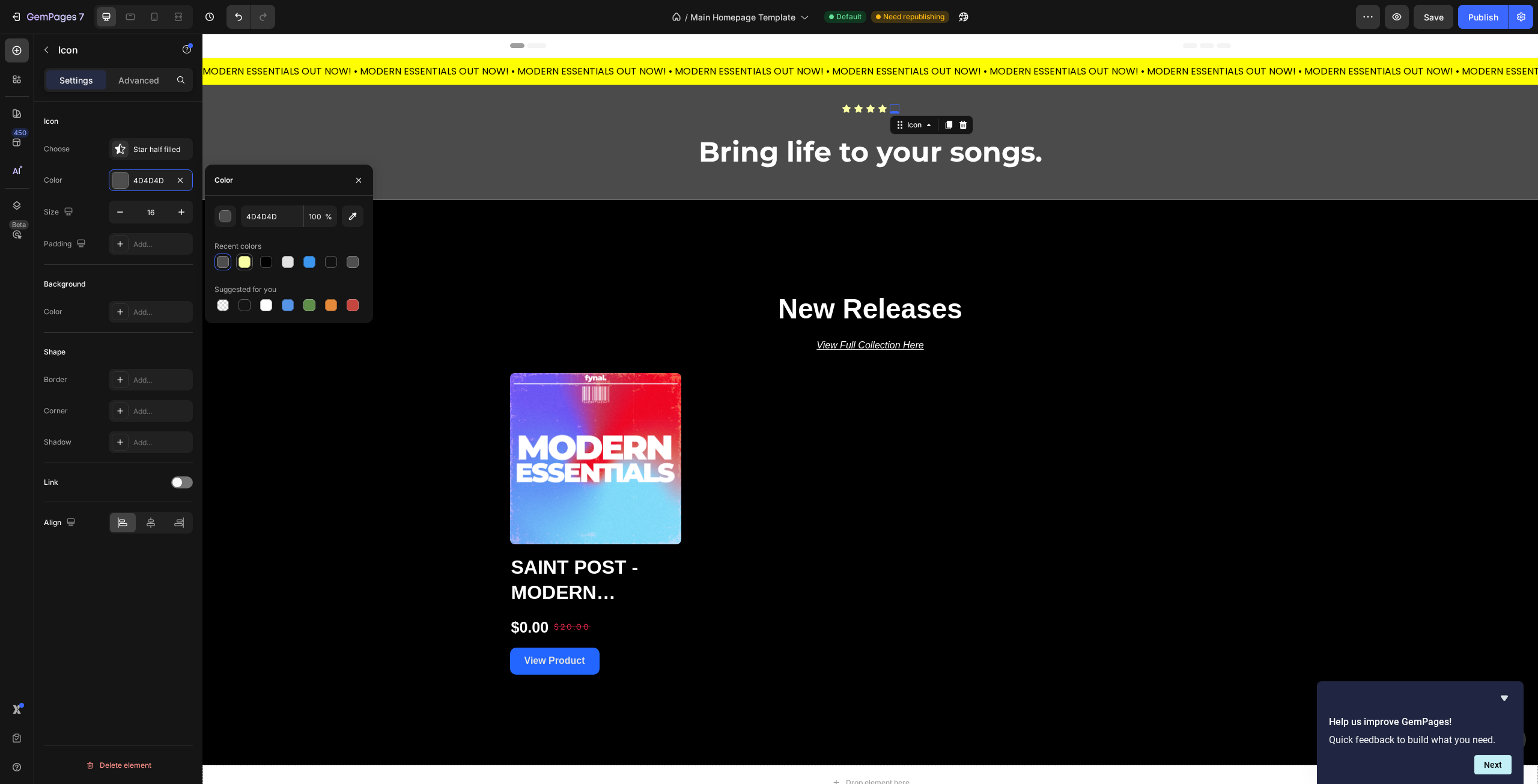
click at [250, 262] on div at bounding box center [245, 262] width 12 height 12
type input "FAFFA3"
click at [127, 610] on div "Icon Choose Star half filled Color FAFFA3 Size 16 Padding Add... Background Col…" at bounding box center [119, 460] width 168 height 716
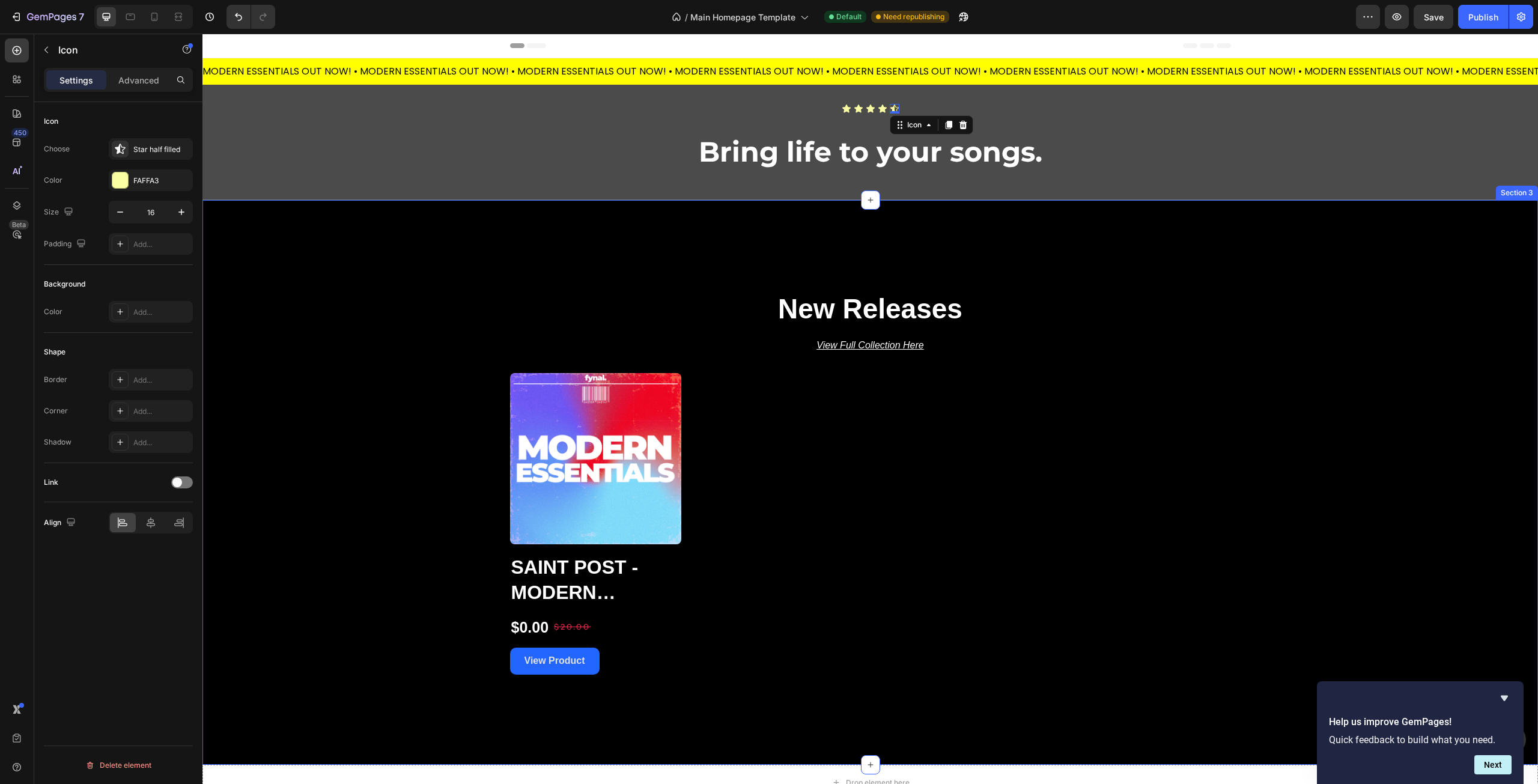
click at [353, 584] on div "New Releases Heading View Full Collection Here Text Block Product Images Saint …" at bounding box center [871, 482] width 1336 height 385
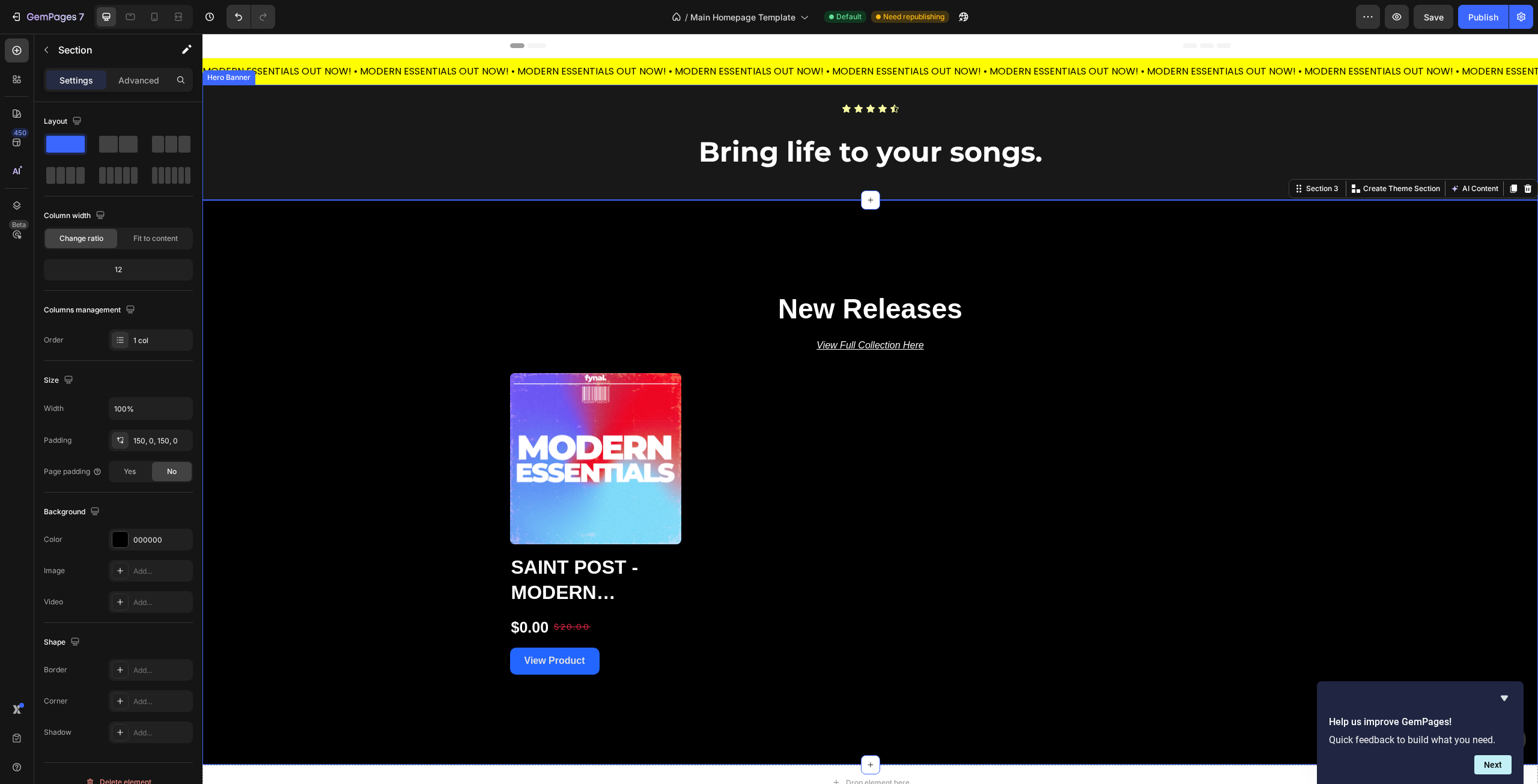
click at [465, 141] on div "Overlay" at bounding box center [871, 143] width 1336 height 116
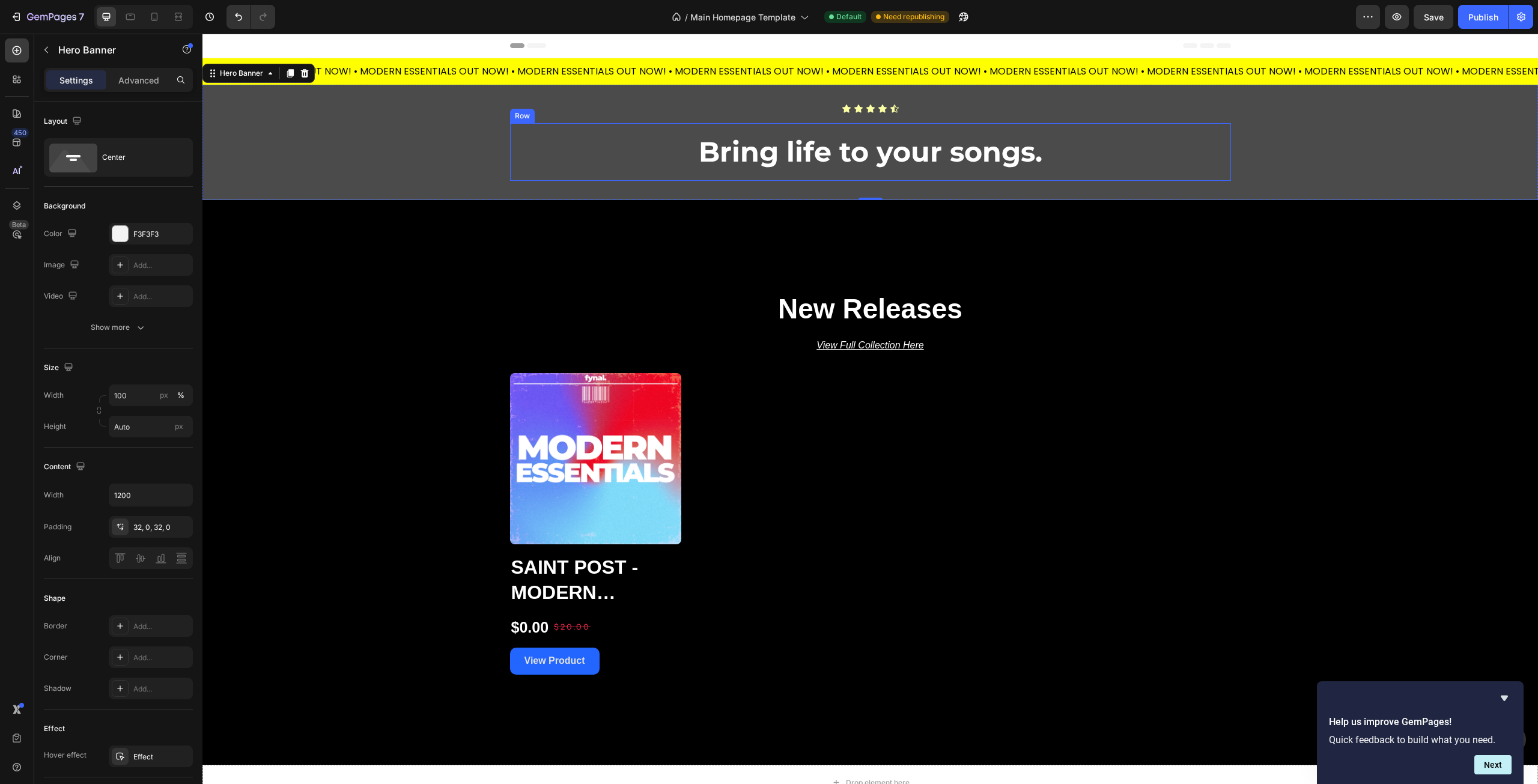
click at [843, 174] on div "Bring life to your songs. Heading Row" at bounding box center [870, 152] width 721 height 58
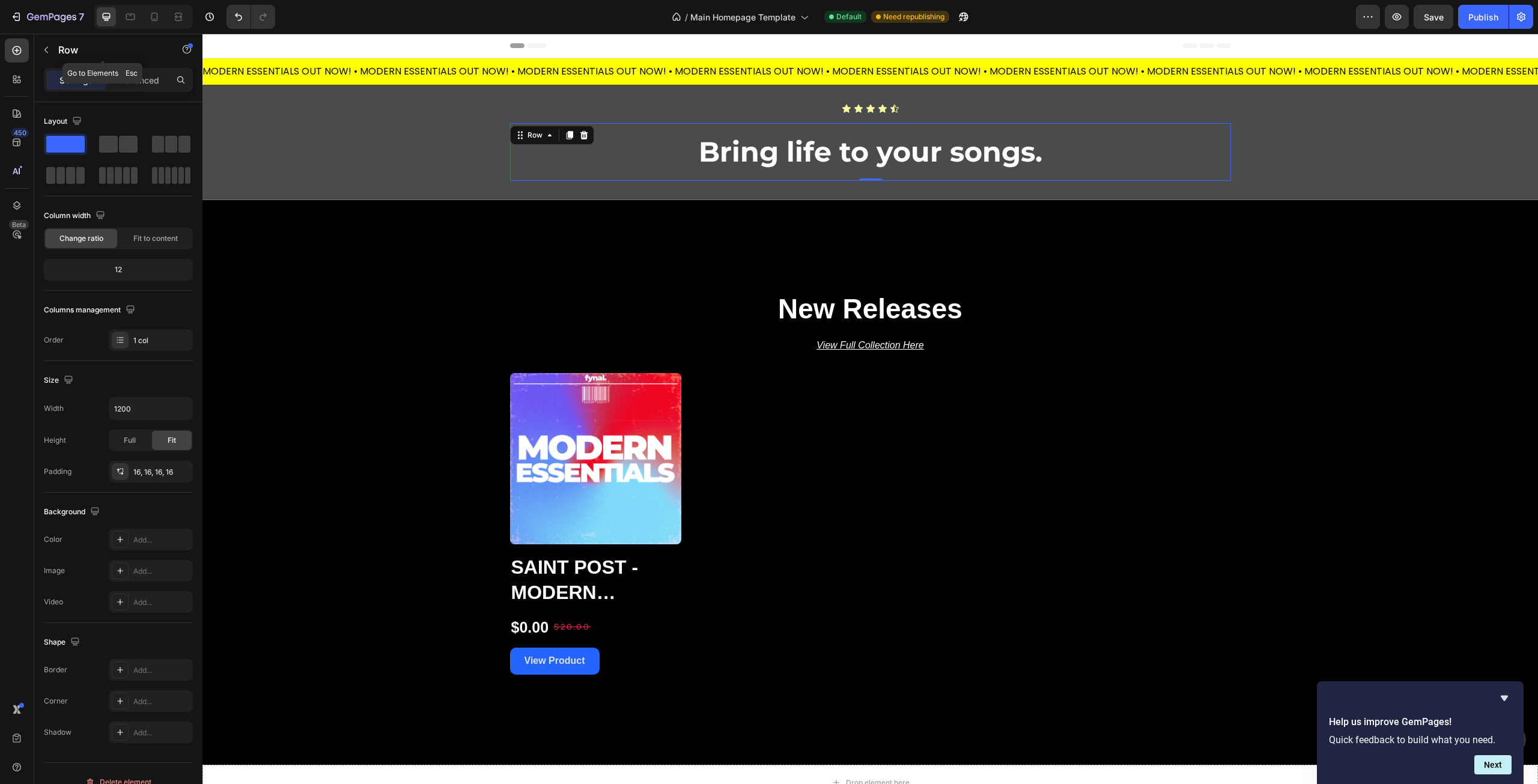
click at [50, 53] on icon "button" at bounding box center [46, 50] width 10 height 10
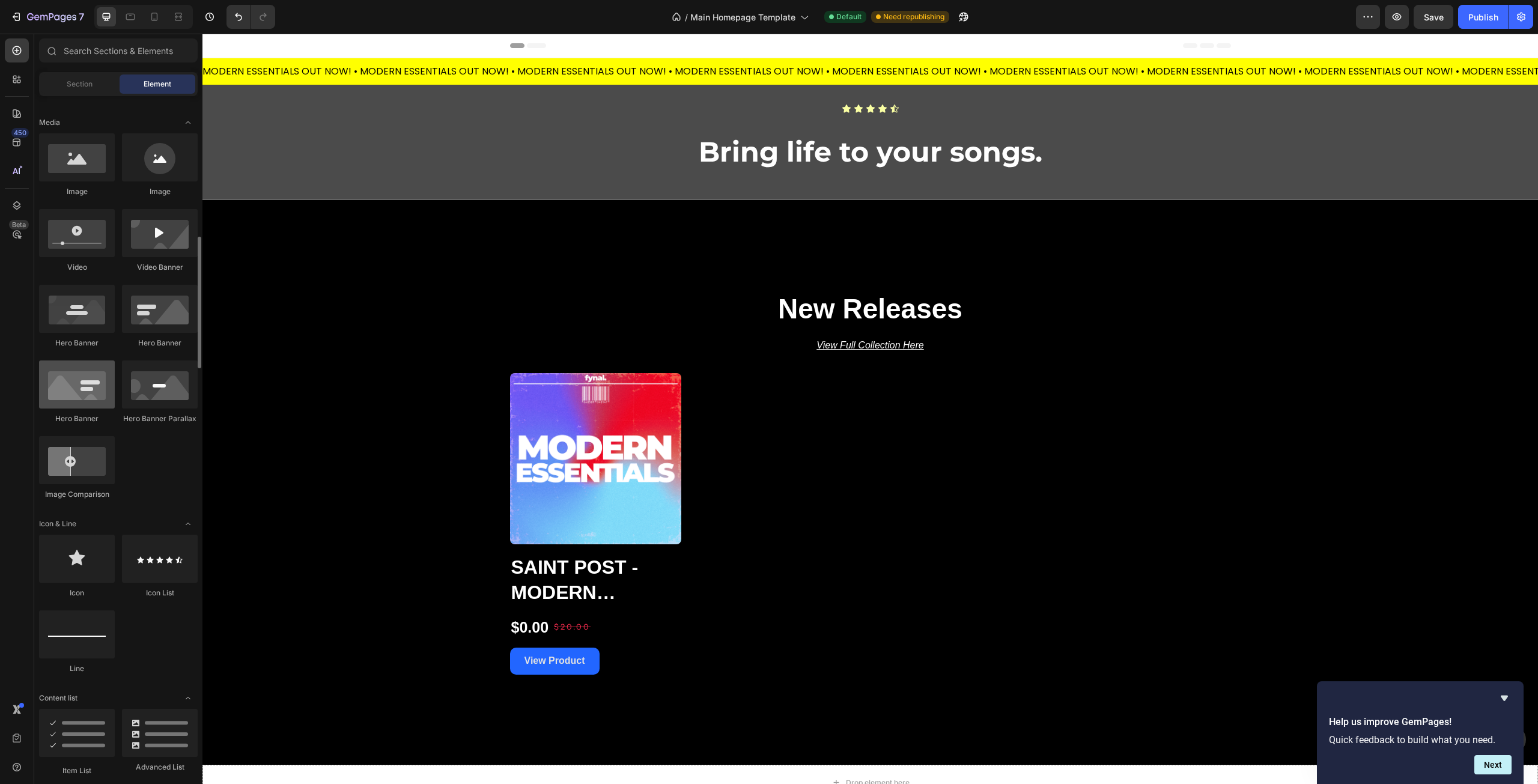
scroll to position [480, 0]
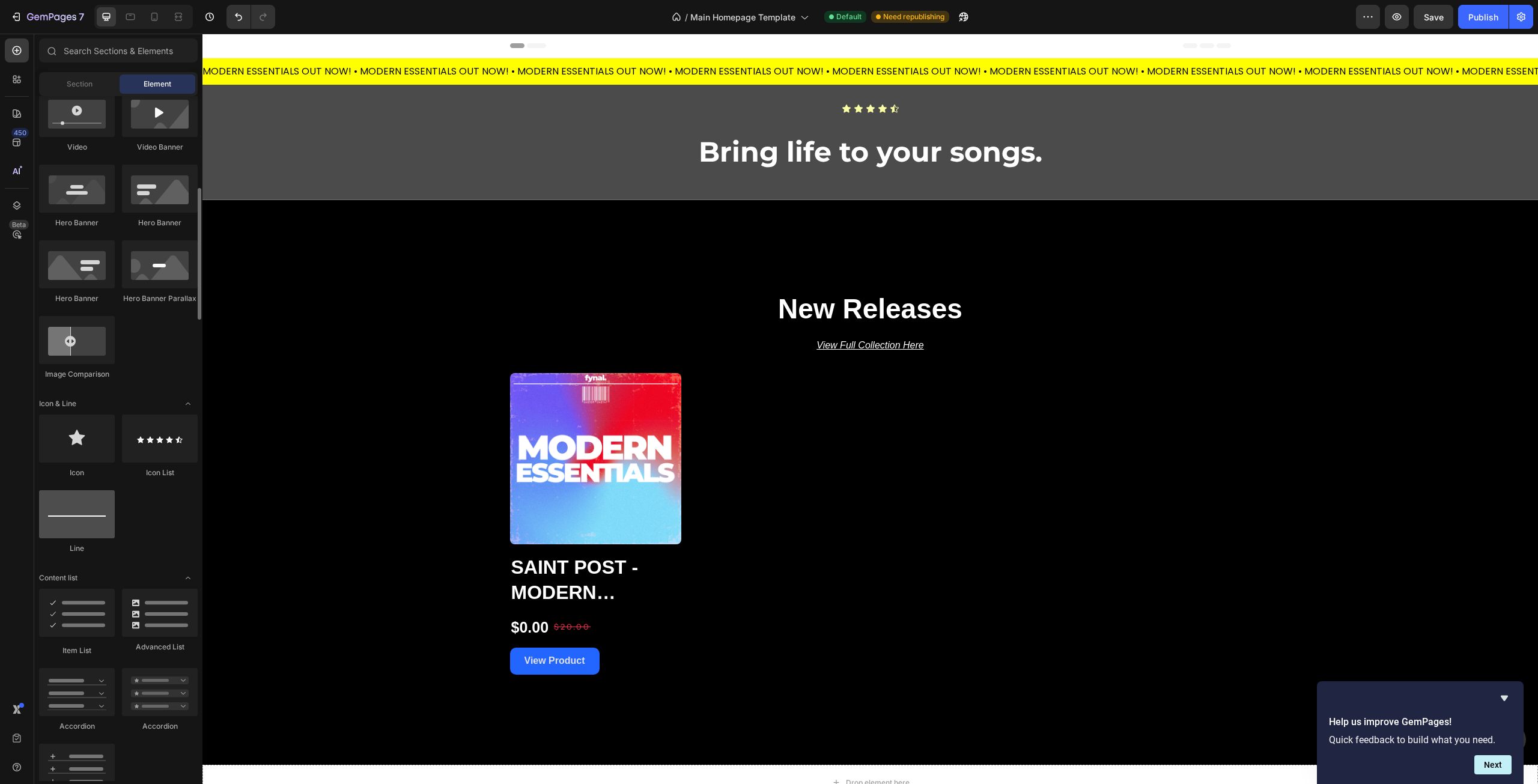
click at [86, 519] on div at bounding box center [77, 514] width 76 height 48
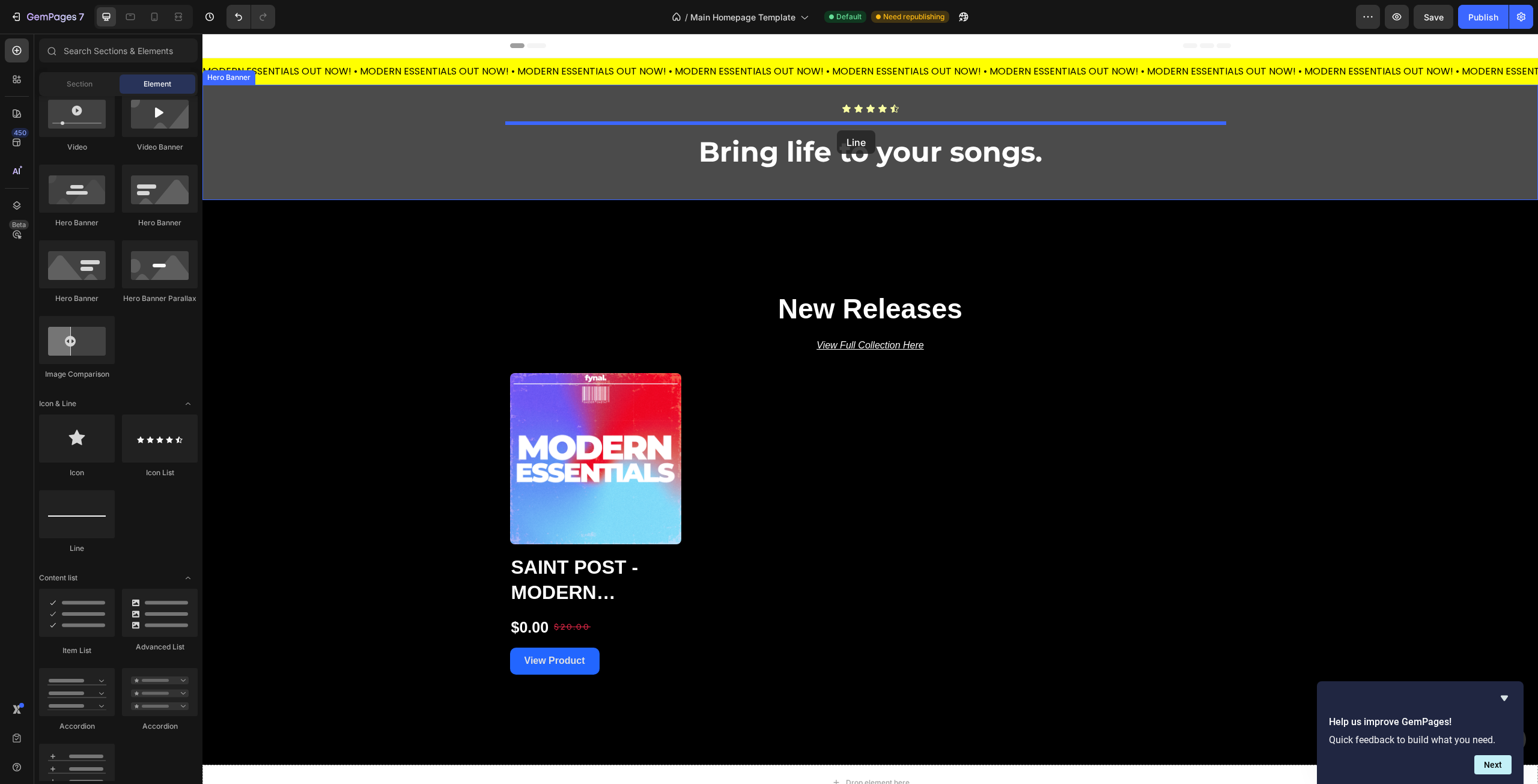
drag, startPoint x: 331, startPoint y: 425, endPoint x: 837, endPoint y: 130, distance: 585.7
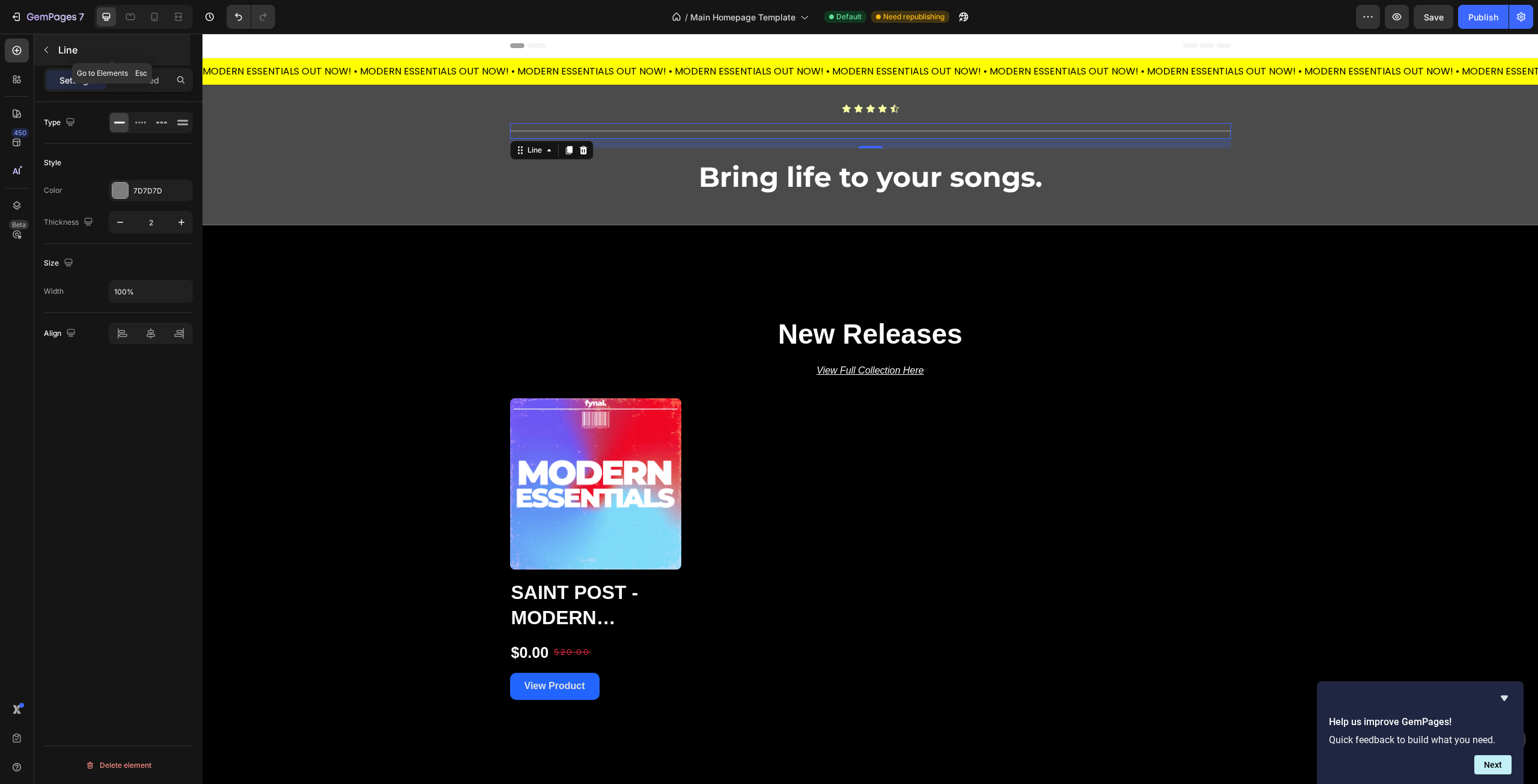
click at [55, 48] on button "button" at bounding box center [46, 50] width 19 height 19
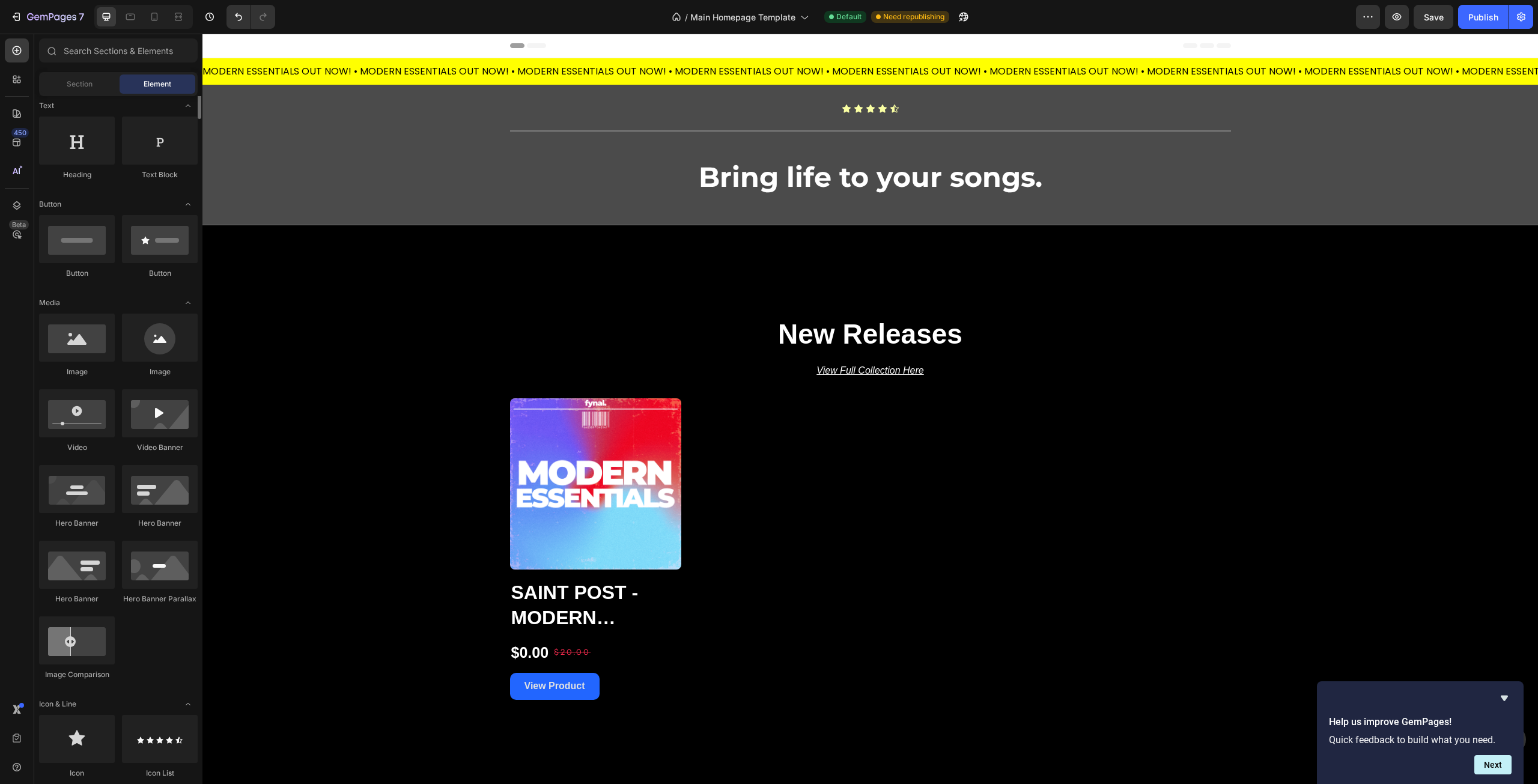
scroll to position [0, 0]
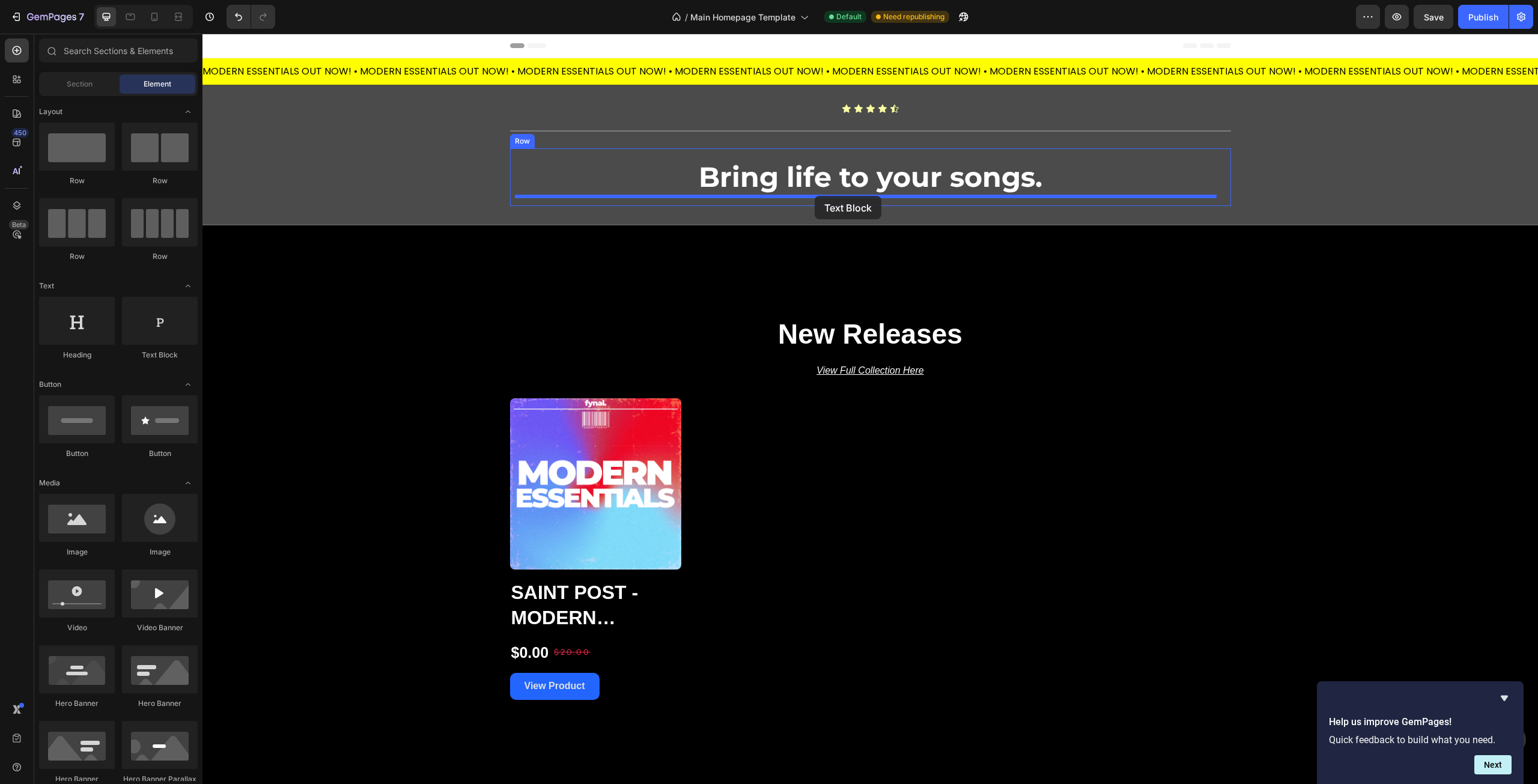
drag, startPoint x: 351, startPoint y: 355, endPoint x: 815, endPoint y: 196, distance: 490.5
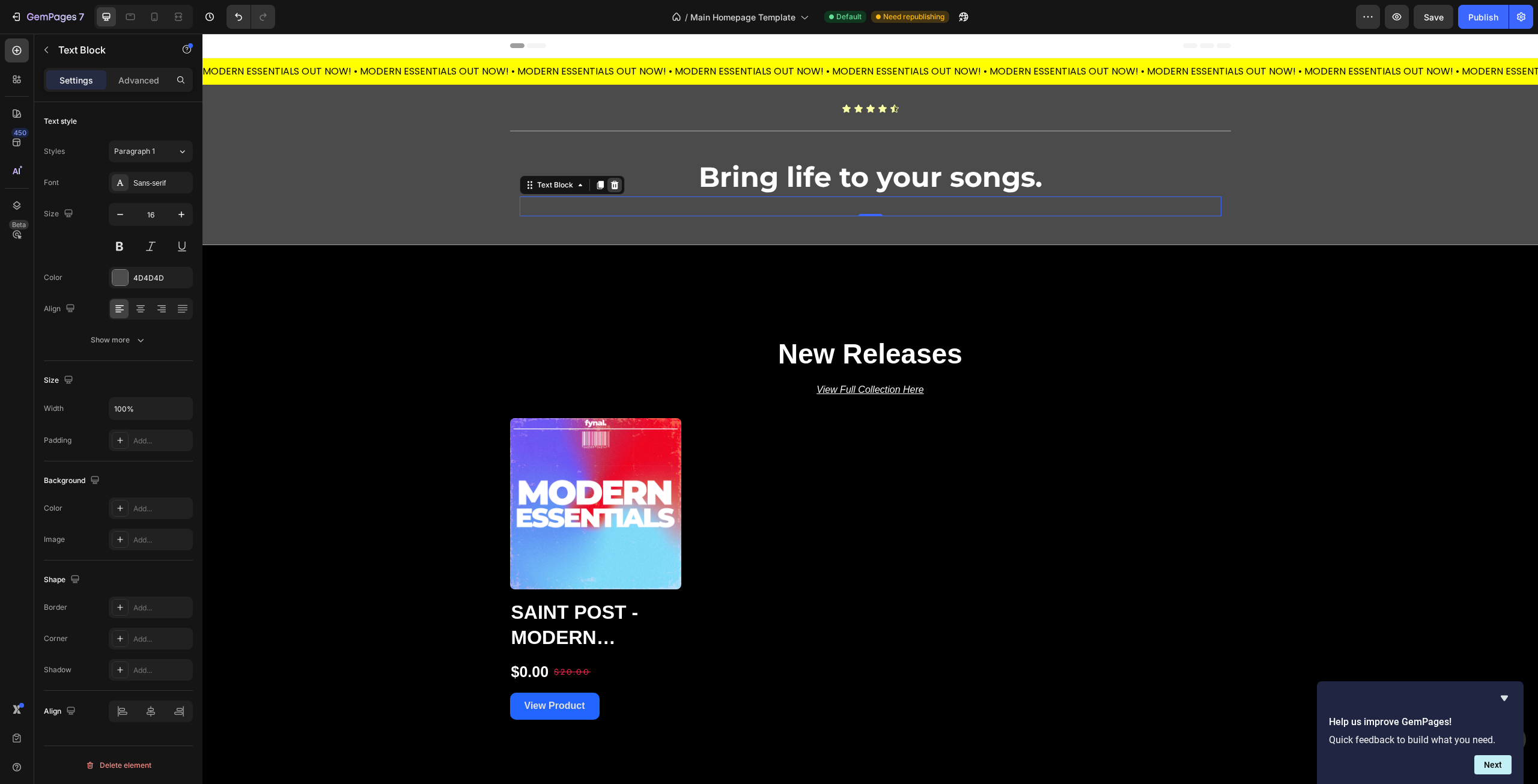
click at [610, 187] on icon at bounding box center [614, 185] width 8 height 9
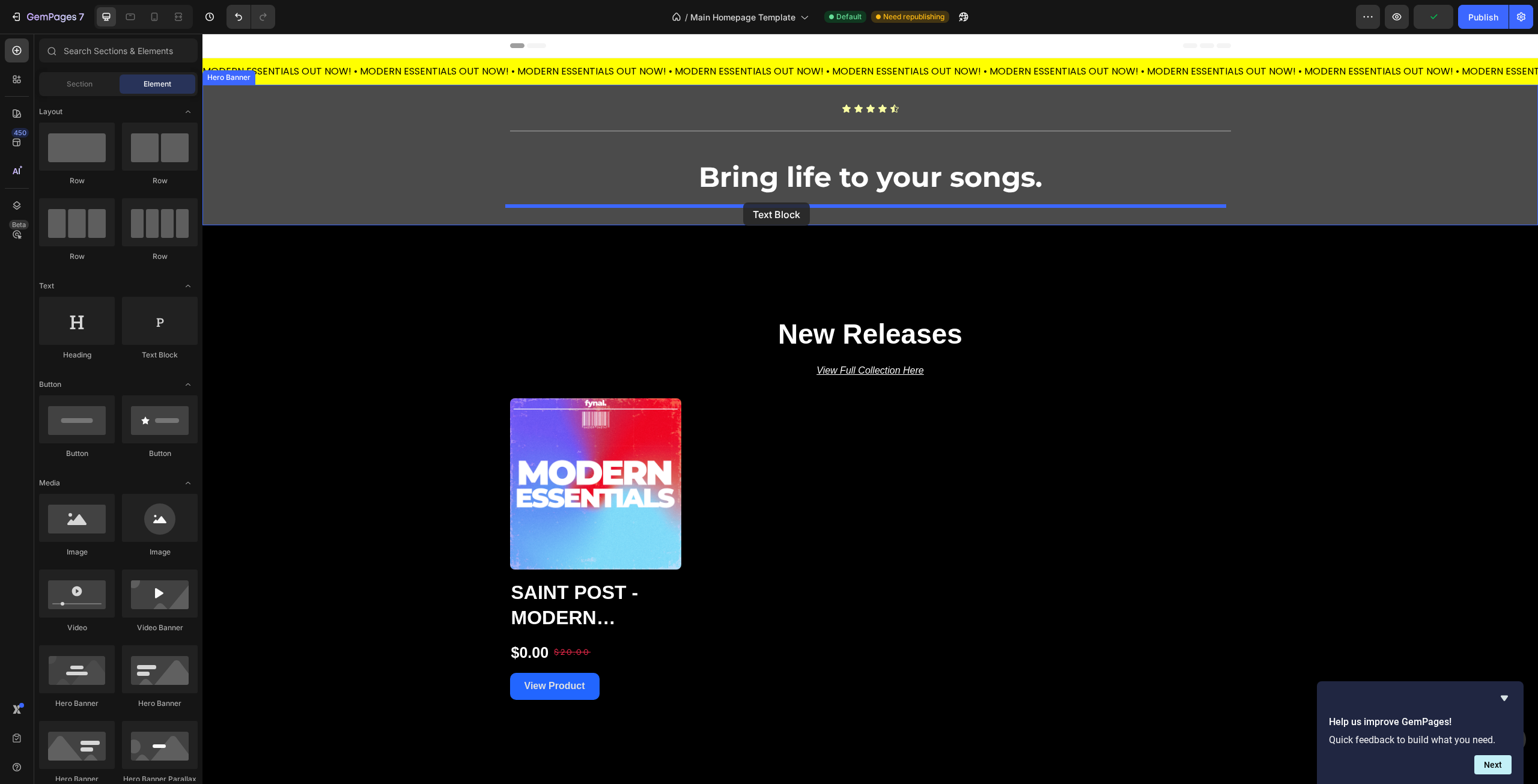
drag, startPoint x: 355, startPoint y: 364, endPoint x: 743, endPoint y: 203, distance: 420.1
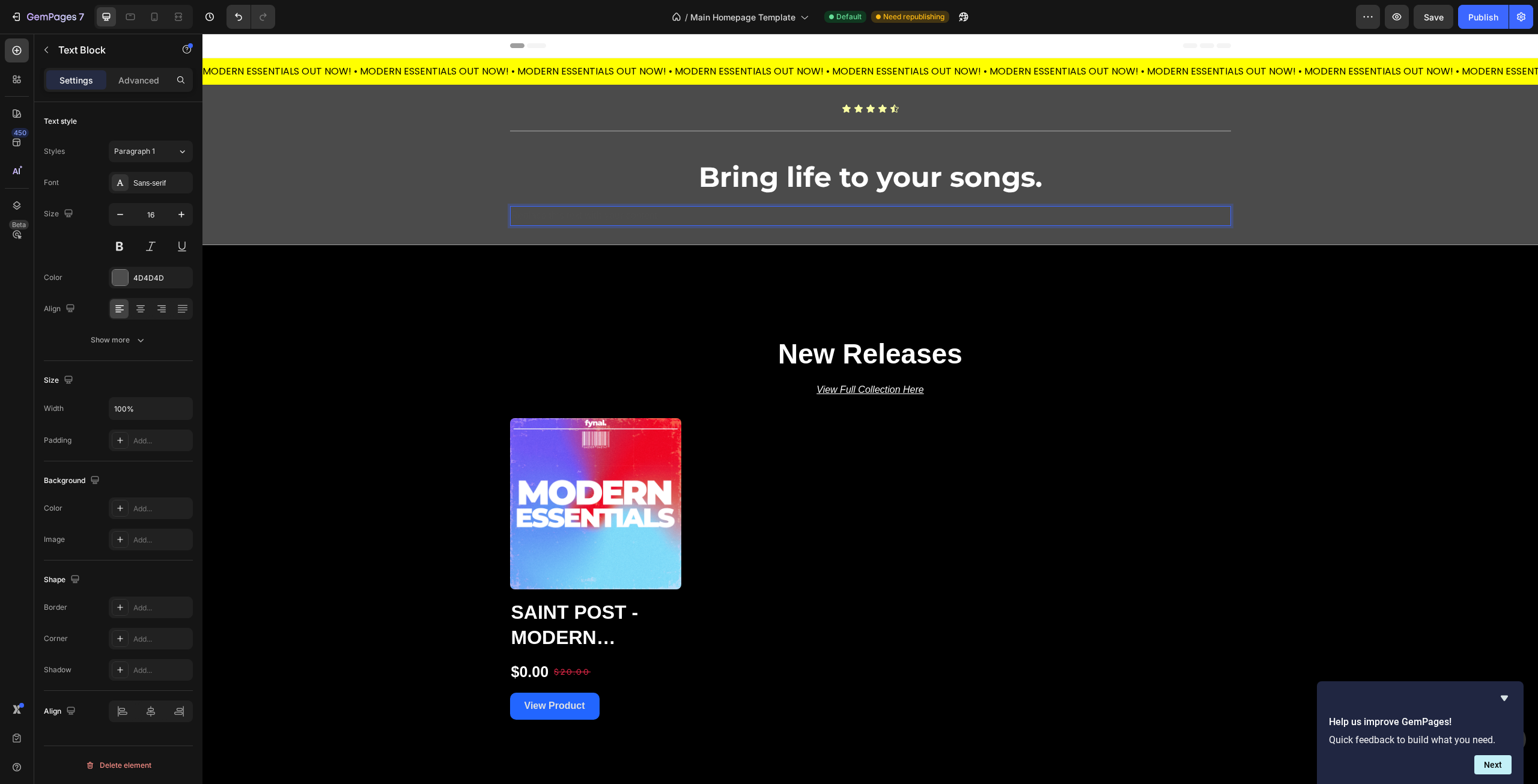
click at [751, 224] on div "Replace this text with your content" at bounding box center [870, 216] width 721 height 20
click at [643, 215] on p "Replace this text with your content" at bounding box center [870, 216] width 718 height 17
click at [737, 212] on p "Premium assets for music producers looking for that" at bounding box center [870, 216] width 718 height 17
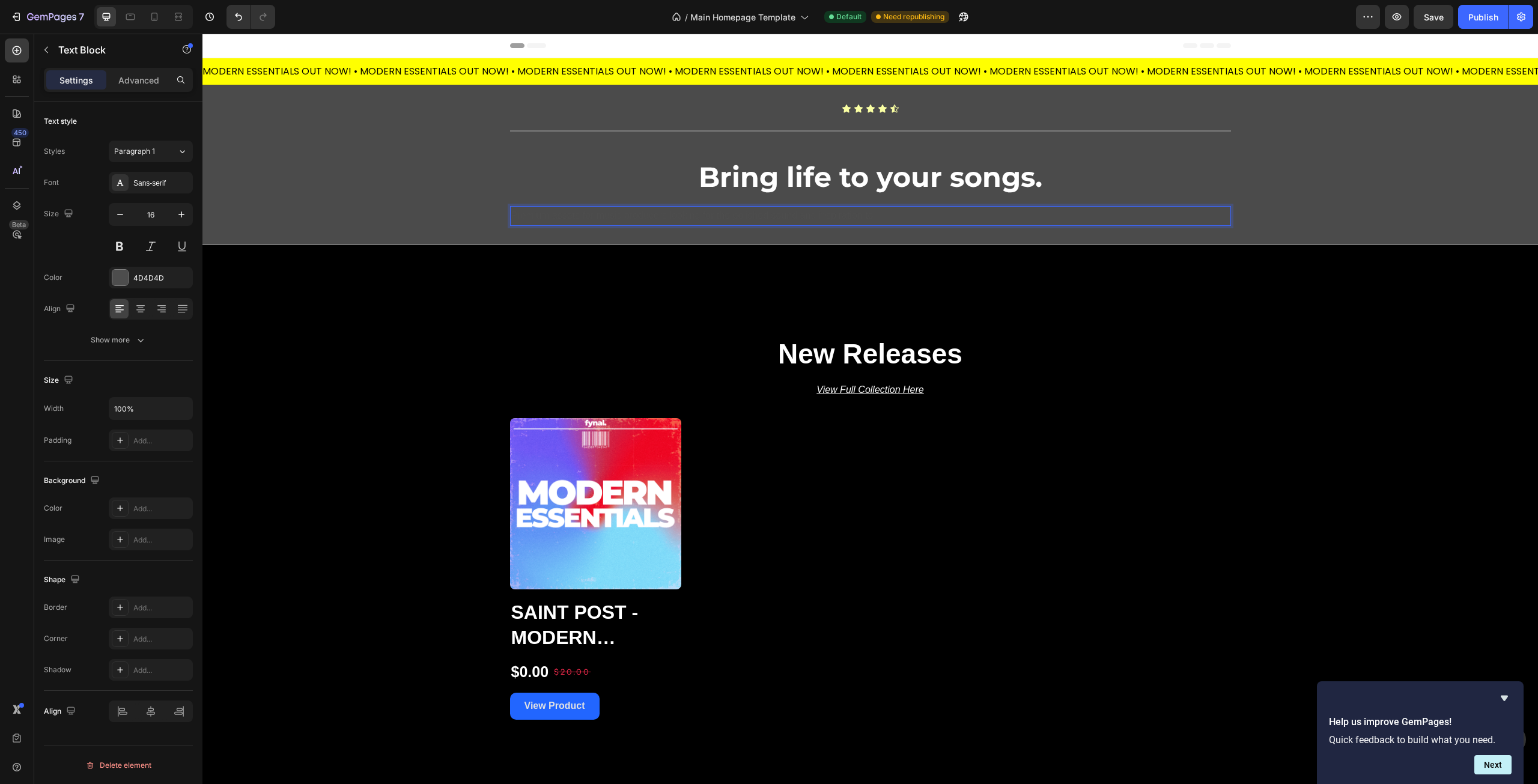
click at [723, 218] on p "Premium assets for music producers looking for the polished sound and inspirati…" at bounding box center [870, 216] width 718 height 17
click at [904, 213] on p "Premium assets for music producers looking for a polished sound and inspiration…" at bounding box center [870, 216] width 718 height 17
click at [724, 213] on p "Premium assets for music producers looking for a polished sound and inspiration…" at bounding box center [870, 216] width 718 height 17
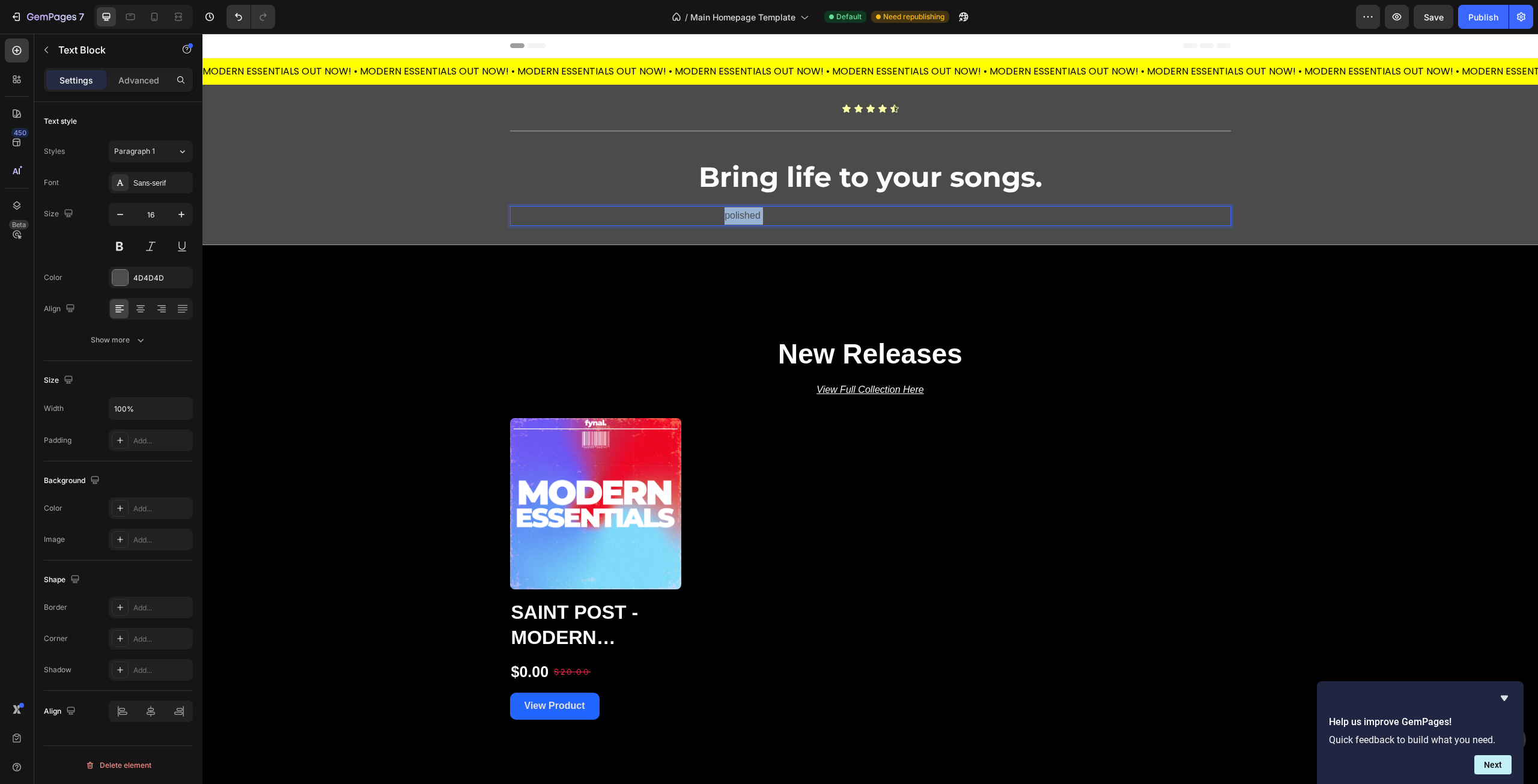
click at [724, 213] on p "Premium assets for music producers looking for a polished sound and inspiration…" at bounding box center [870, 216] width 718 height 17
click at [718, 213] on p "Industry-level sounds, reserved for producers serious about standing out" at bounding box center [870, 216] width 718 height 17
click at [651, 216] on p "Industry-level sounds to get your tracks streaming-ready, without the endless t…" at bounding box center [870, 216] width 718 height 17
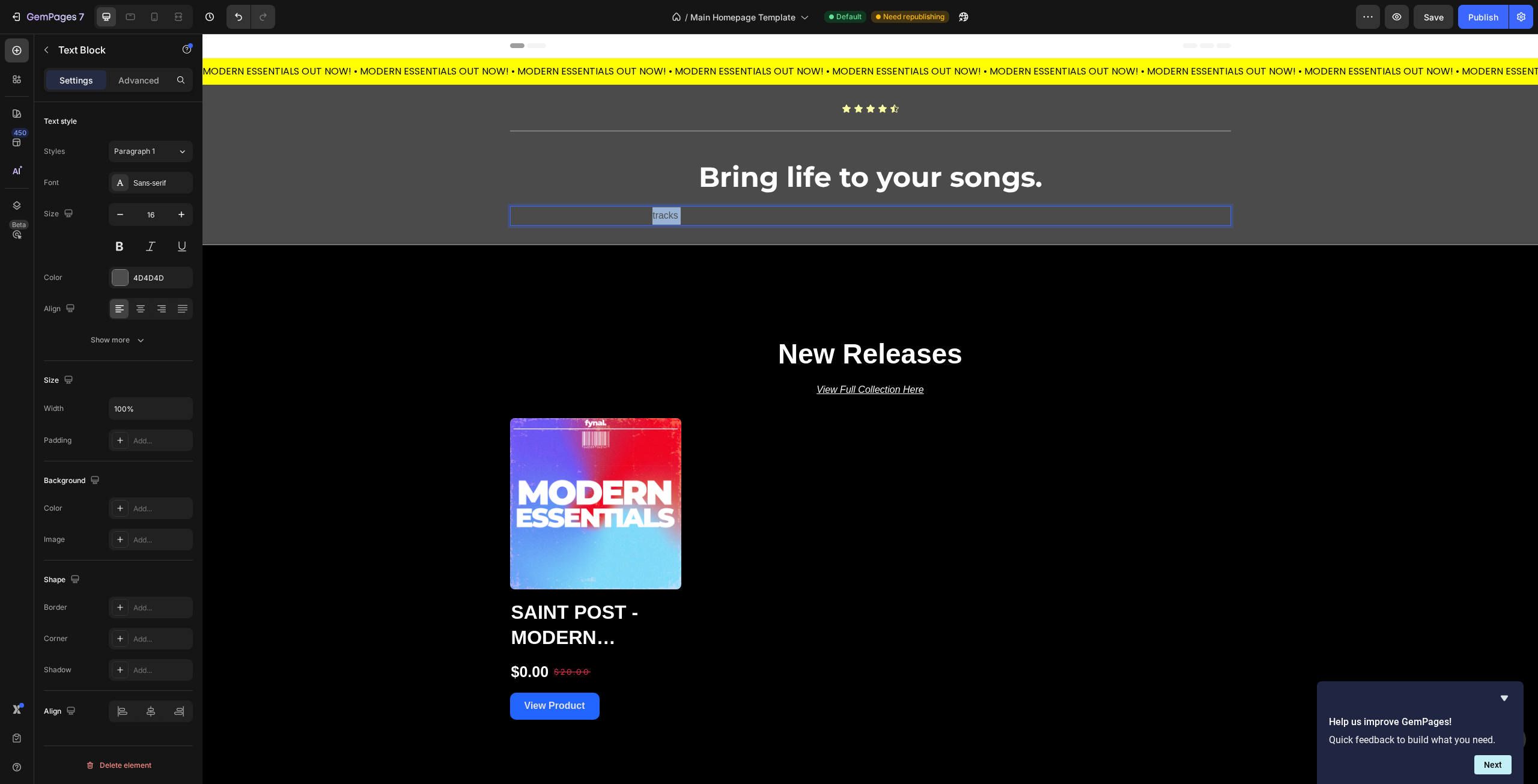
click at [651, 216] on p "Industry-level sounds to get your tracks streaming-ready, without the endless t…" at bounding box center [870, 216] width 718 height 17
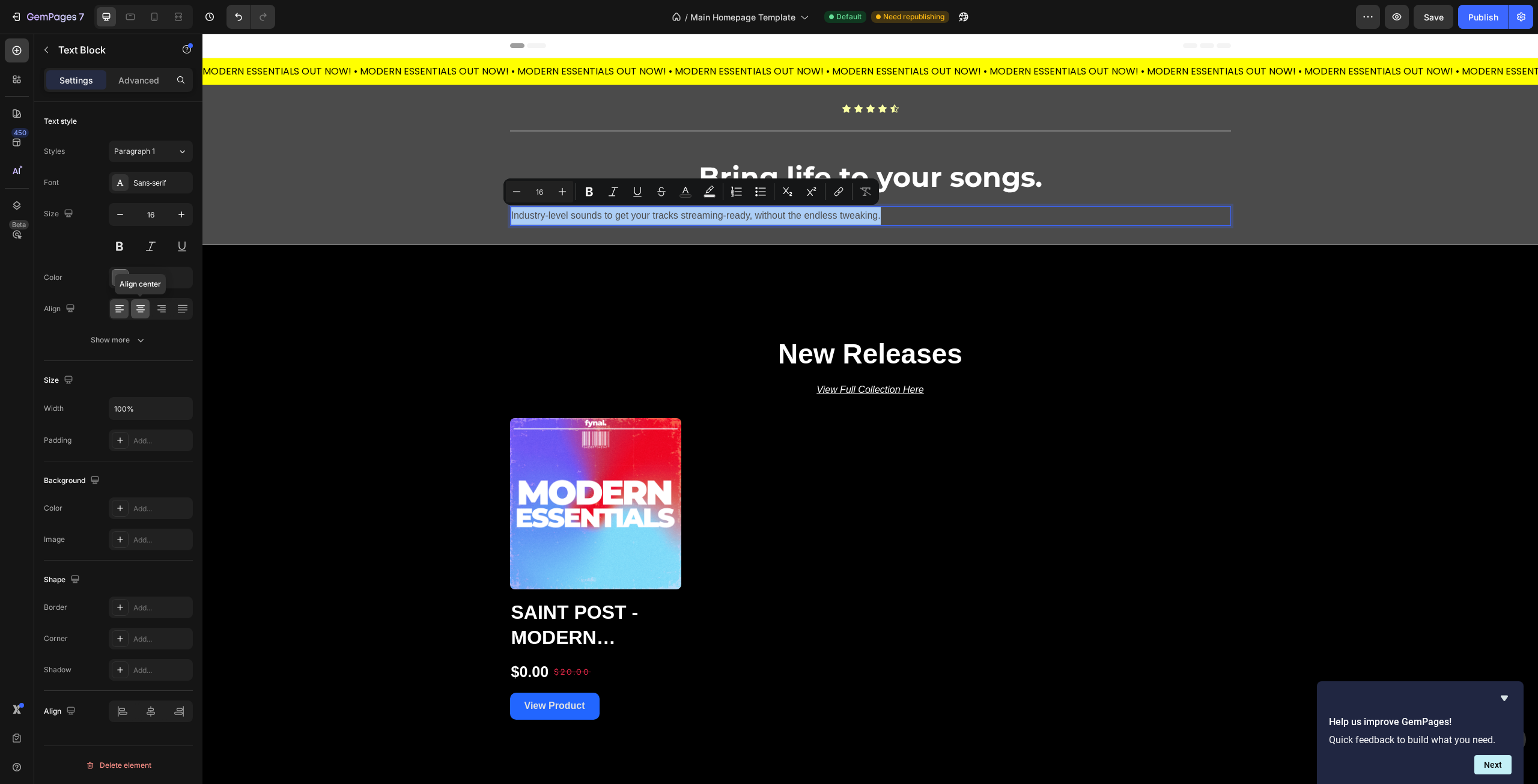
click at [141, 316] on div at bounding box center [140, 308] width 18 height 19
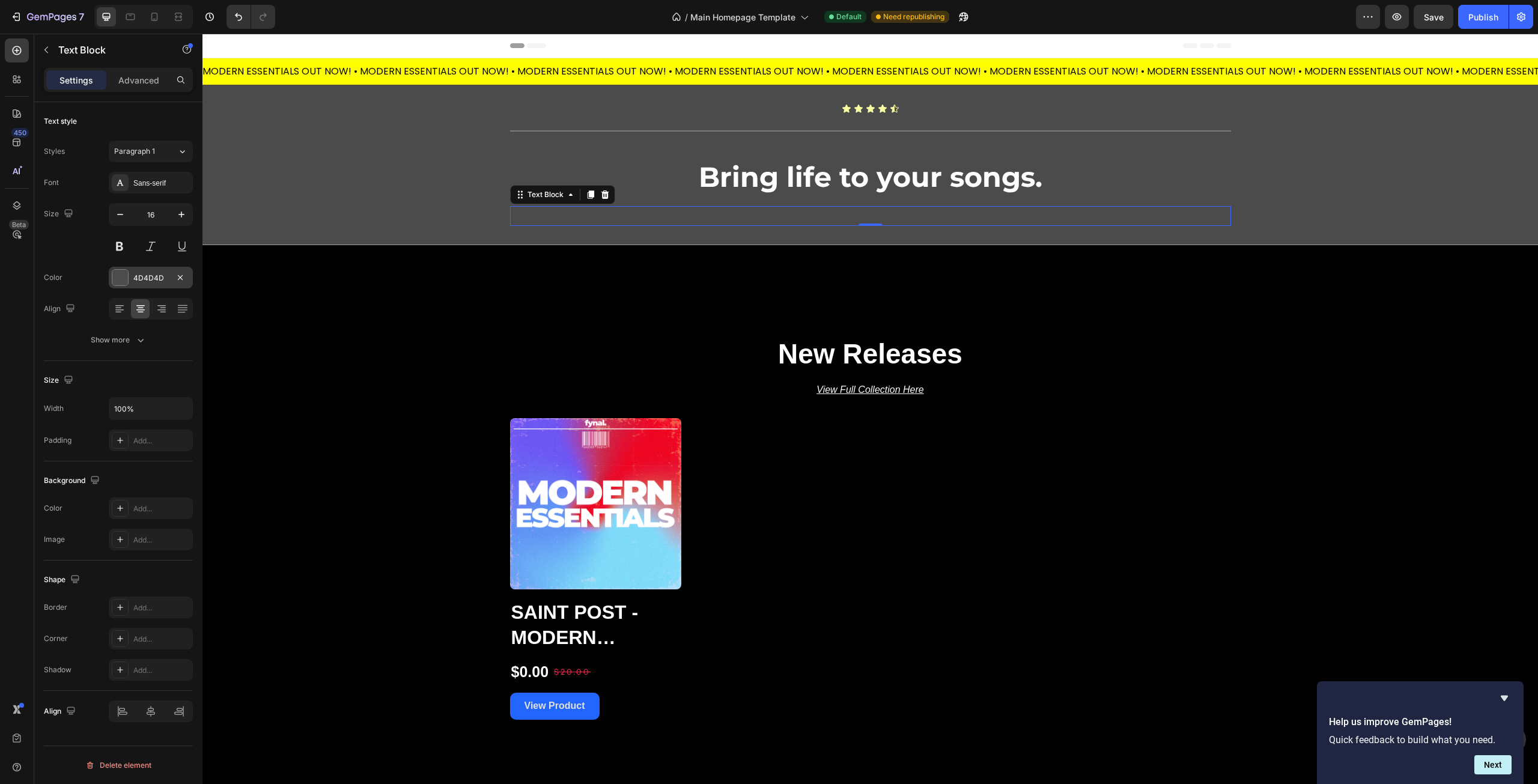
click at [118, 276] on div at bounding box center [120, 277] width 15 height 15
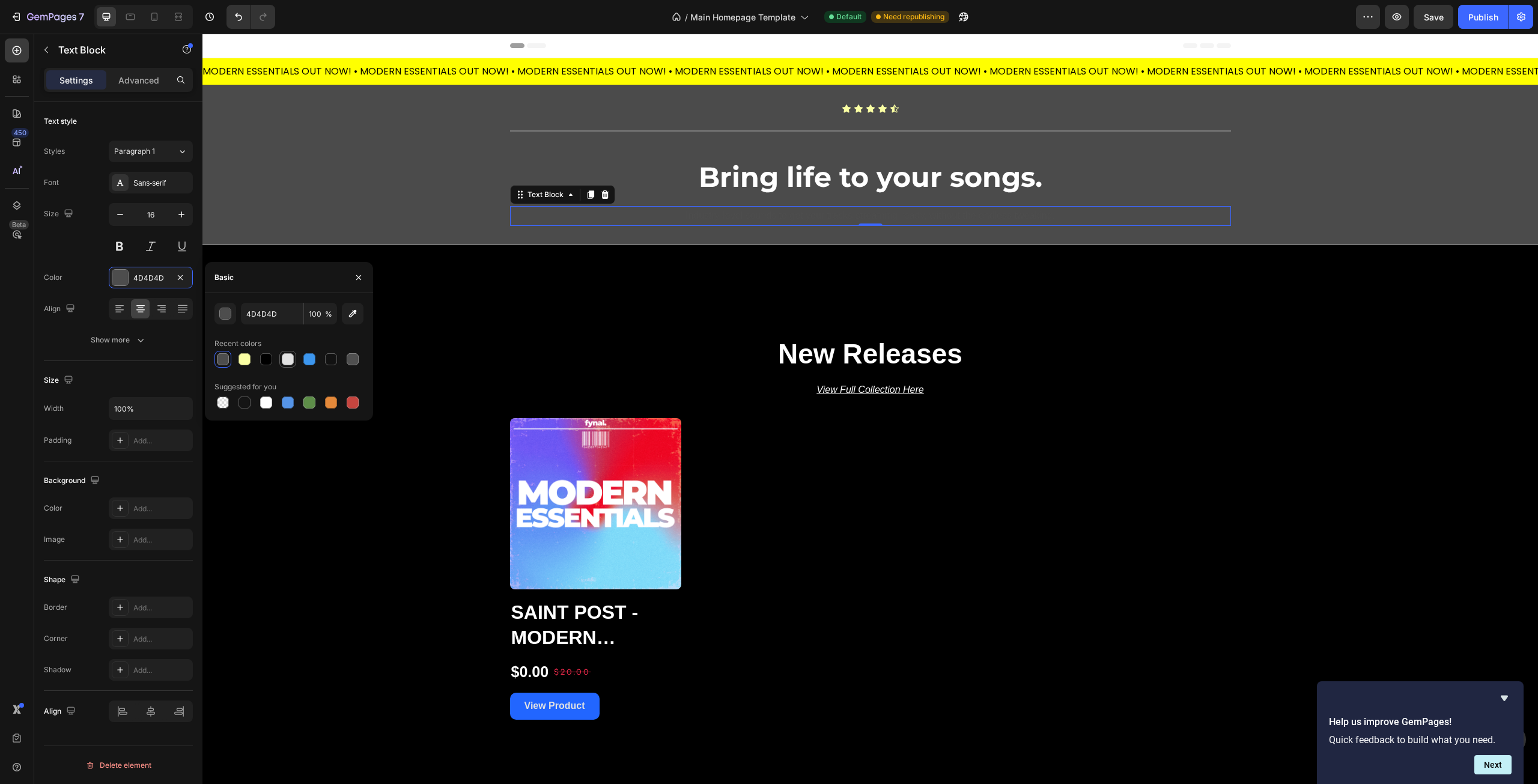
click at [290, 363] on div at bounding box center [288, 359] width 12 height 12
type input "E2E2E2"
click at [126, 245] on button at bounding box center [119, 246] width 22 height 22
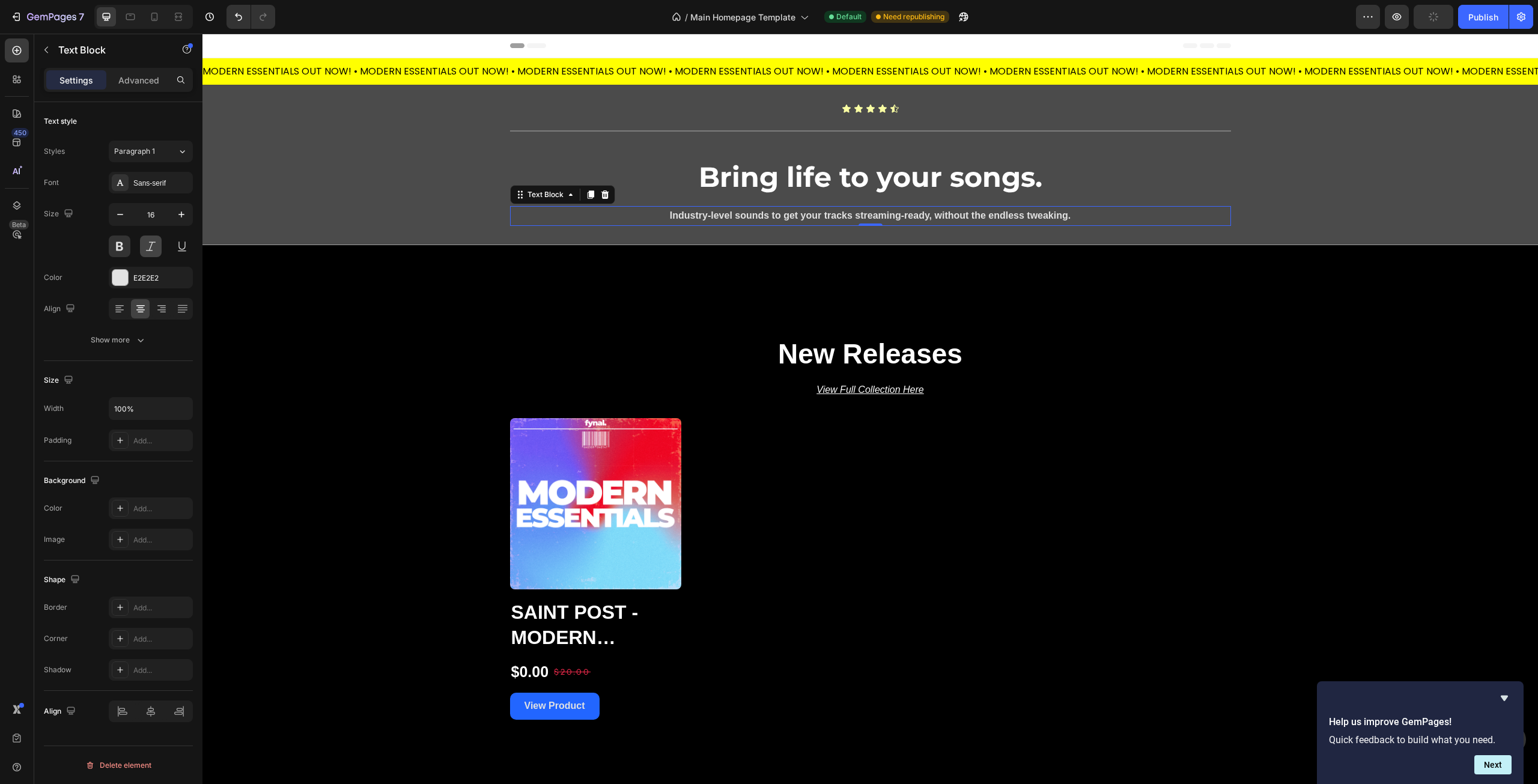
click at [154, 249] on button at bounding box center [151, 246] width 22 height 22
click at [69, 257] on div "Size 16" at bounding box center [118, 230] width 149 height 54
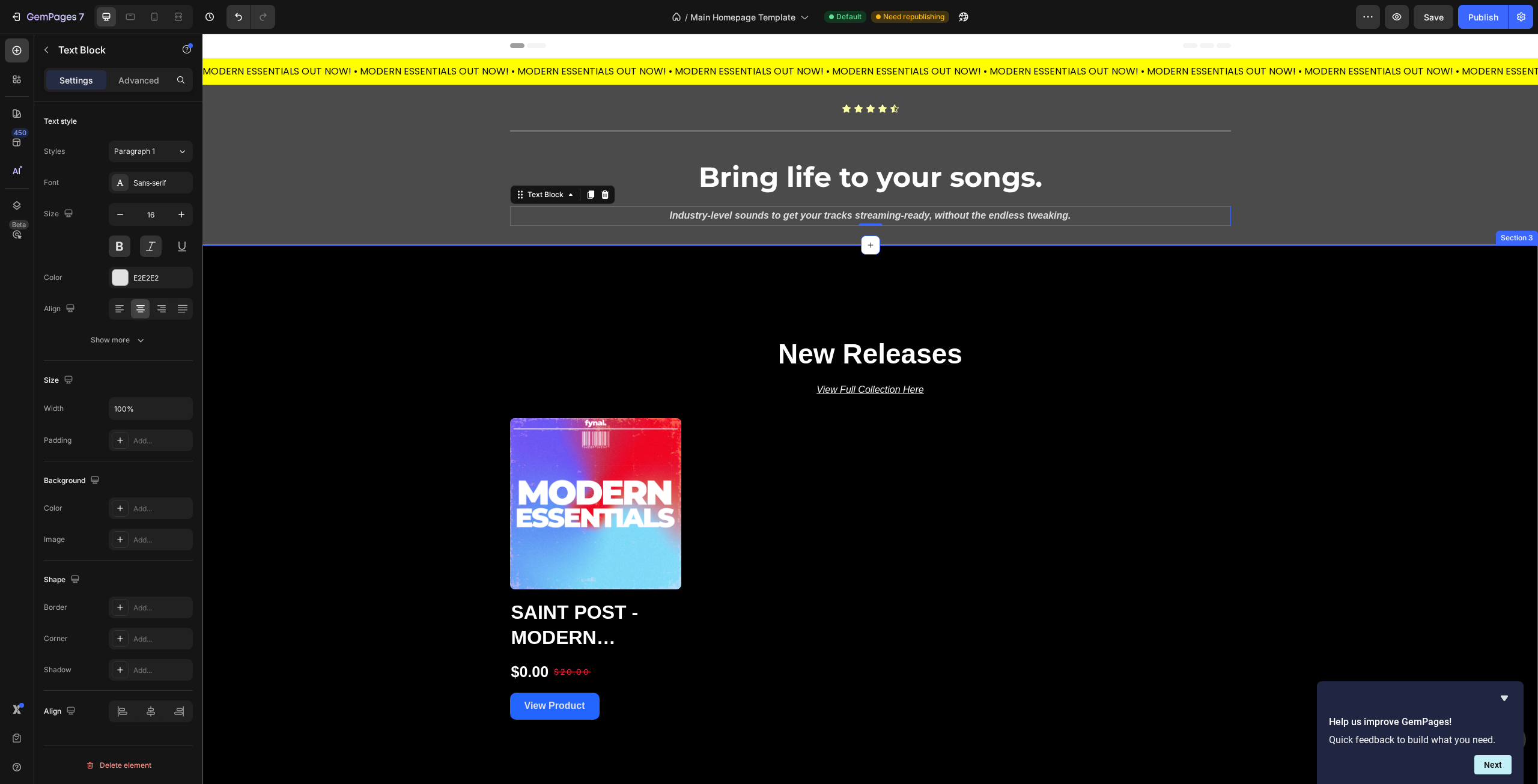
click at [330, 308] on div "New Releases Heading View Full Collection Here Text Block Product Images Saint …" at bounding box center [871, 527] width 1336 height 565
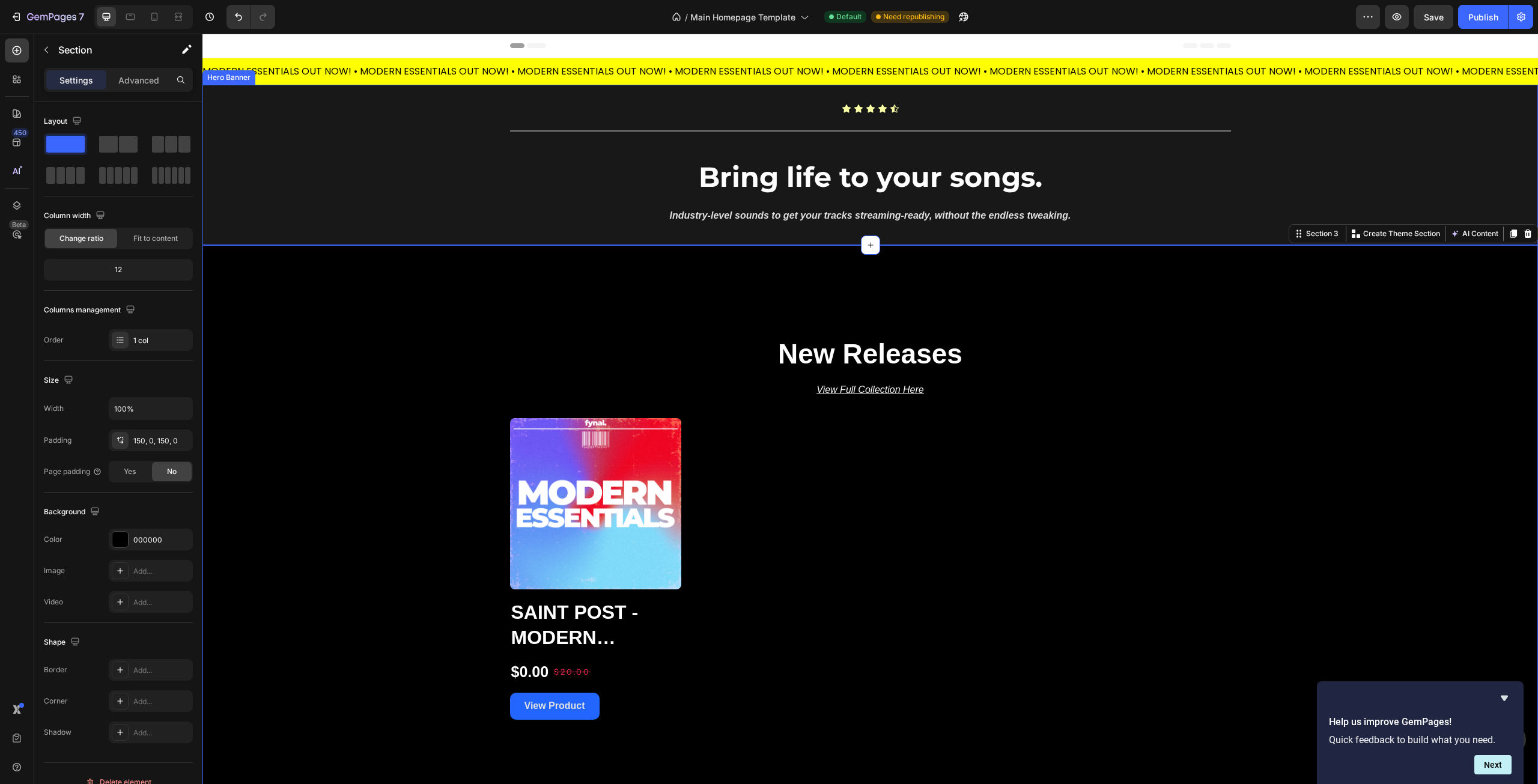
click at [307, 201] on div "Overlay" at bounding box center [871, 165] width 1336 height 160
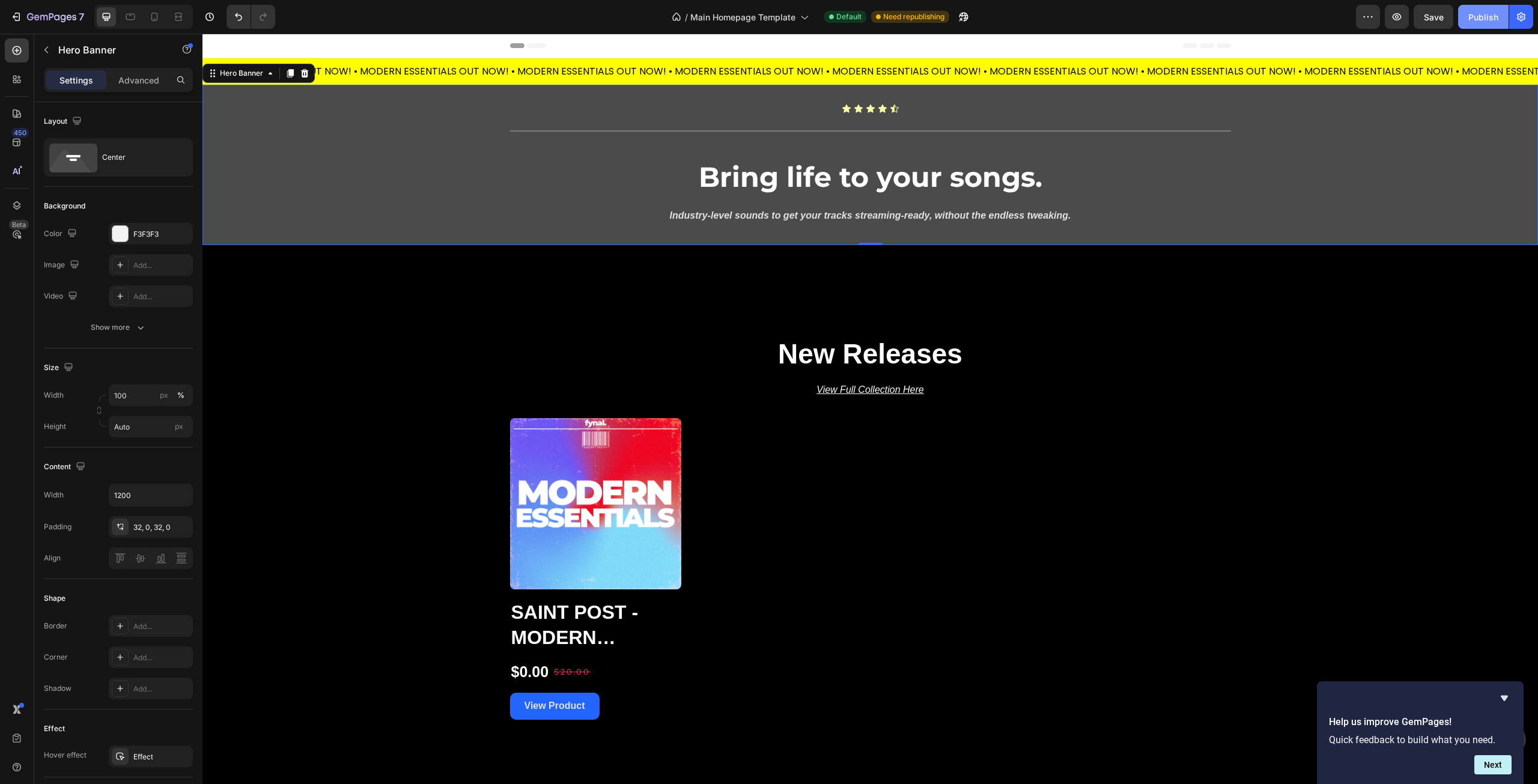
click at [1481, 22] on div "Publish" at bounding box center [1483, 17] width 30 height 13
